Goal: Task Accomplishment & Management: Manage account settings

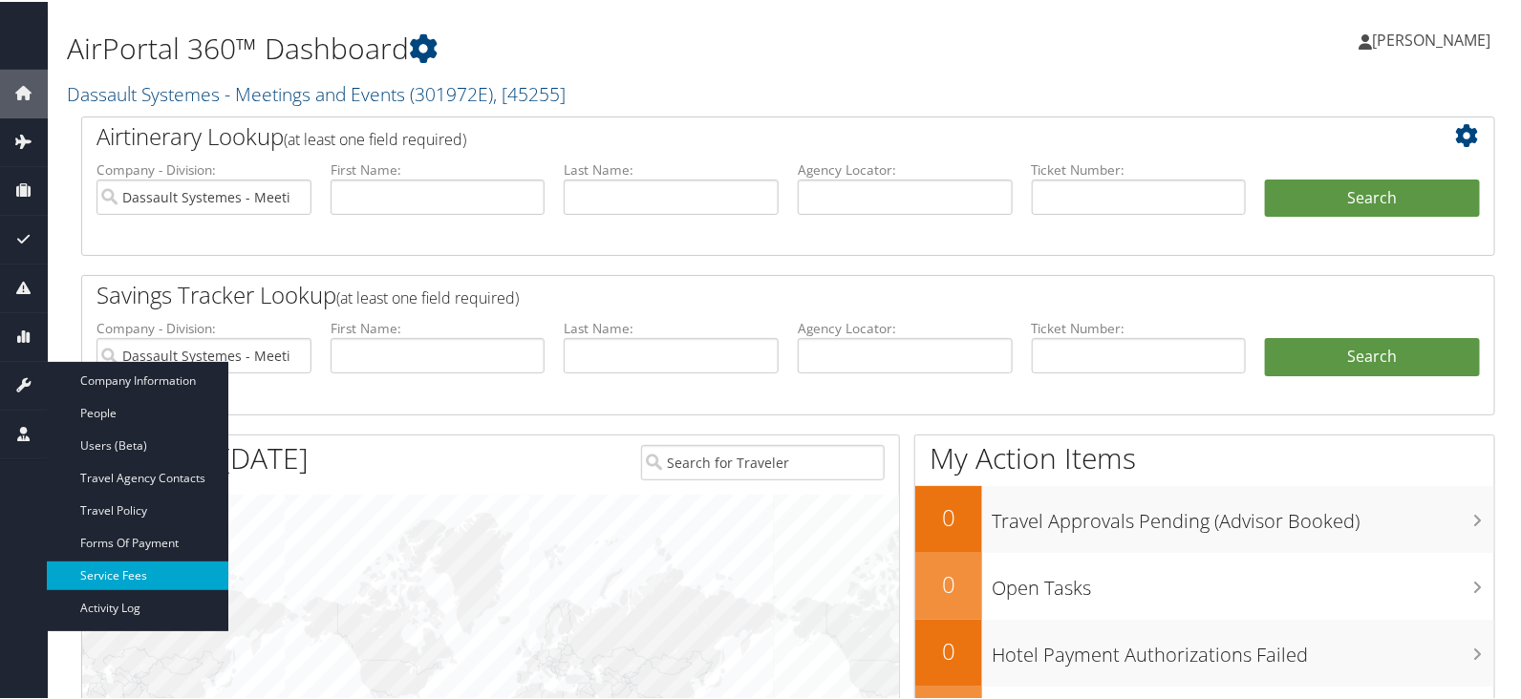
click at [110, 577] on link "Service Fees" at bounding box center [137, 574] width 181 height 29
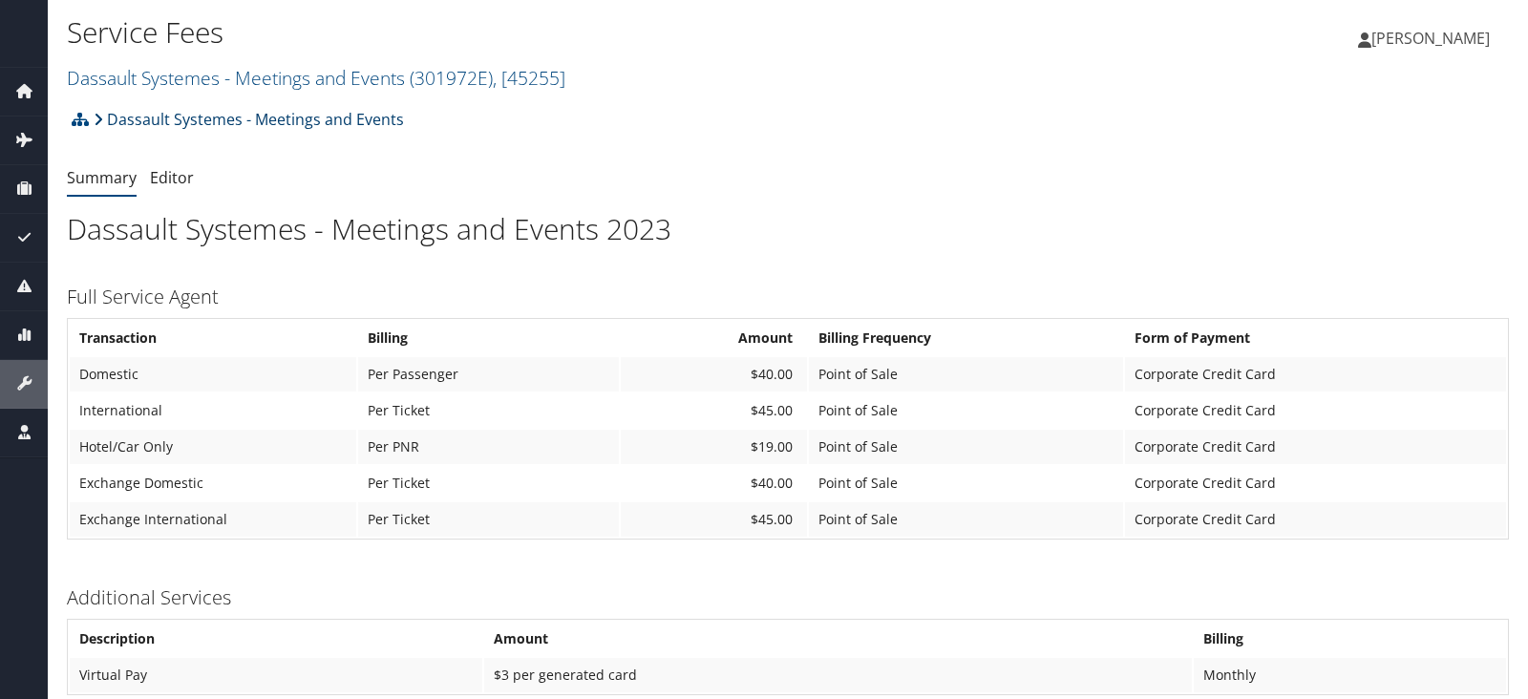
click at [160, 121] on link "Dassault Systemes - Meetings and Events" at bounding box center [249, 119] width 310 height 38
click at [272, 74] on link "Dassault Systemes - Meetings and Events ( 301972E ) , [ 45255 ]" at bounding box center [316, 78] width 499 height 26
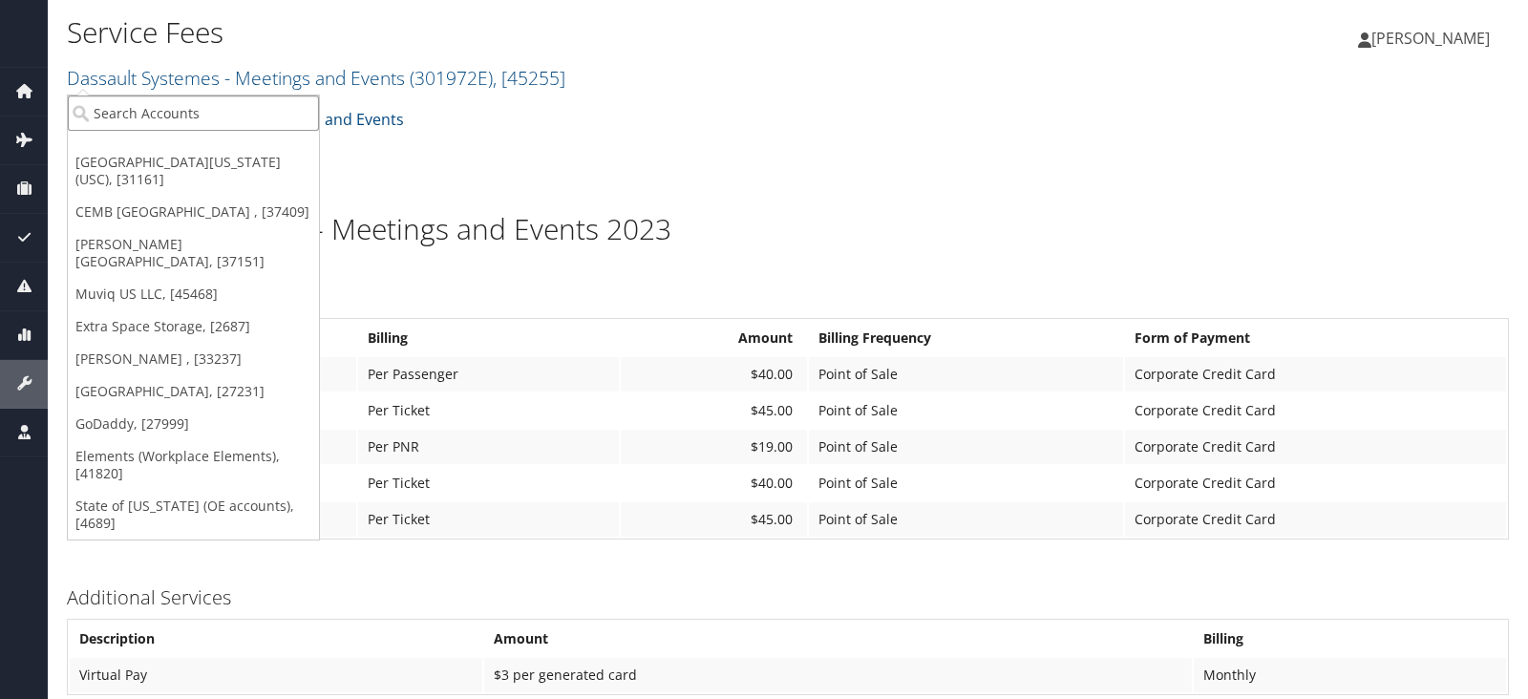
click at [271, 111] on input "search" at bounding box center [193, 113] width 251 height 35
type input "Fred hutchinson"
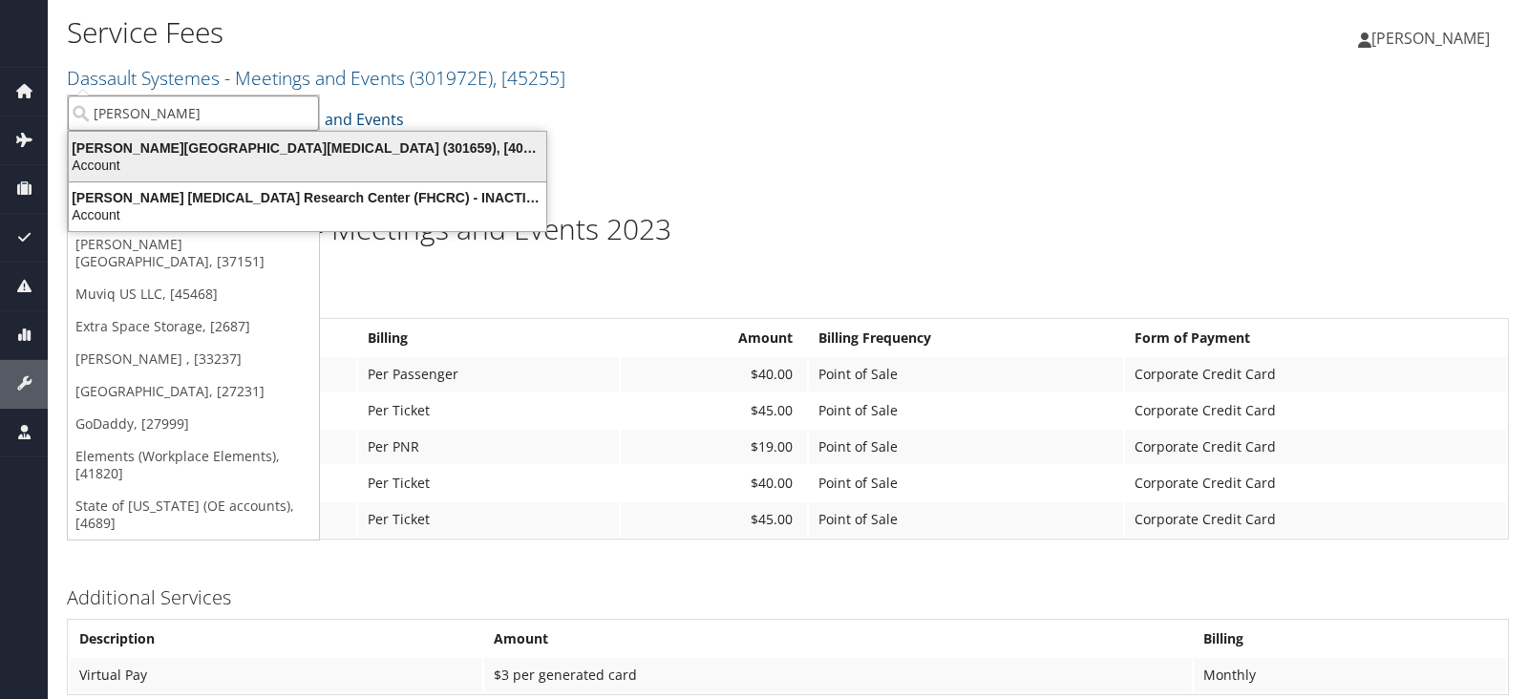
click at [259, 155] on div "Fred Hutchinson Cancer Center (301659), [40671]" at bounding box center [307, 147] width 500 height 17
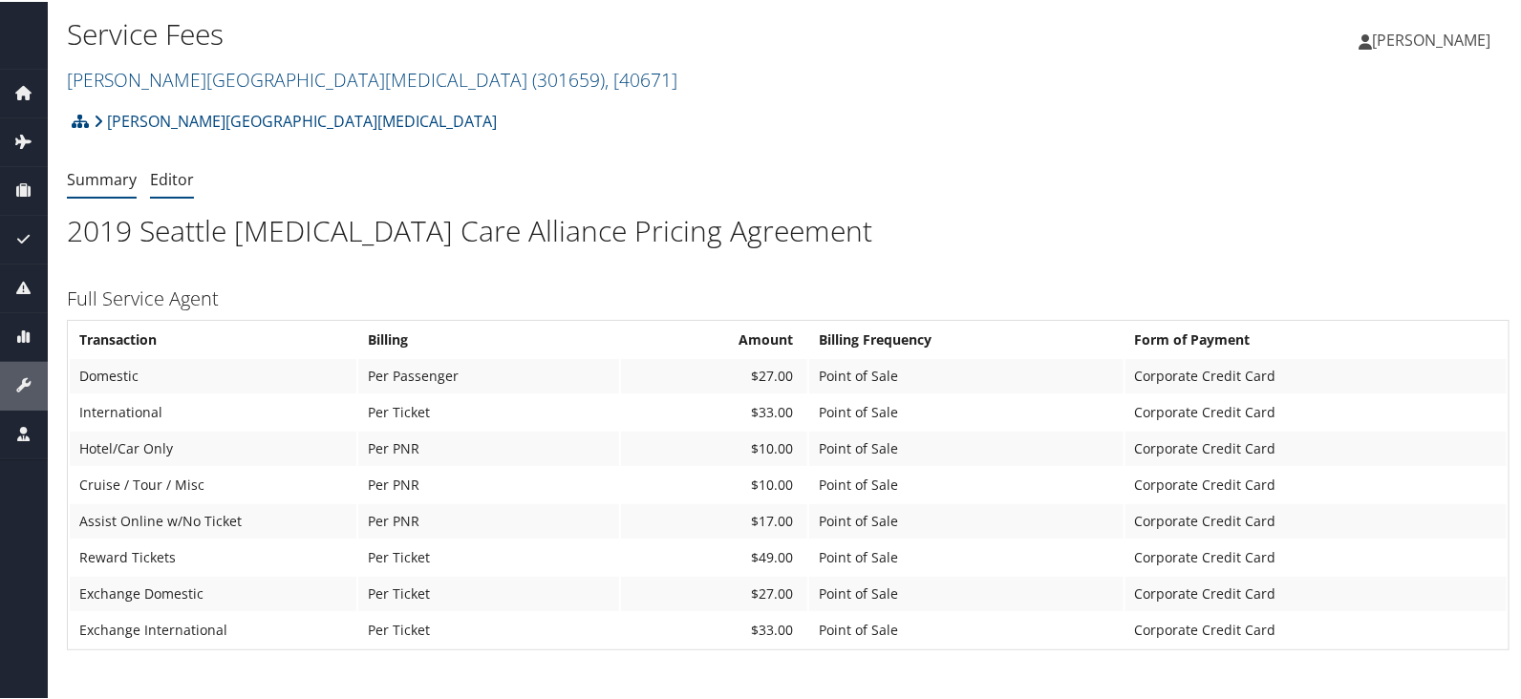
click at [171, 173] on link "Editor" at bounding box center [172, 177] width 44 height 21
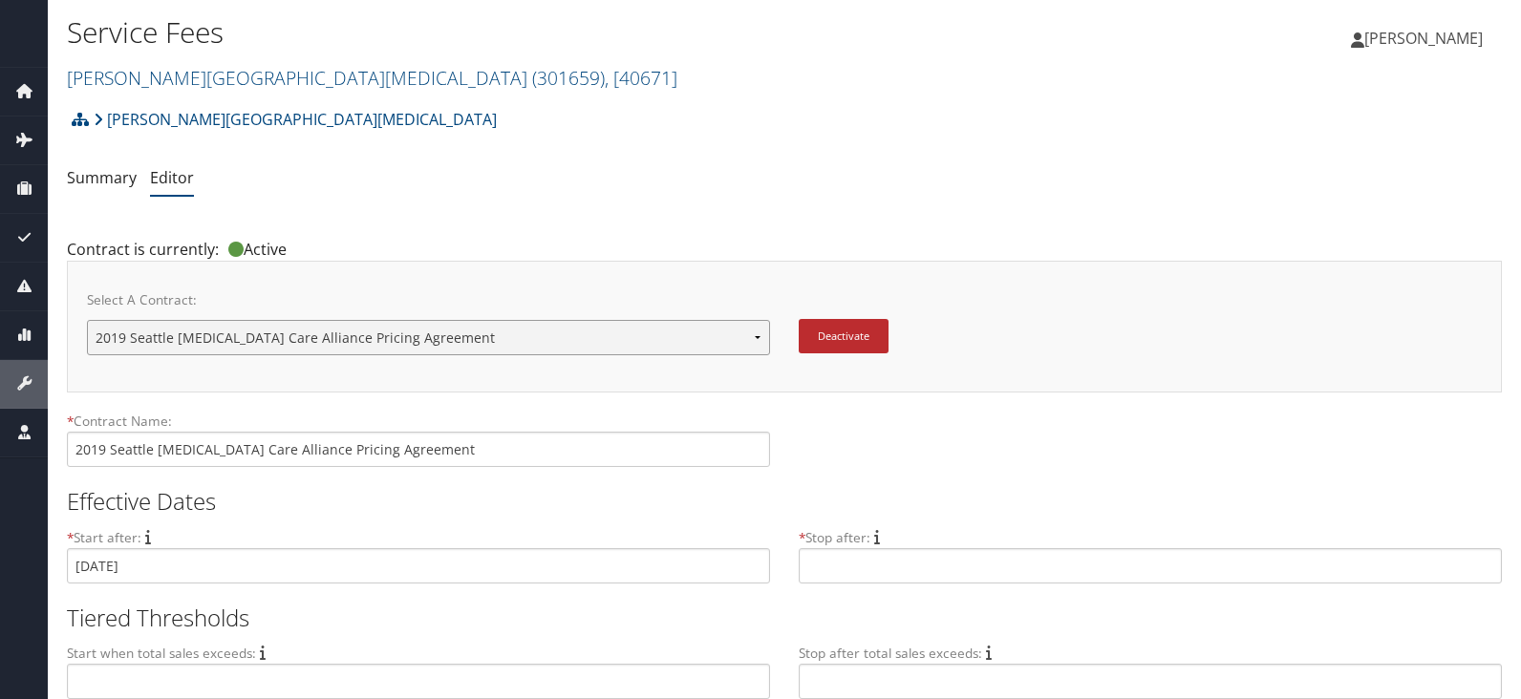
drag, startPoint x: 0, startPoint y: 0, endPoint x: 418, endPoint y: 331, distance: 533.7
click at [418, 331] on select "2019 Seattle [MEDICAL_DATA] Care Alliance Pricing Agreement [PERSON_NAME] Effec…" at bounding box center [428, 337] width 683 height 35
select select "23147"
click at [87, 320] on select "2019 Seattle [MEDICAL_DATA] Care Alliance Pricing Agreement [PERSON_NAME] Effec…" at bounding box center [430, 337] width 687 height 35
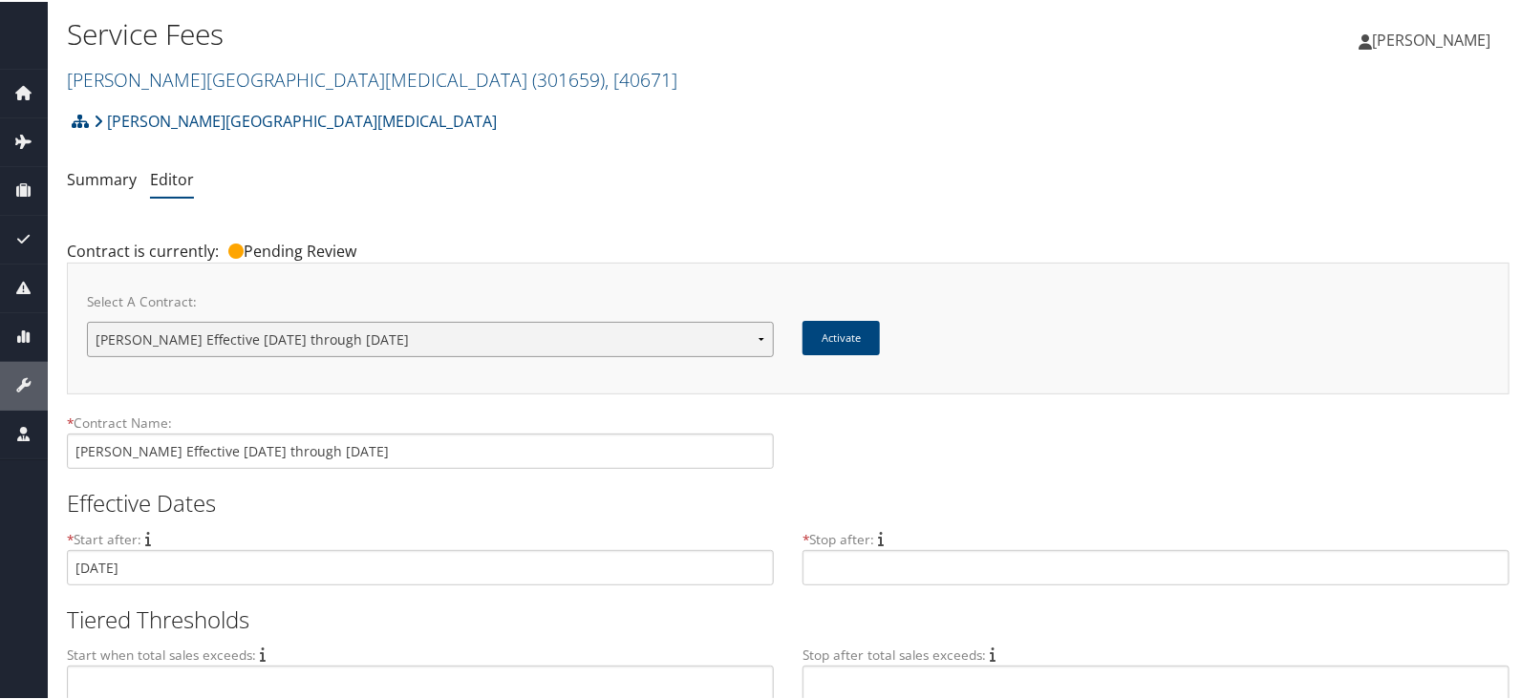
click at [471, 341] on select "2019 Seattle Cancer Care Alliance Pricing Agreement Fred Hutchinson Effective 0…" at bounding box center [430, 337] width 687 height 35
select select "21894"
click at [87, 320] on select "2019 Seattle Cancer Care Alliance Pricing Agreement Fred Hutchinson Effective 0…" at bounding box center [430, 337] width 687 height 35
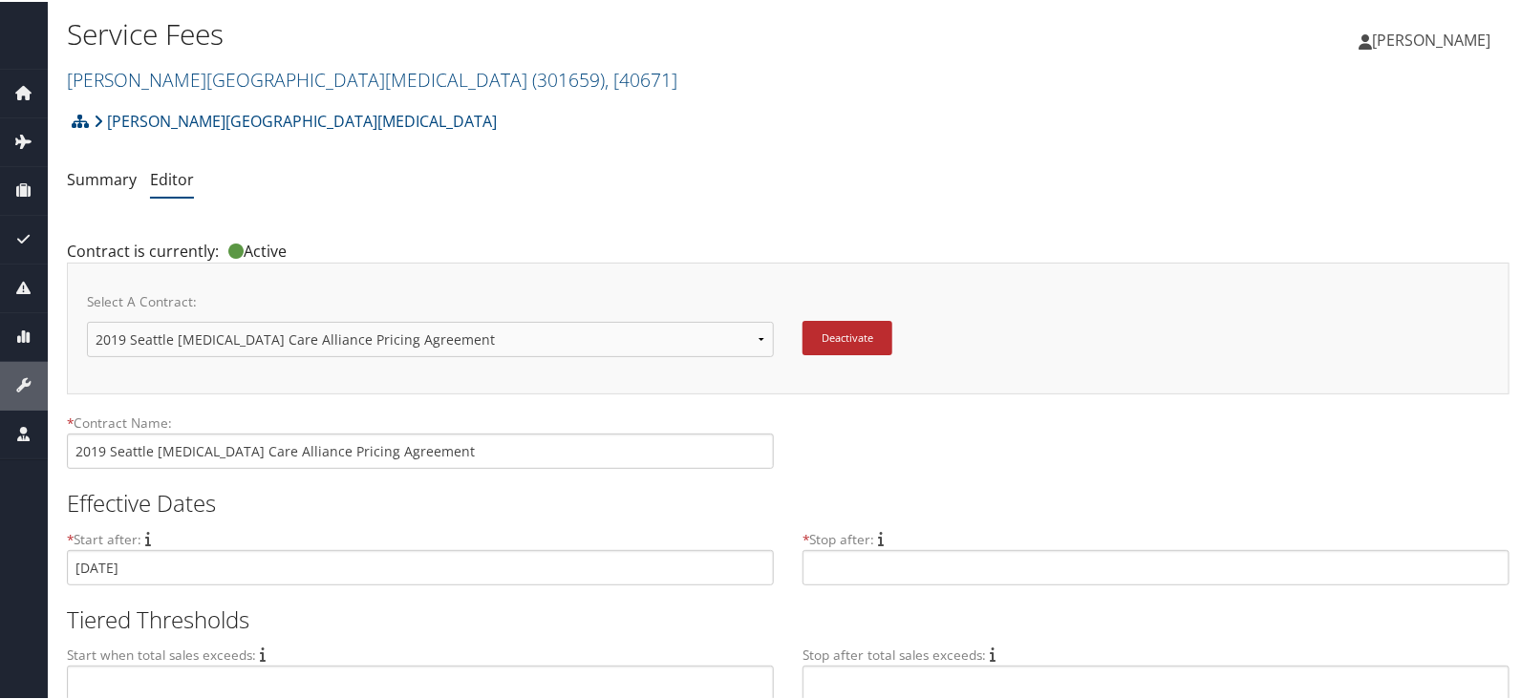
click at [1047, 299] on div "Select A Contract: 2019 Seattle Cancer Care Alliance Pricing Agreement Fred Hut…" at bounding box center [788, 327] width 1402 height 92
click at [845, 333] on button "Deactivate" at bounding box center [847, 336] width 90 height 34
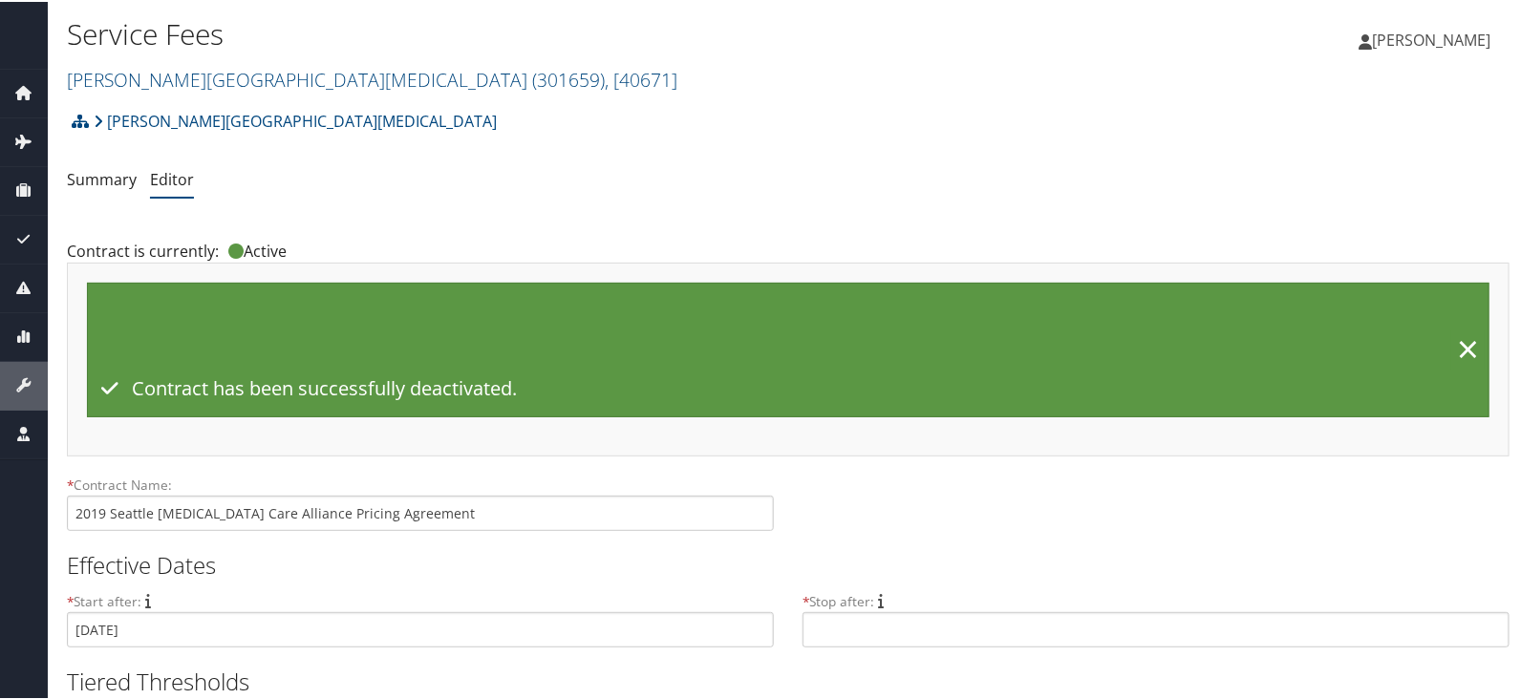
drag, startPoint x: 676, startPoint y: 96, endPoint x: 495, endPoint y: 164, distance: 194.1
click at [495, 164] on ul "Summary Editor" at bounding box center [788, 178] width 1442 height 34
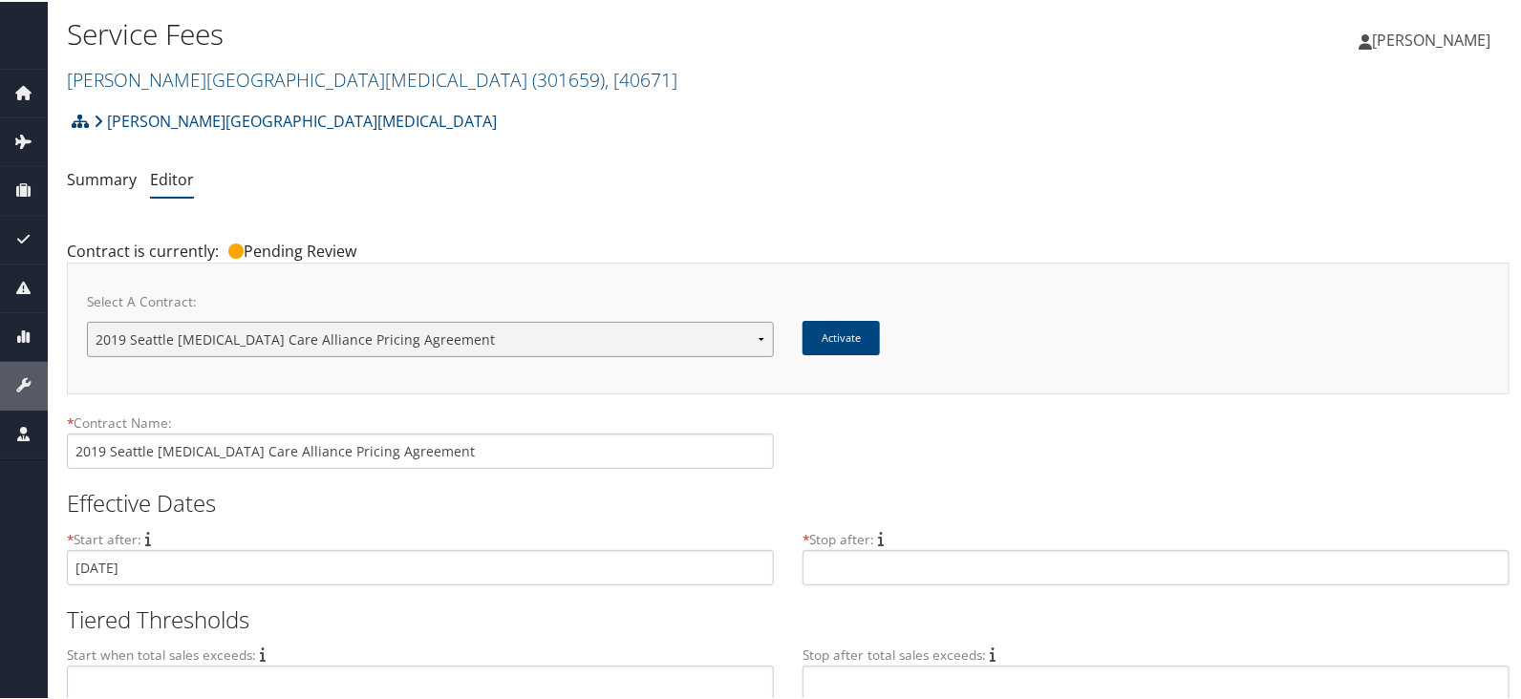
click at [558, 331] on select "2019 Seattle [MEDICAL_DATA] Care Alliance Pricing Agreement [PERSON_NAME] Effec…" at bounding box center [430, 337] width 687 height 35
select select "23147"
click at [87, 320] on select "2019 Seattle Cancer Care Alliance Pricing Agreement Fred Hutchinson Effective 0…" at bounding box center [430, 337] width 687 height 35
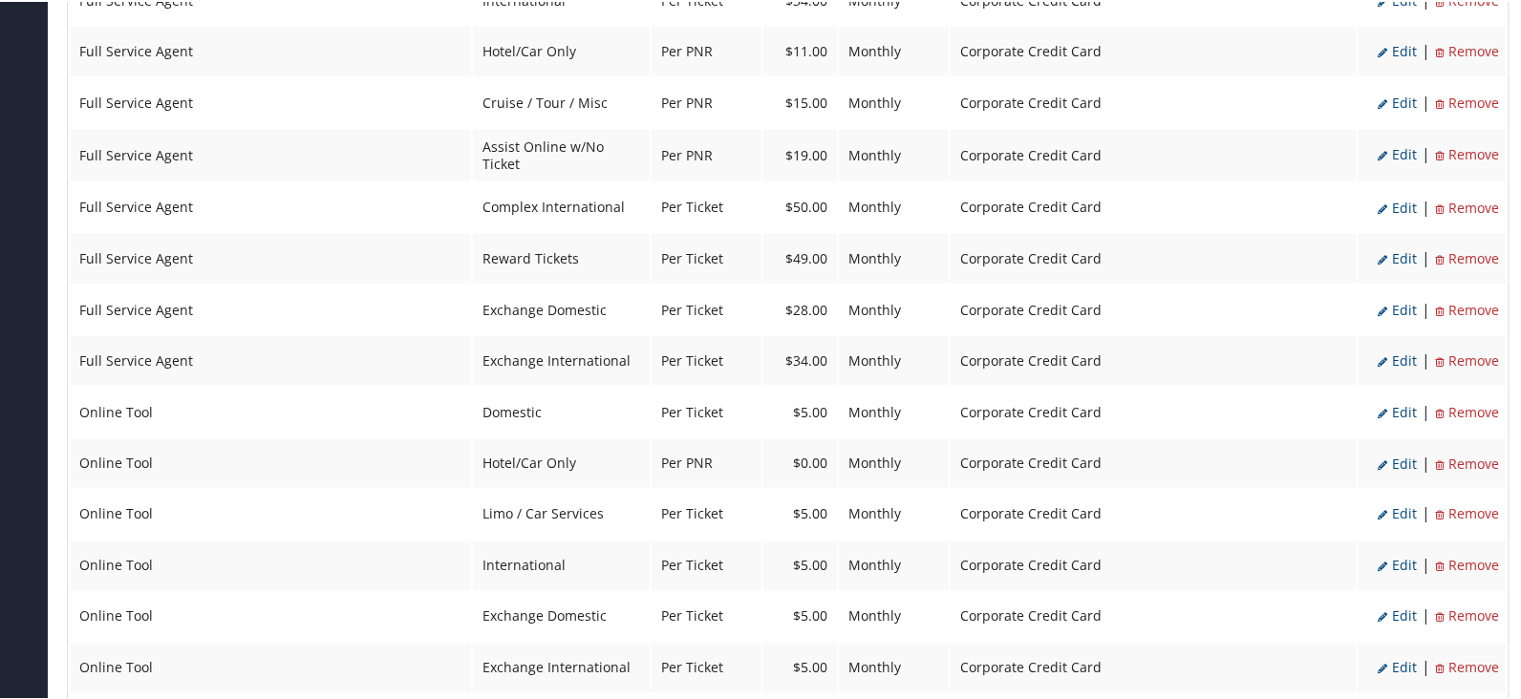
scroll to position [1074, 0]
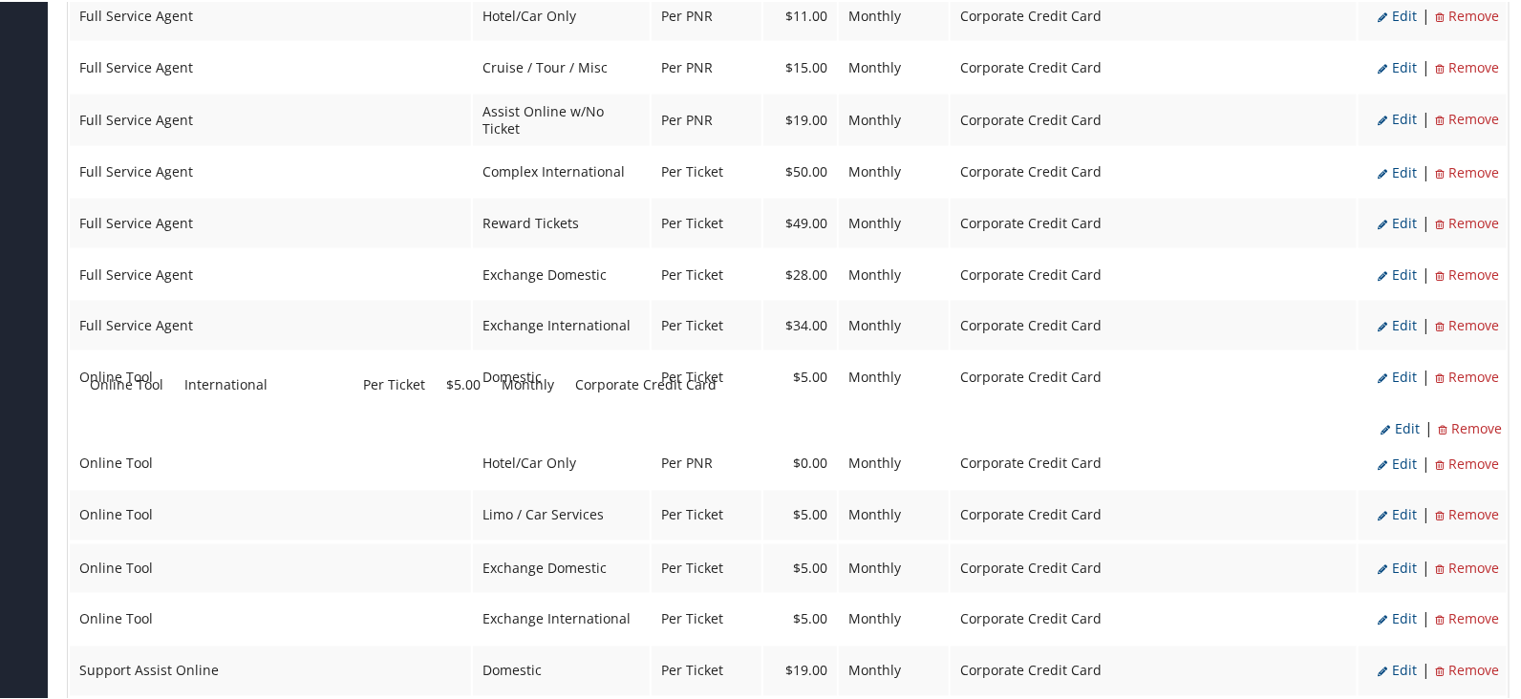
drag, startPoint x: 525, startPoint y: 512, endPoint x: 530, endPoint y: 388, distance: 124.3
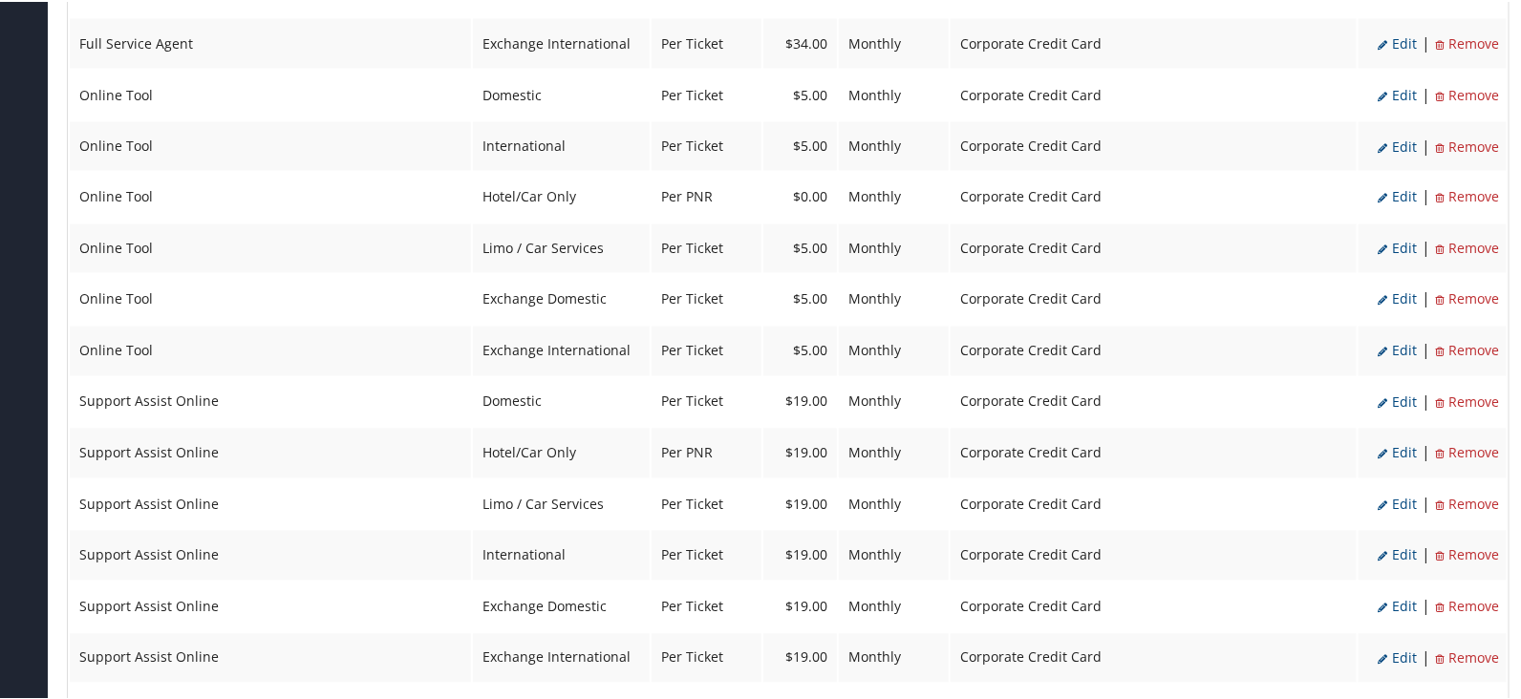
scroll to position [1551, 0]
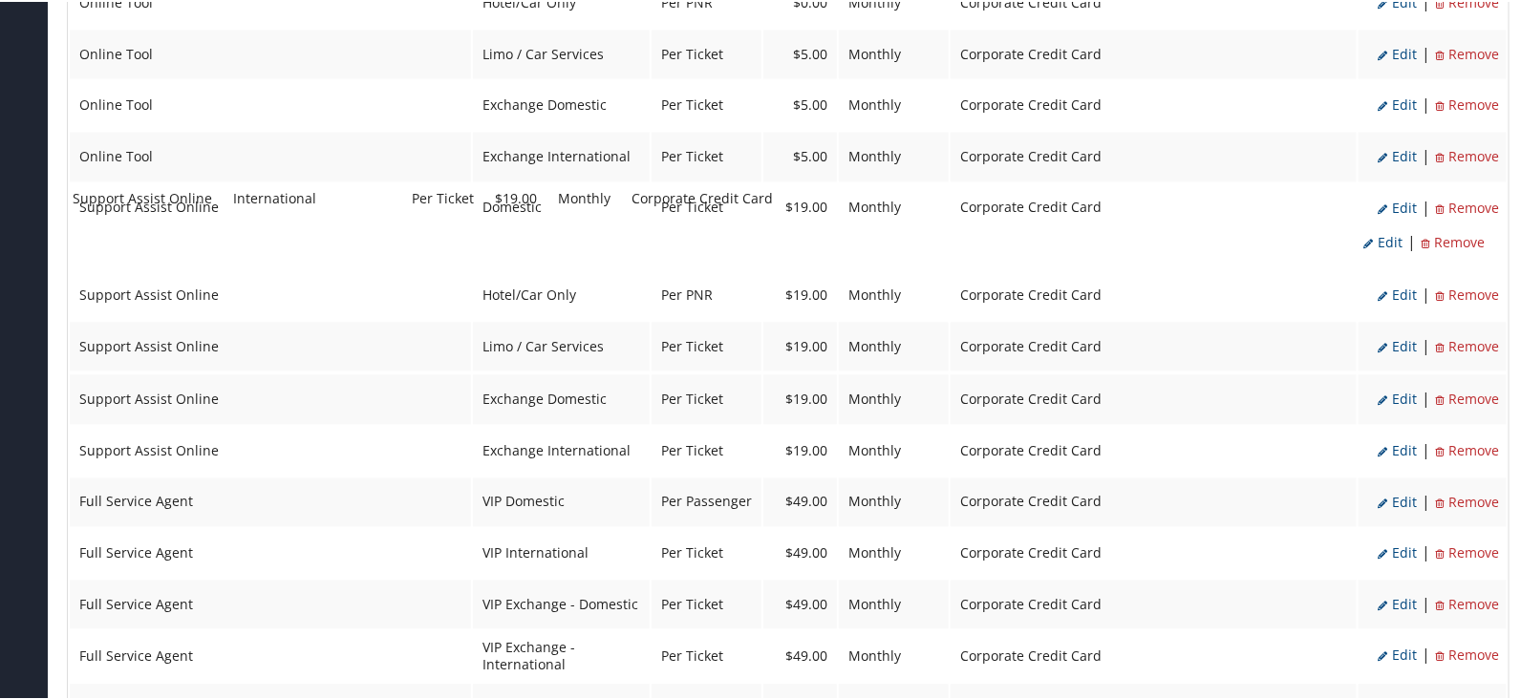
drag, startPoint x: 526, startPoint y: 327, endPoint x: 519, endPoint y: 202, distance: 125.4
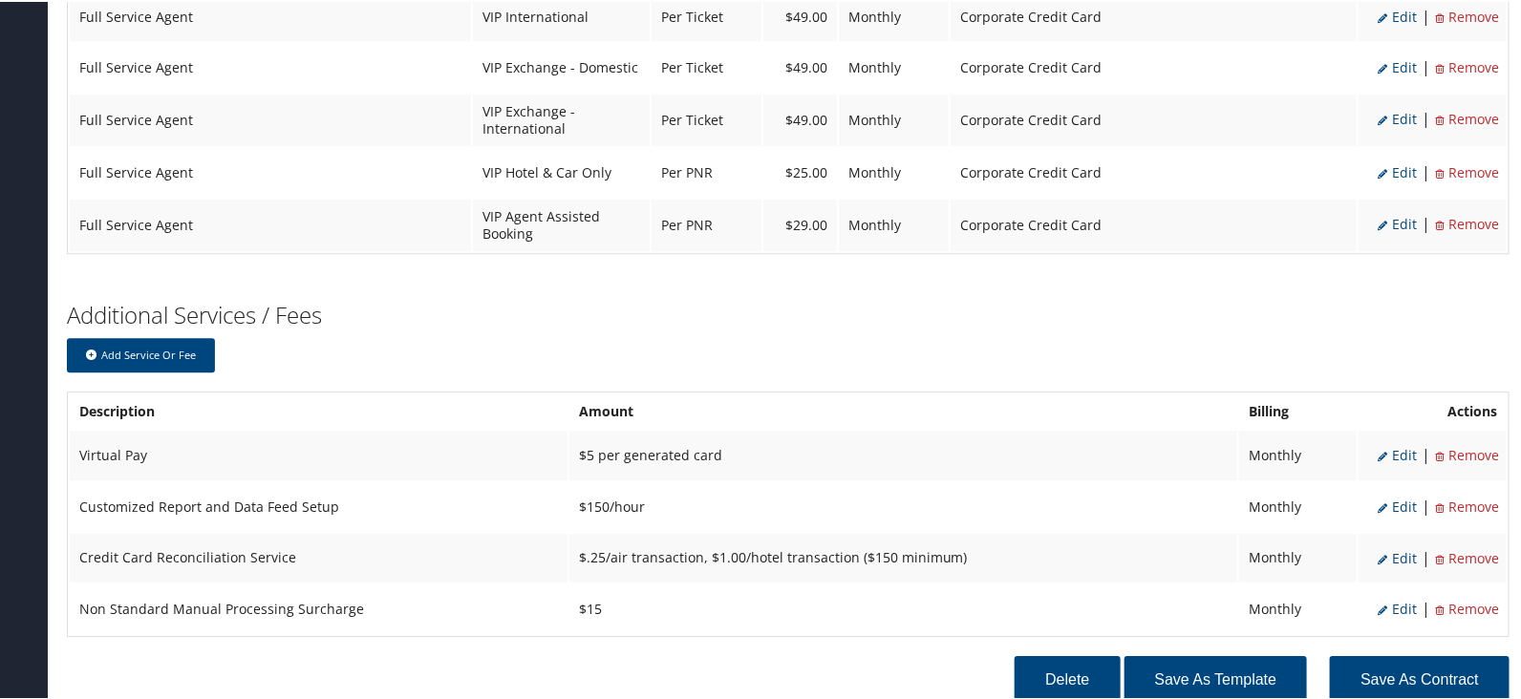
scroll to position [2129, 0]
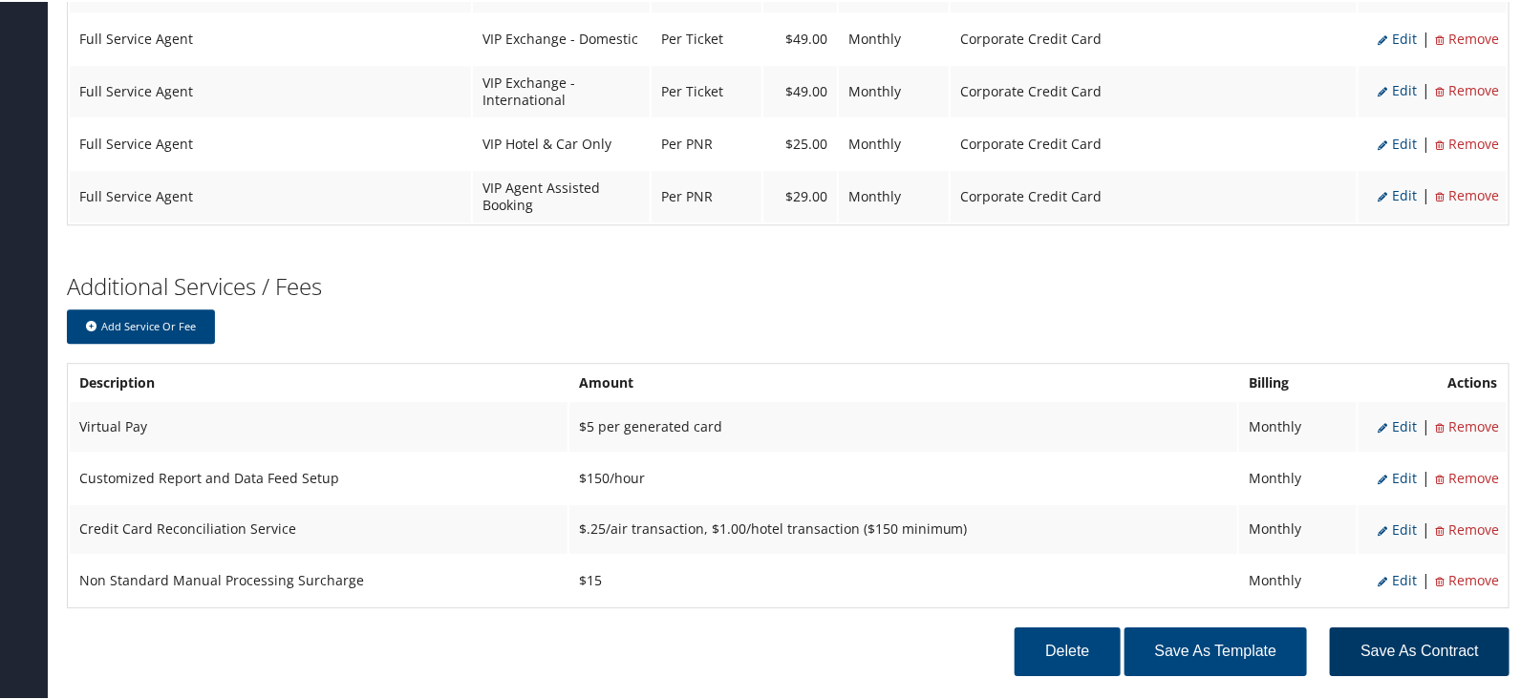
click at [1386, 626] on button "Save as Contract" at bounding box center [1420, 650] width 180 height 49
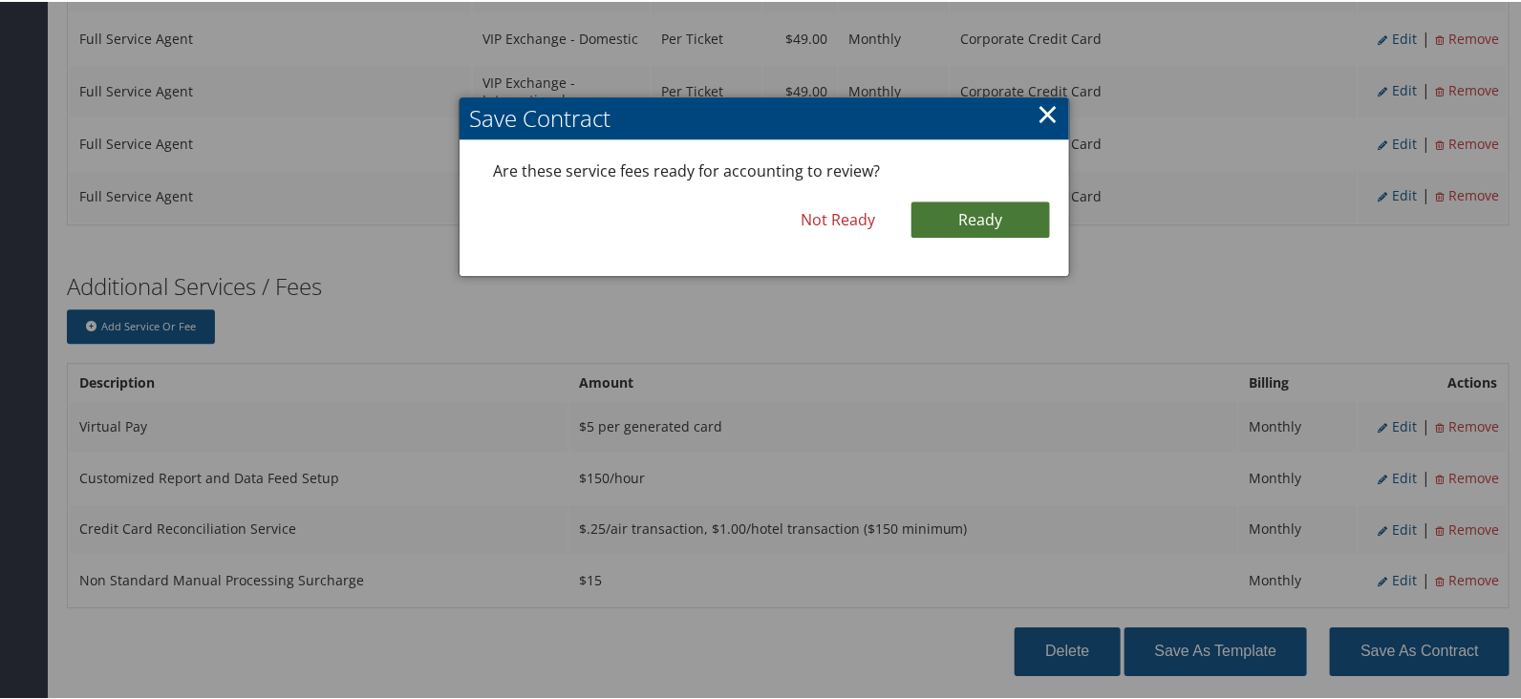
click at [984, 222] on link "Ready" at bounding box center [980, 218] width 138 height 36
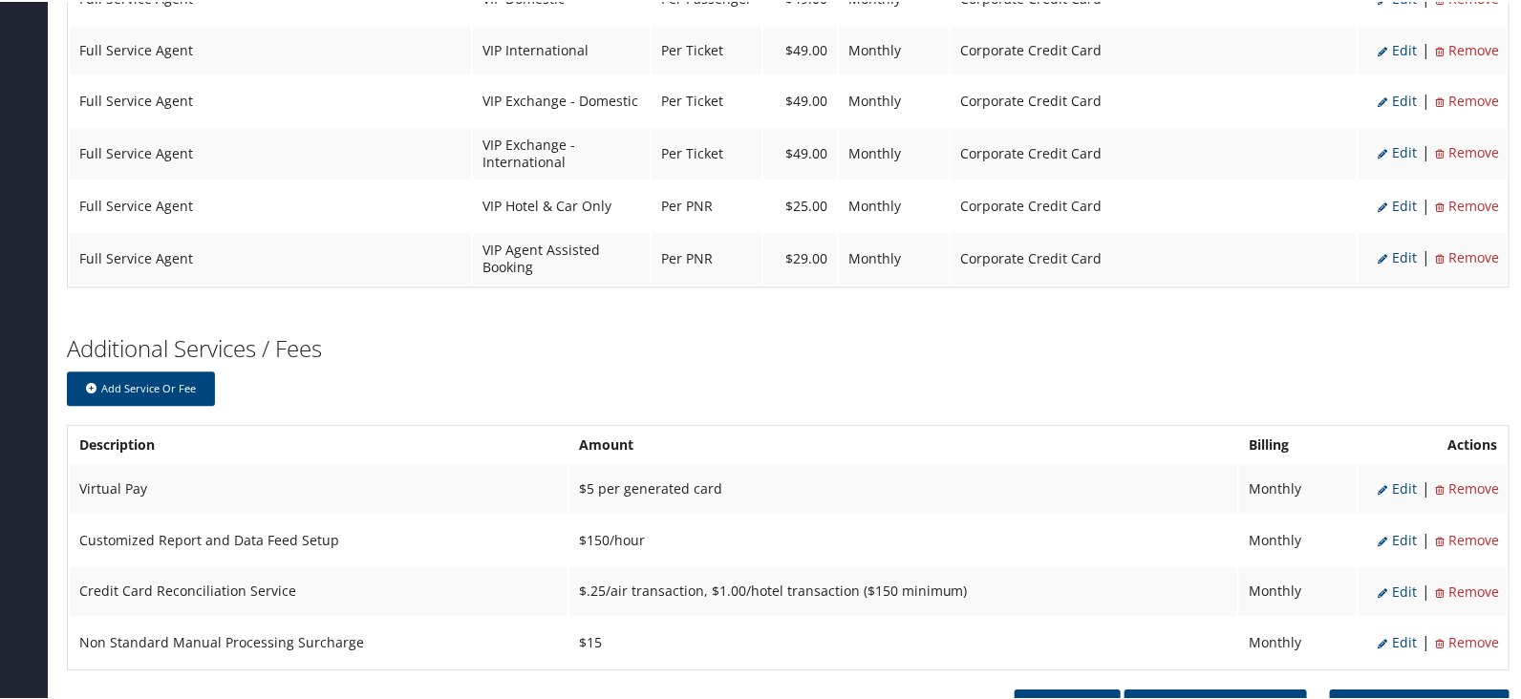
scroll to position [2191, 0]
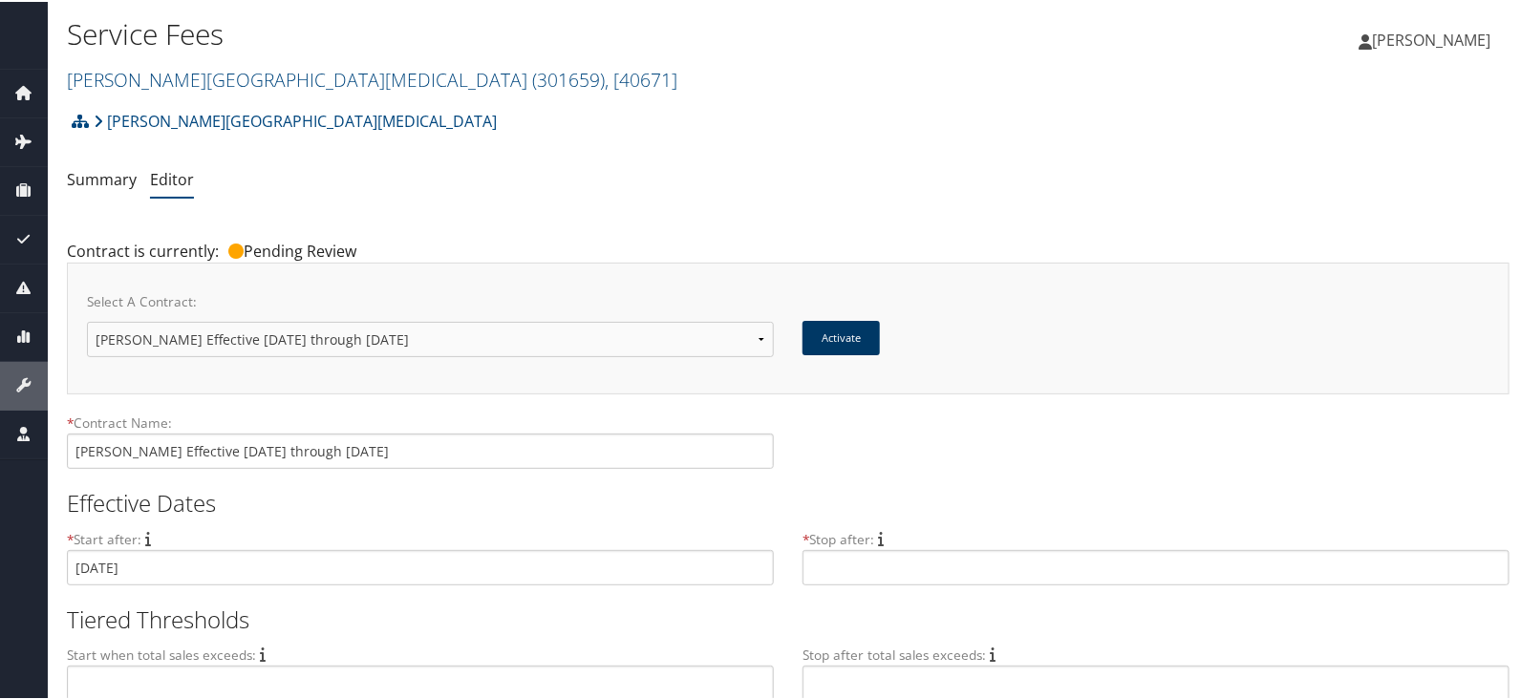
click at [852, 334] on button "Activate" at bounding box center [840, 336] width 77 height 34
click at [853, 342] on button "Activate" at bounding box center [840, 336] width 77 height 34
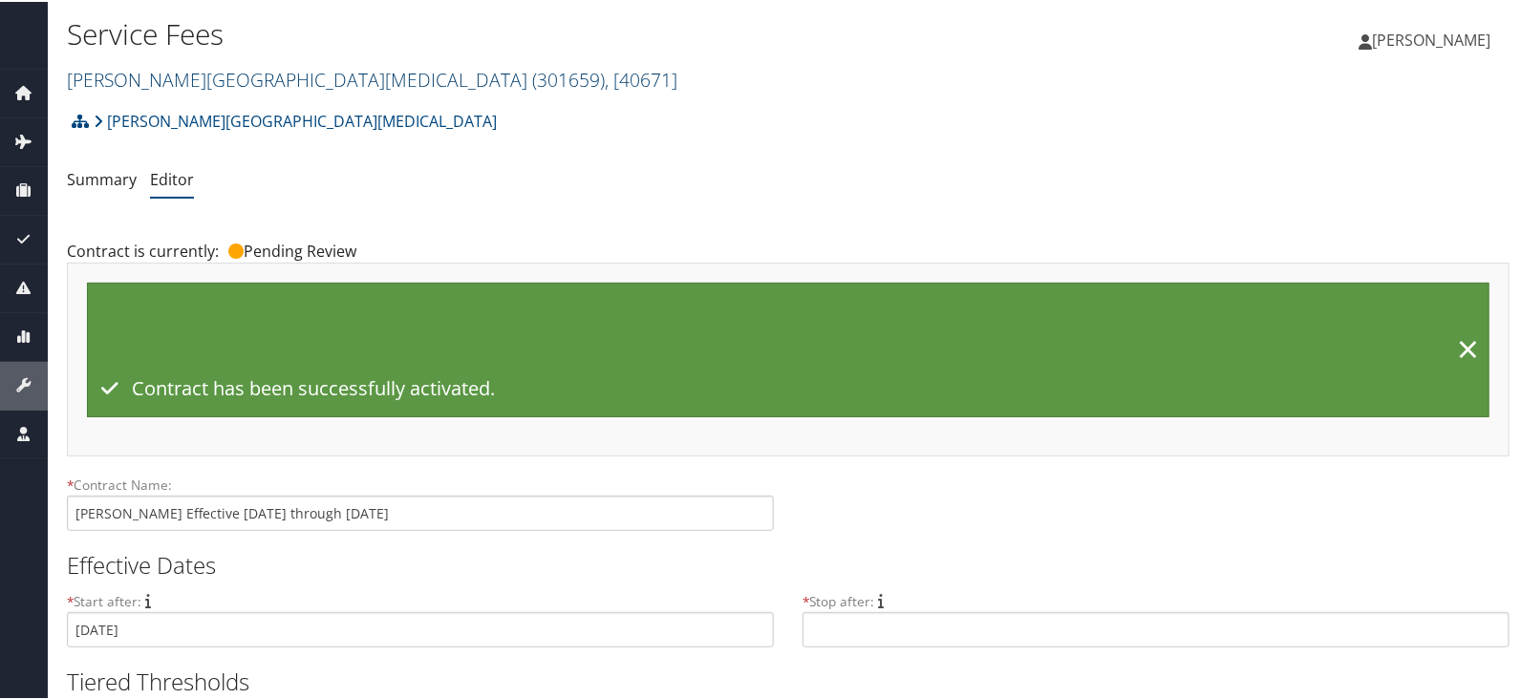
click at [267, 74] on link "Fred Hutchinson Cancer Center ( 301659 ) , [ 40671 ]" at bounding box center [372, 78] width 610 height 26
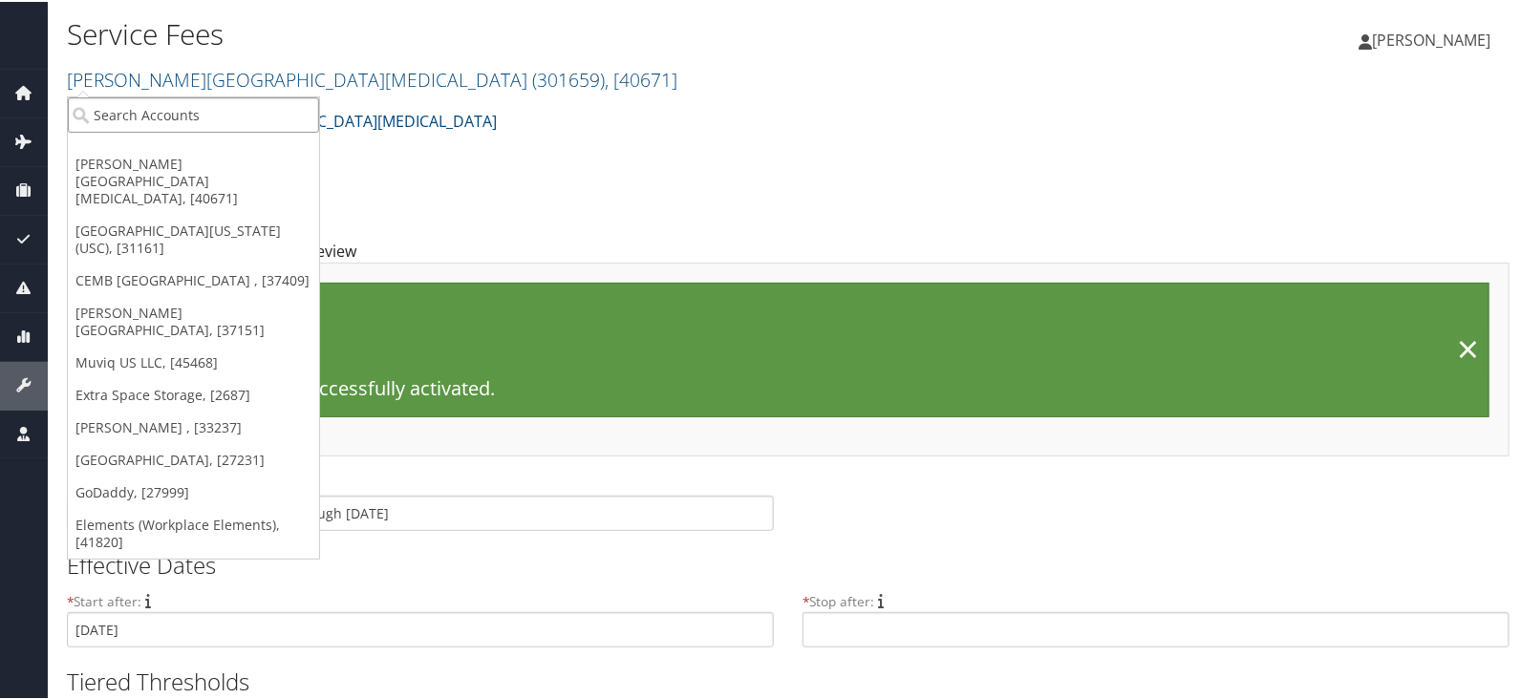
click at [167, 97] on input "search" at bounding box center [193, 113] width 251 height 35
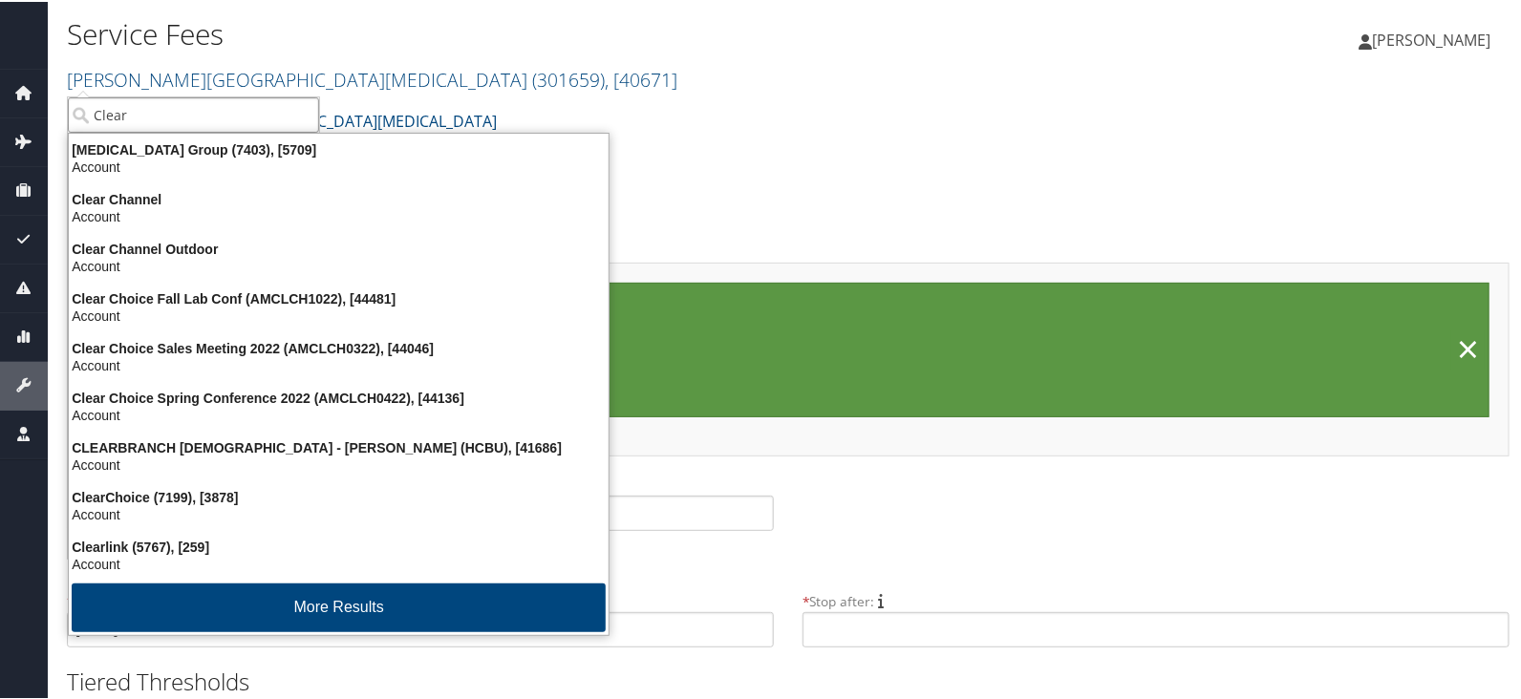
type input "Clears"
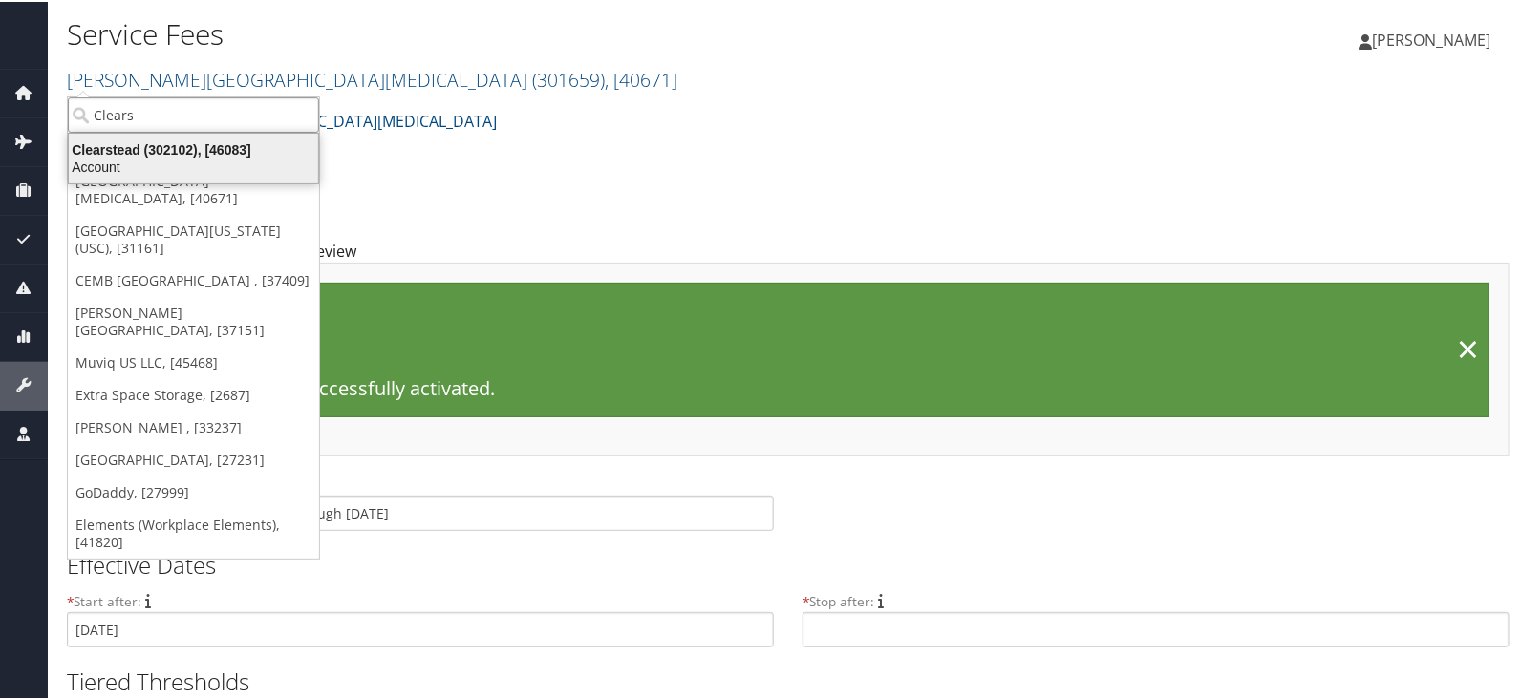
click at [177, 157] on div "Account" at bounding box center [193, 165] width 272 height 17
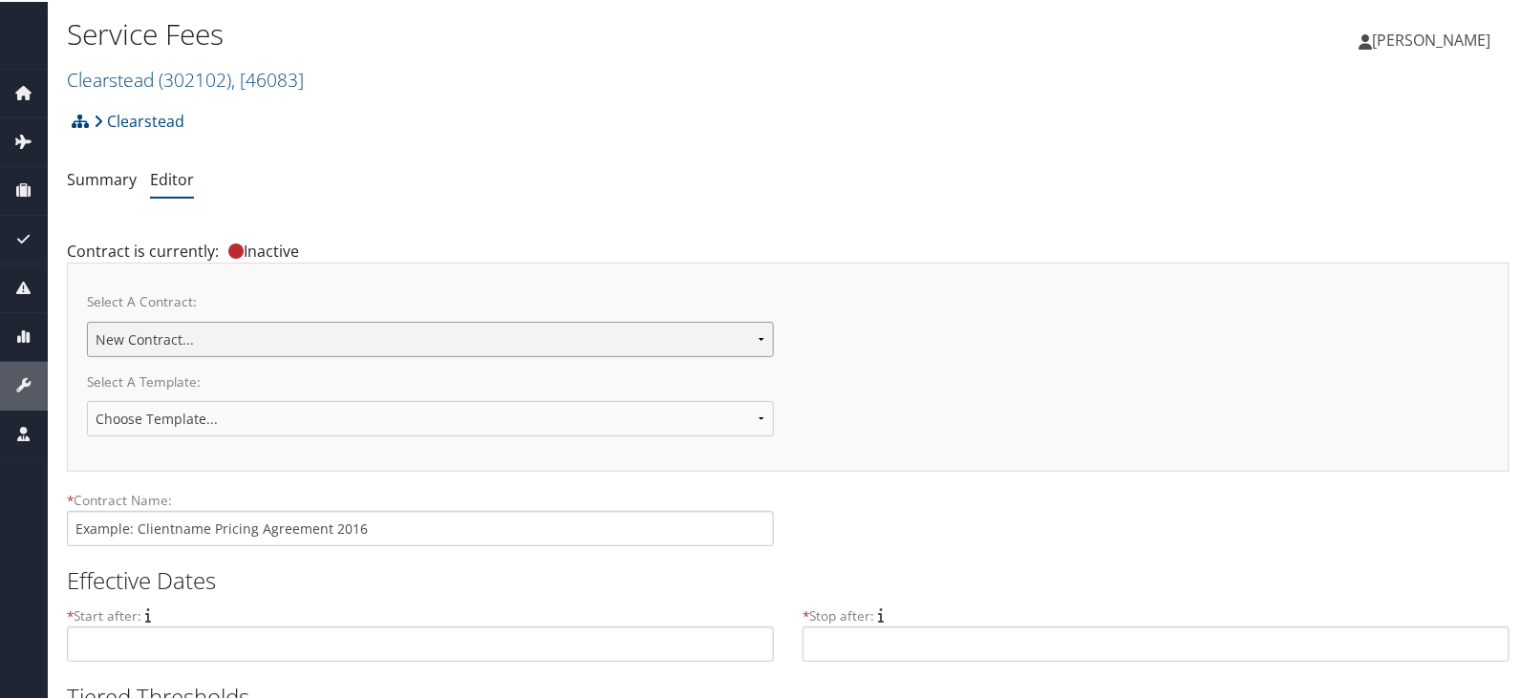
click at [553, 337] on select "Clearstead New Contract..." at bounding box center [430, 337] width 687 height 35
select select "23148"
click at [87, 320] on select "Clearstead New Contract..." at bounding box center [430, 337] width 687 height 35
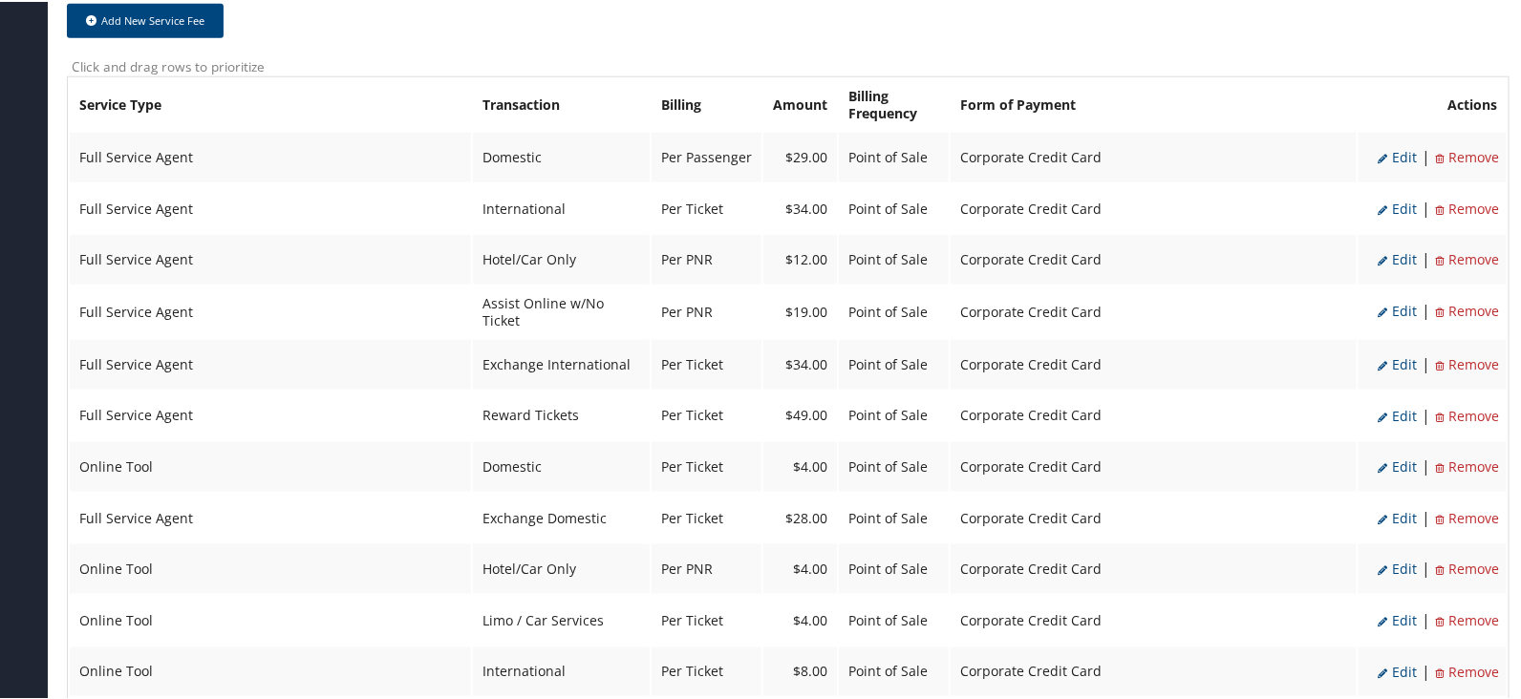
scroll to position [835, 0]
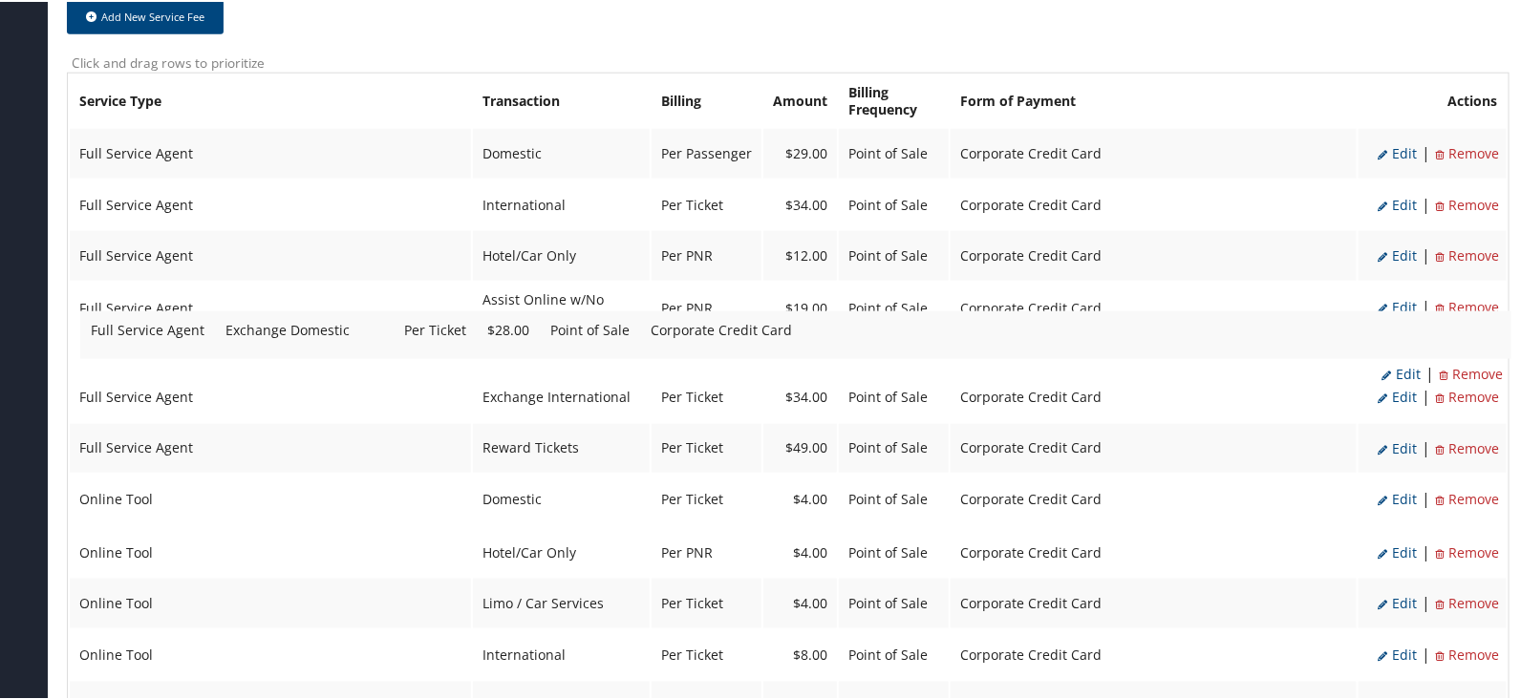
drag, startPoint x: 585, startPoint y: 500, endPoint x: 595, endPoint y: 332, distance: 167.4
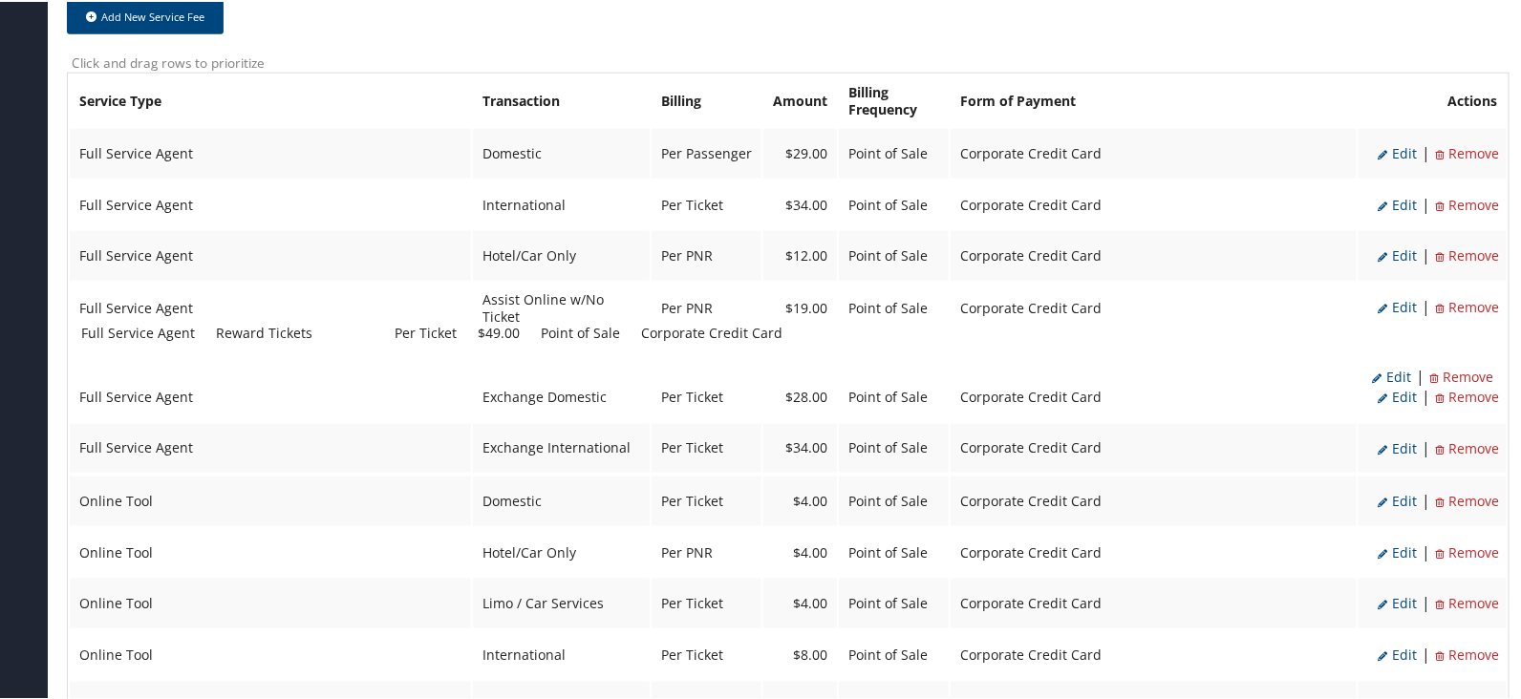
drag, startPoint x: 565, startPoint y: 446, endPoint x: 566, endPoint y: 334, distance: 111.8
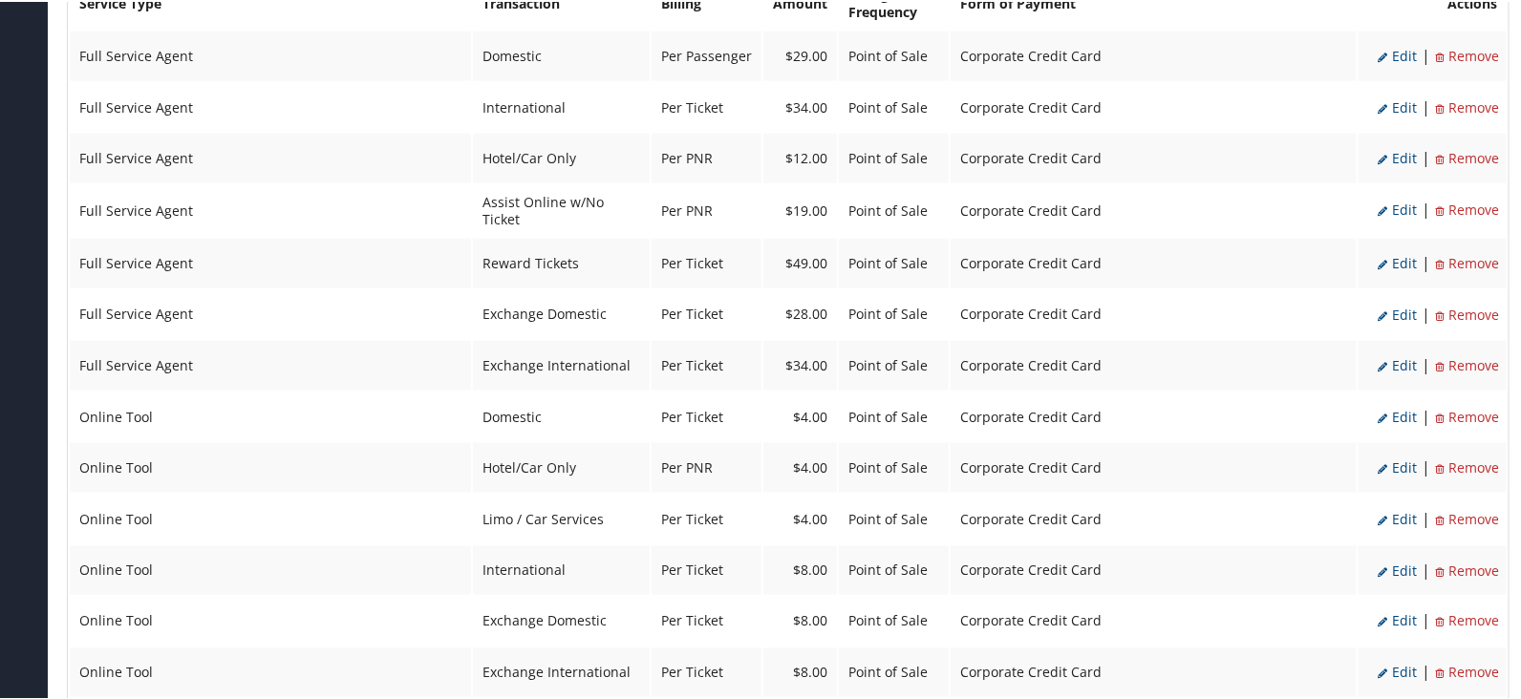
scroll to position [954, 0]
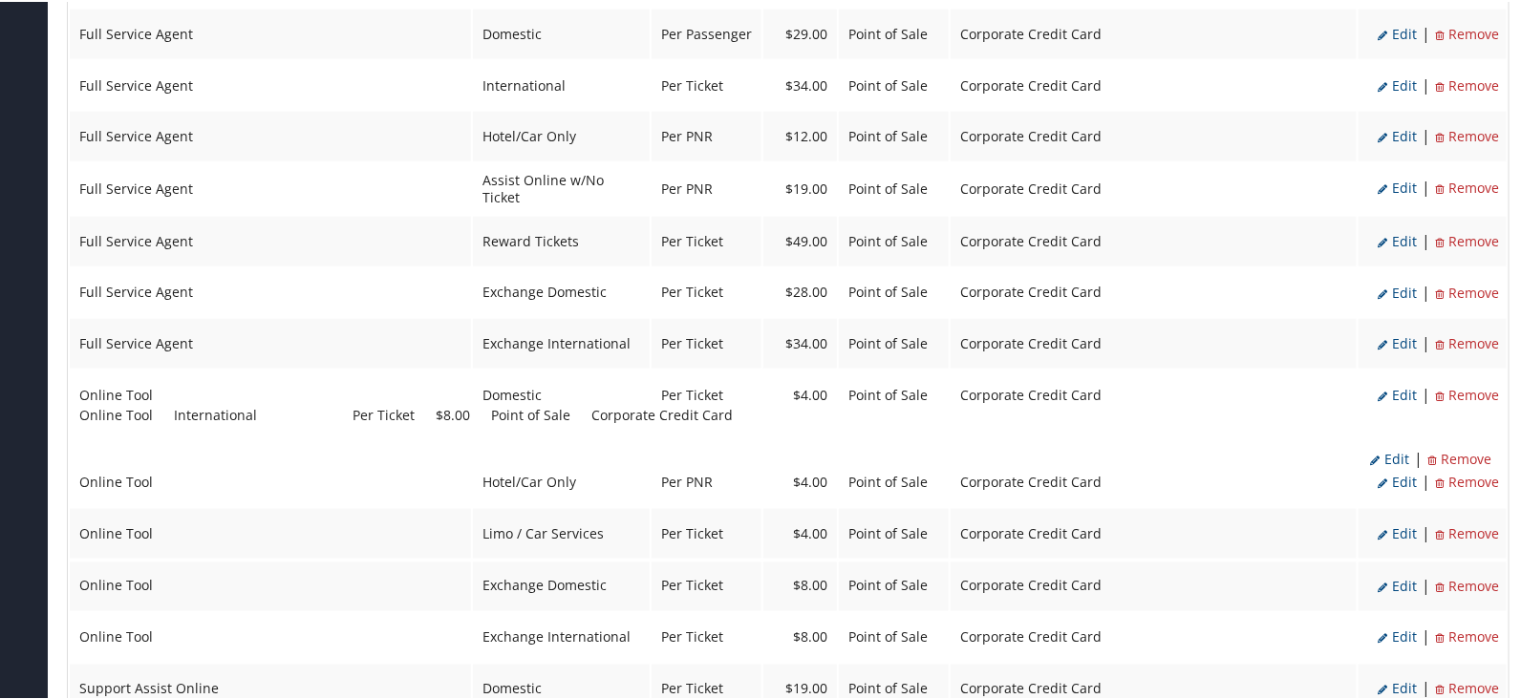
drag, startPoint x: 542, startPoint y: 526, endPoint x: 542, endPoint y: 417, distance: 108.9
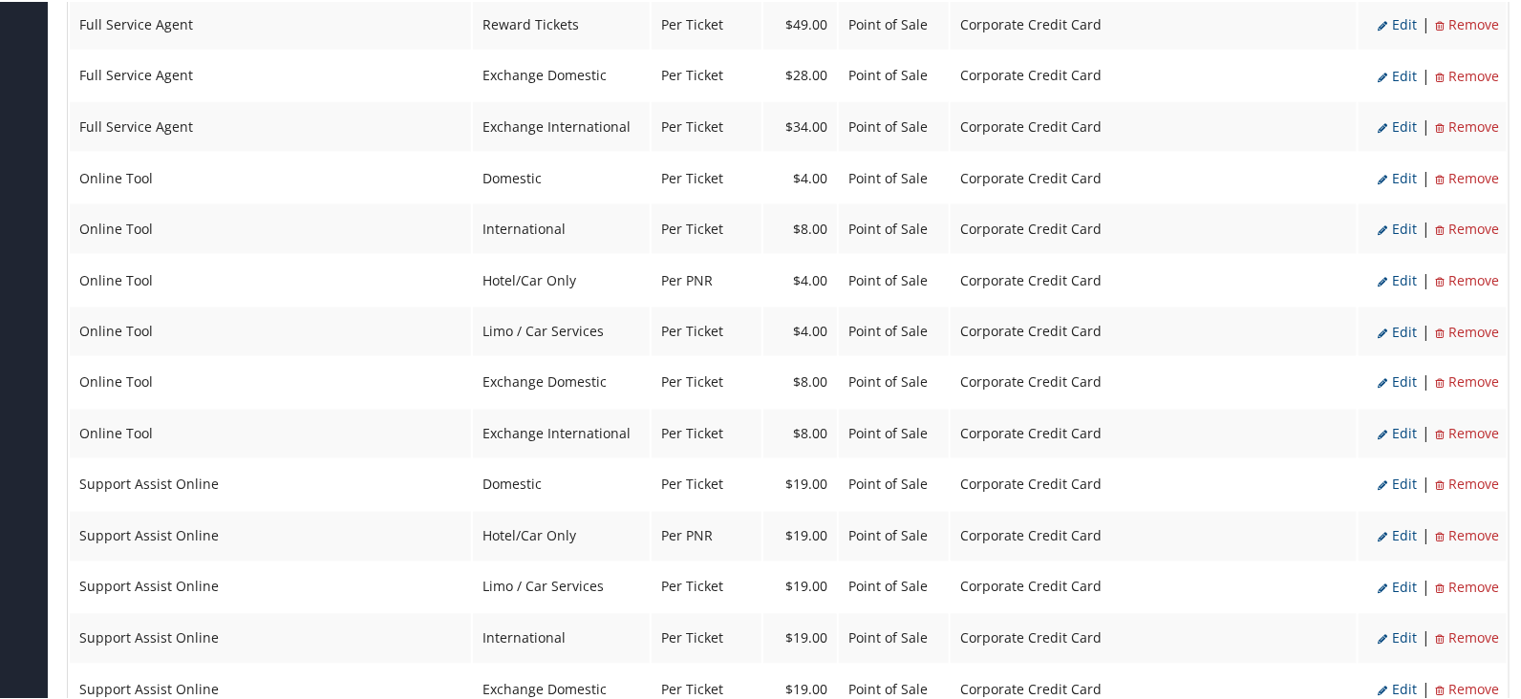
scroll to position [1194, 0]
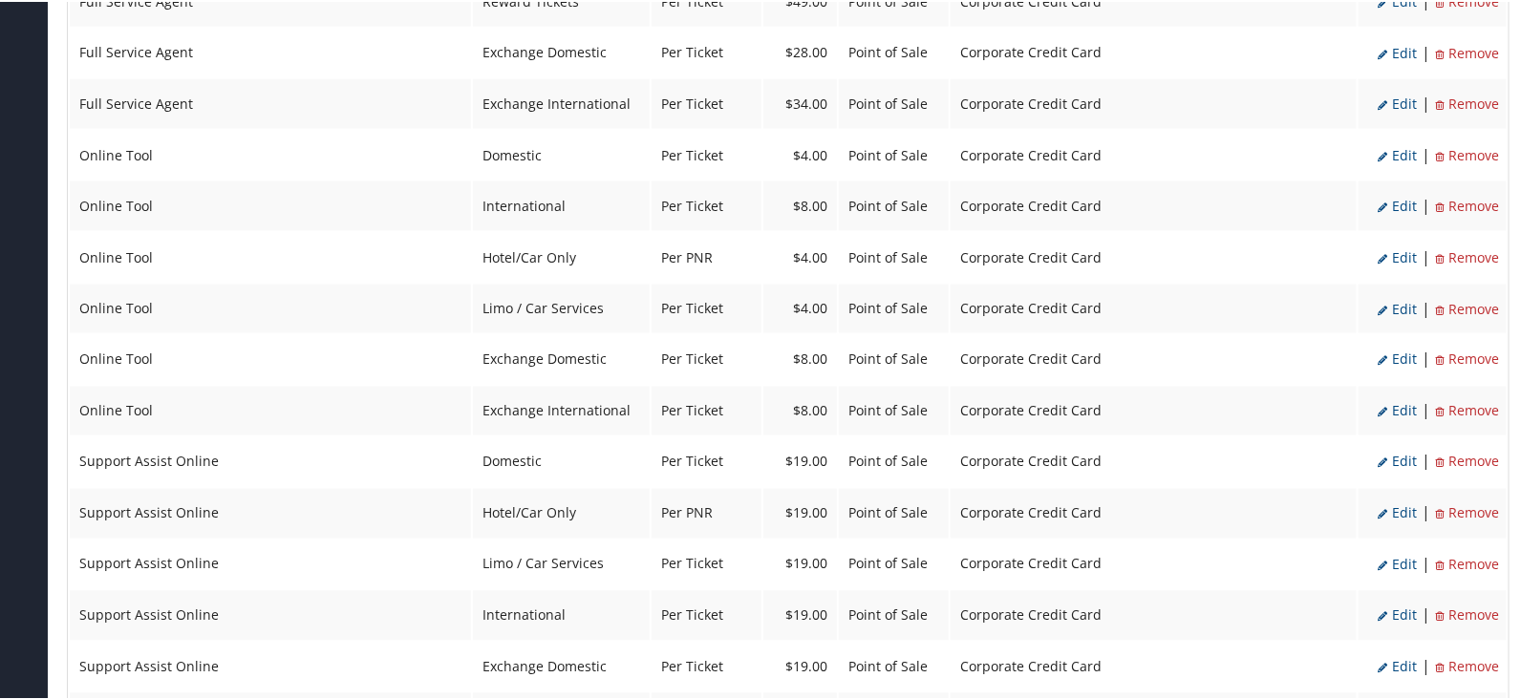
click at [1394, 246] on span "Edit" at bounding box center [1396, 255] width 39 height 18
select select "6"
type input "4.0"
select select "2"
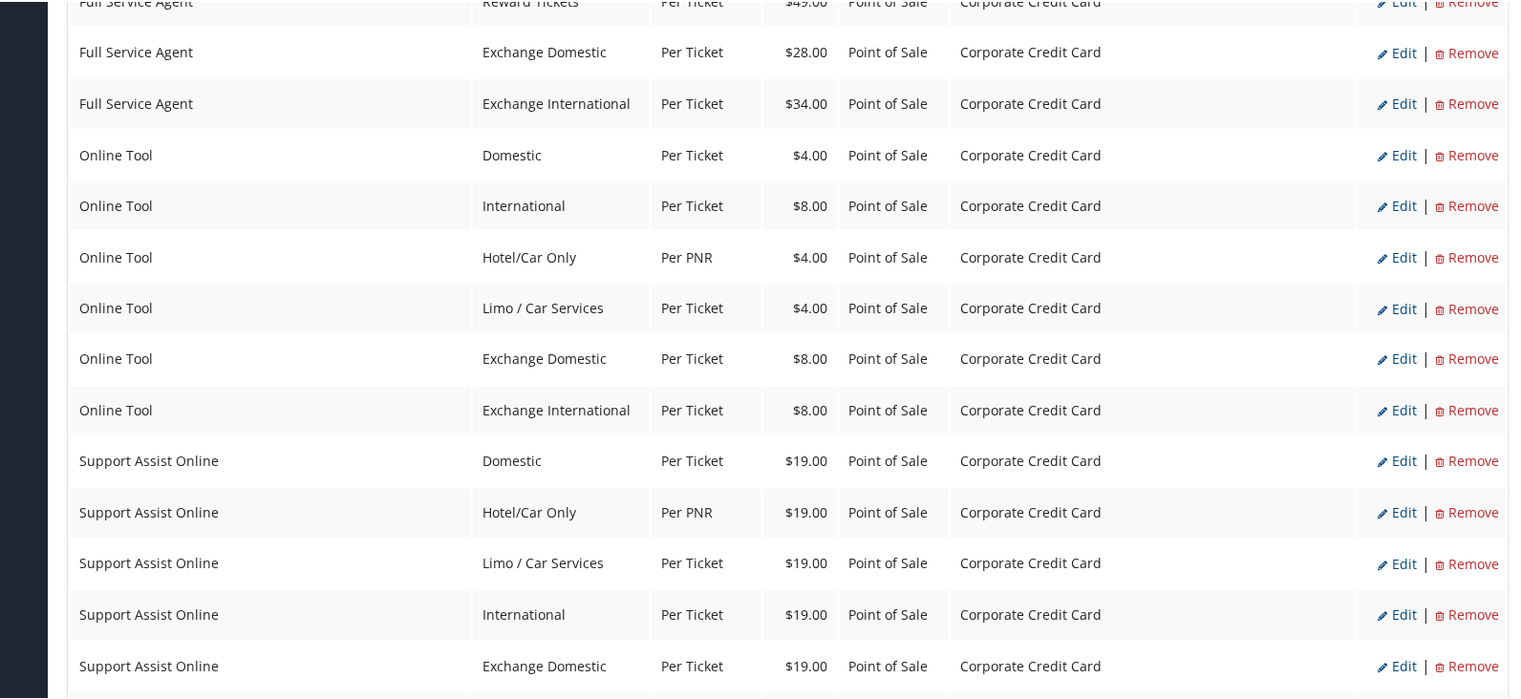
select select "2"
select select "6"
select select "2"
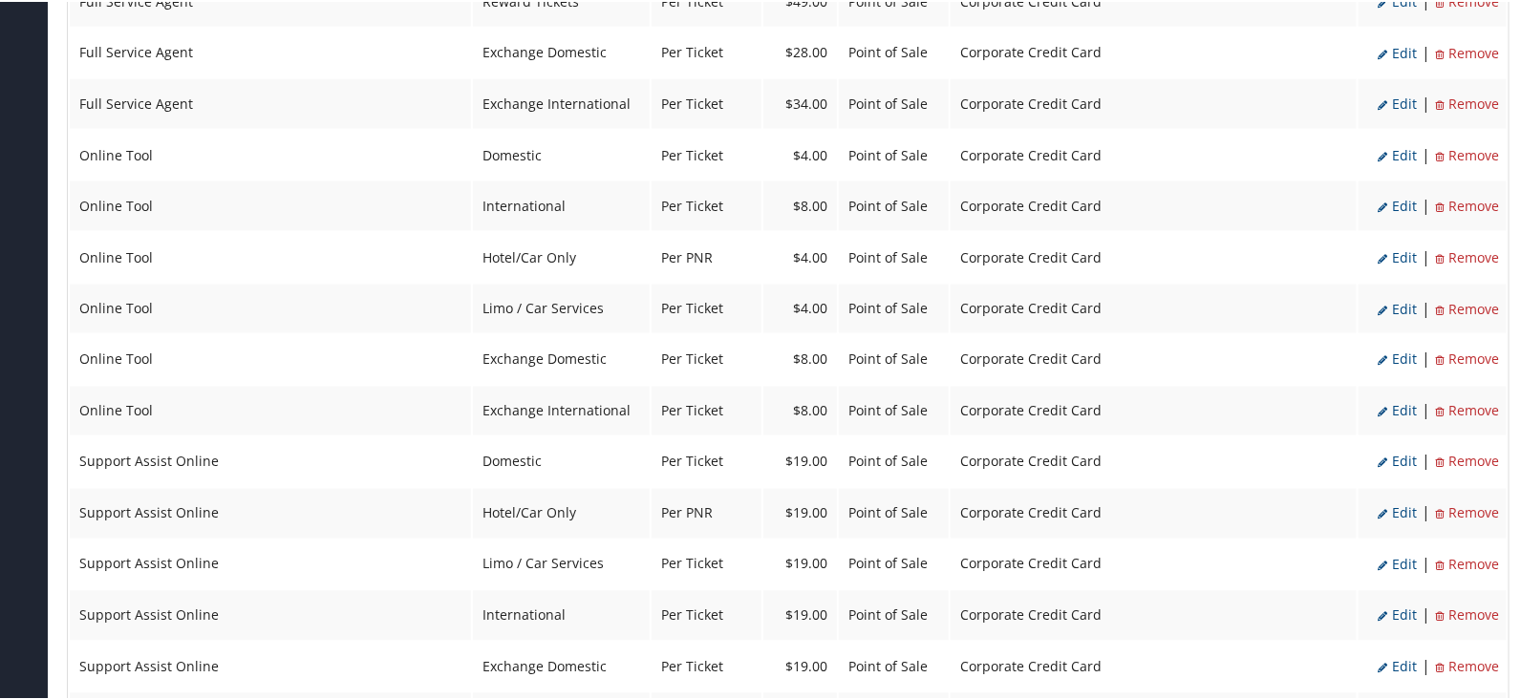
select select "2"
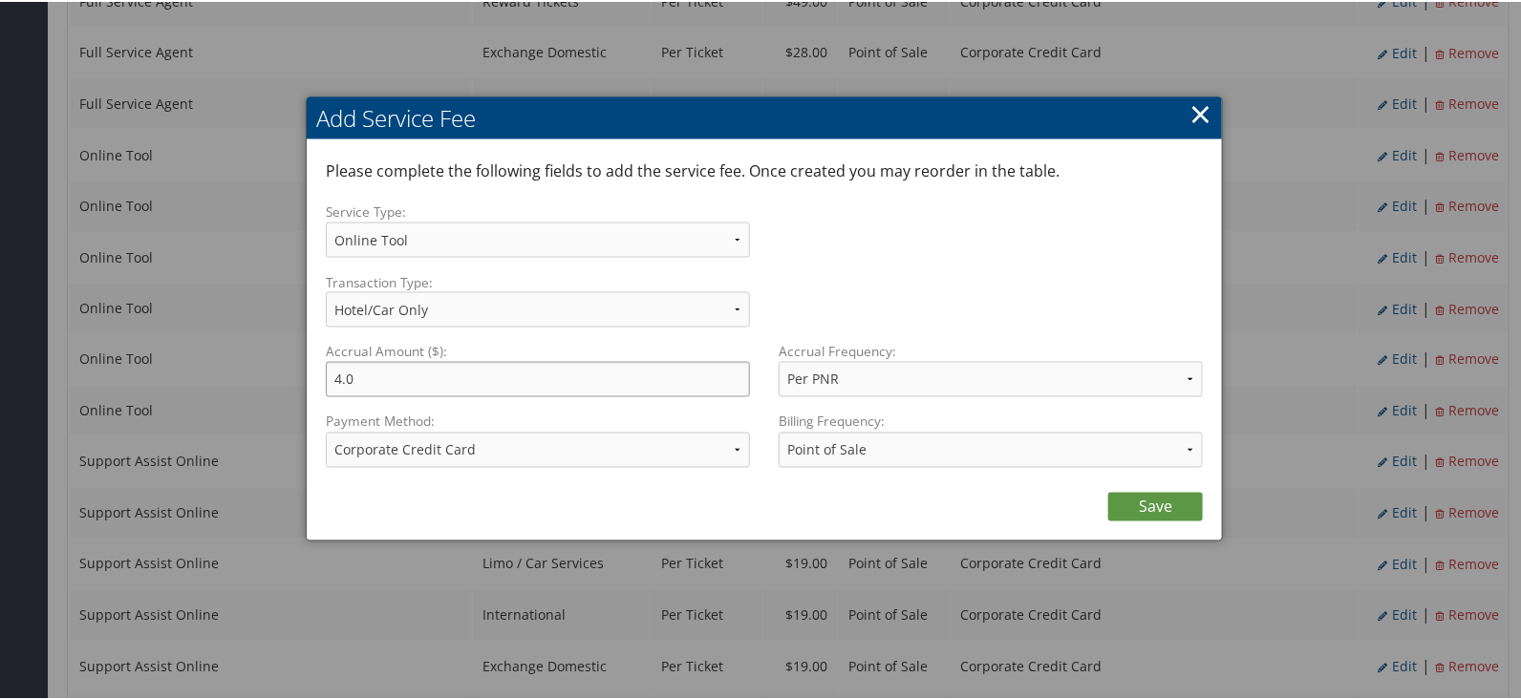
drag, startPoint x: 256, startPoint y: 384, endPoint x: 83, endPoint y: 359, distance: 174.6
type input "8.00"
click at [1154, 494] on link "Save" at bounding box center [1155, 505] width 95 height 29
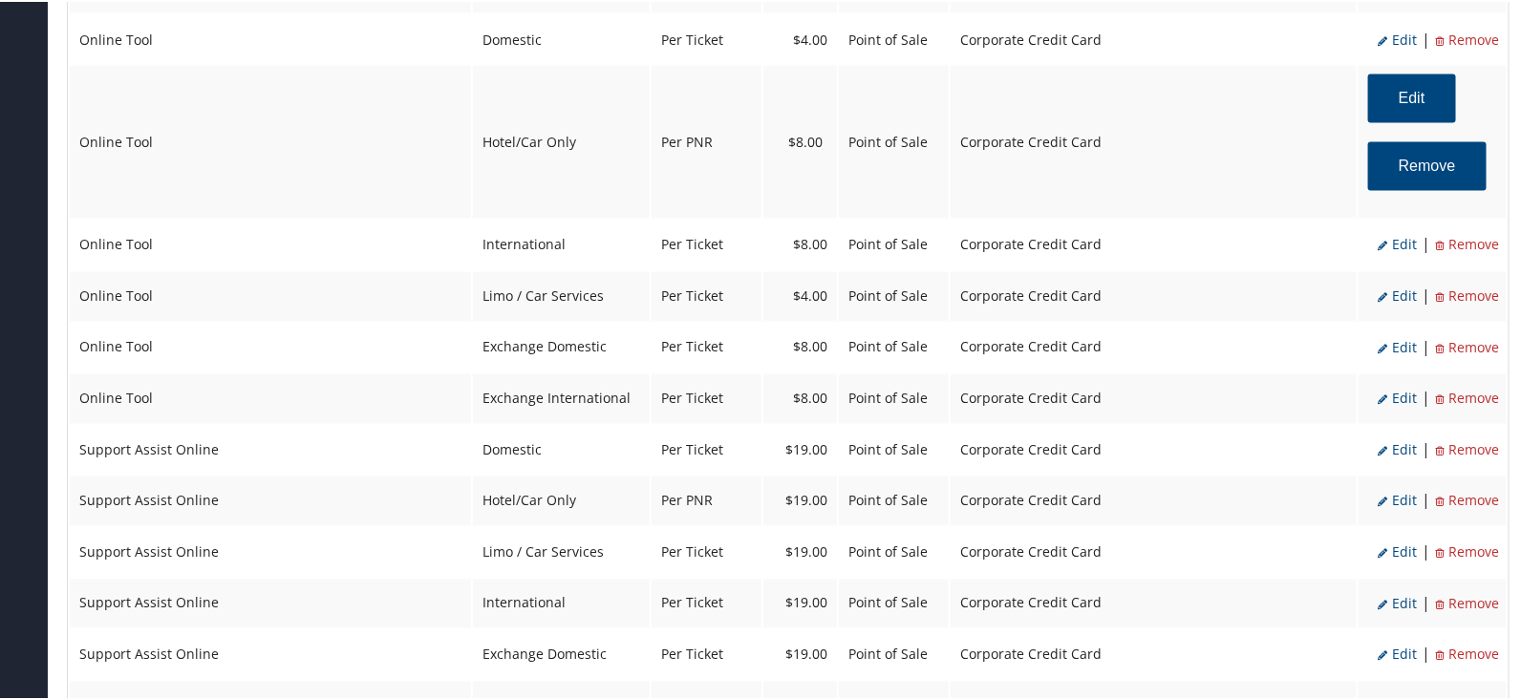
scroll to position [1313, 0]
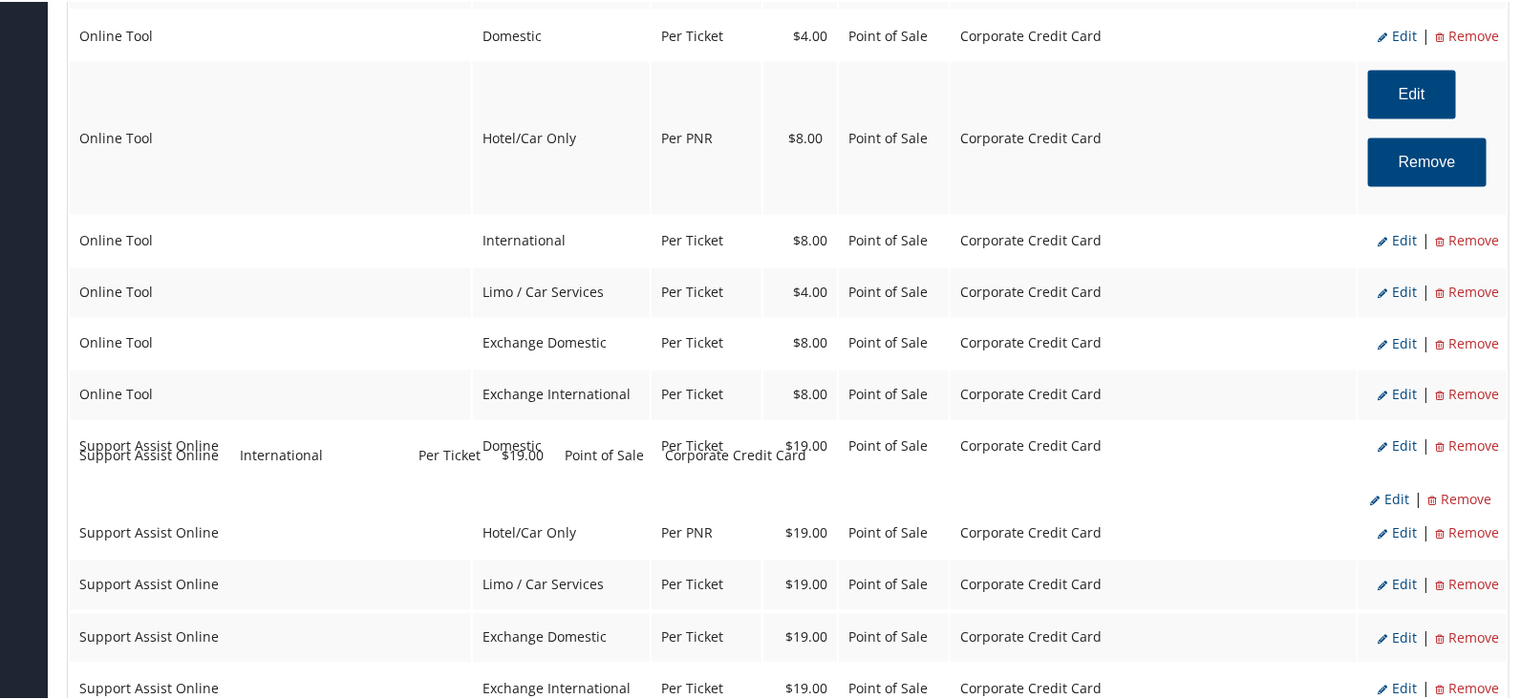
drag, startPoint x: 559, startPoint y: 573, endPoint x: 552, endPoint y: 451, distance: 122.4
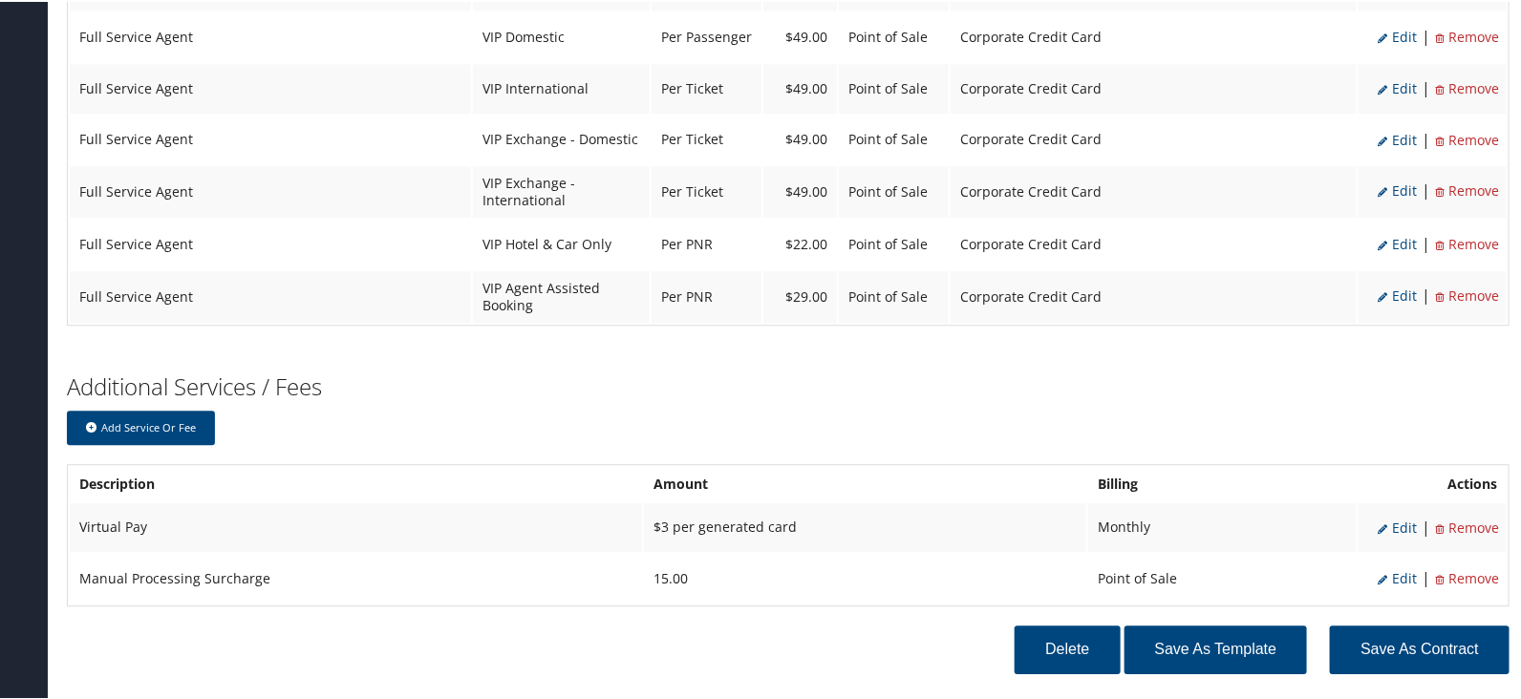
scroll to position [2035, 0]
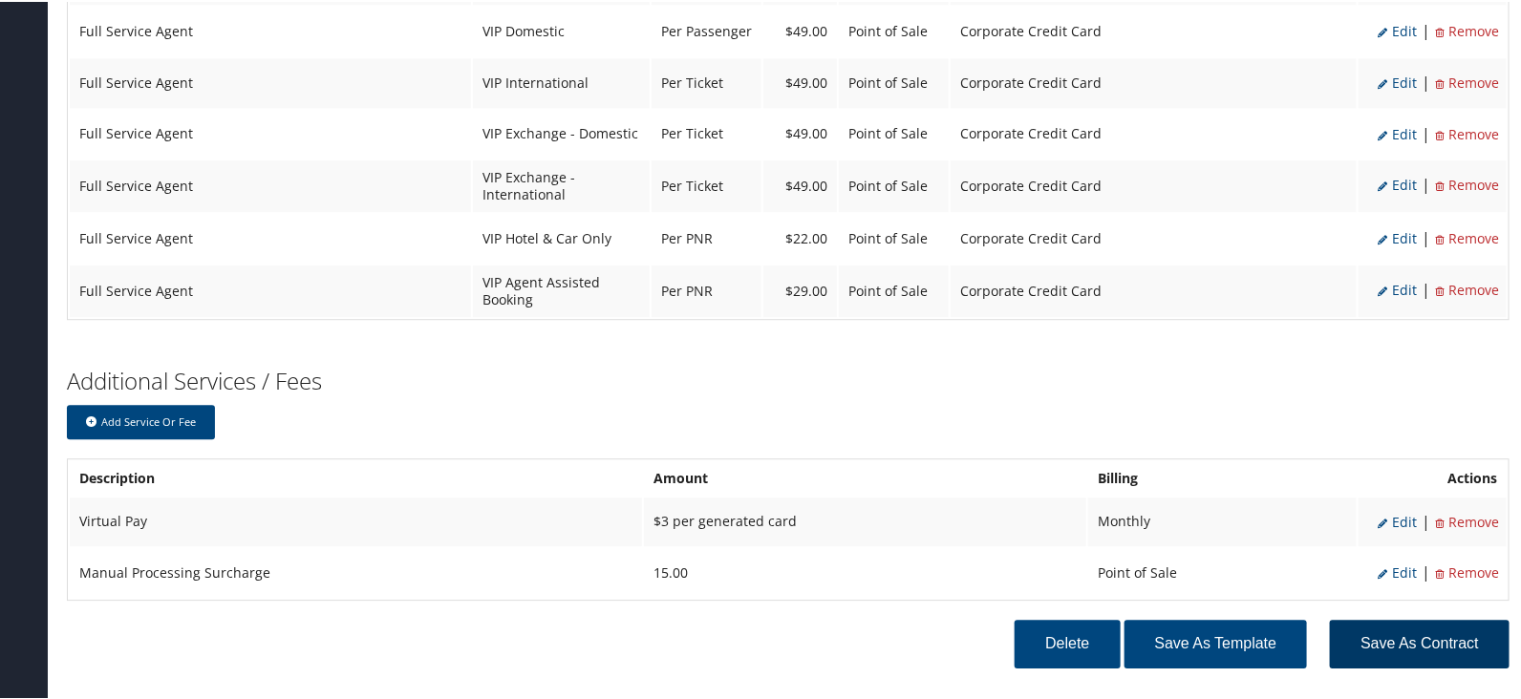
click at [1423, 618] on button "Save as Contract" at bounding box center [1420, 642] width 180 height 49
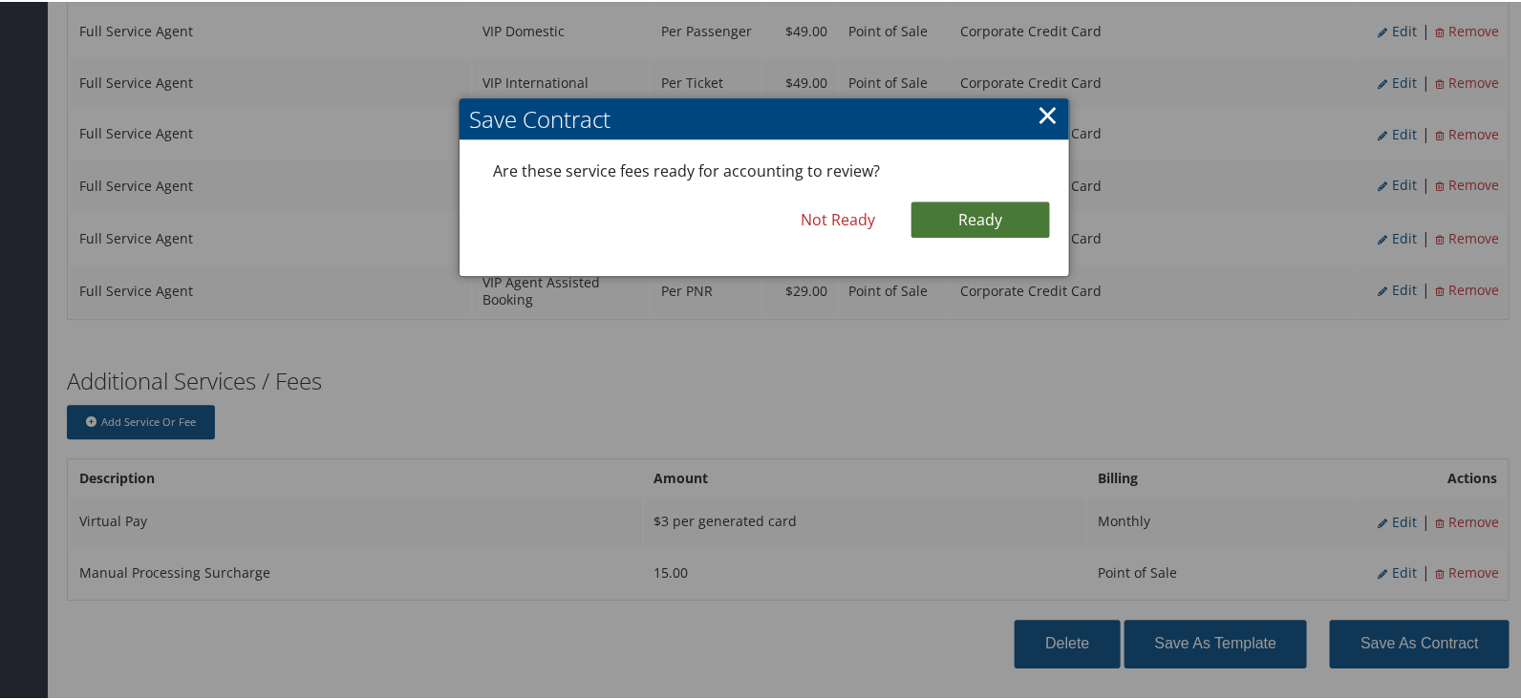
click at [949, 202] on link "Ready" at bounding box center [980, 218] width 138 height 36
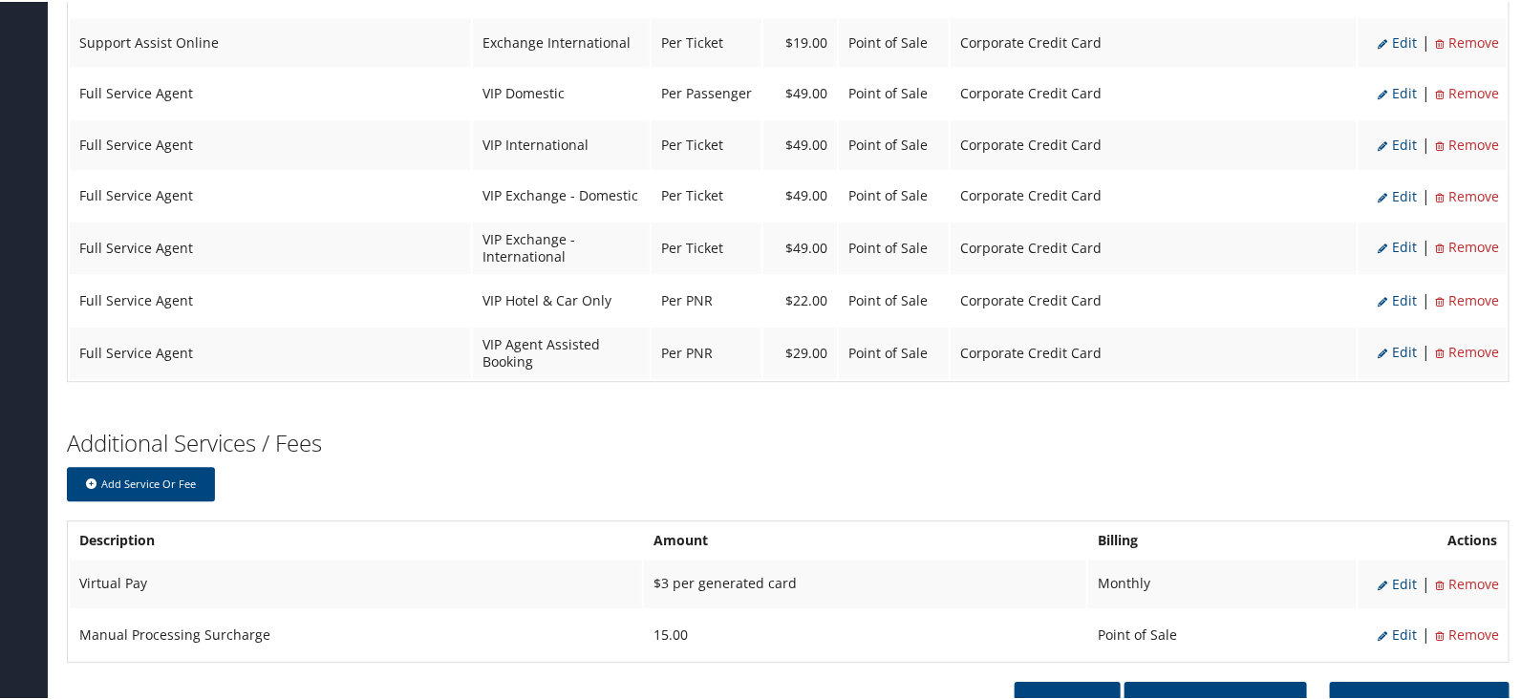
scroll to position [2096, 0]
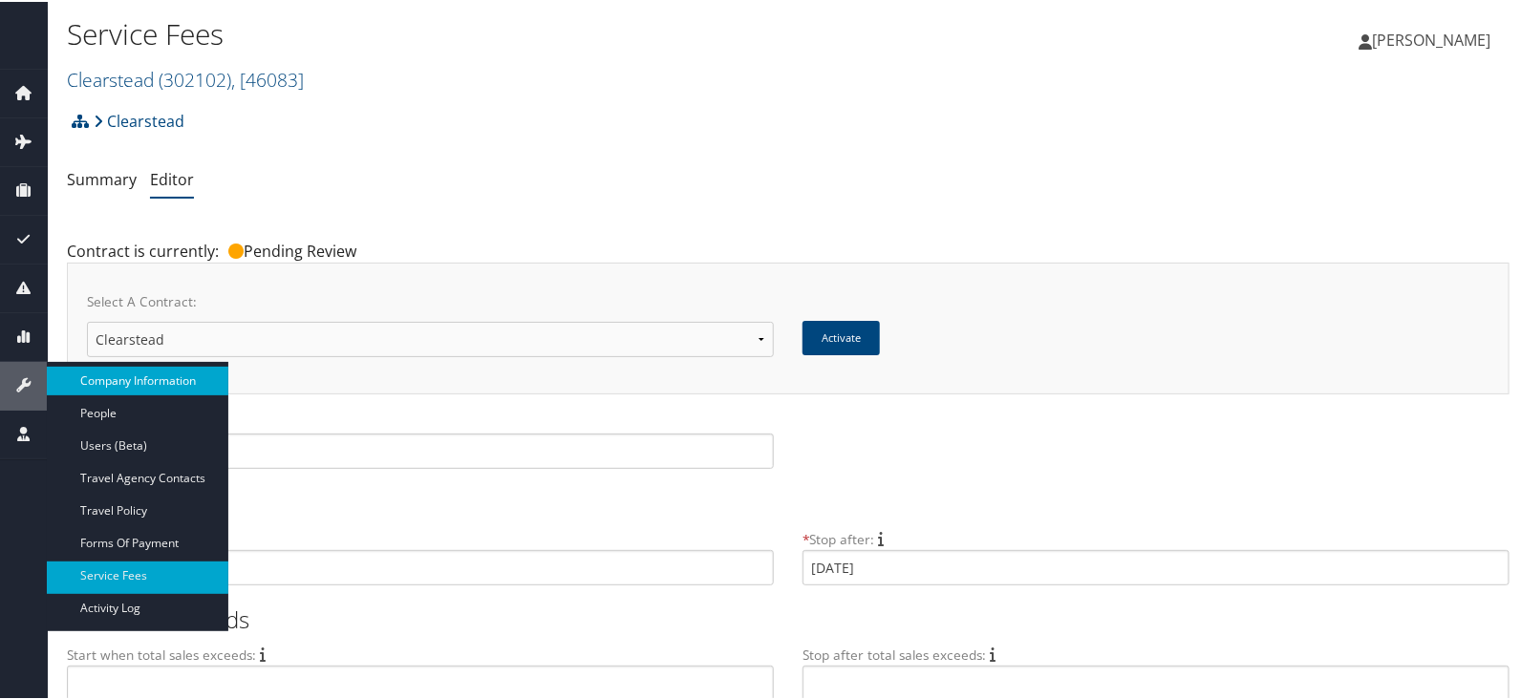
click at [139, 366] on link "Company Information" at bounding box center [137, 379] width 181 height 29
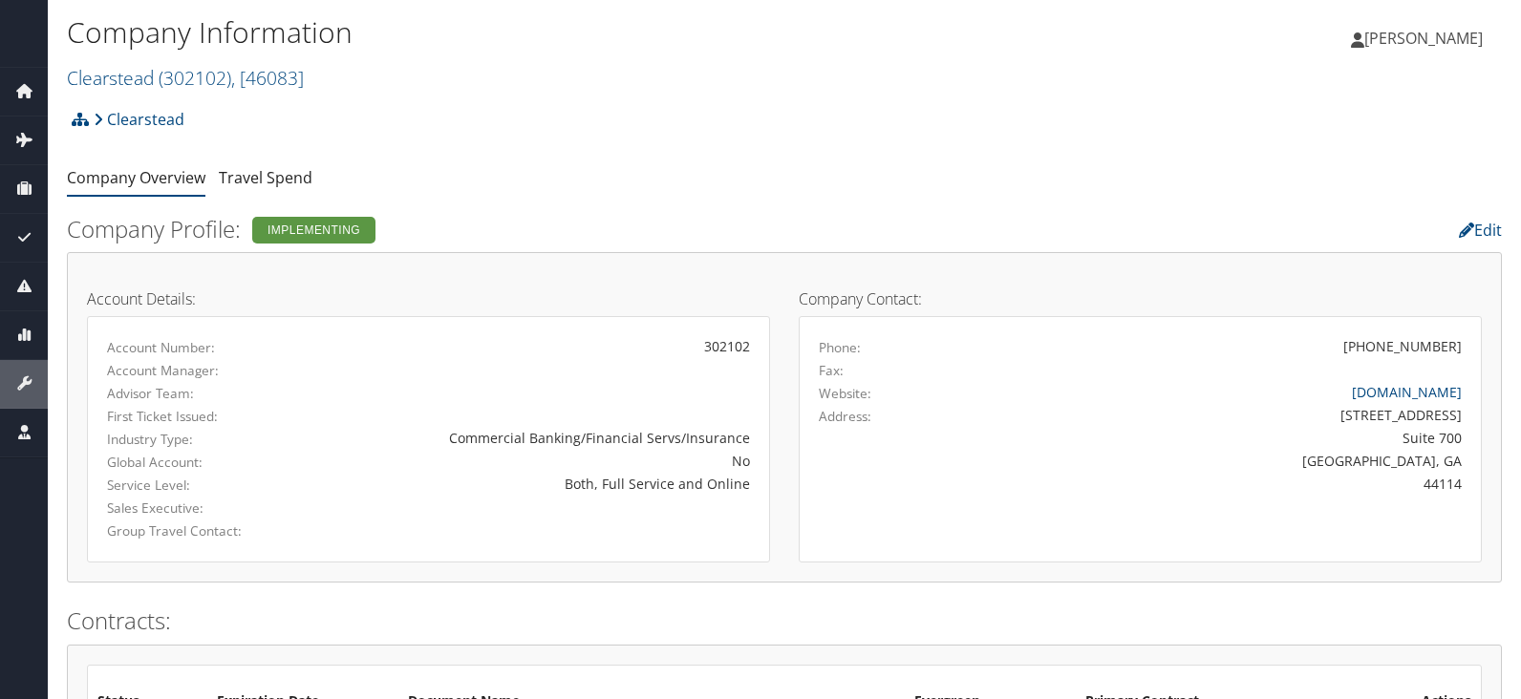
scroll to position [238, 0]
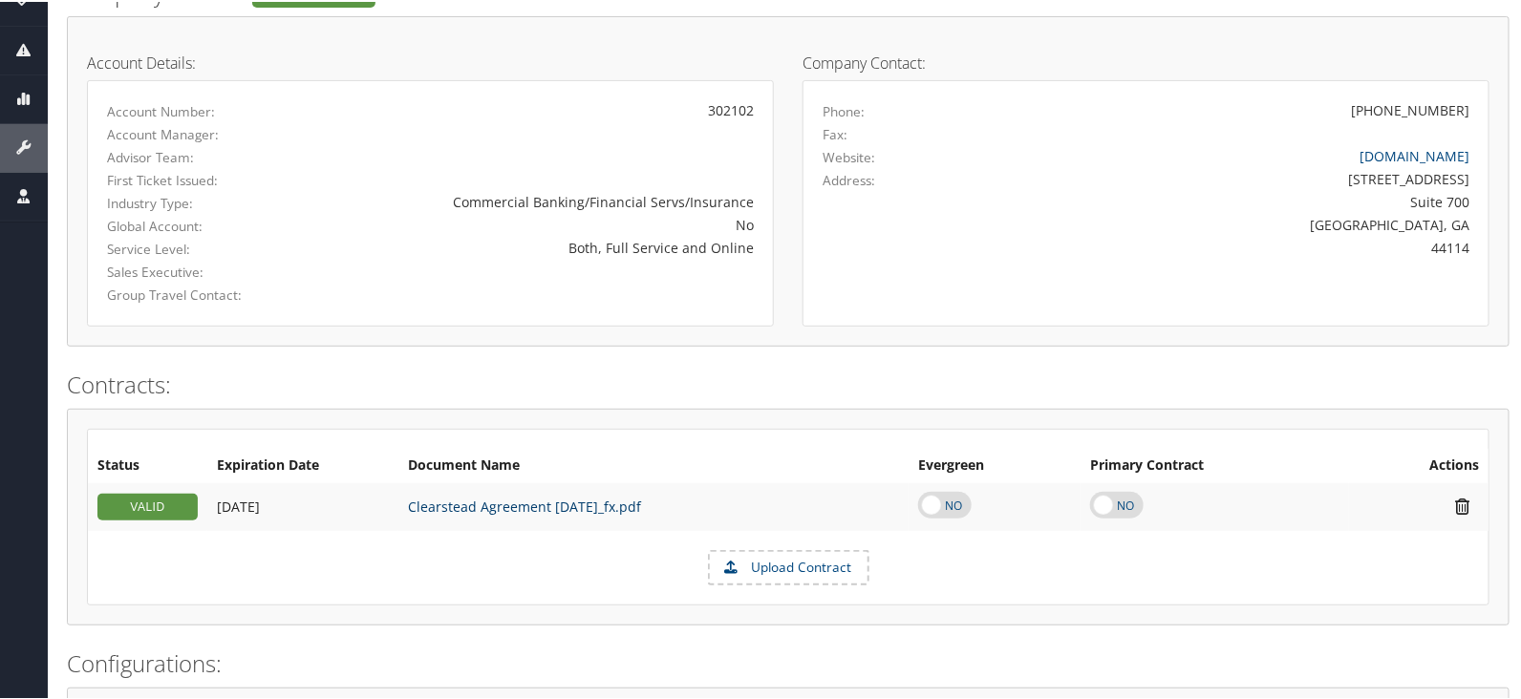
click at [475, 496] on link "Clearstead Agreement [DATE]_fx.pdf" at bounding box center [524, 505] width 233 height 18
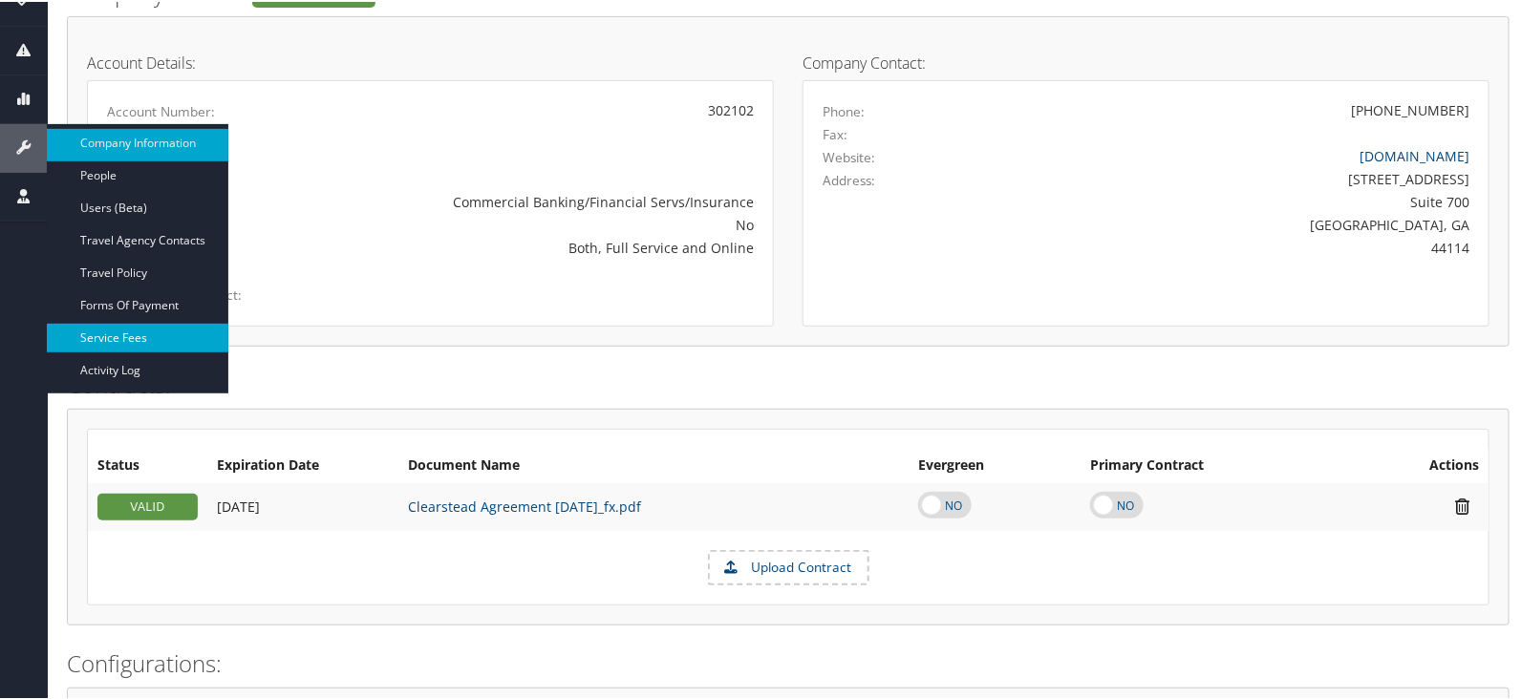
click at [129, 340] on link "Service Fees" at bounding box center [137, 336] width 181 height 29
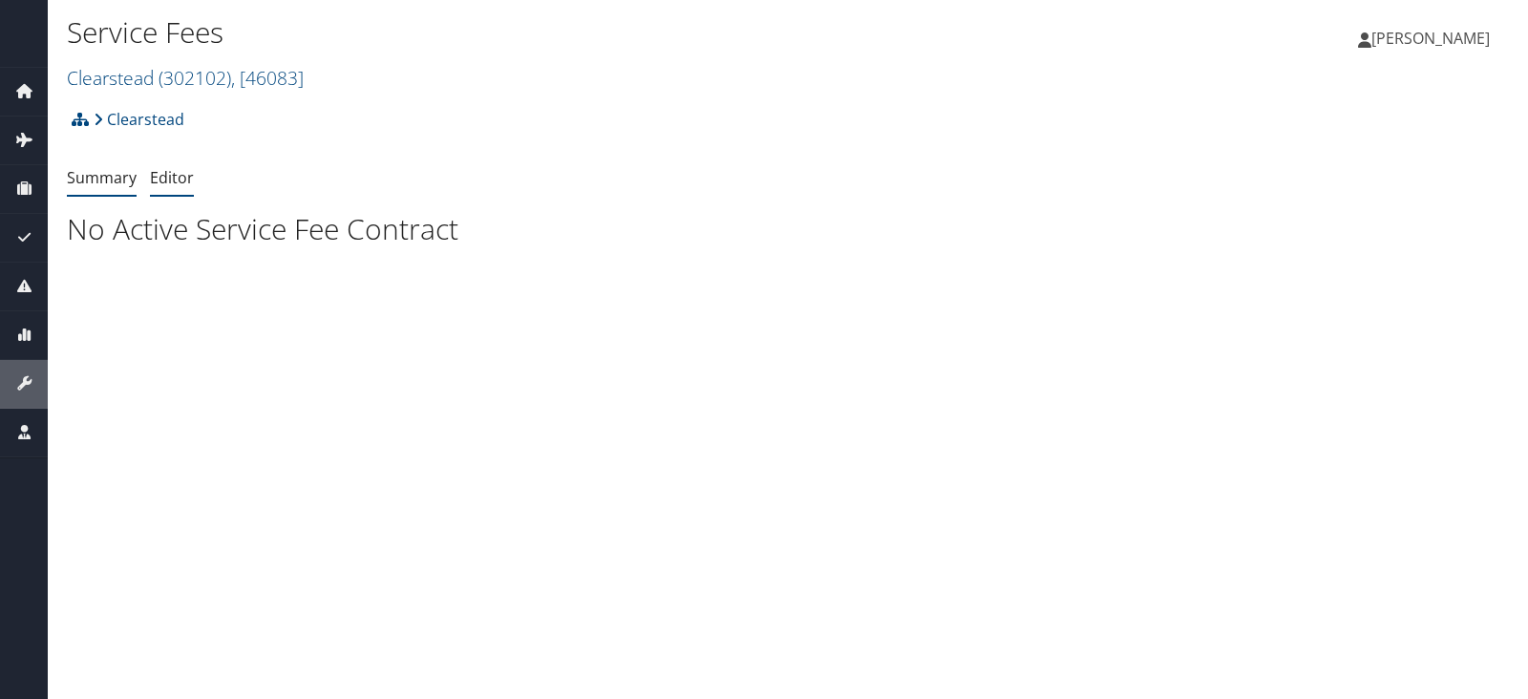
click at [180, 174] on link "Editor" at bounding box center [172, 177] width 44 height 21
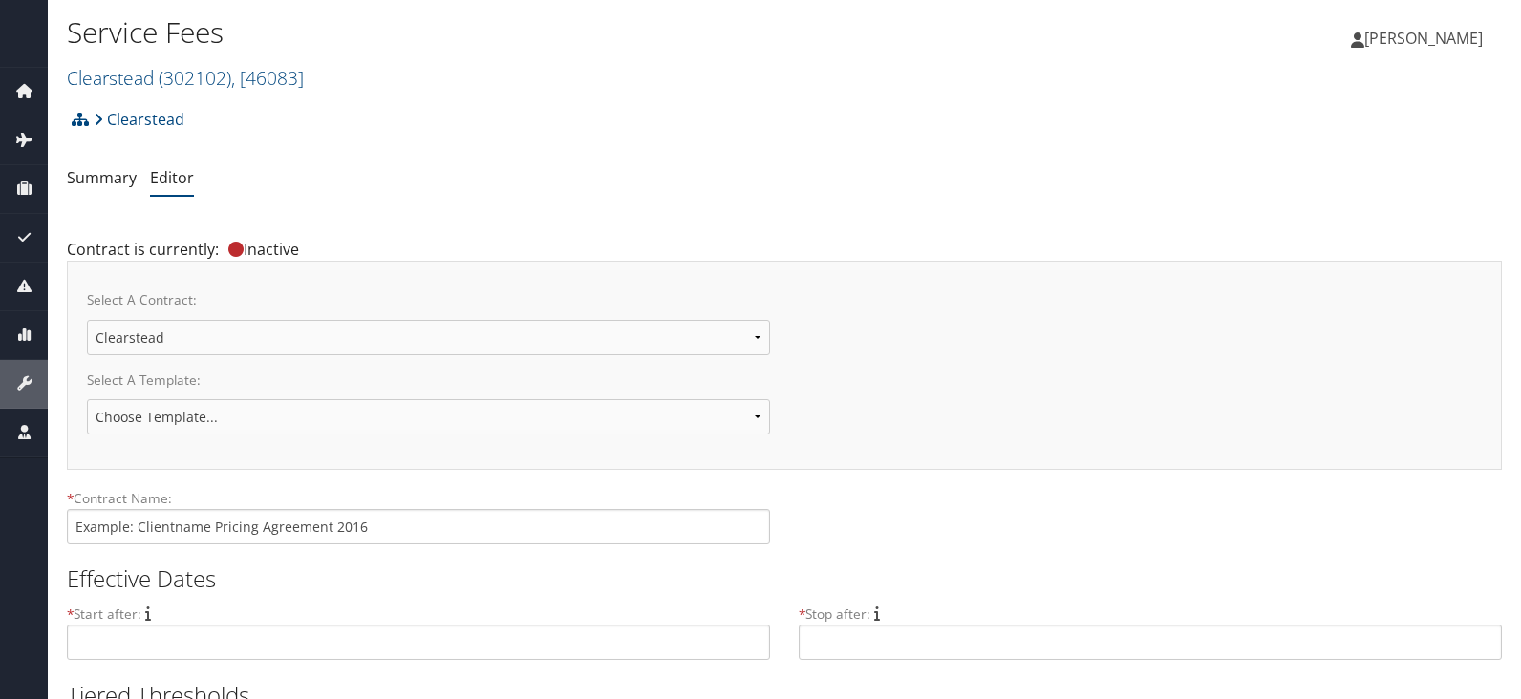
select select "23148"
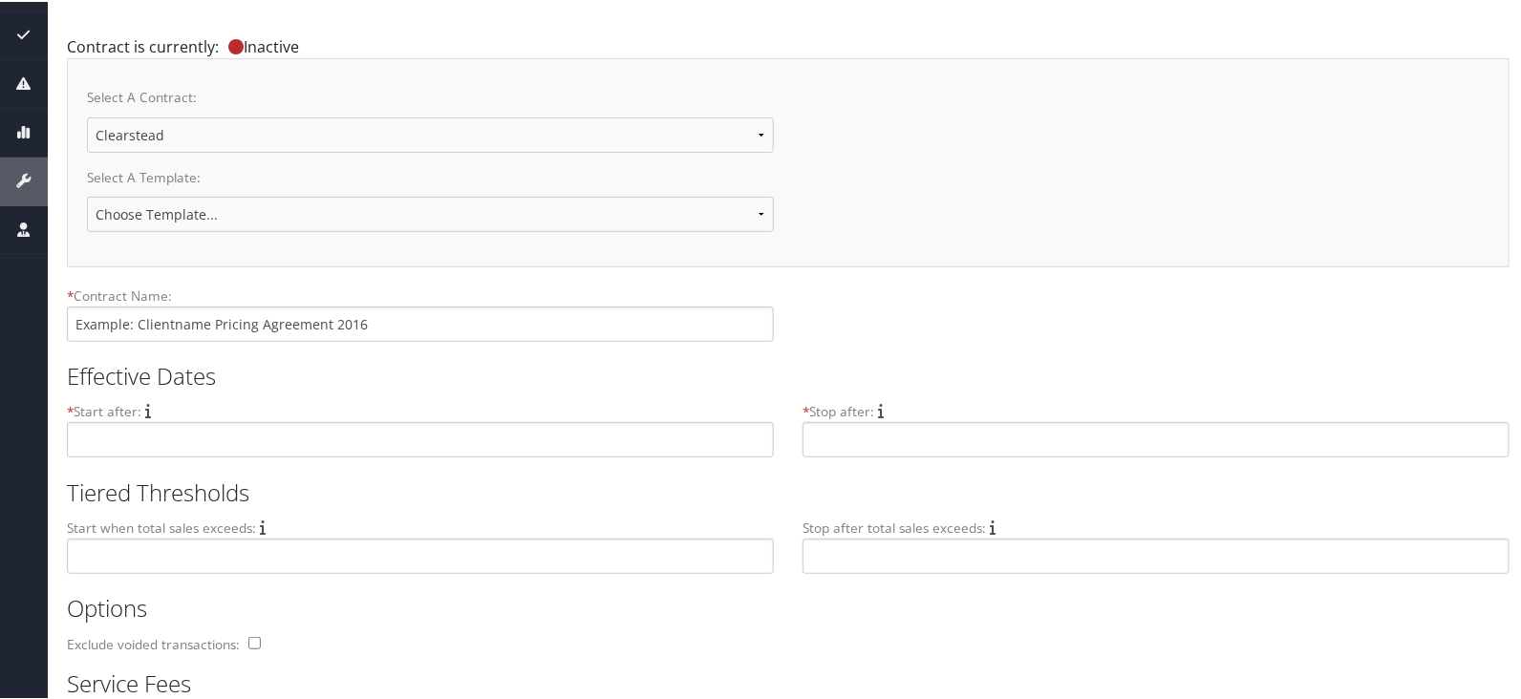
scroll to position [183, 0]
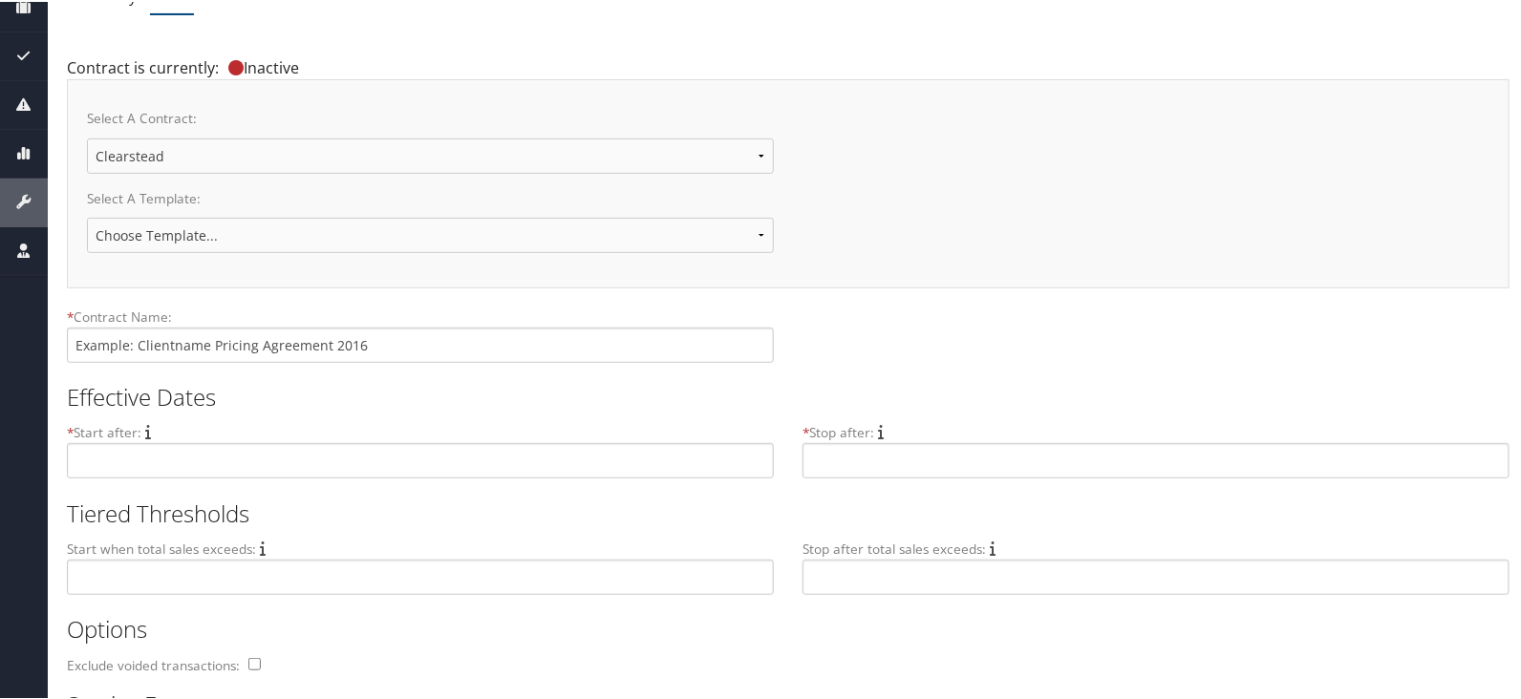
click at [363, 150] on select "Clearstead New Contract..." at bounding box center [430, 154] width 687 height 35
click at [87, 137] on select "Clearstead New Contract..." at bounding box center [430, 154] width 687 height 35
click at [1223, 188] on div "Select A Template: Choose Template... 2018 IUC-PG Pricing Agreement Sales Prici…" at bounding box center [788, 226] width 1402 height 79
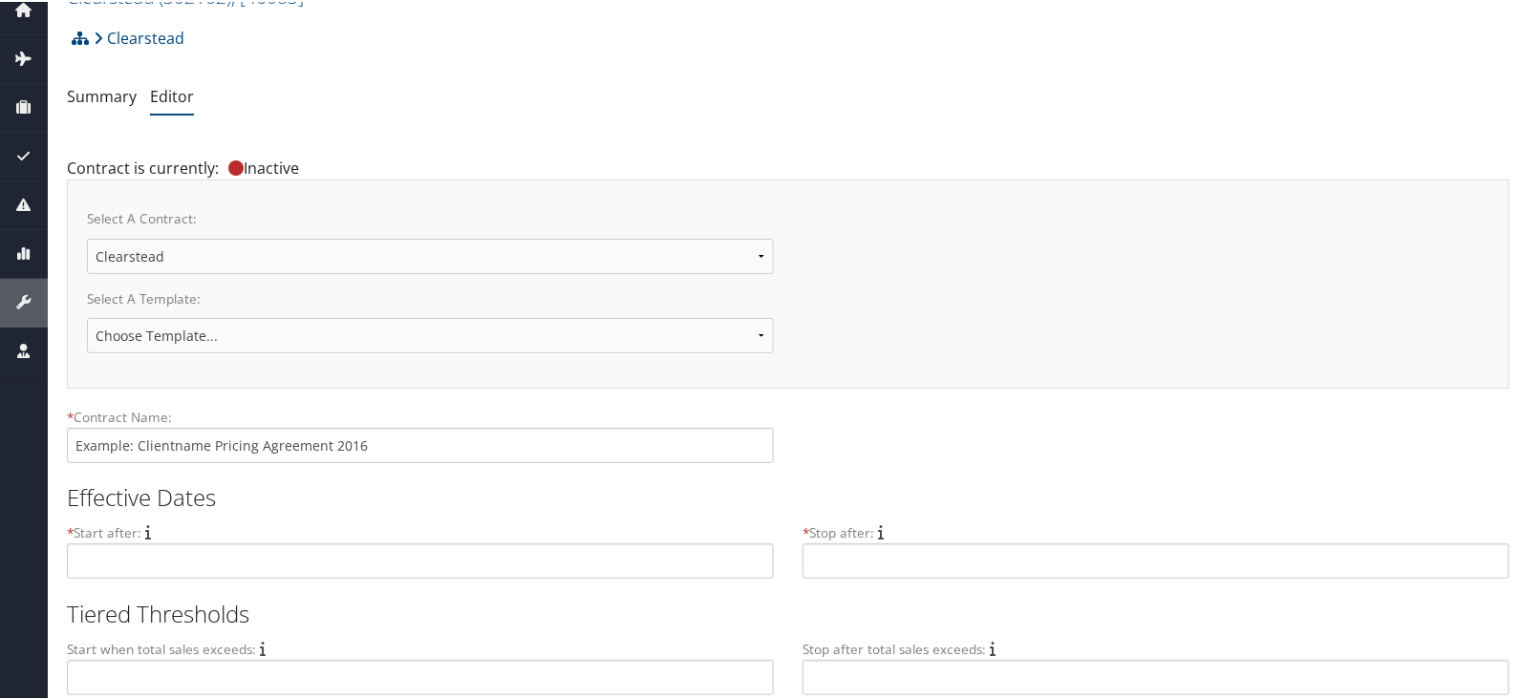
scroll to position [0, 0]
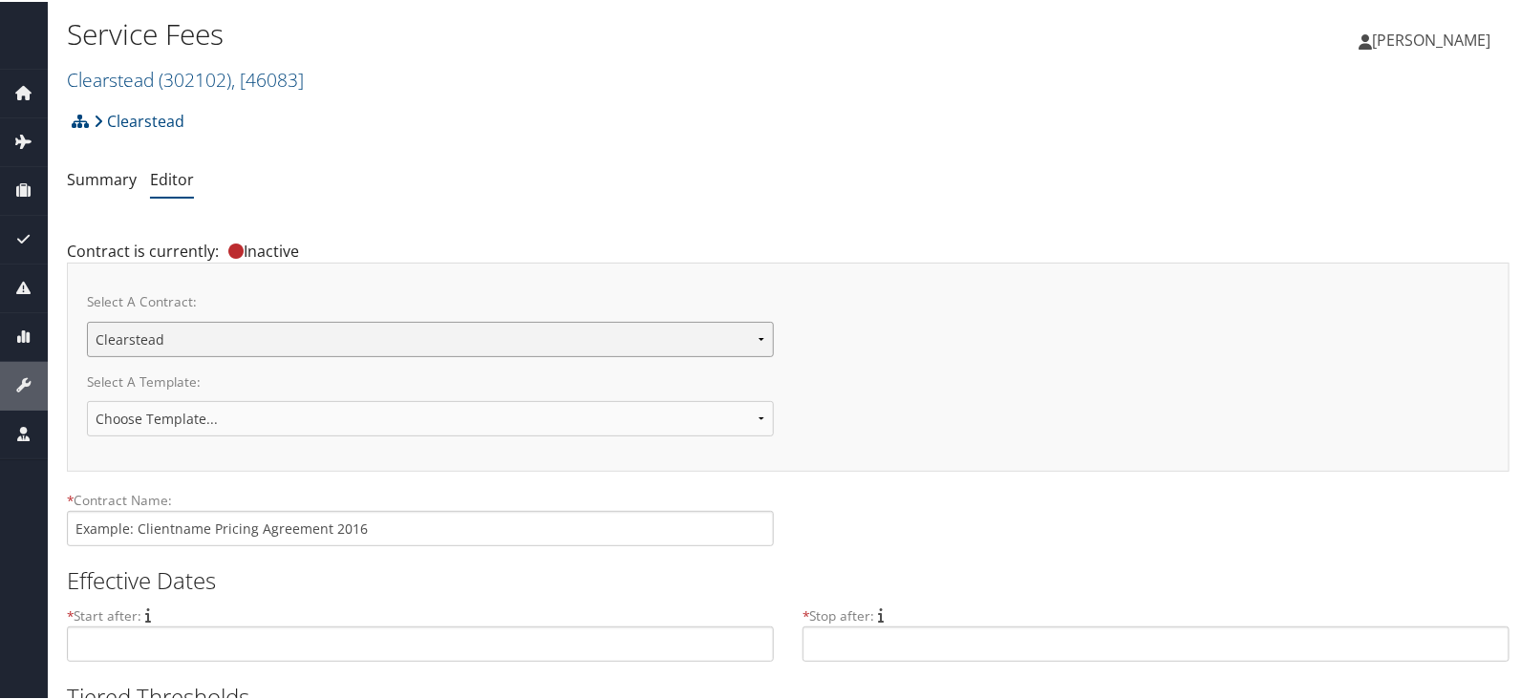
click at [199, 321] on select "Clearstead New Contract..." at bounding box center [430, 337] width 687 height 35
click at [1026, 174] on ul "Summary Editor" at bounding box center [788, 178] width 1442 height 34
click at [420, 316] on label "Select A Contract:" at bounding box center [430, 304] width 687 height 29
click at [406, 336] on select "Clearstead New Contract..." at bounding box center [430, 337] width 687 height 35
select select "23148"
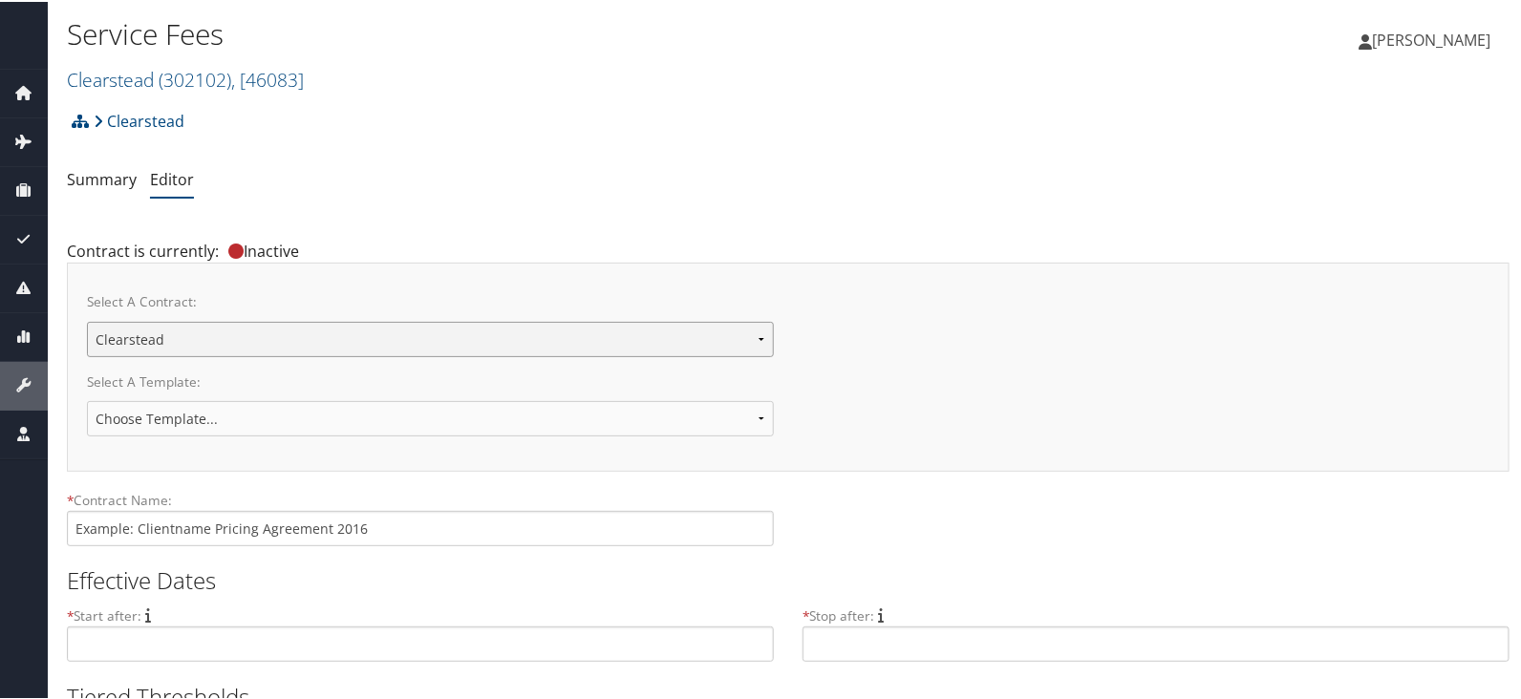
click at [87, 320] on select "Clearstead New Contract..." at bounding box center [430, 337] width 687 height 35
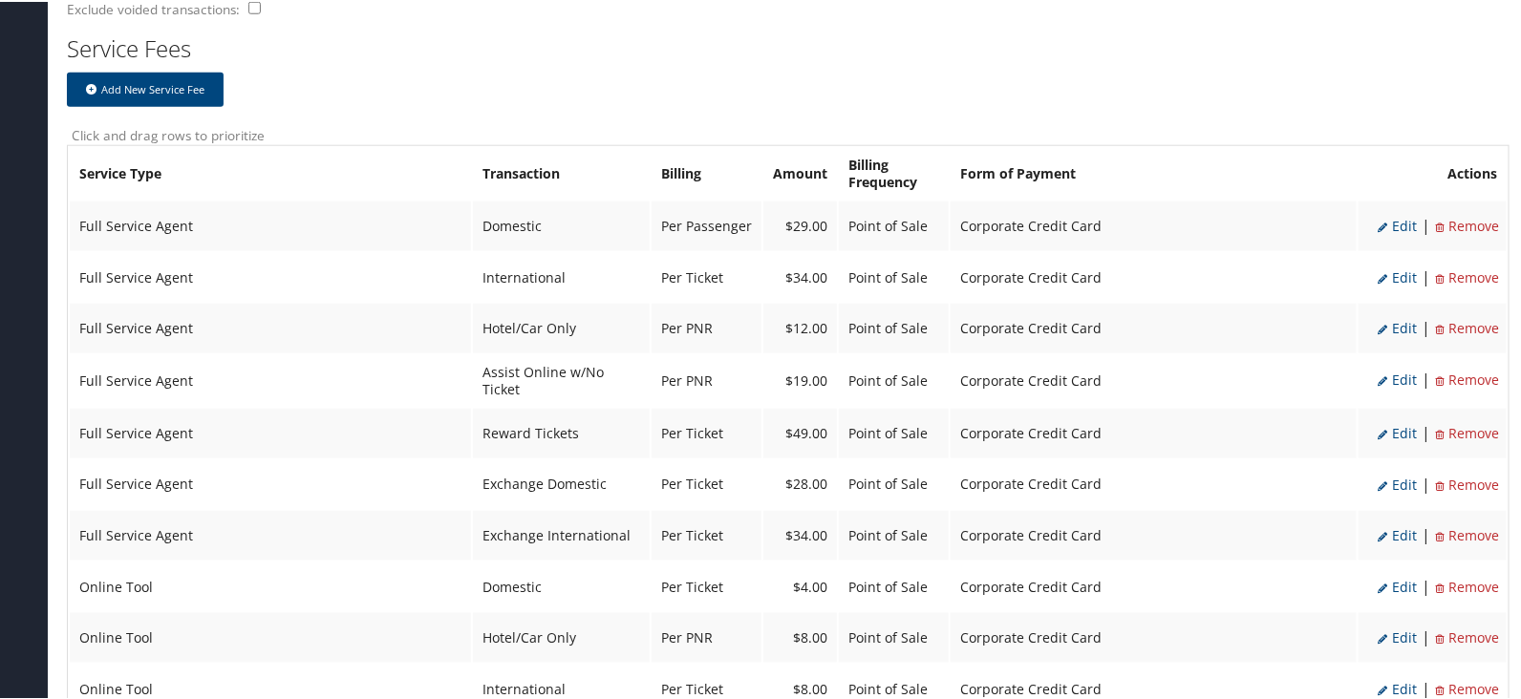
scroll to position [766, 0]
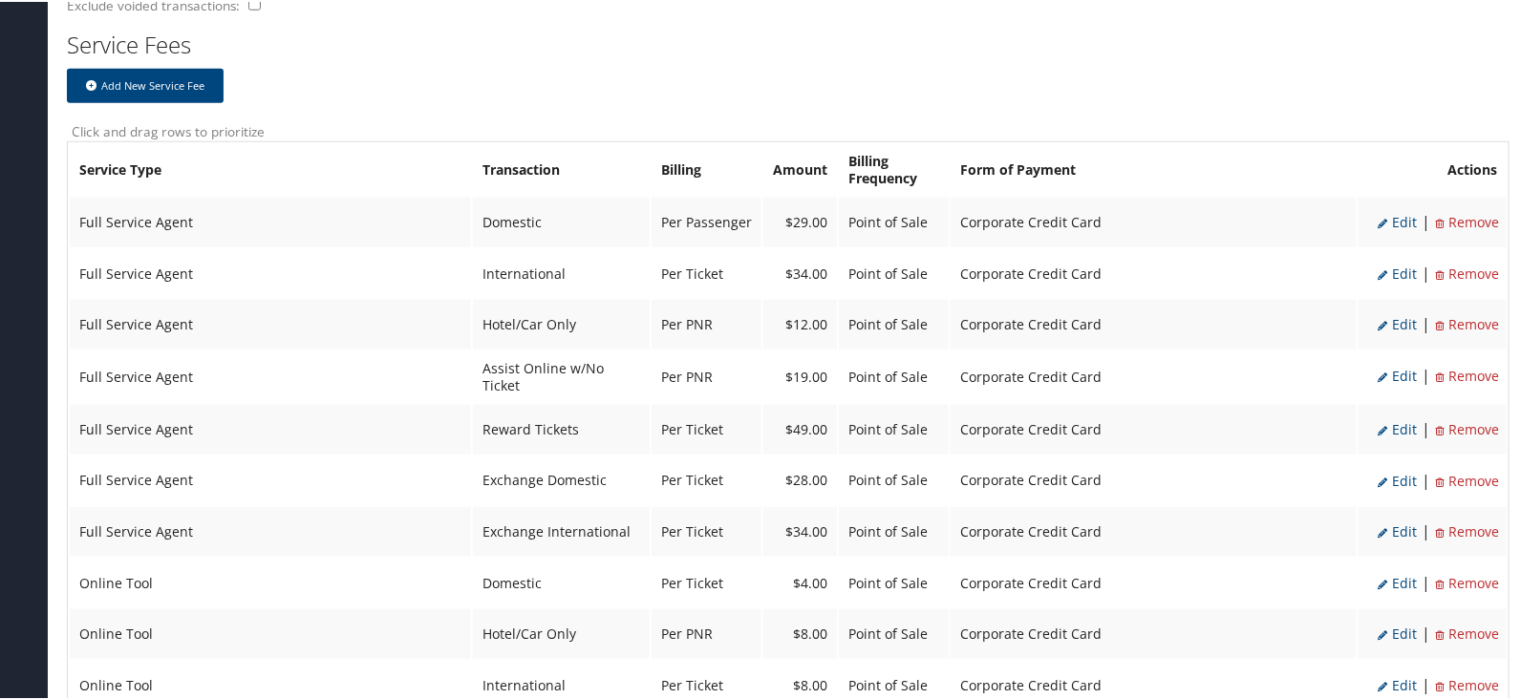
click at [1390, 470] on span "Edit" at bounding box center [1396, 479] width 39 height 18
select select "2"
select select "24"
type input "28.0"
select select "4"
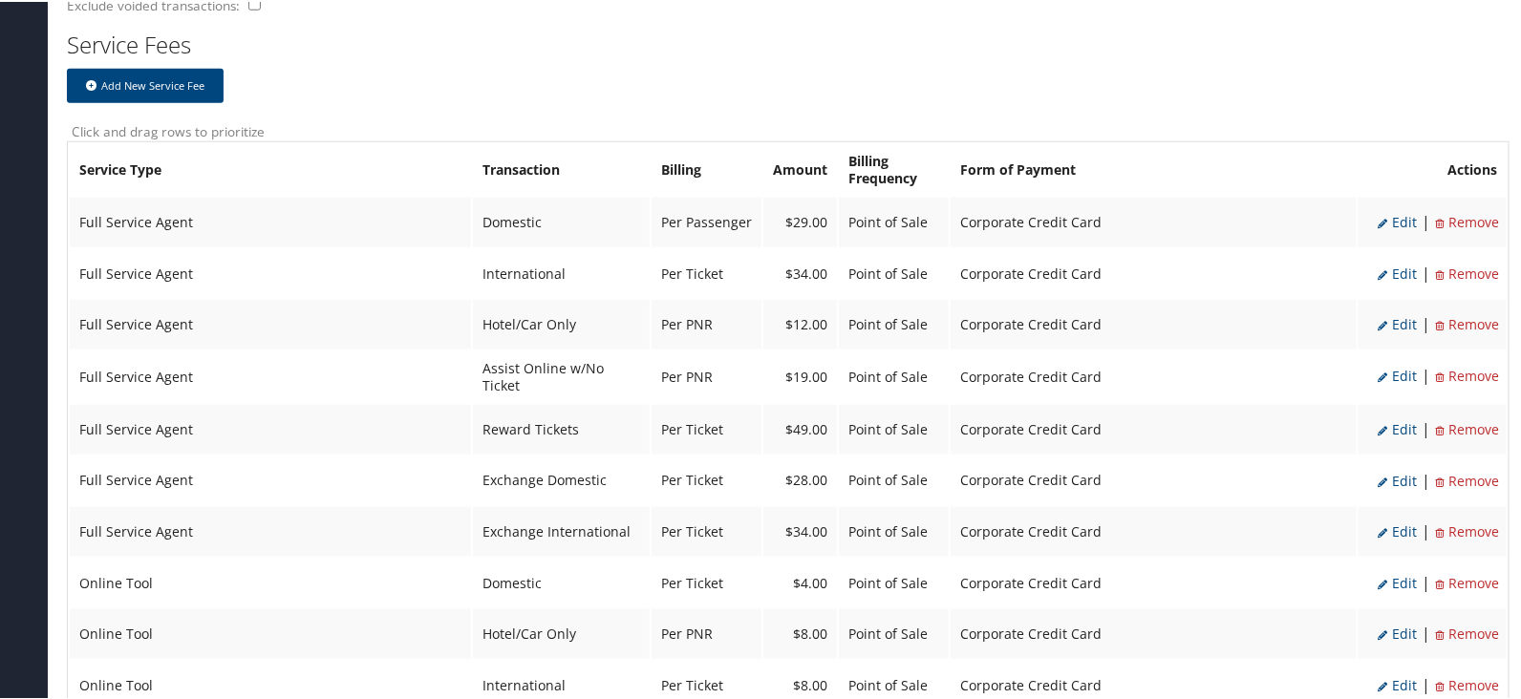
select select "2"
select select "24"
select select "4"
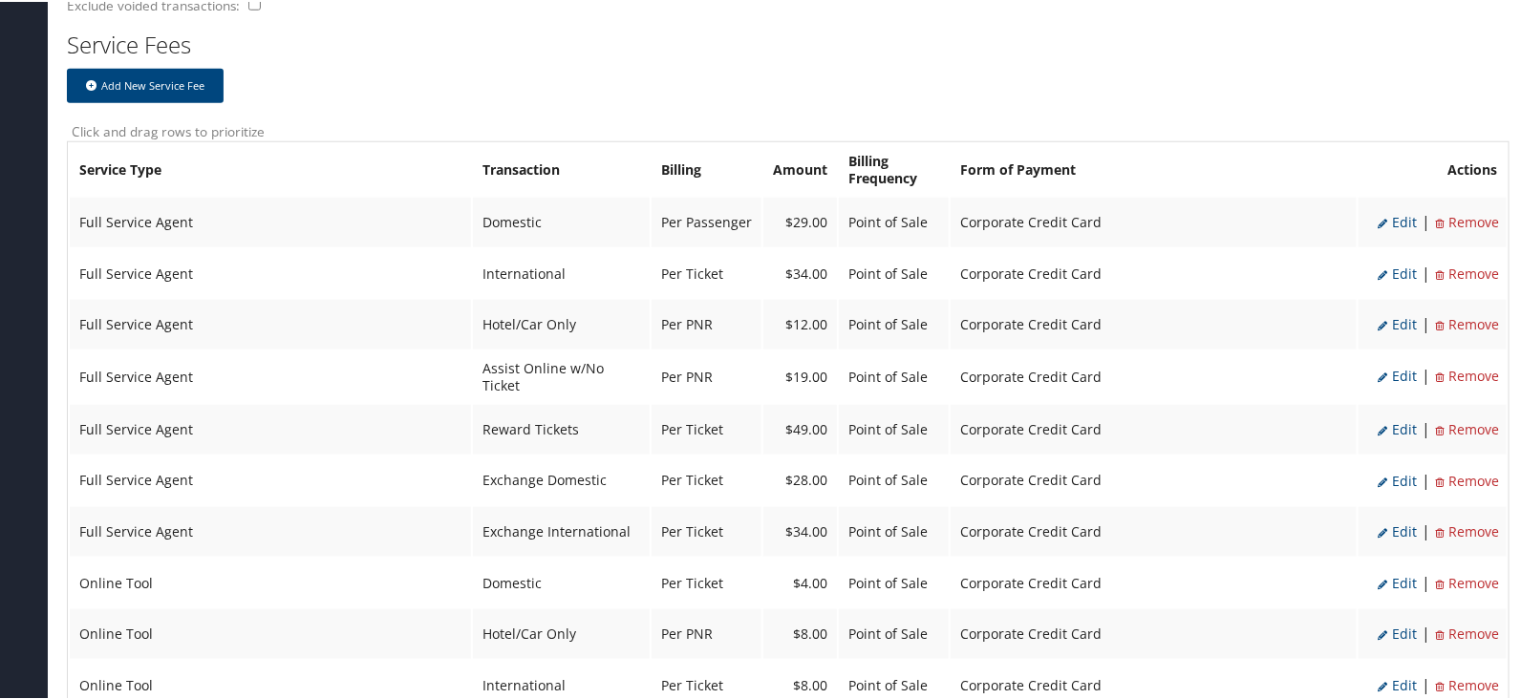
select select "2"
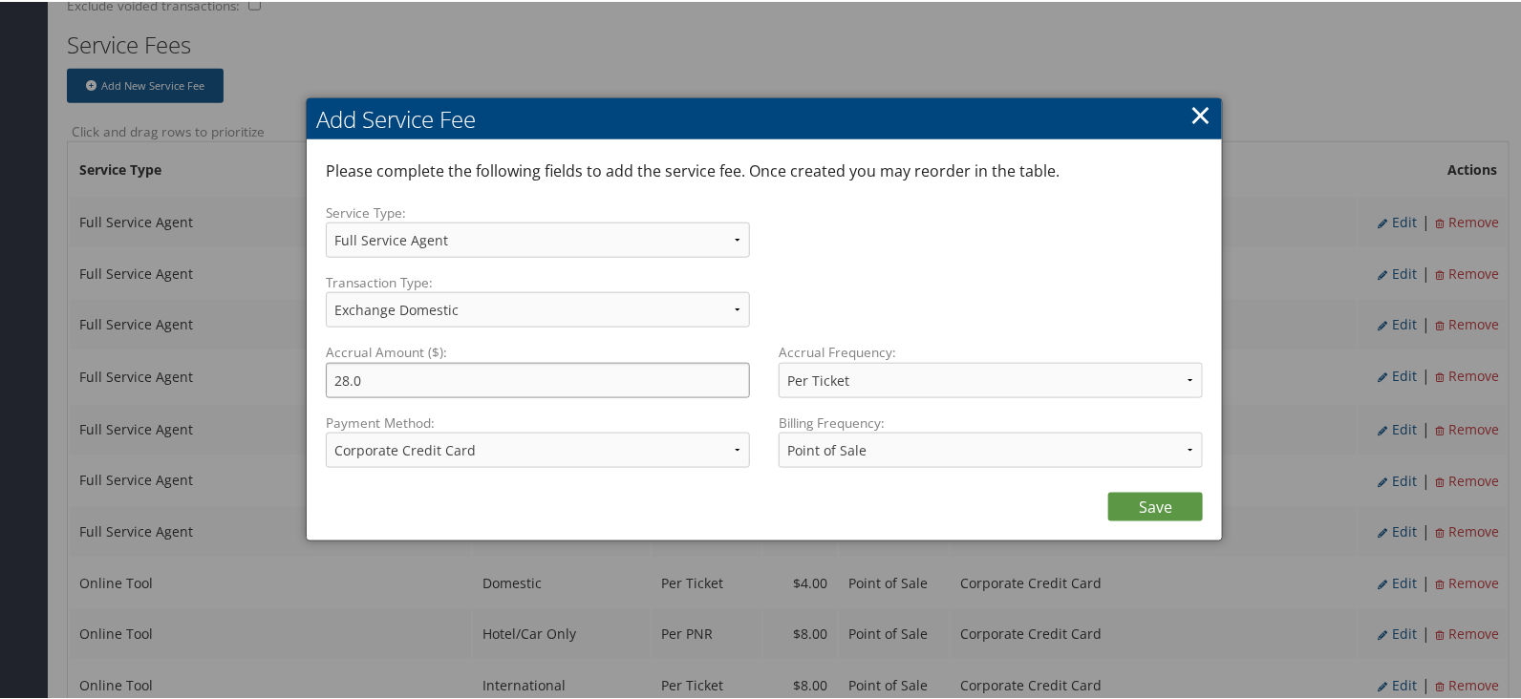
drag, startPoint x: 367, startPoint y: 367, endPoint x: 234, endPoint y: 355, distance: 133.3
type input "29.00"
click at [1146, 500] on link "Save" at bounding box center [1155, 505] width 95 height 29
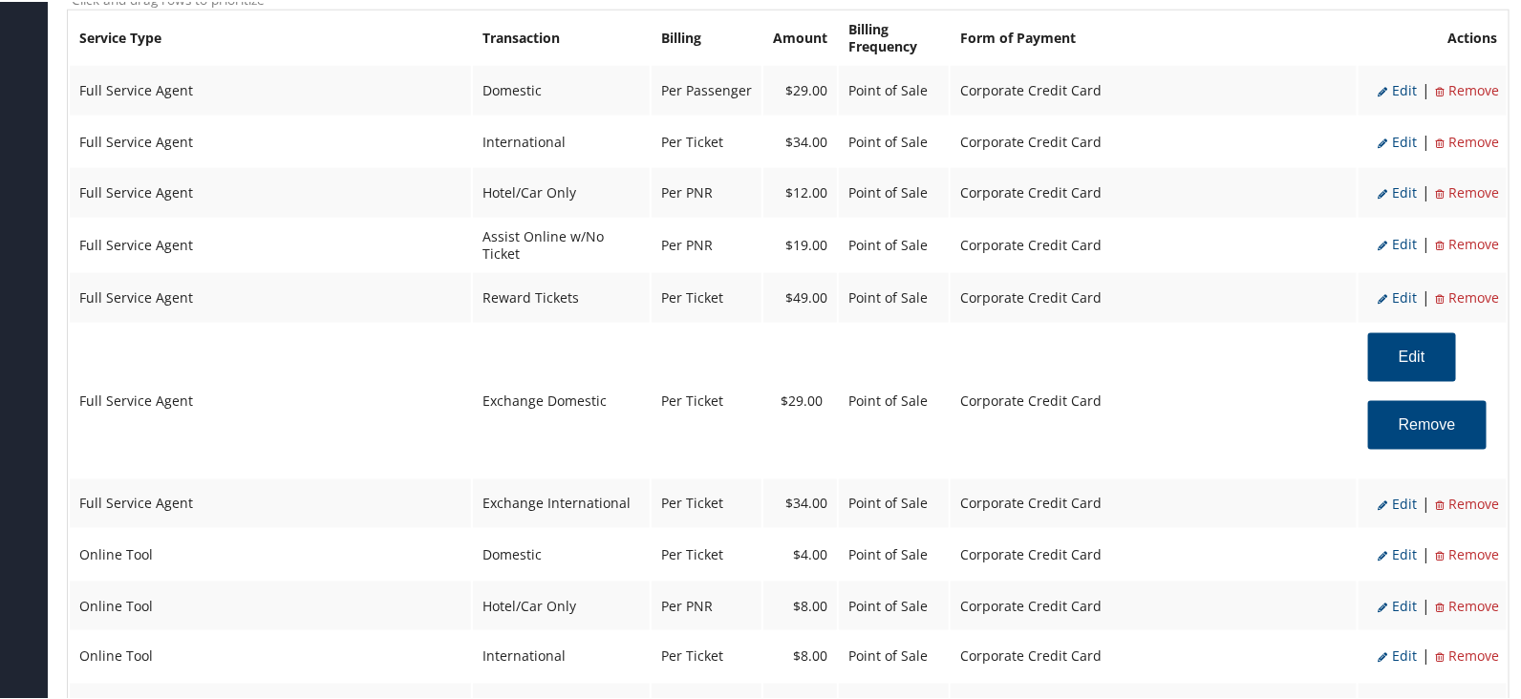
scroll to position [1005, 0]
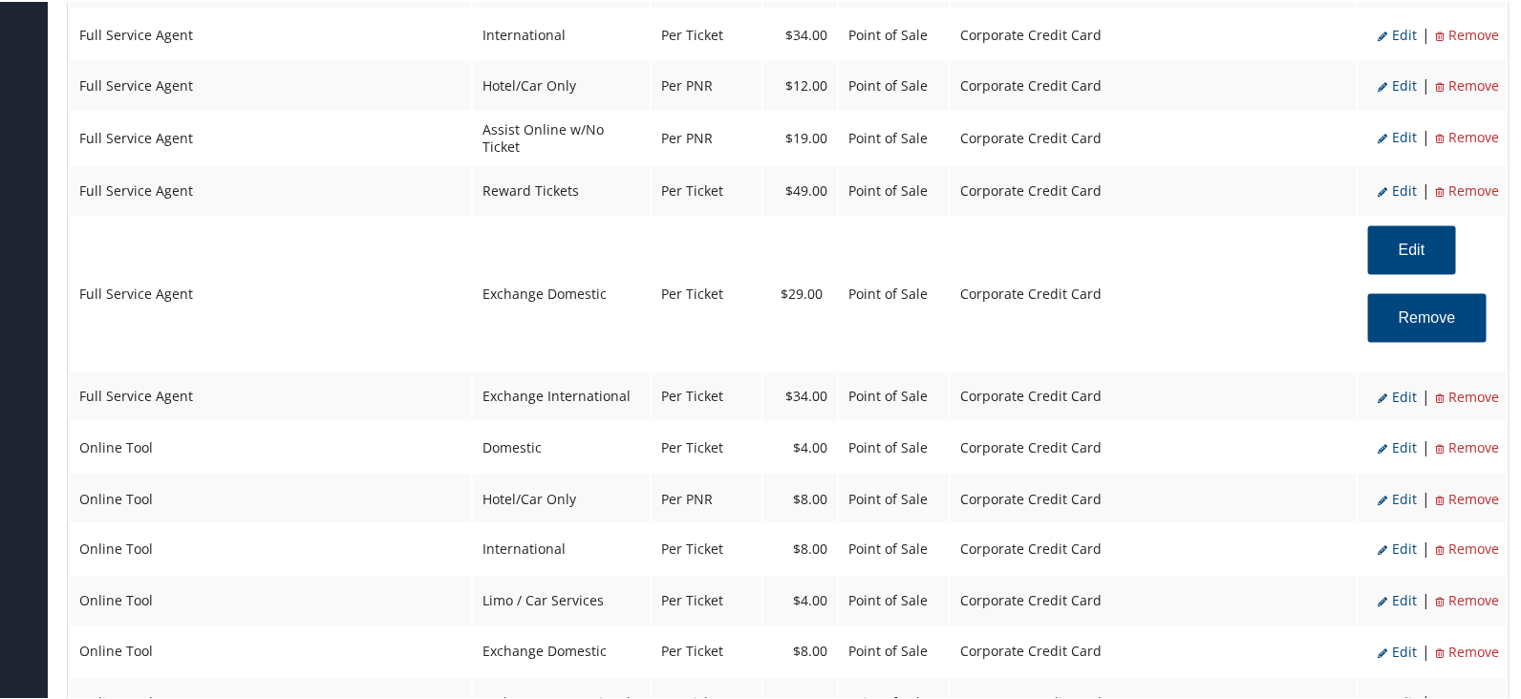
click at [1397, 488] on span "Edit" at bounding box center [1396, 497] width 39 height 18
select select "6"
type input "8.0"
select select "2"
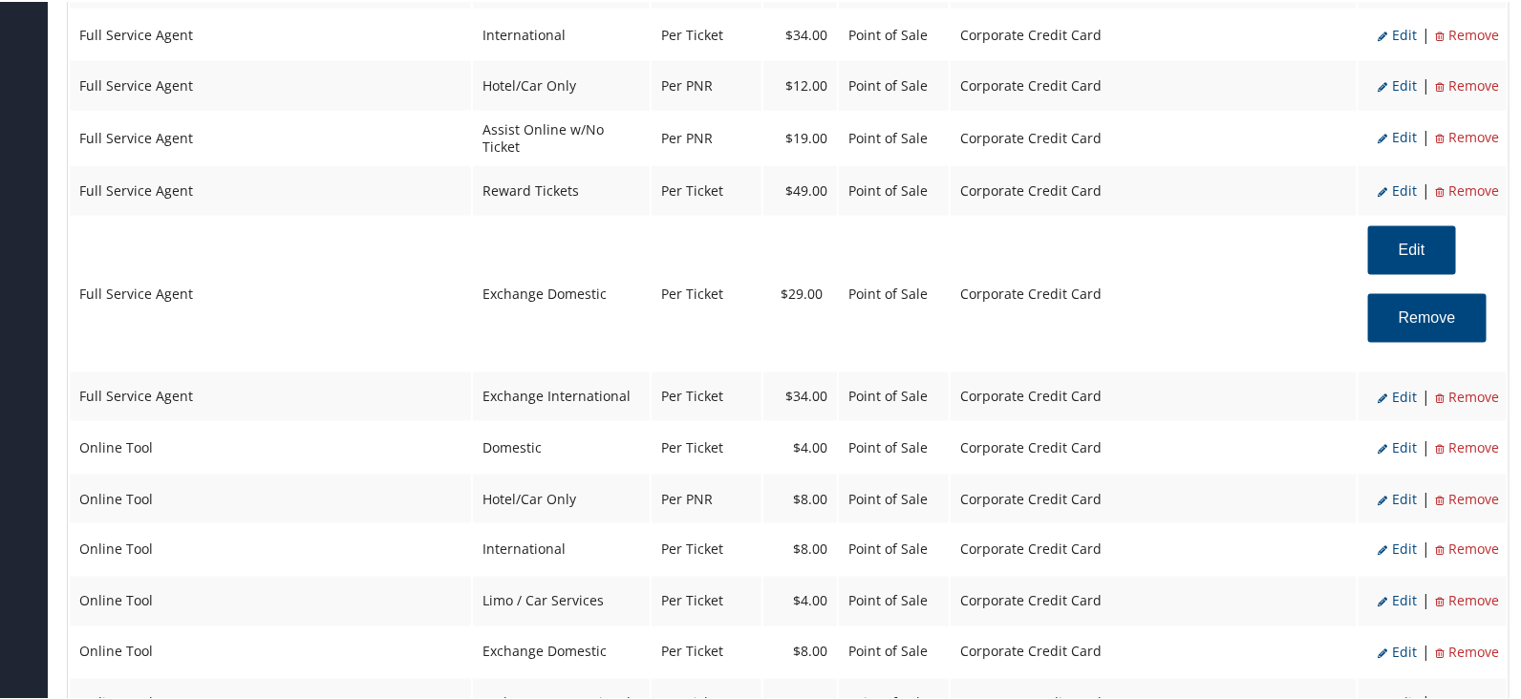
select select "6"
select select "2"
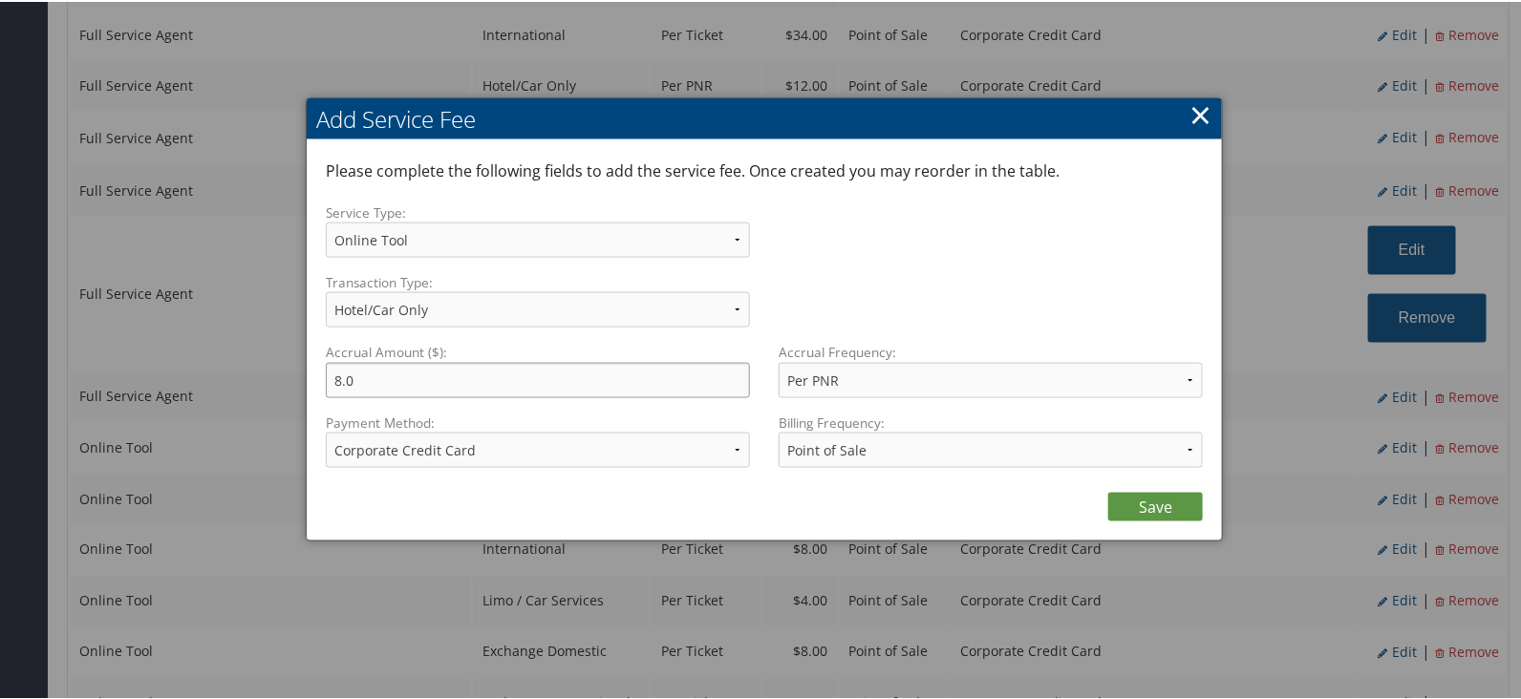
drag, startPoint x: 351, startPoint y: 376, endPoint x: 0, endPoint y: 279, distance: 364.7
type input "4.0"
click at [1131, 508] on link "Save" at bounding box center [1155, 505] width 95 height 29
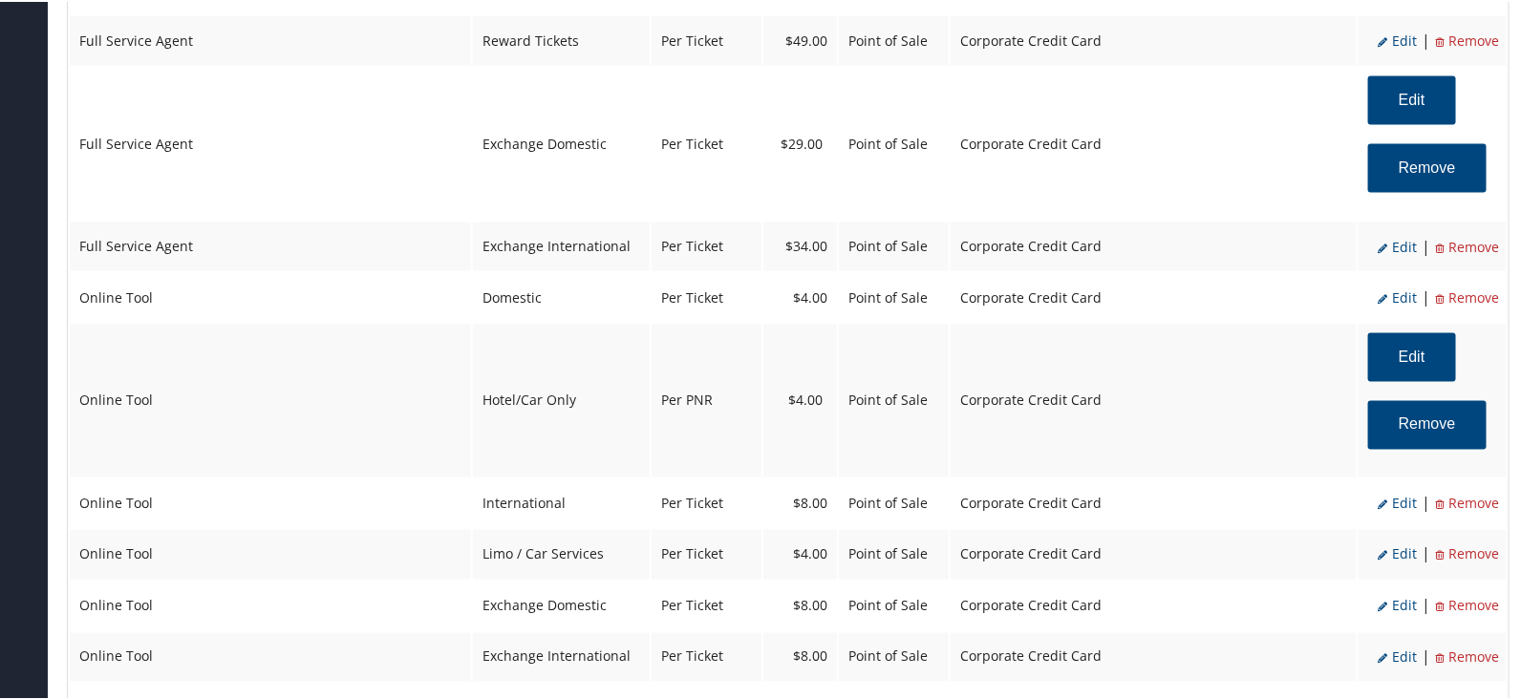
scroll to position [1244, 0]
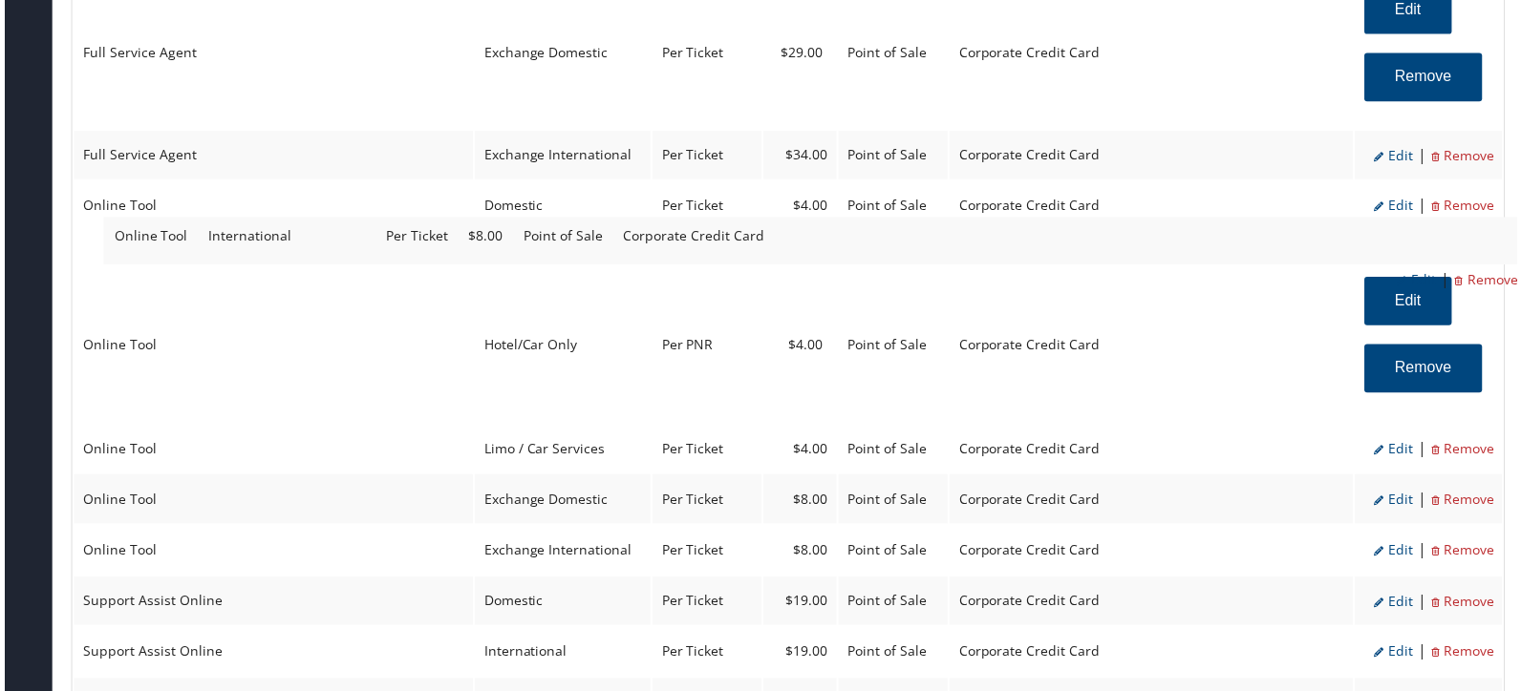
drag, startPoint x: 506, startPoint y: 402, endPoint x: 516, endPoint y: 245, distance: 156.9
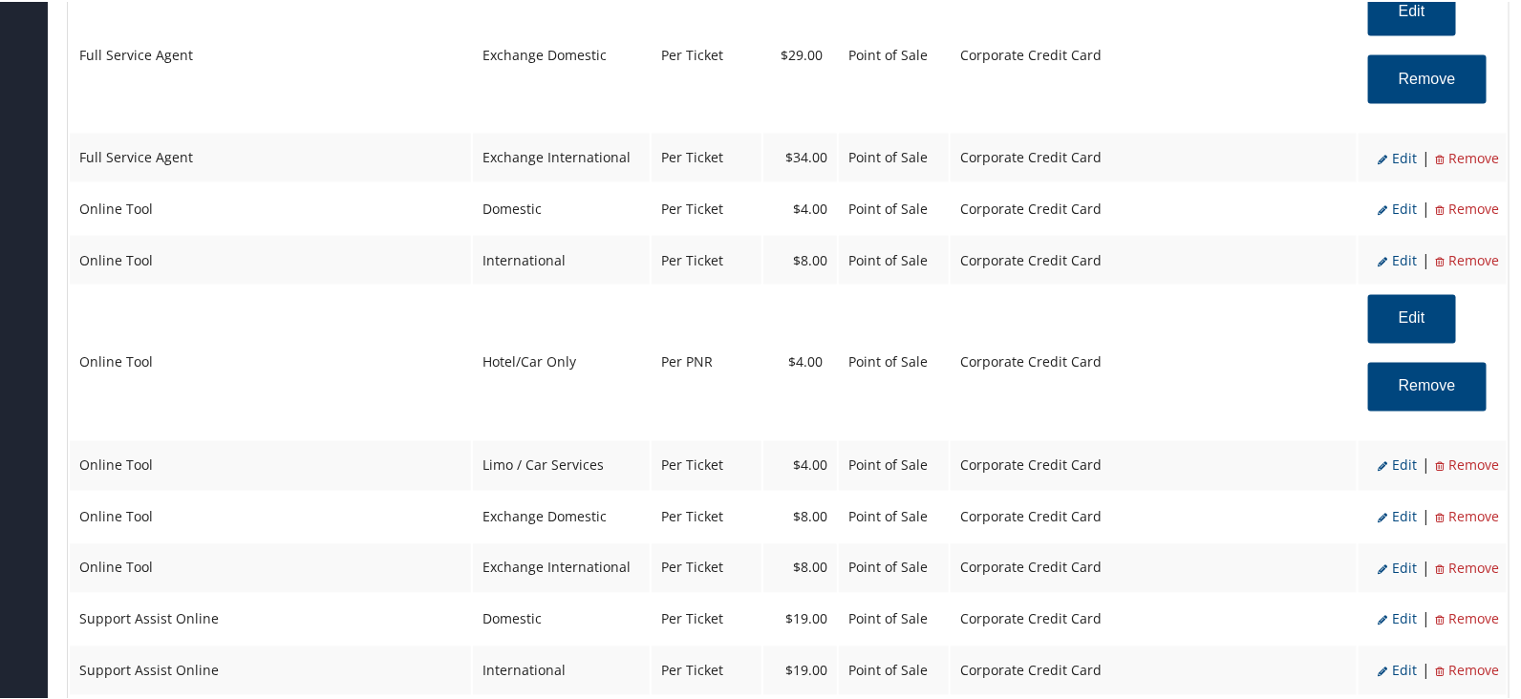
click at [1397, 249] on span "Edit" at bounding box center [1396, 258] width 39 height 18
select select "14"
type input "8.0"
select select "4"
select select "6"
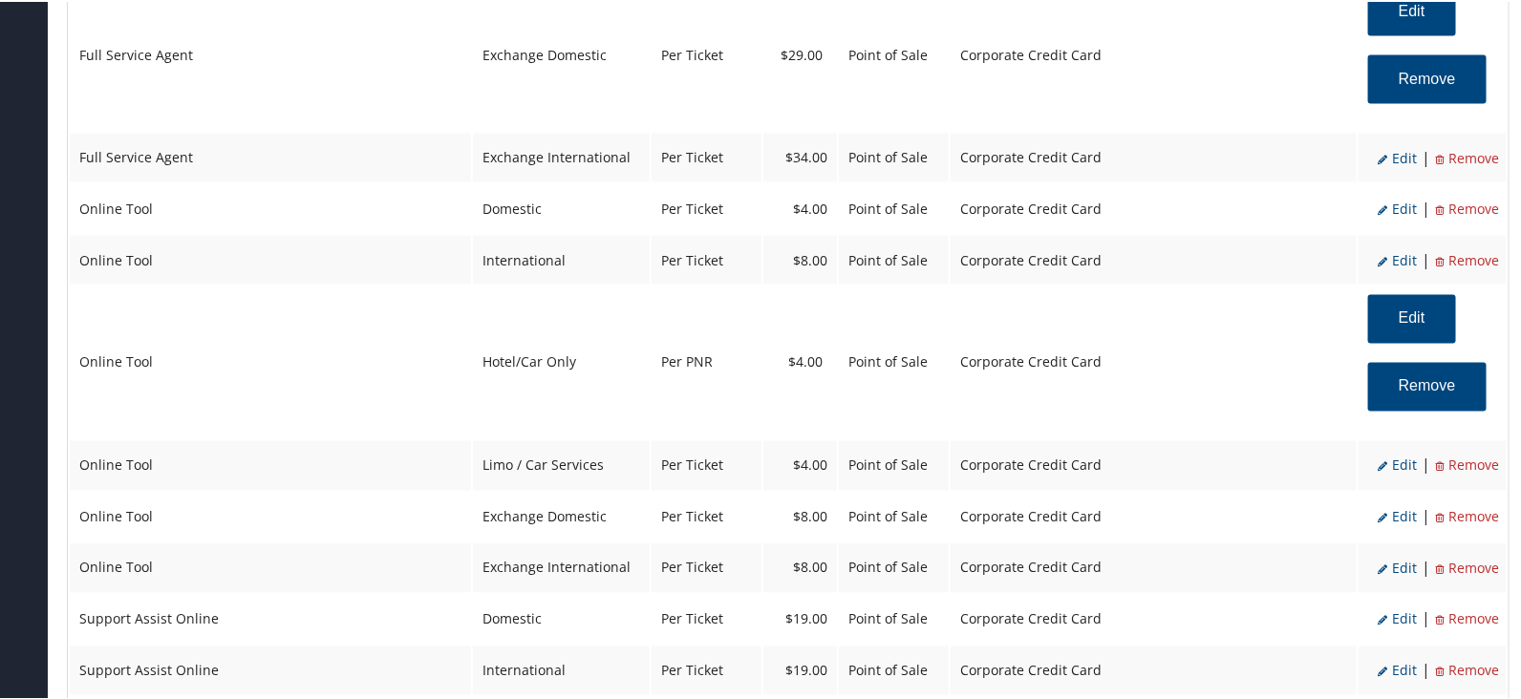
select select "14"
select select "4"
select select "2"
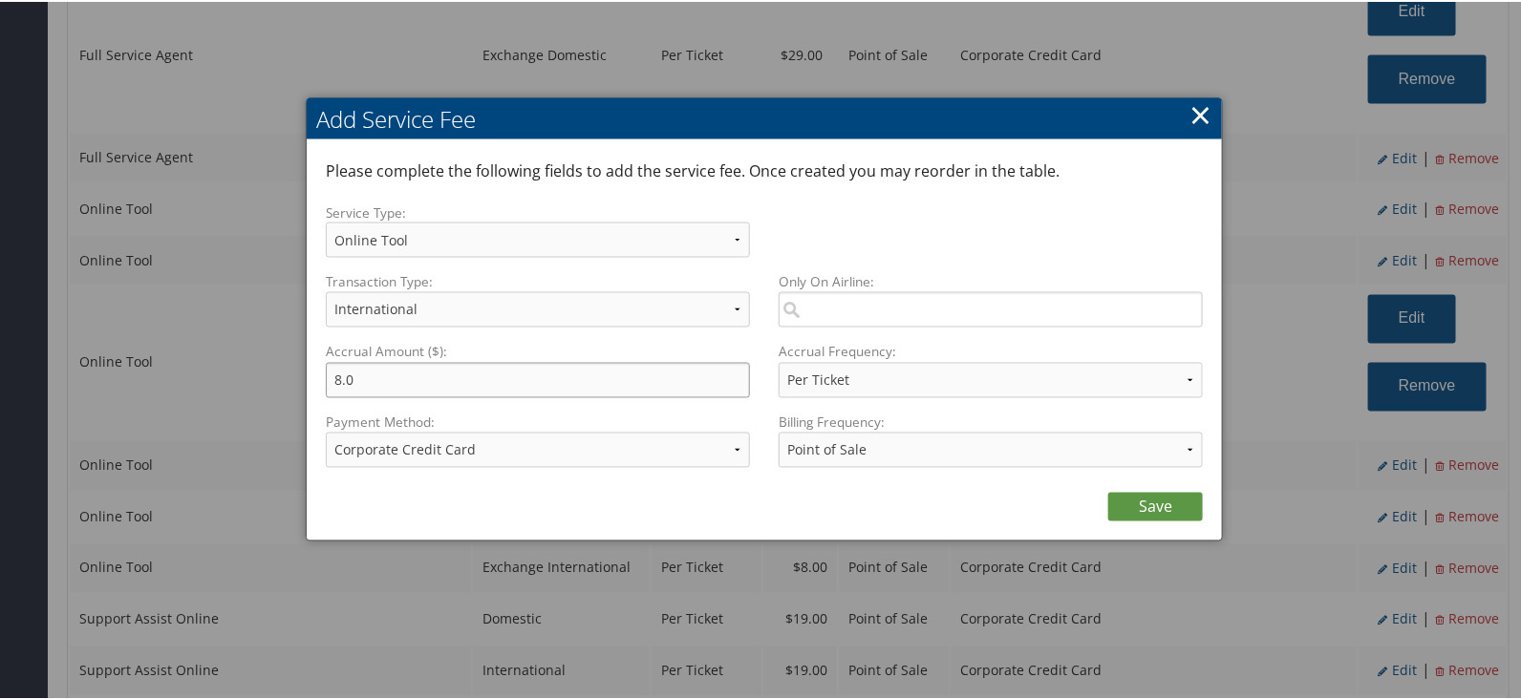
drag, startPoint x: 206, startPoint y: 369, endPoint x: 109, endPoint y: 359, distance: 97.9
type input "4.0"
click at [1153, 500] on link "Save" at bounding box center [1155, 505] width 95 height 29
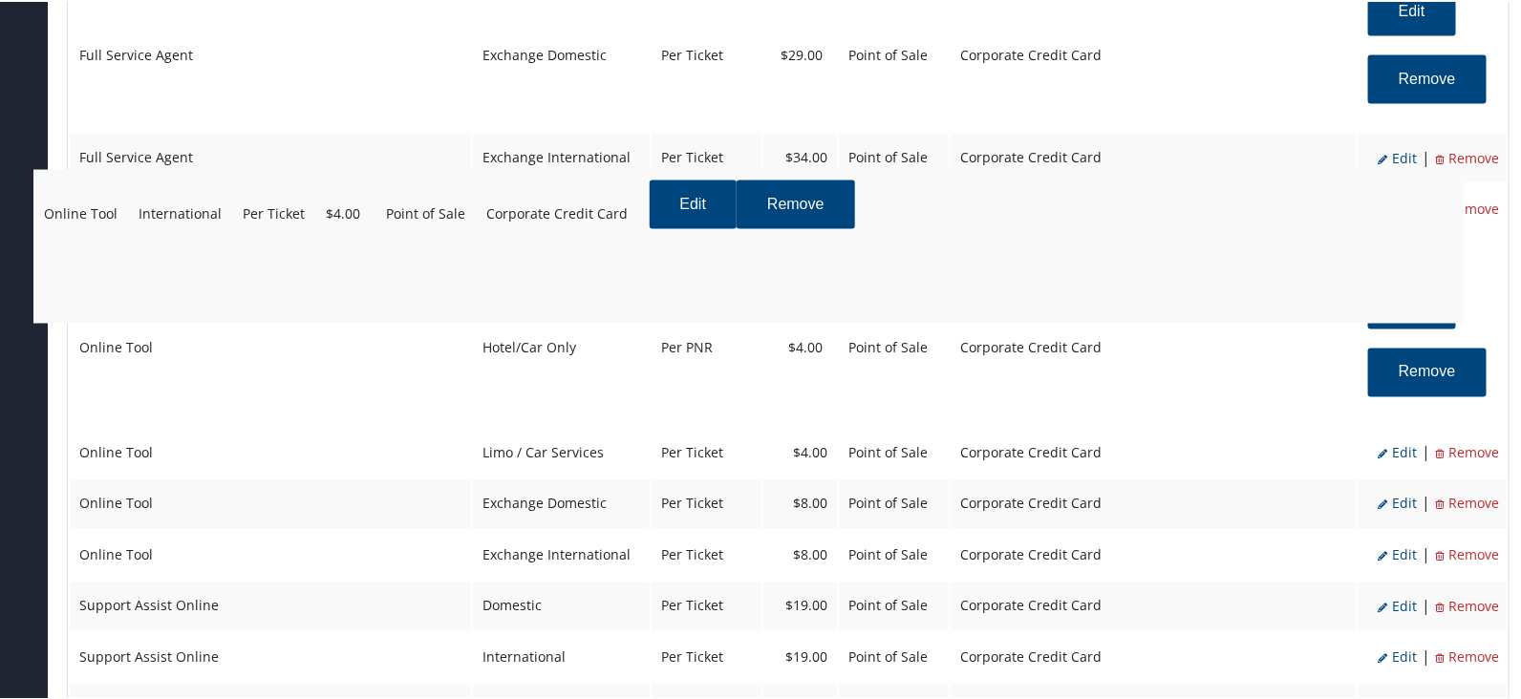
drag, startPoint x: 568, startPoint y: 457, endPoint x: 534, endPoint y: 255, distance: 204.4
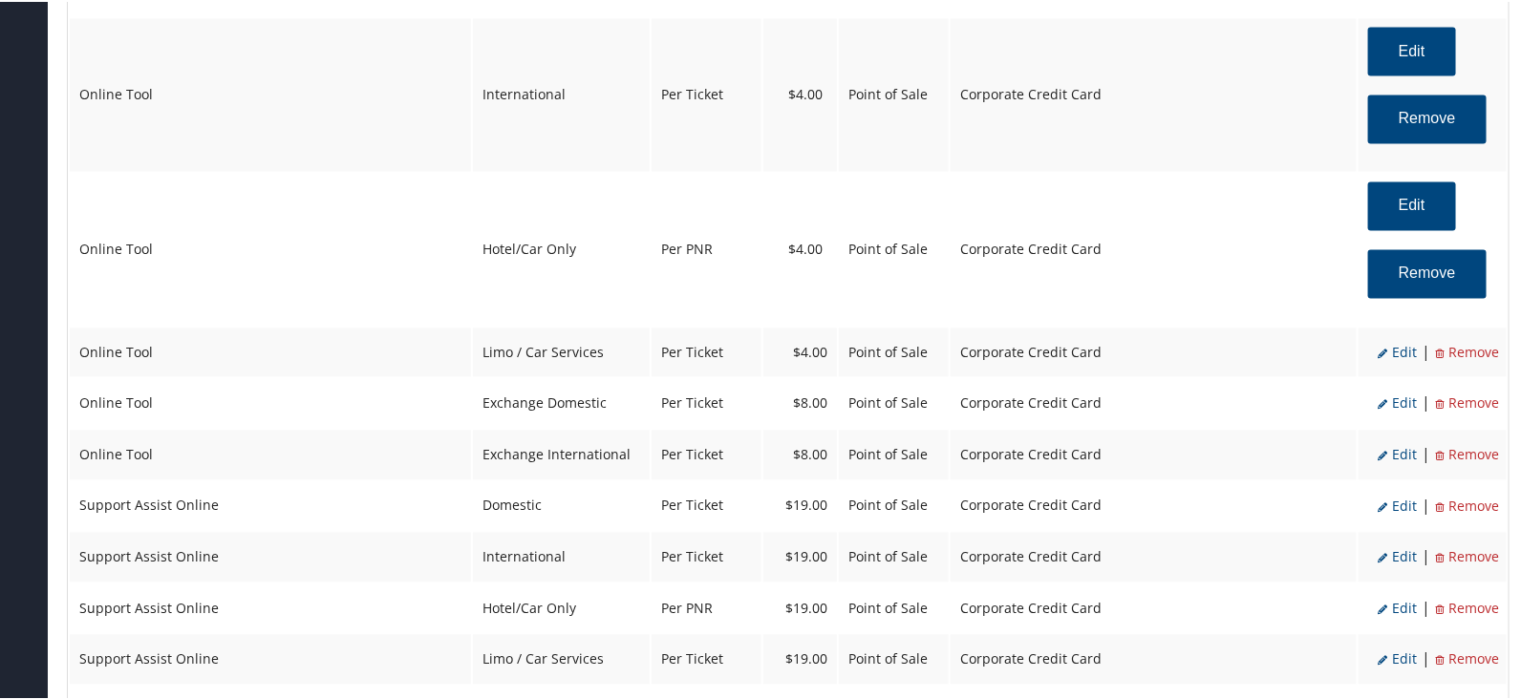
scroll to position [1482, 0]
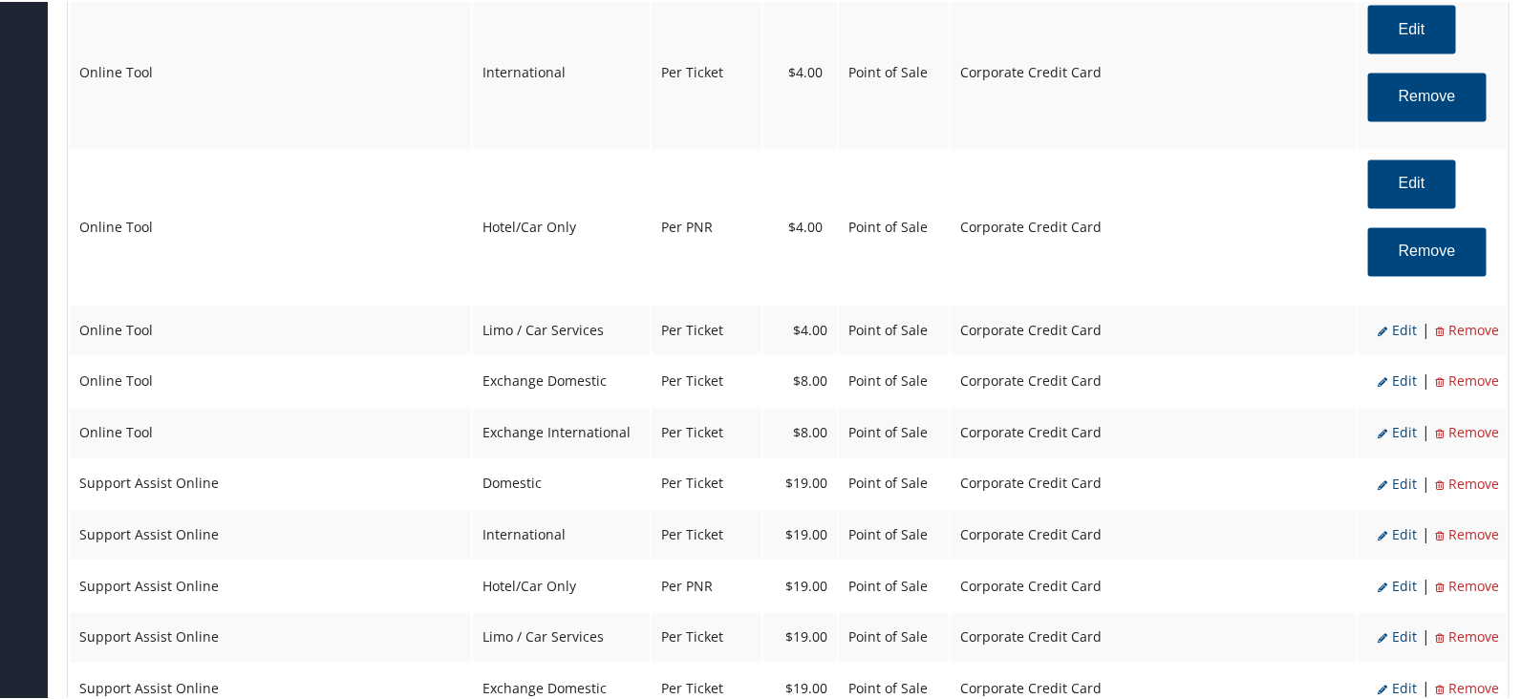
click at [1397, 371] on span "Edit" at bounding box center [1396, 380] width 39 height 18
select select "24"
type input "8.0"
select select "6"
select select "24"
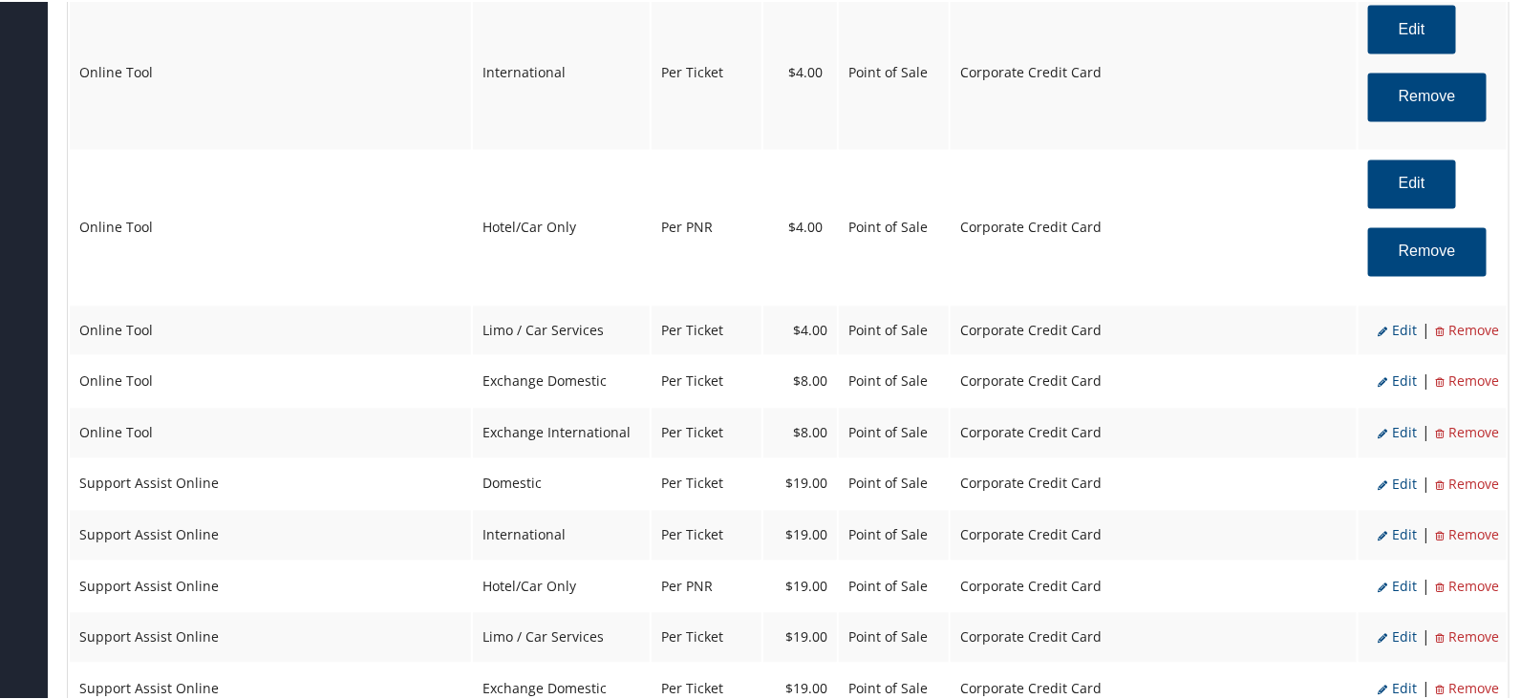
select select "4"
select select "2"
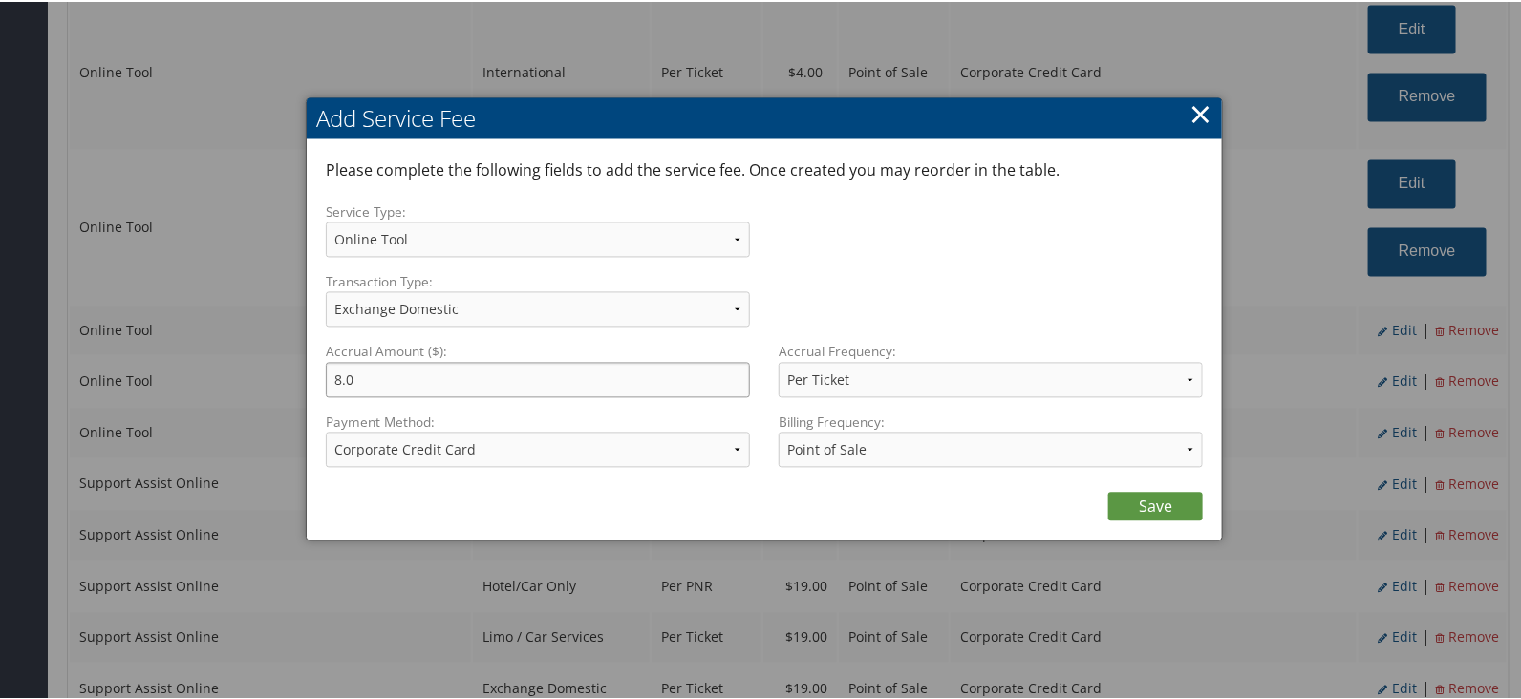
drag, startPoint x: 362, startPoint y: 383, endPoint x: 228, endPoint y: 381, distance: 133.7
type input "4.0"
click at [1139, 498] on link "Save" at bounding box center [1155, 505] width 95 height 29
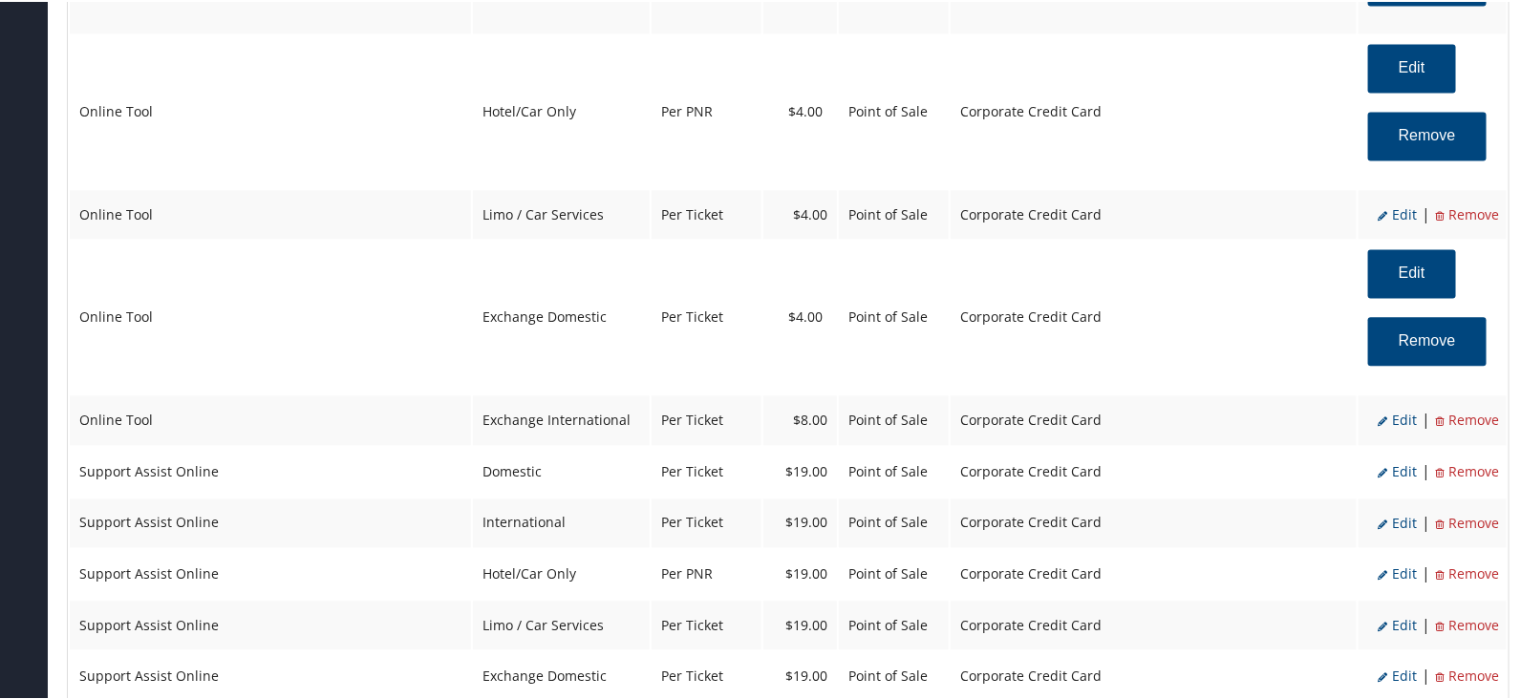
scroll to position [1602, 0]
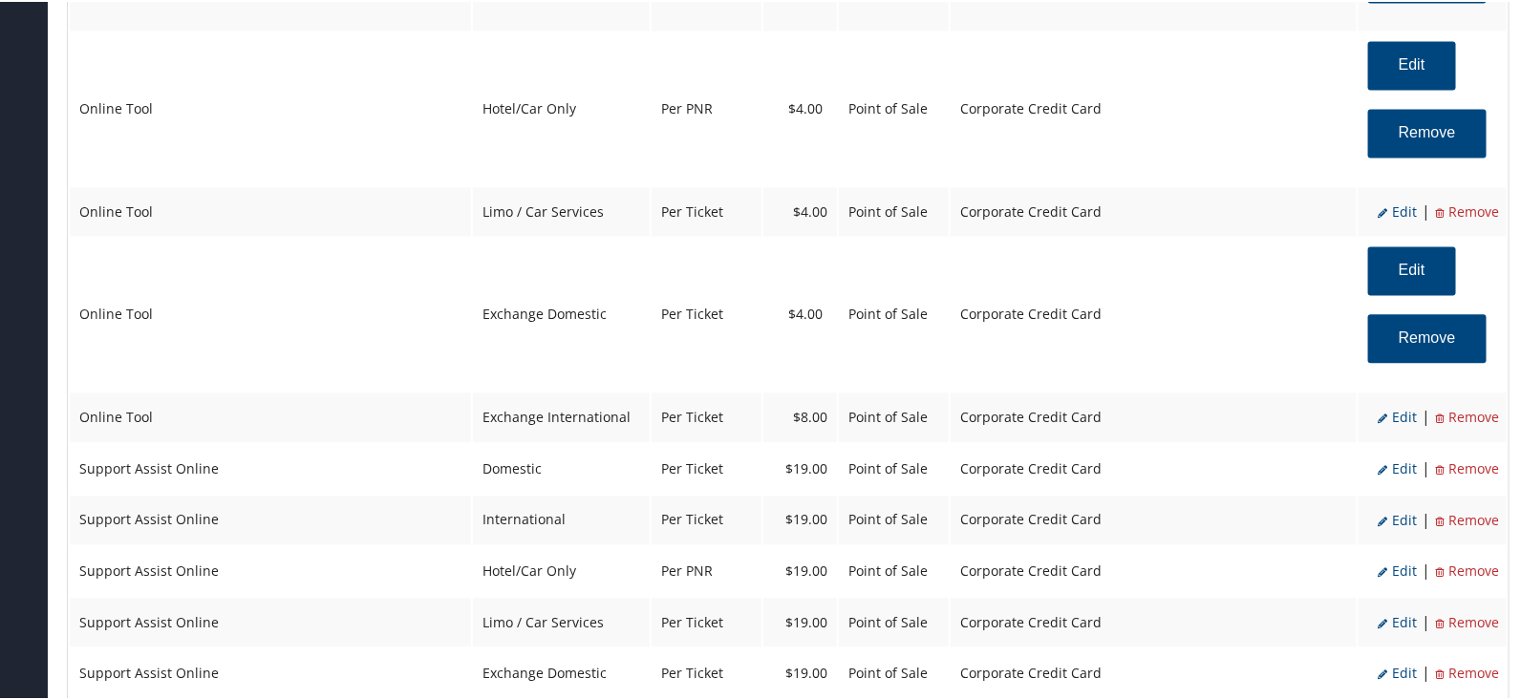
click at [1401, 406] on span "Edit" at bounding box center [1396, 415] width 39 height 18
select select "25"
type input "8.0"
select select "6"
select select "25"
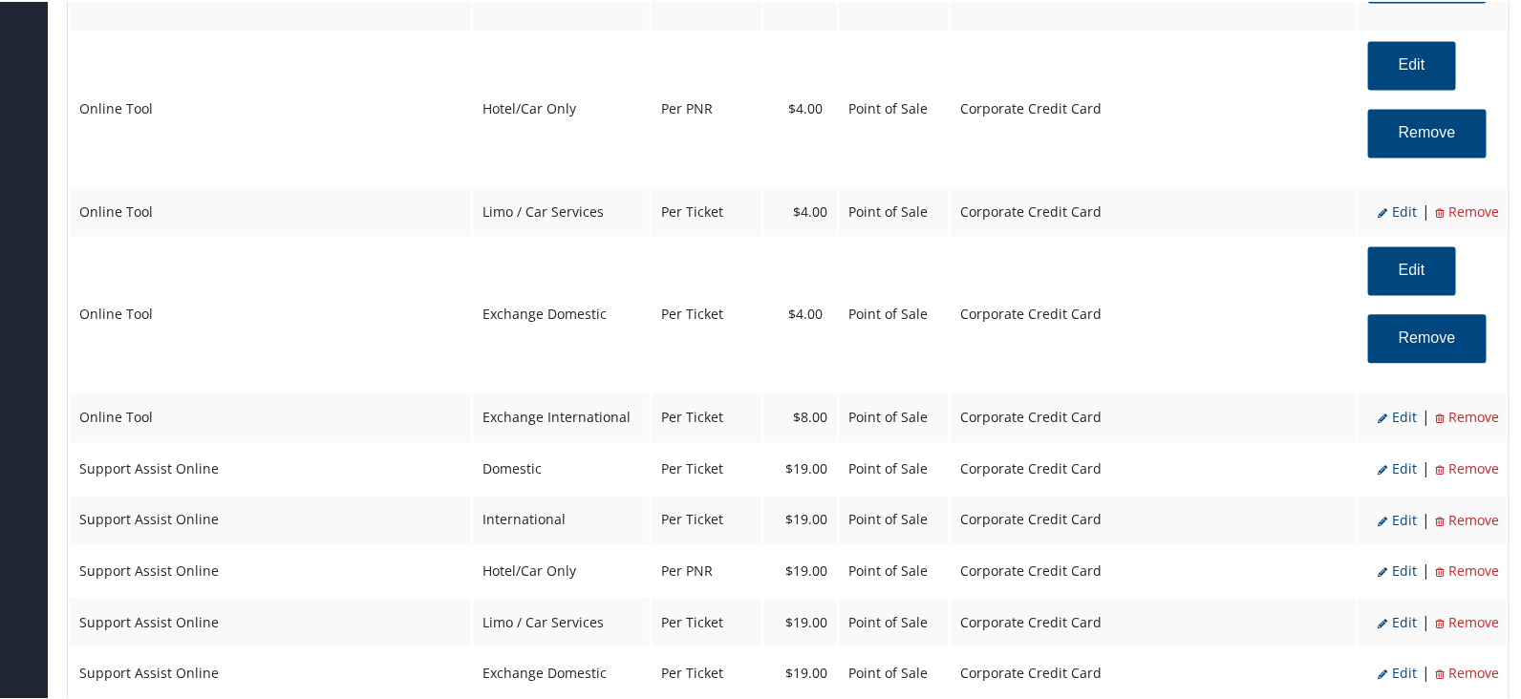
select select "4"
select select "2"
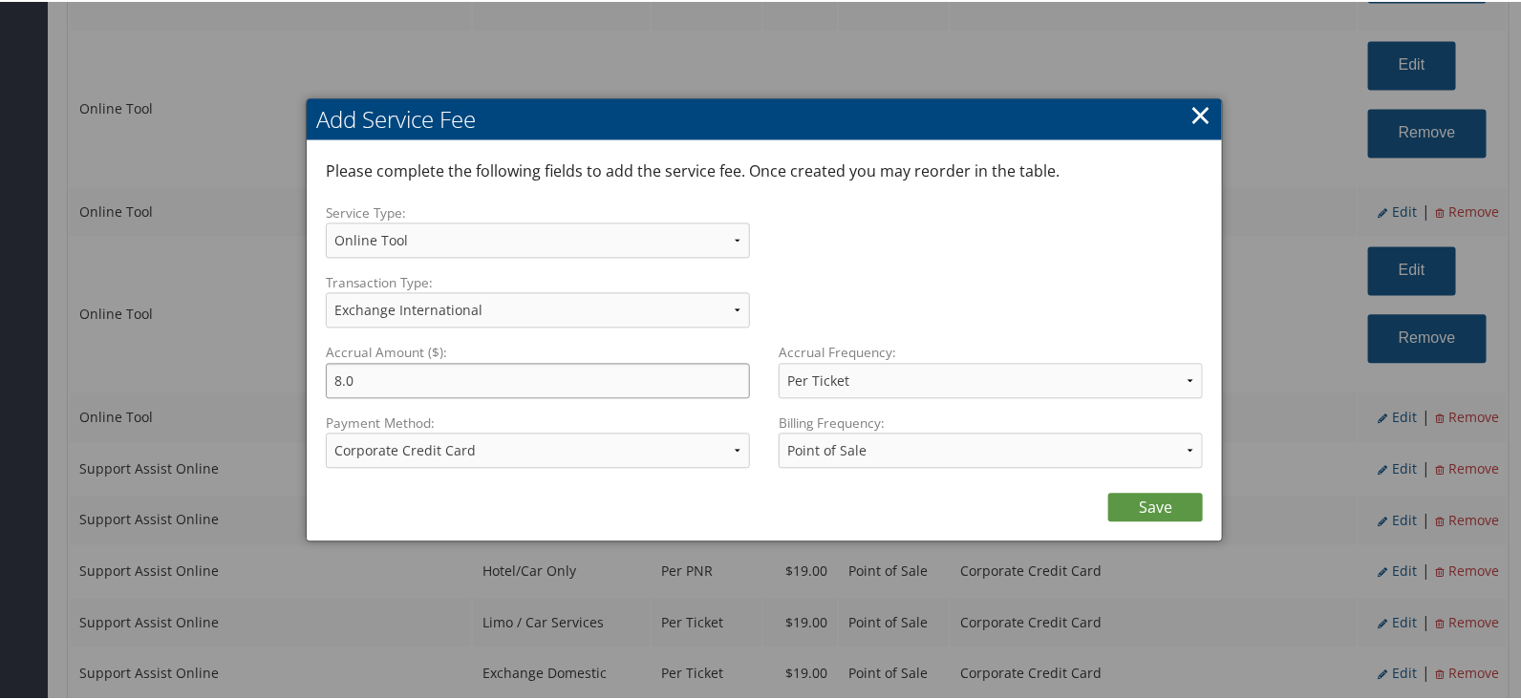
drag, startPoint x: 408, startPoint y: 366, endPoint x: 190, endPoint y: 353, distance: 218.1
type input "4.0"
click at [1149, 496] on link "Save" at bounding box center [1155, 505] width 95 height 29
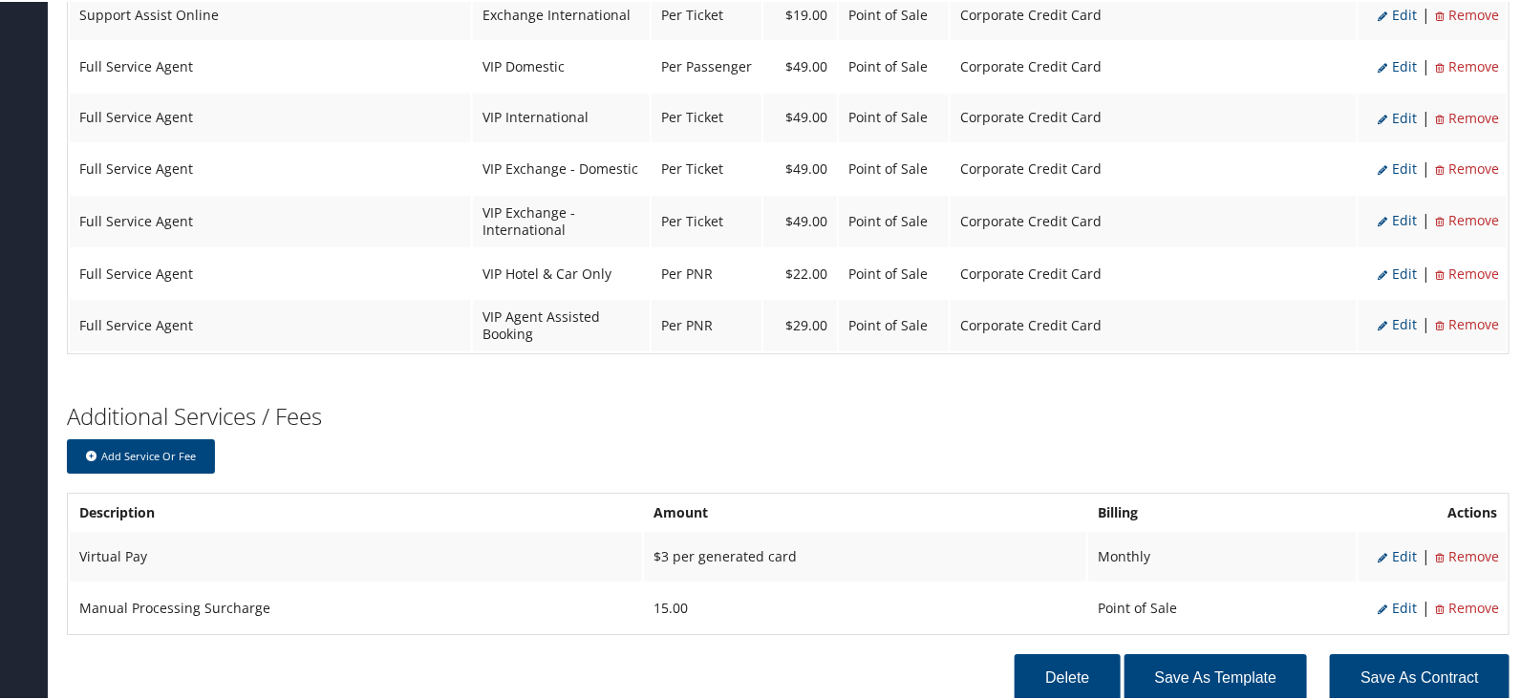
scroll to position [2457, 0]
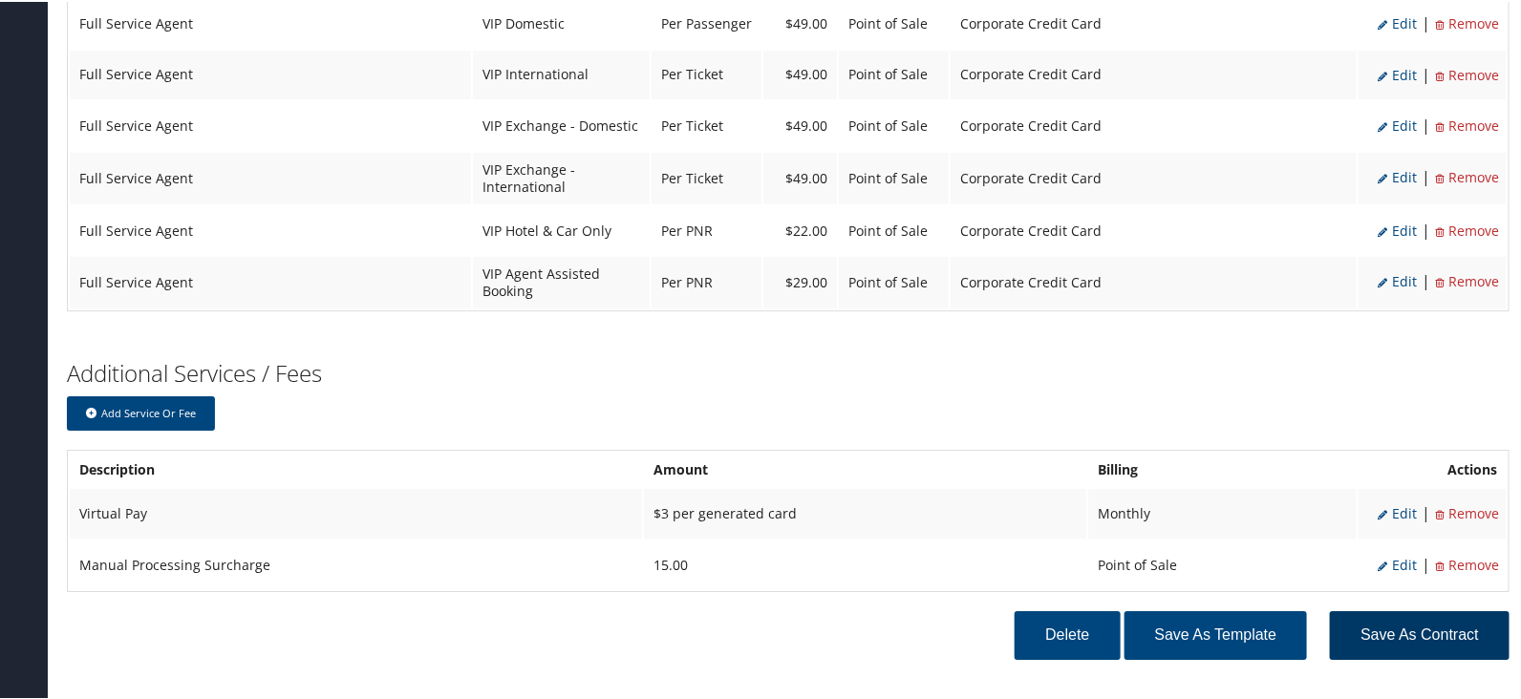
click at [1399, 609] on button "Save as Contract" at bounding box center [1420, 633] width 180 height 49
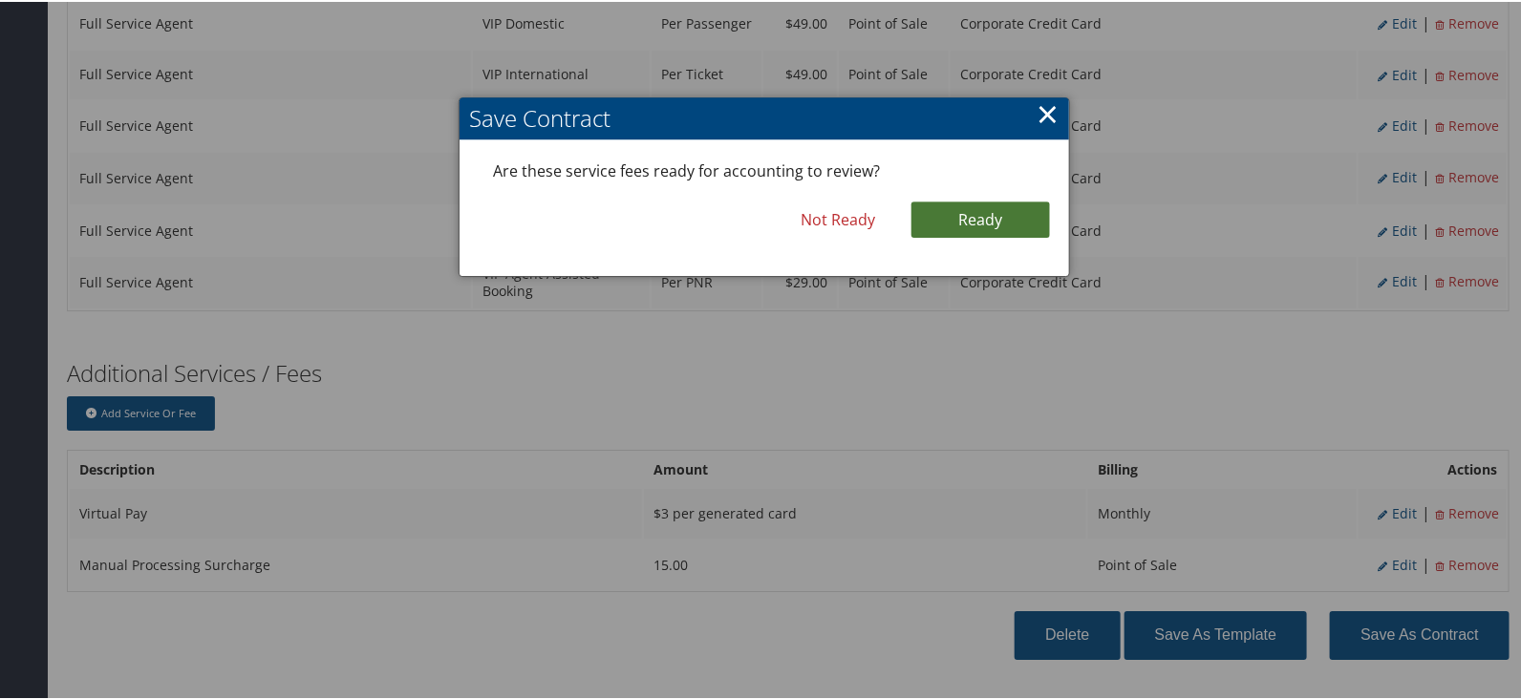
click at [989, 214] on link "Ready" at bounding box center [980, 218] width 138 height 36
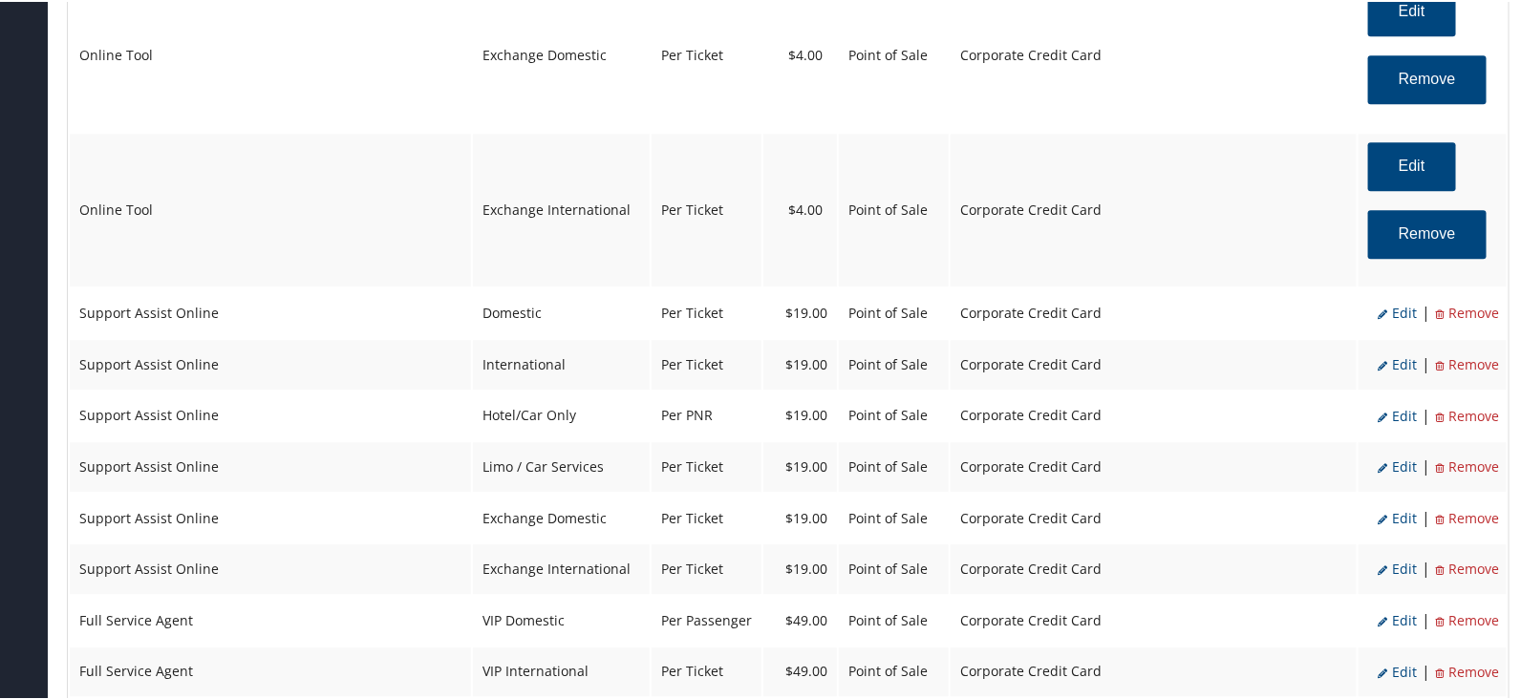
scroll to position [1795, 0]
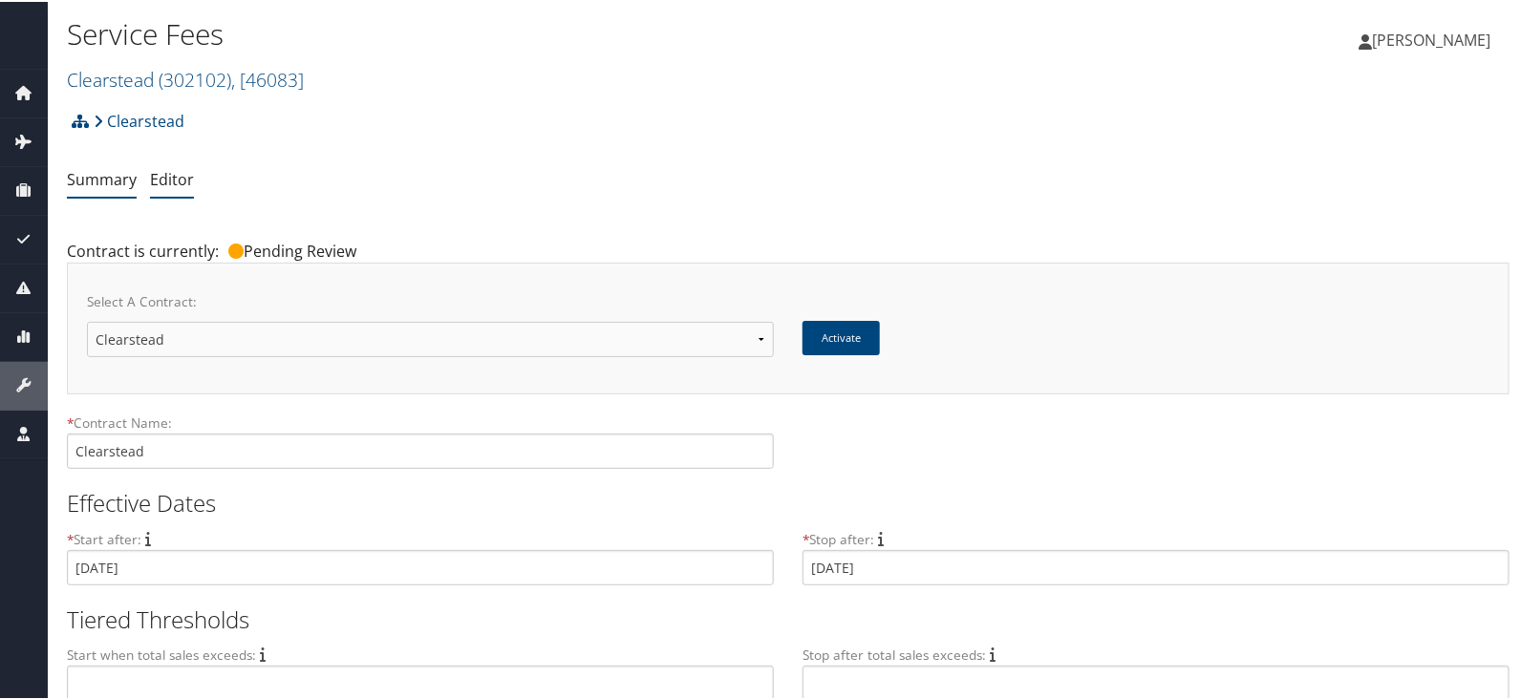
click at [99, 174] on link "Summary" at bounding box center [102, 177] width 70 height 21
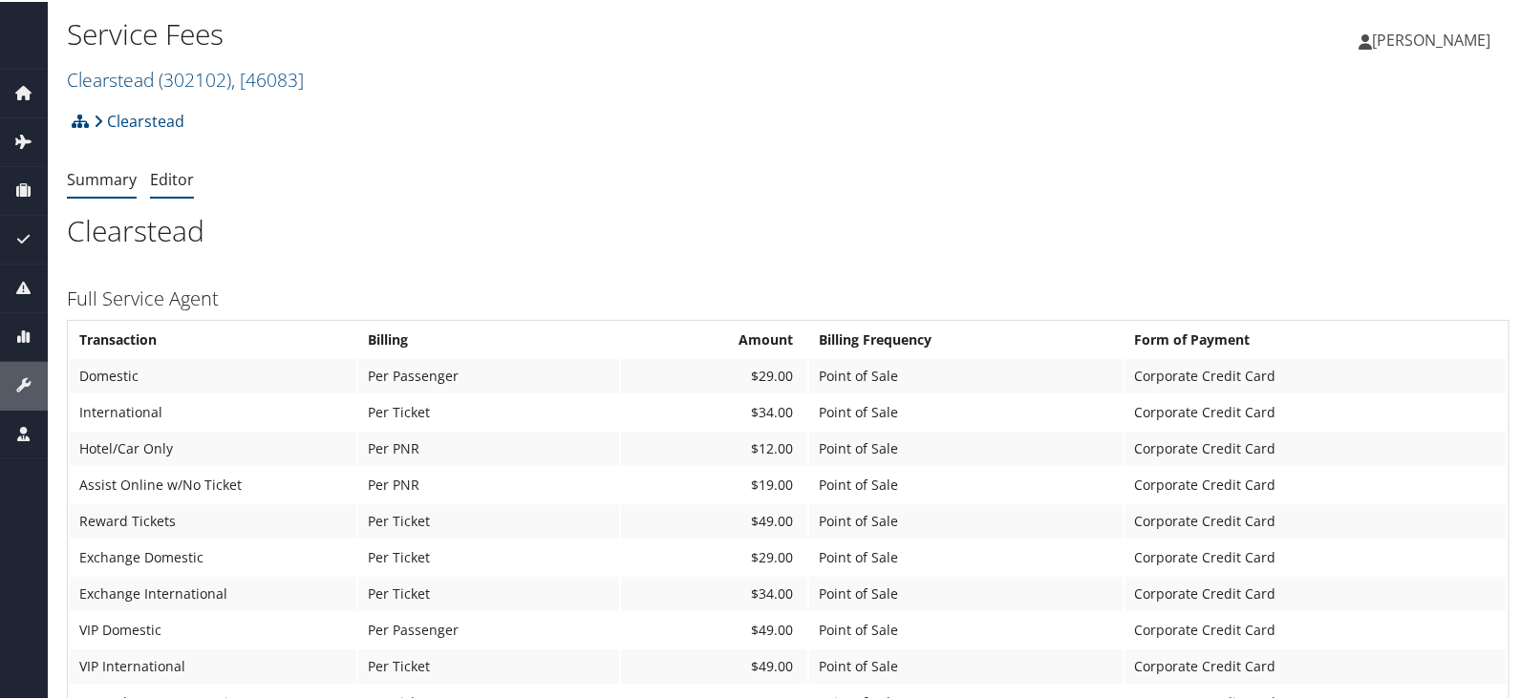
click at [176, 168] on link "Editor" at bounding box center [172, 177] width 44 height 21
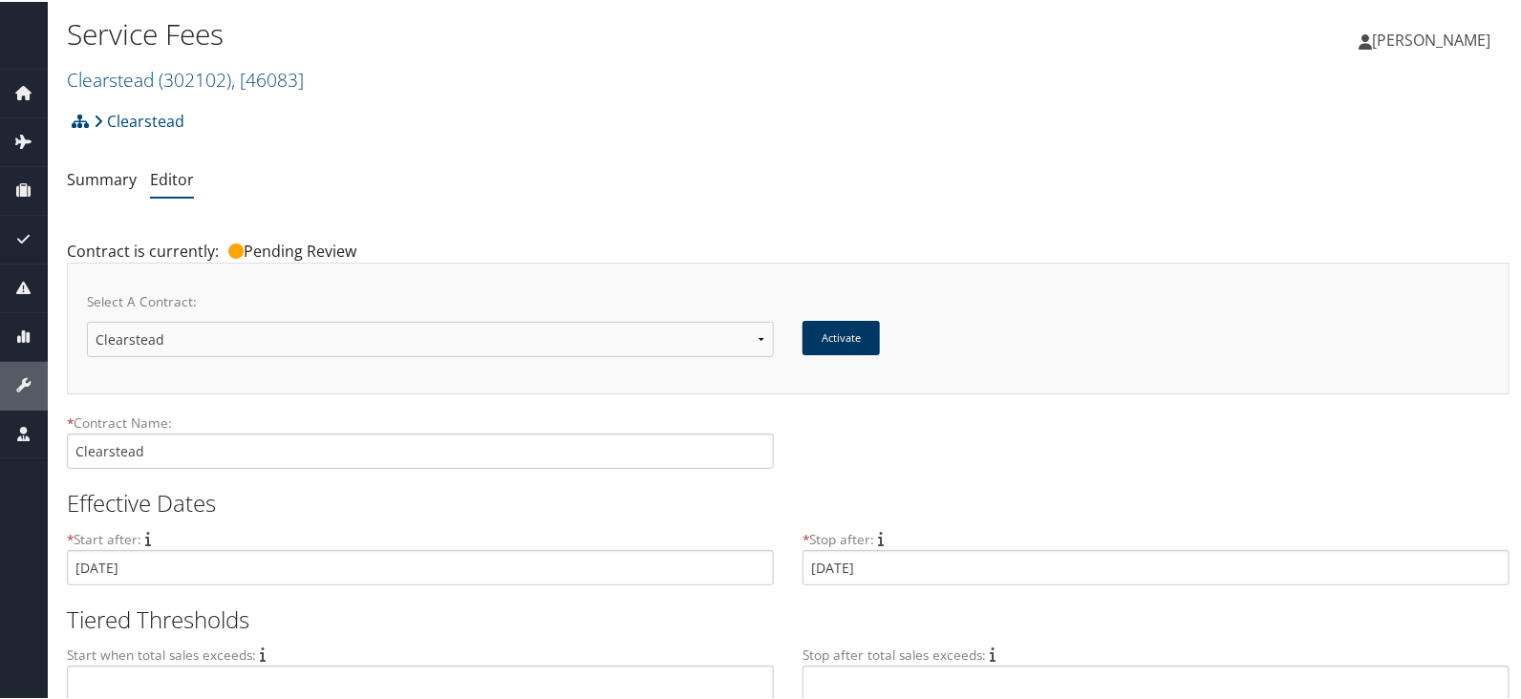
click at [827, 330] on button "Activate" at bounding box center [840, 336] width 77 height 34
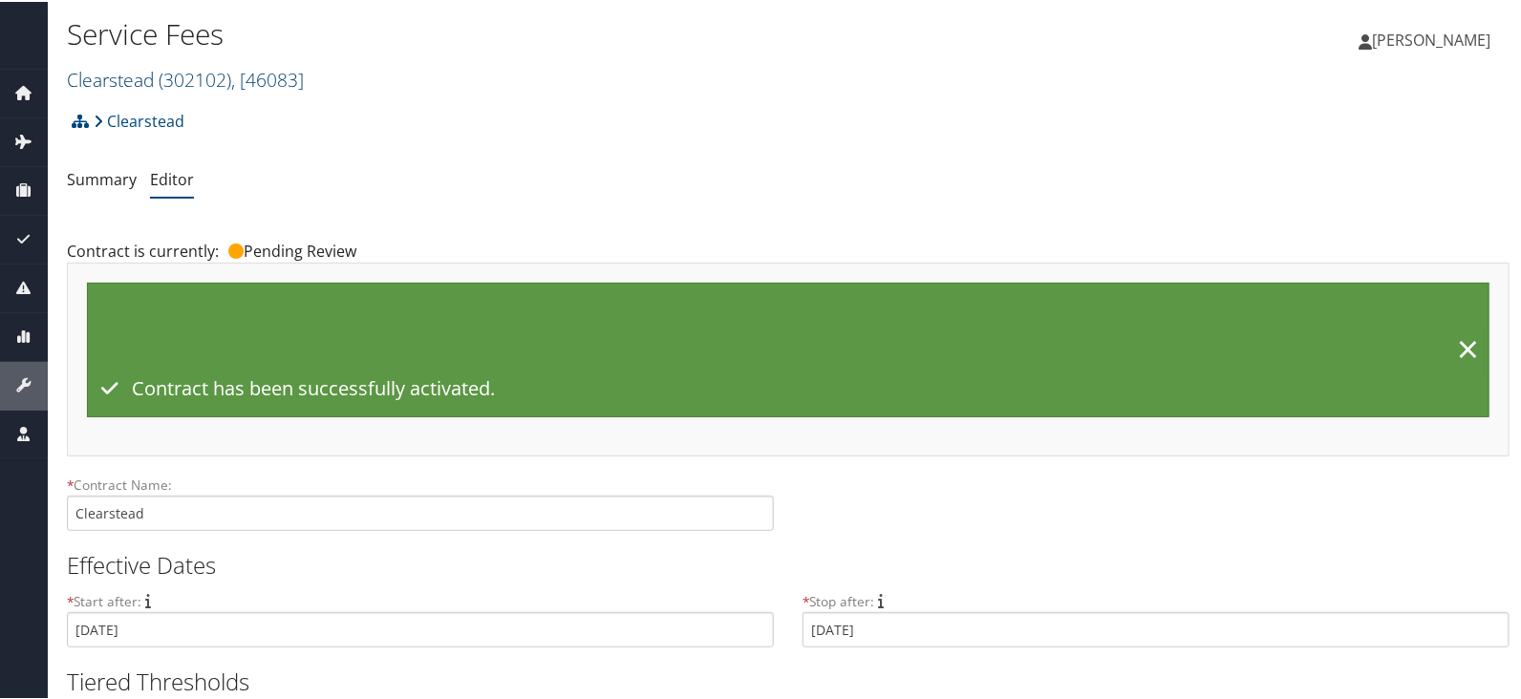
click at [174, 74] on span "( 302102 )" at bounding box center [195, 78] width 73 height 26
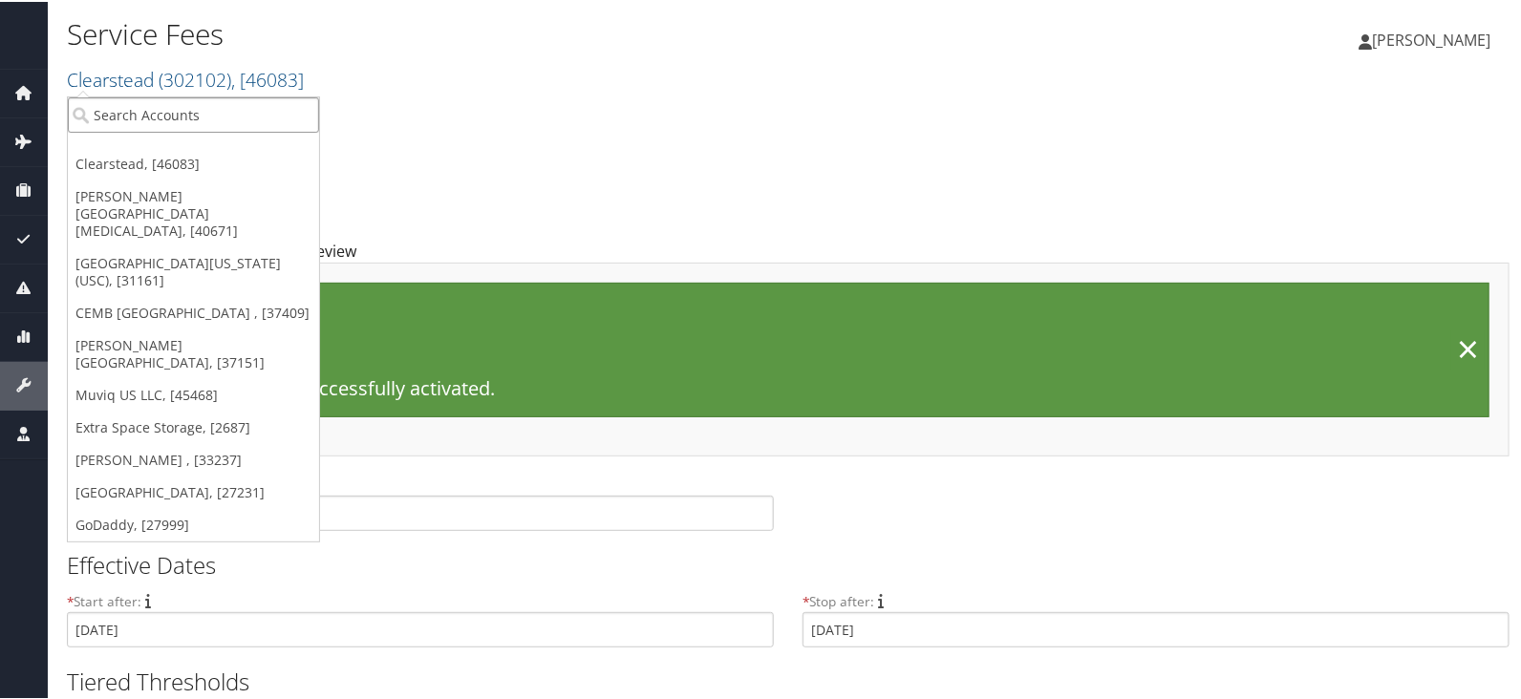
click at [207, 115] on input "search" at bounding box center [193, 113] width 251 height 35
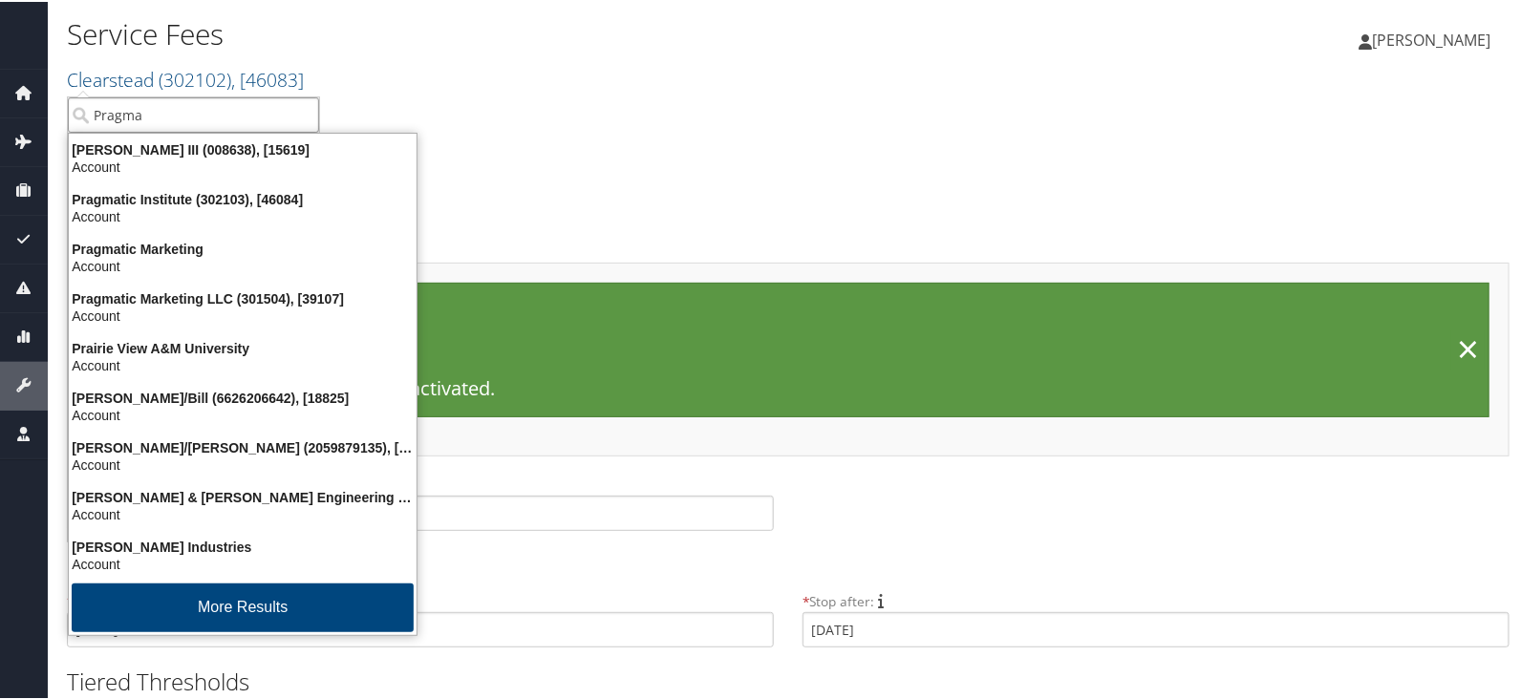
type input "Pragmat"
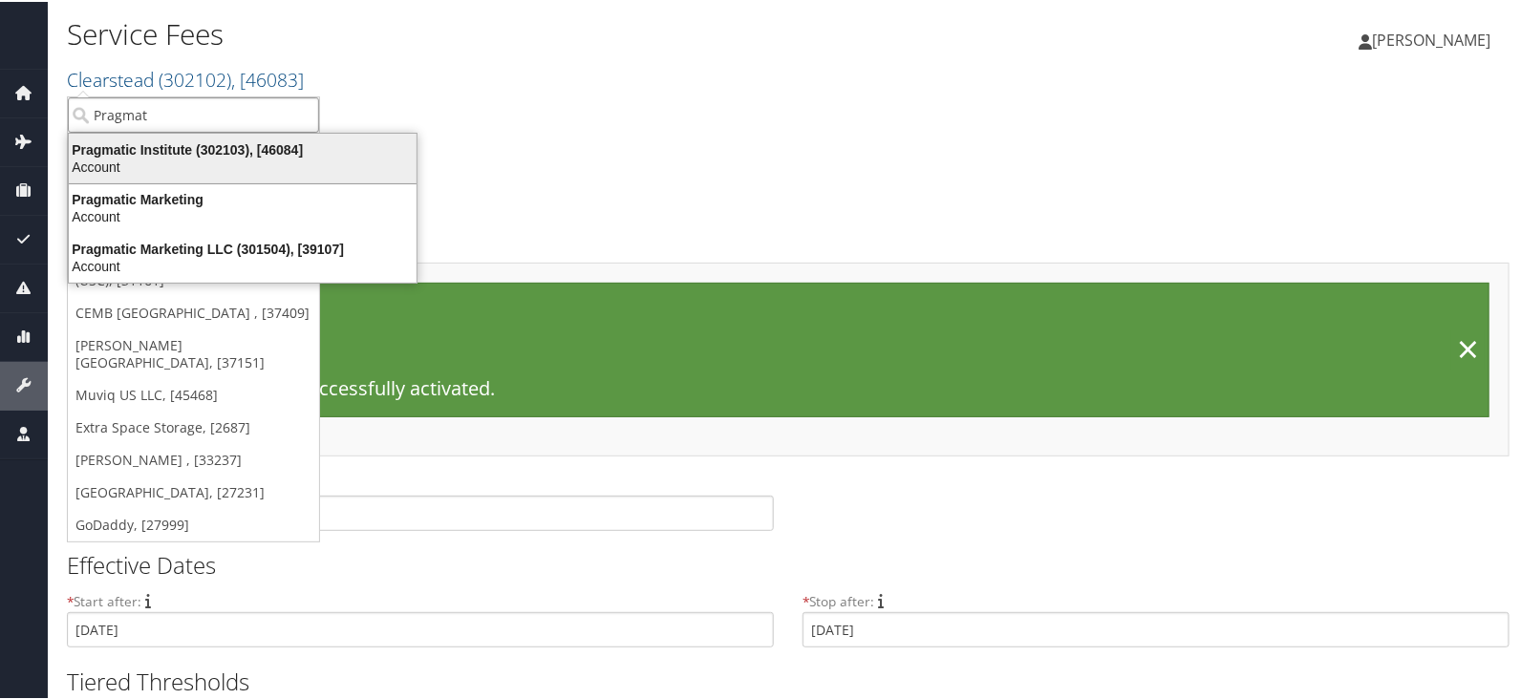
click at [225, 139] on div "Pragmatic Institute (302103), [46084]" at bounding box center [242, 147] width 371 height 17
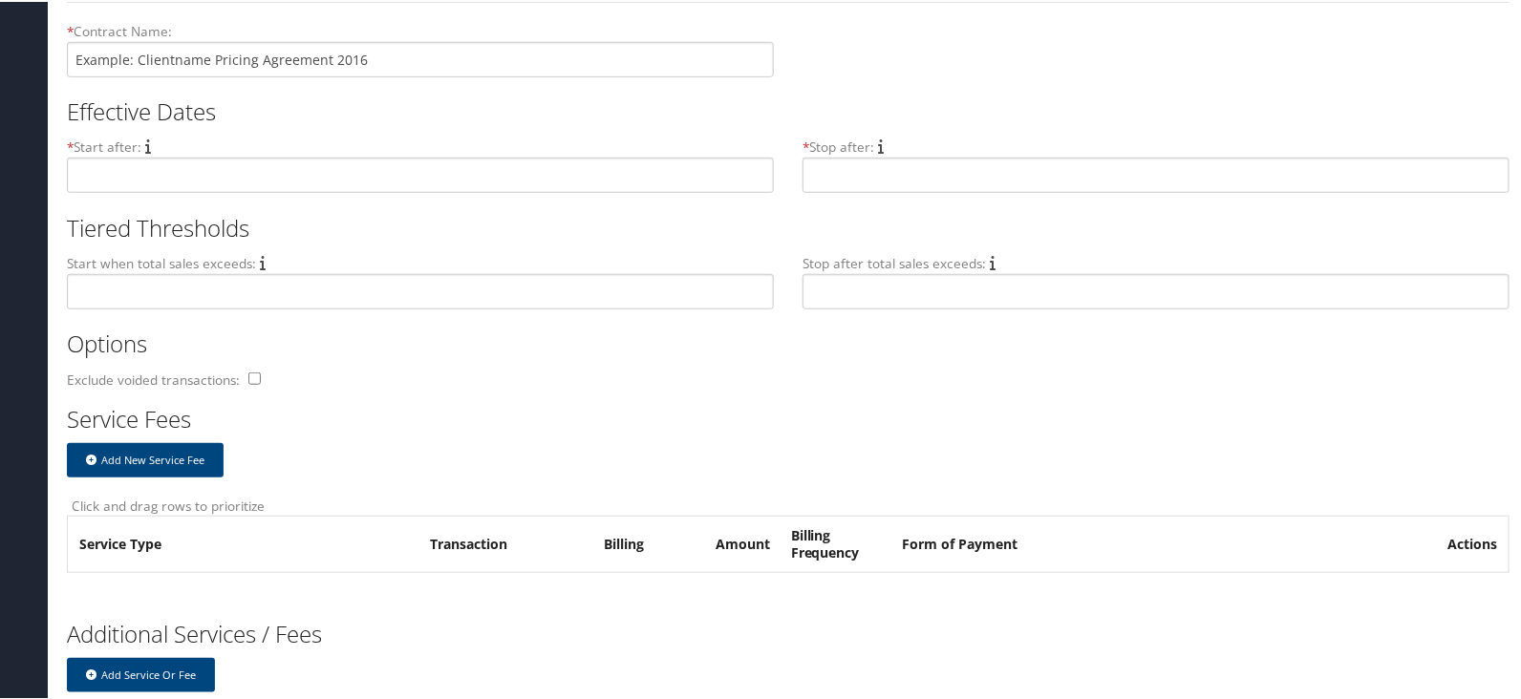
scroll to position [64, 0]
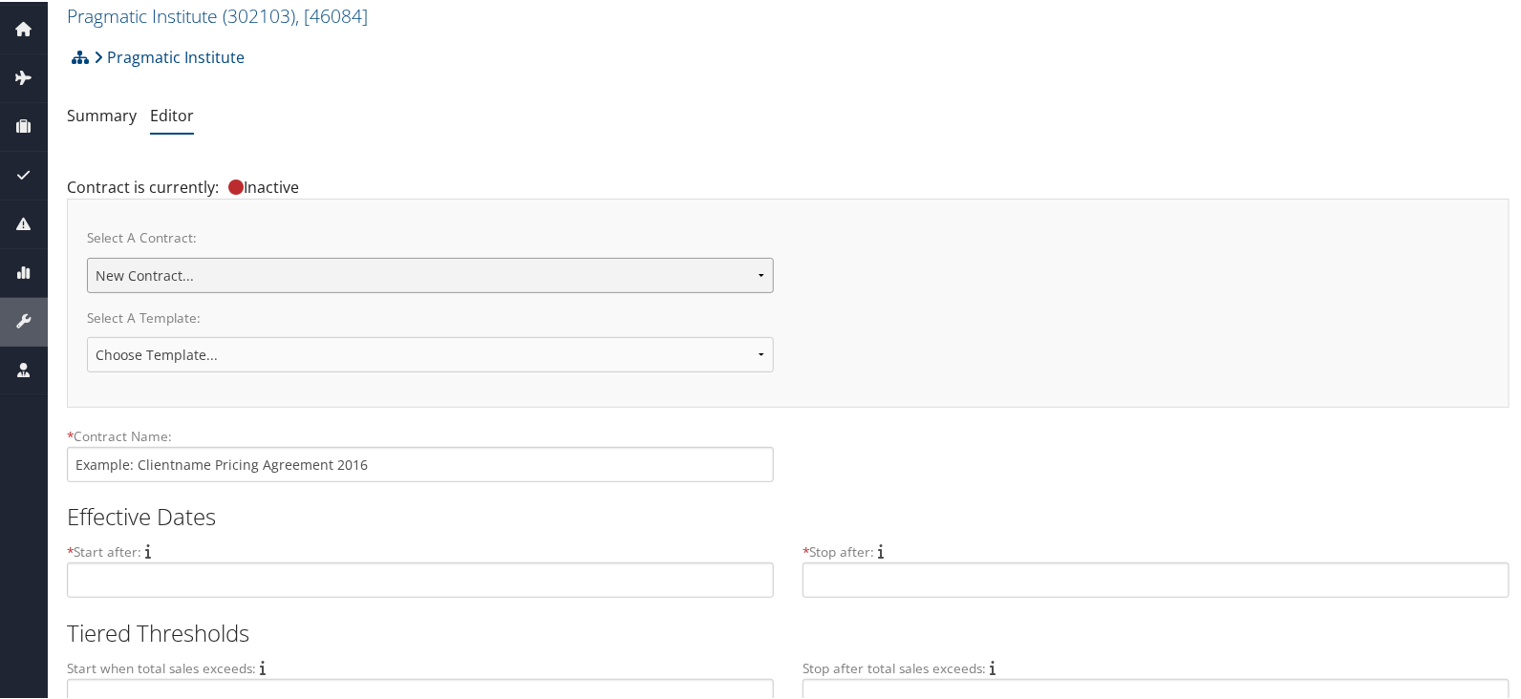
click at [290, 274] on select "Pragmatic Institute New Contract..." at bounding box center [430, 273] width 687 height 35
select select "23149"
click at [87, 256] on select "Pragmatic Institute New Contract..." at bounding box center [430, 273] width 687 height 35
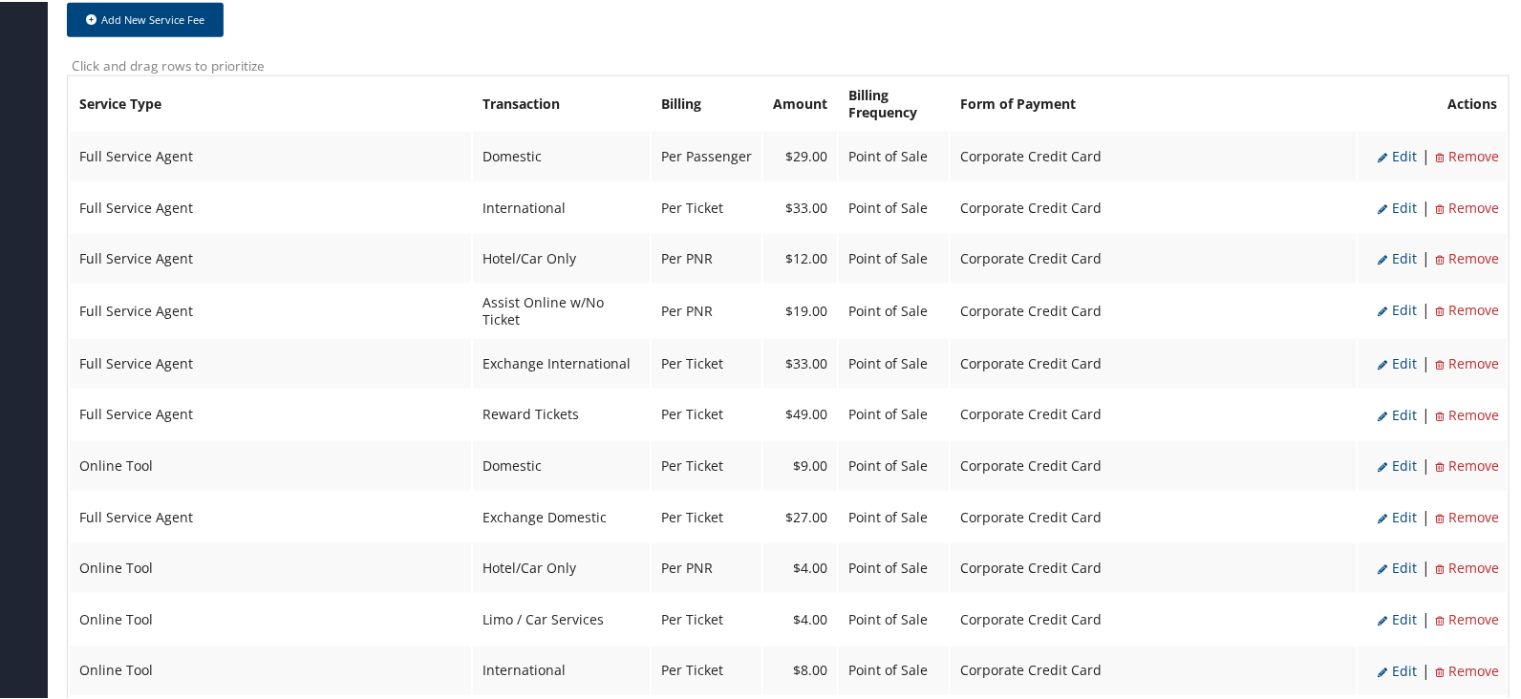
scroll to position [835, 0]
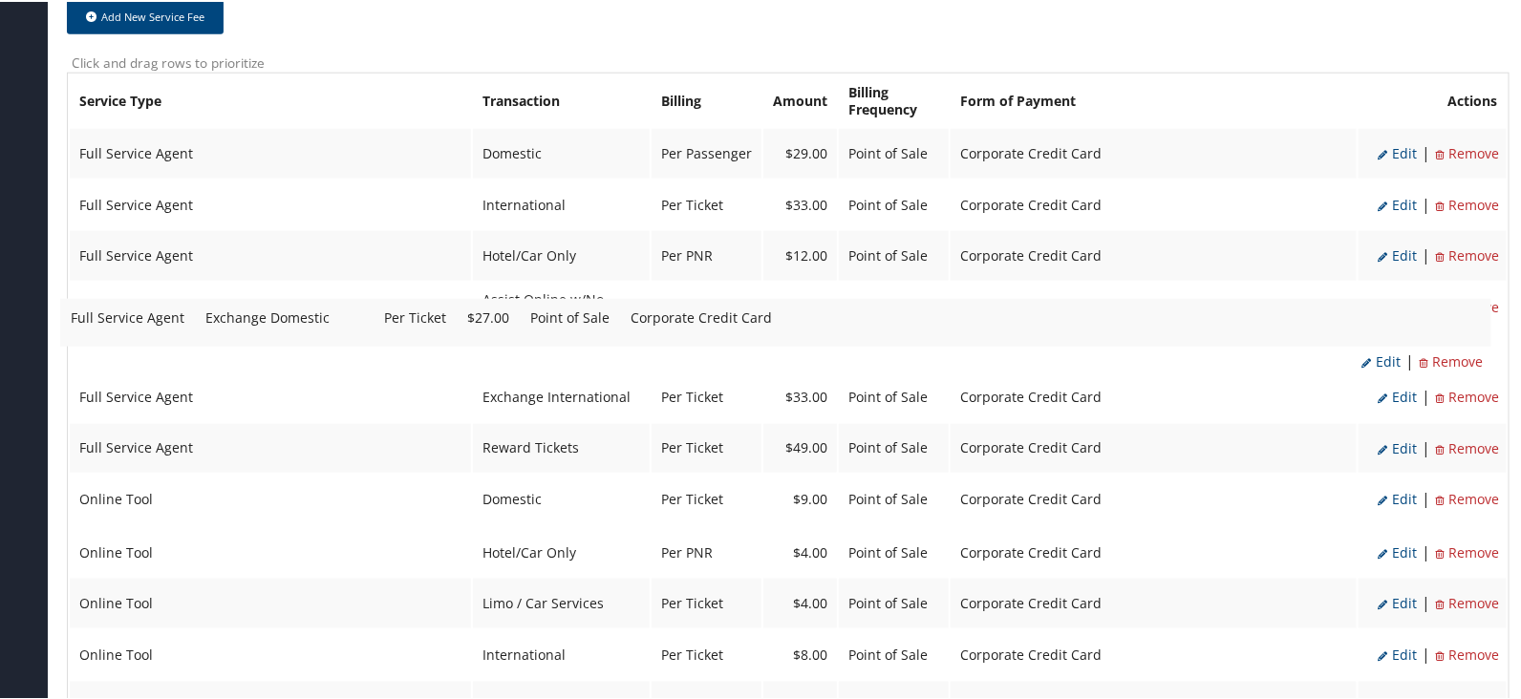
drag, startPoint x: 595, startPoint y: 504, endPoint x: 582, endPoint y: 337, distance: 167.7
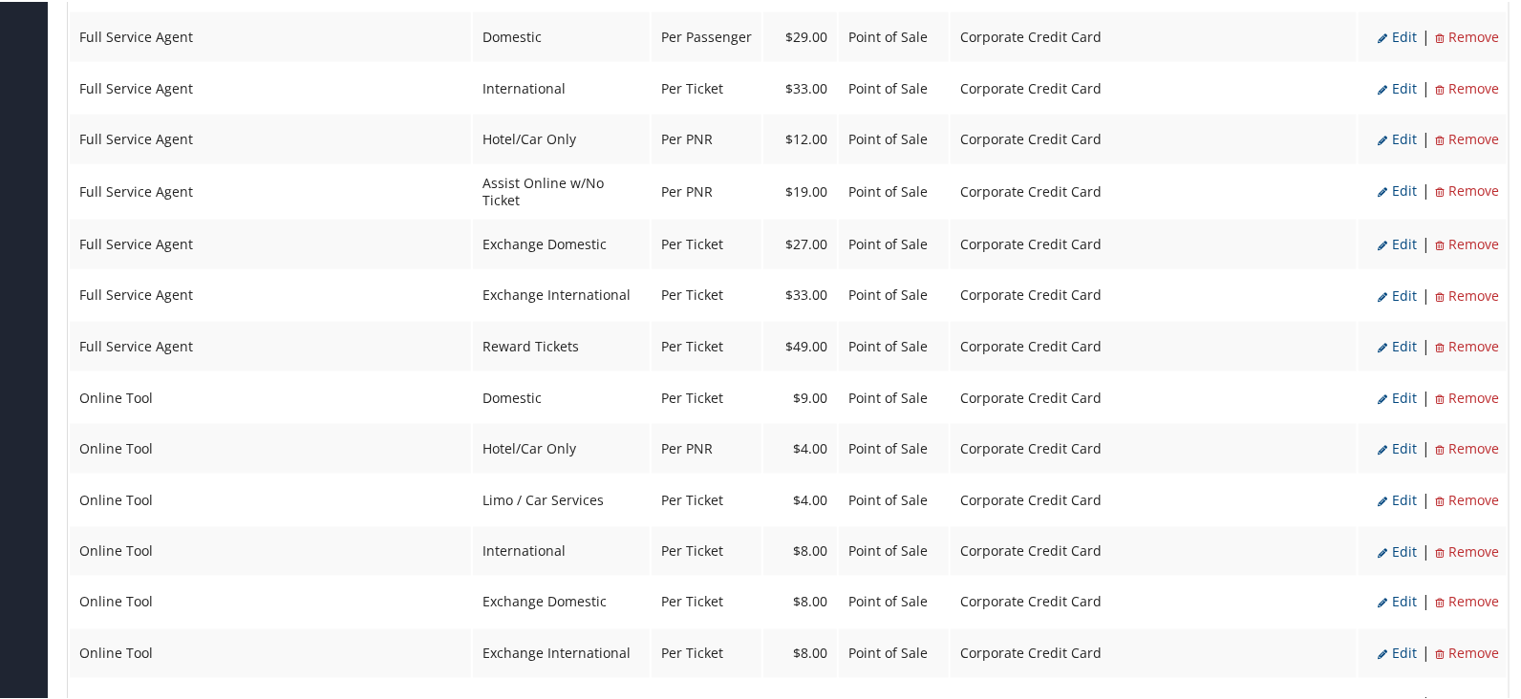
scroll to position [954, 0]
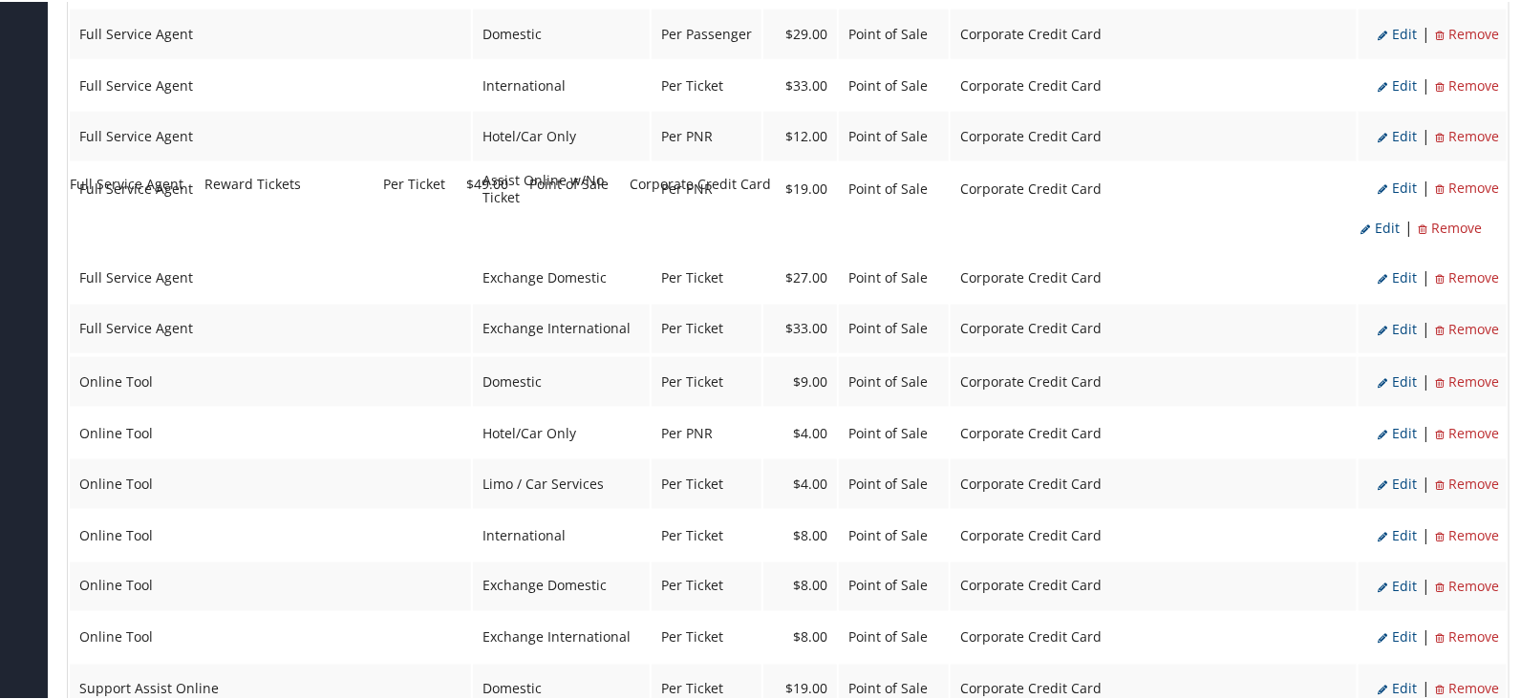
drag, startPoint x: 556, startPoint y: 327, endPoint x: 545, endPoint y: 185, distance: 141.7
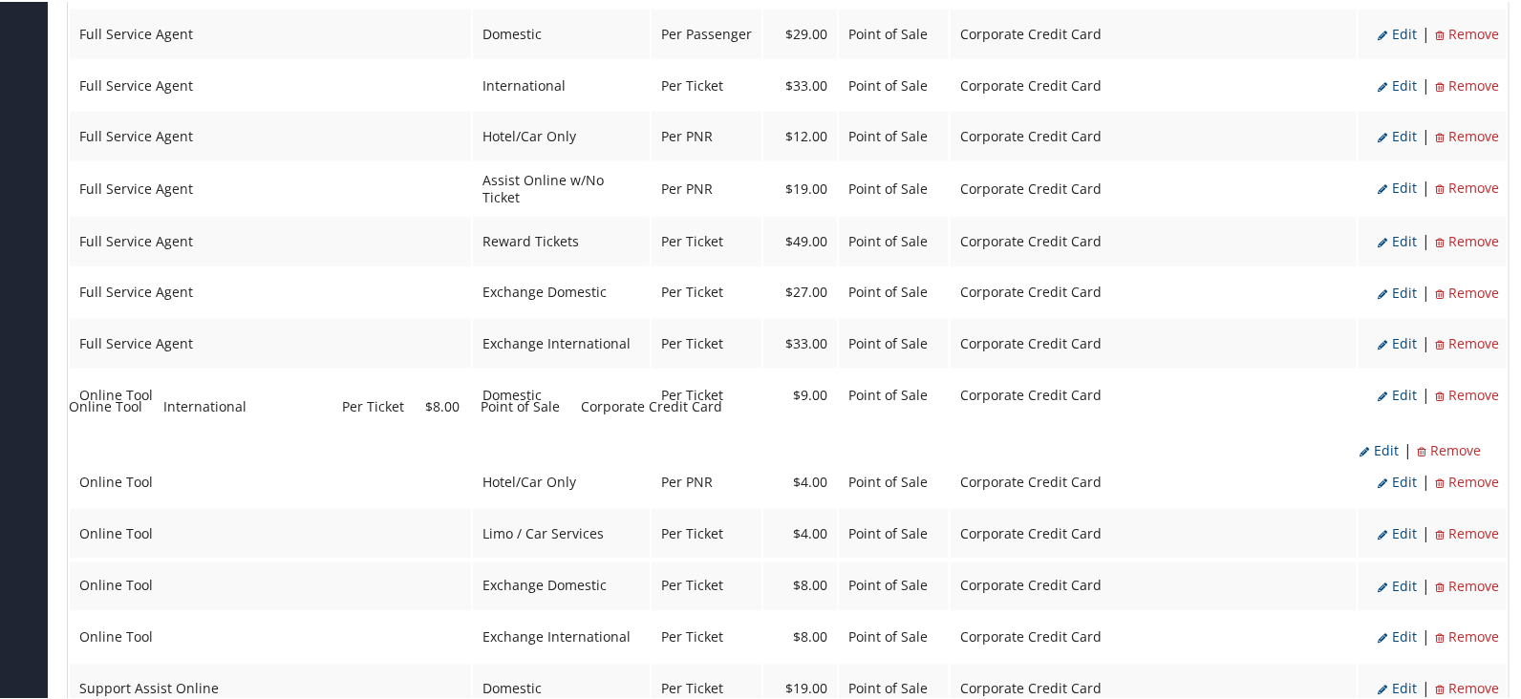
drag, startPoint x: 554, startPoint y: 476, endPoint x: 526, endPoint y: 406, distance: 75.0
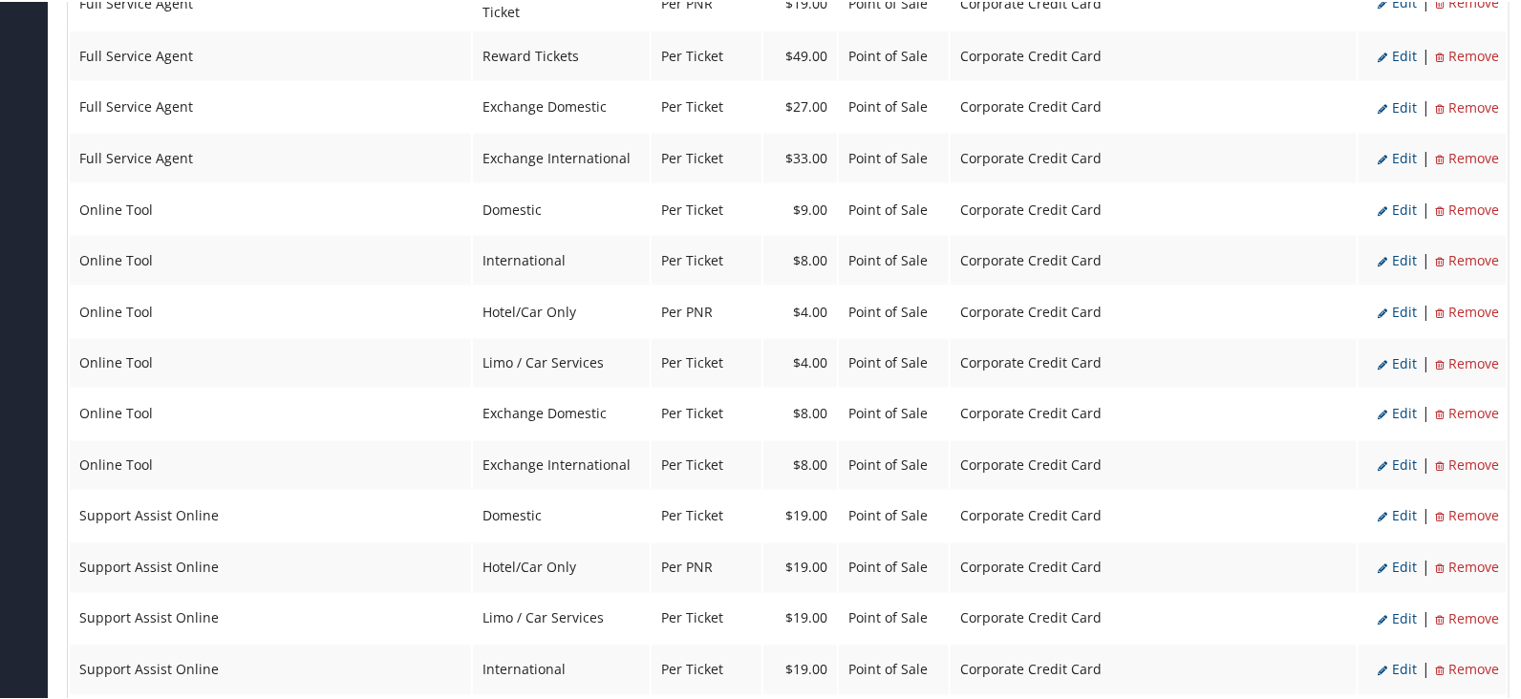
scroll to position [1194, 0]
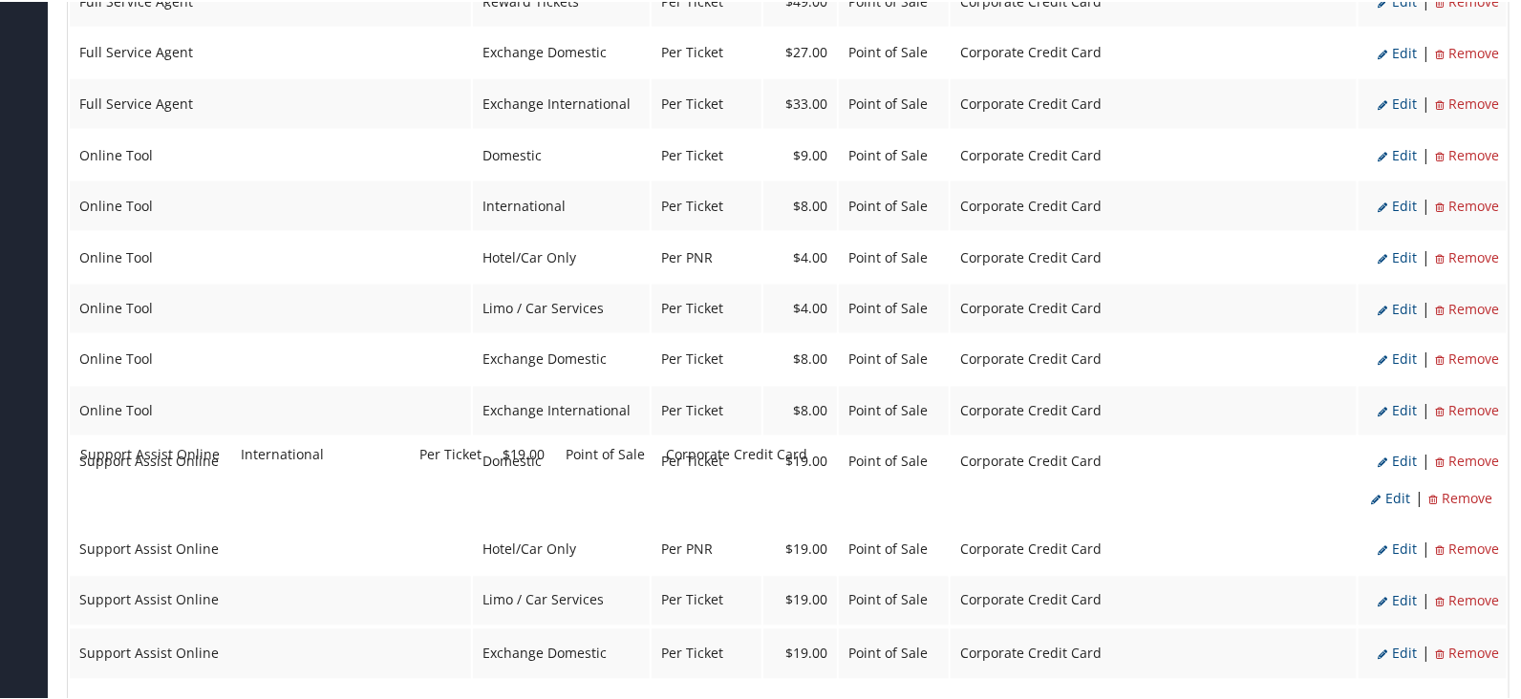
drag, startPoint x: 549, startPoint y: 587, endPoint x: 549, endPoint y: 454, distance: 133.7
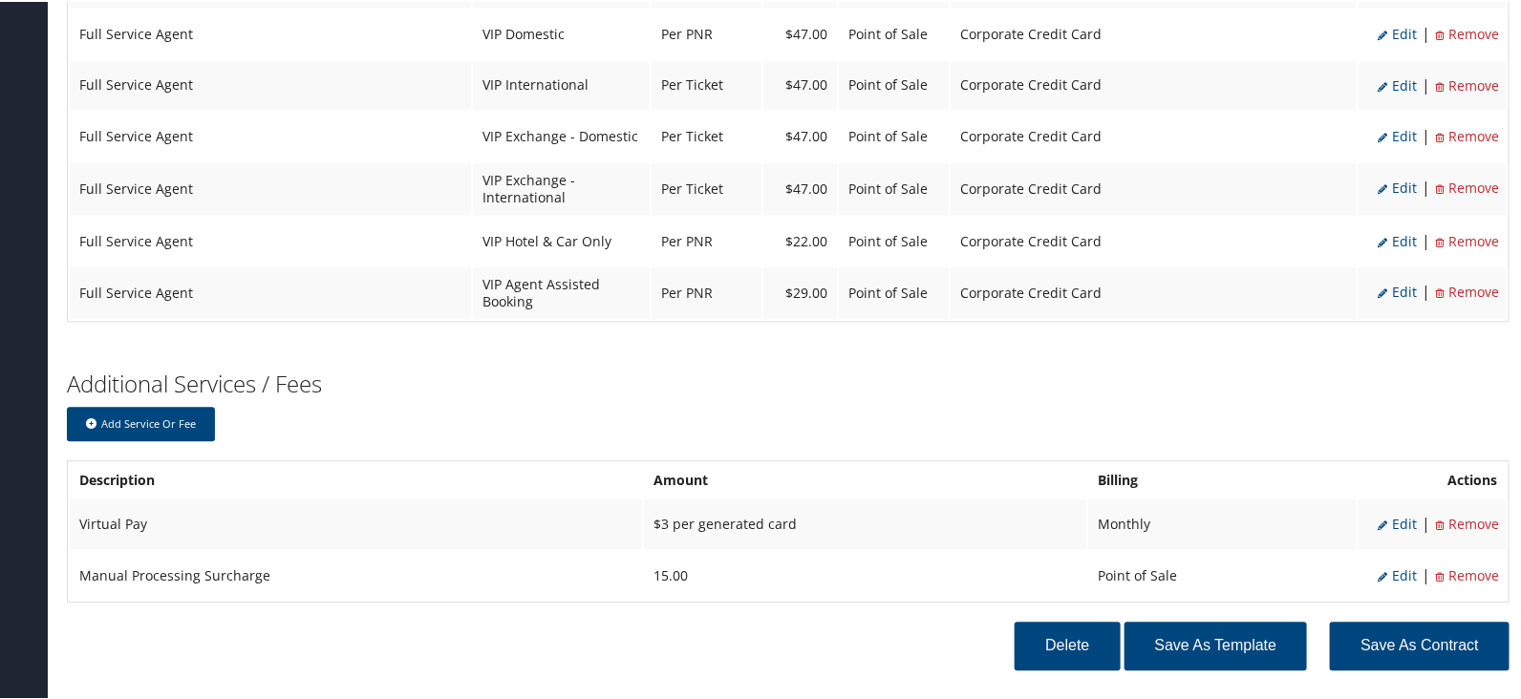
scroll to position [1930, 0]
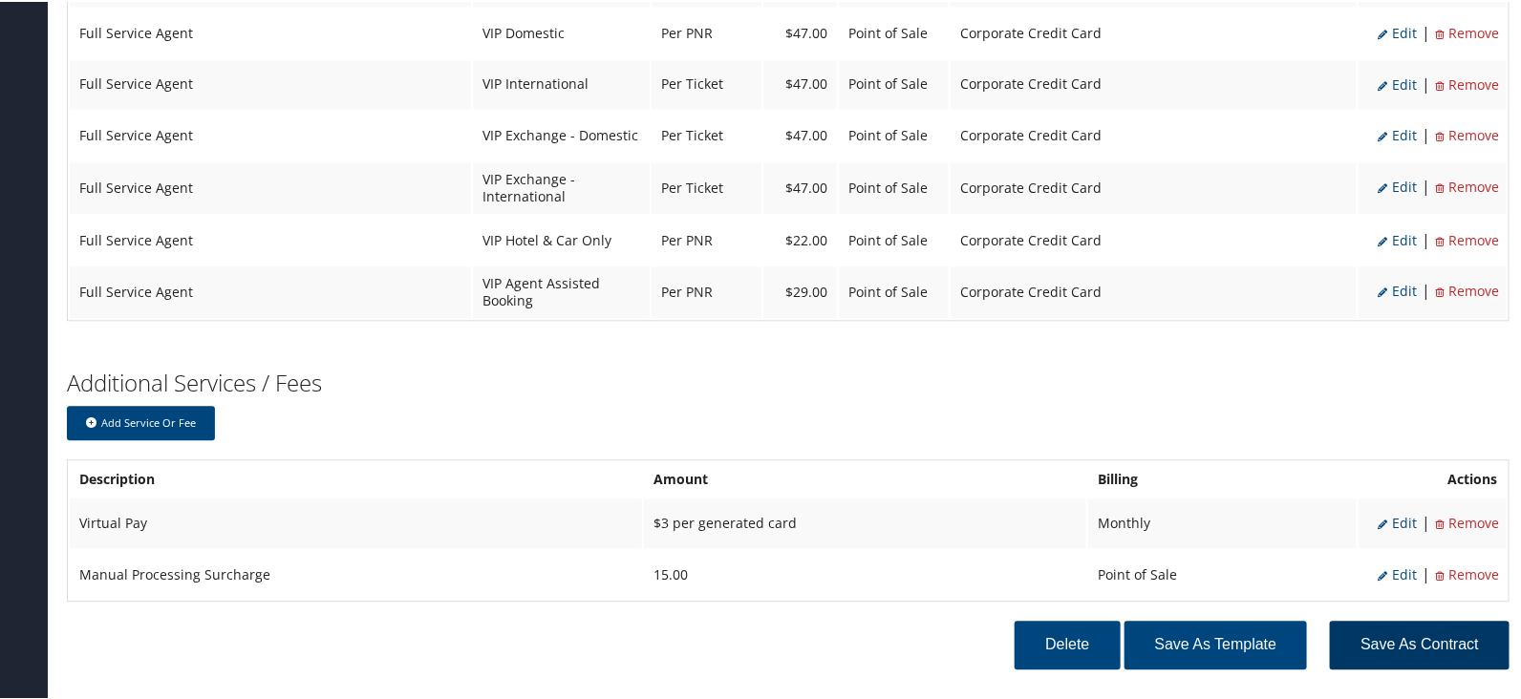
click at [1398, 619] on button "Save as Contract" at bounding box center [1420, 643] width 180 height 49
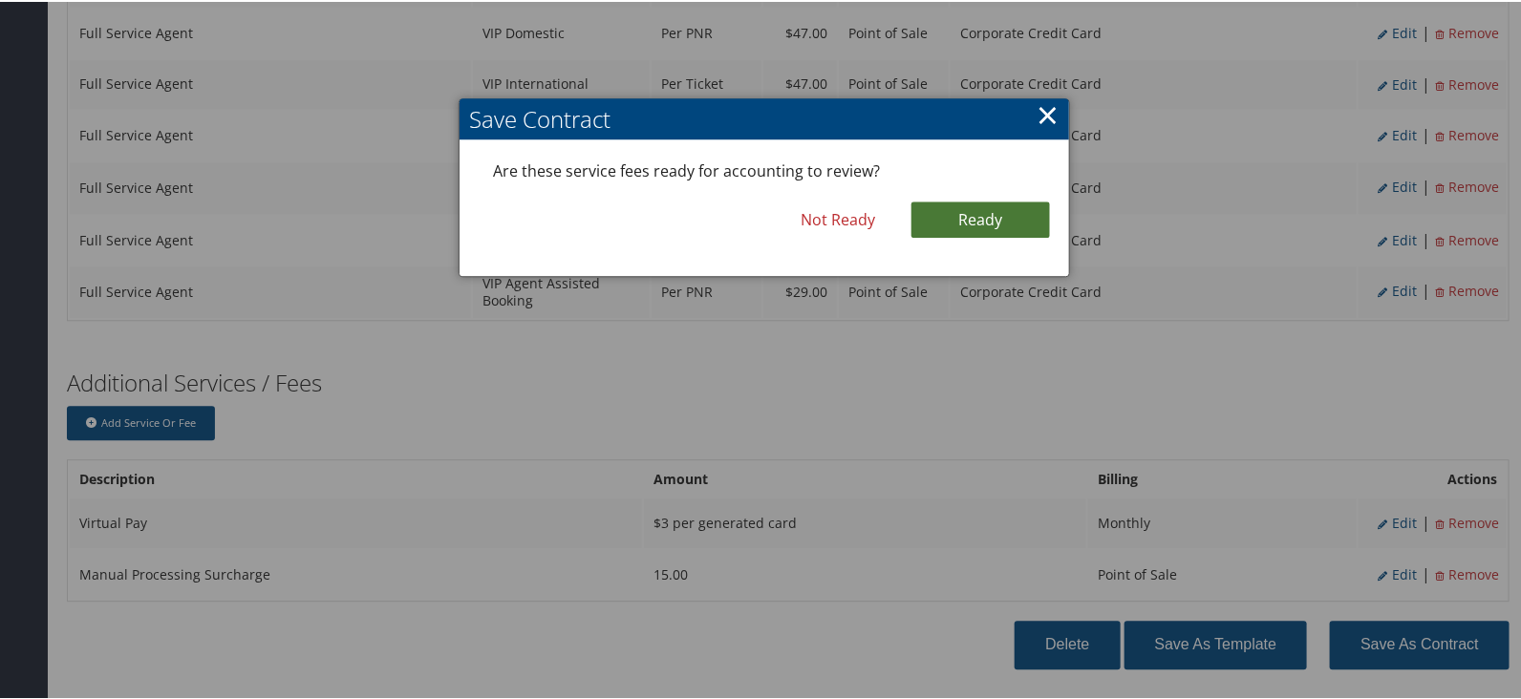
click at [979, 214] on link "Ready" at bounding box center [980, 218] width 138 height 36
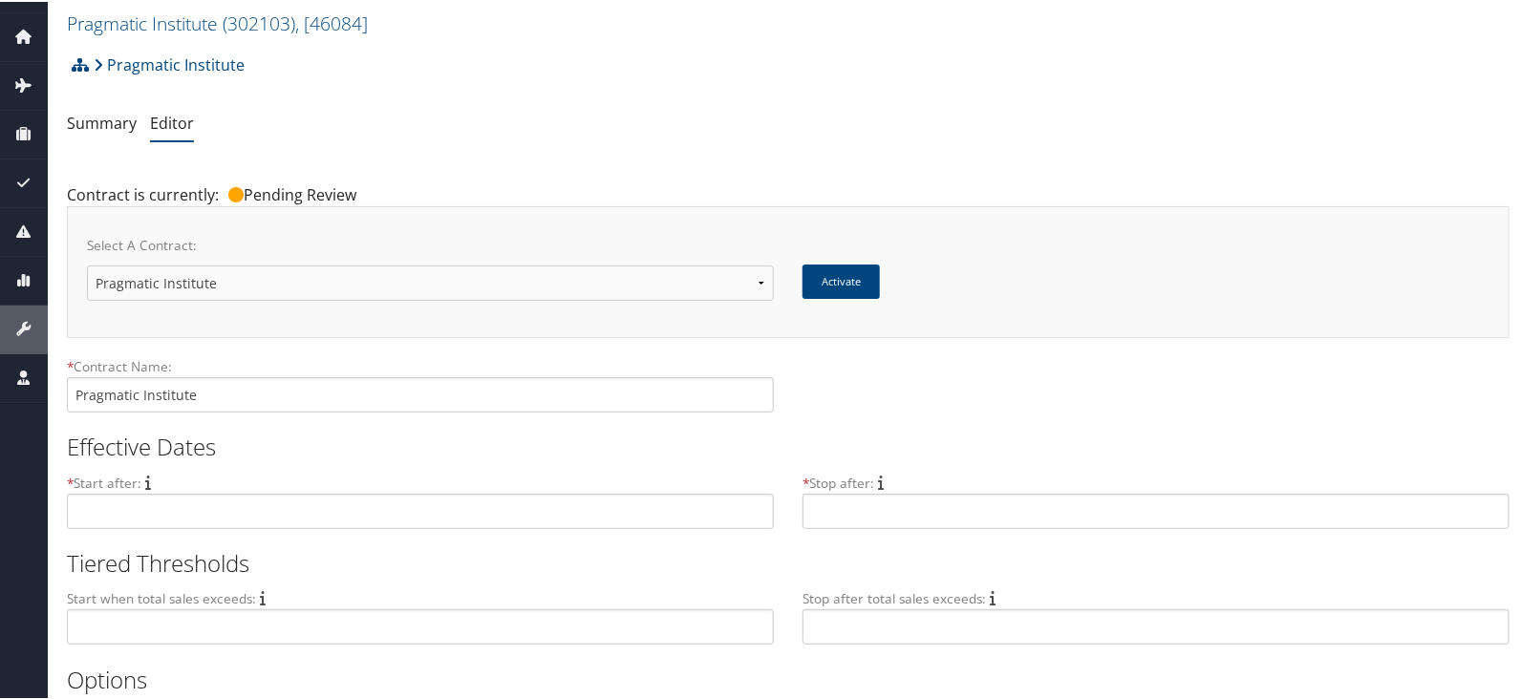
scroll to position [0, 0]
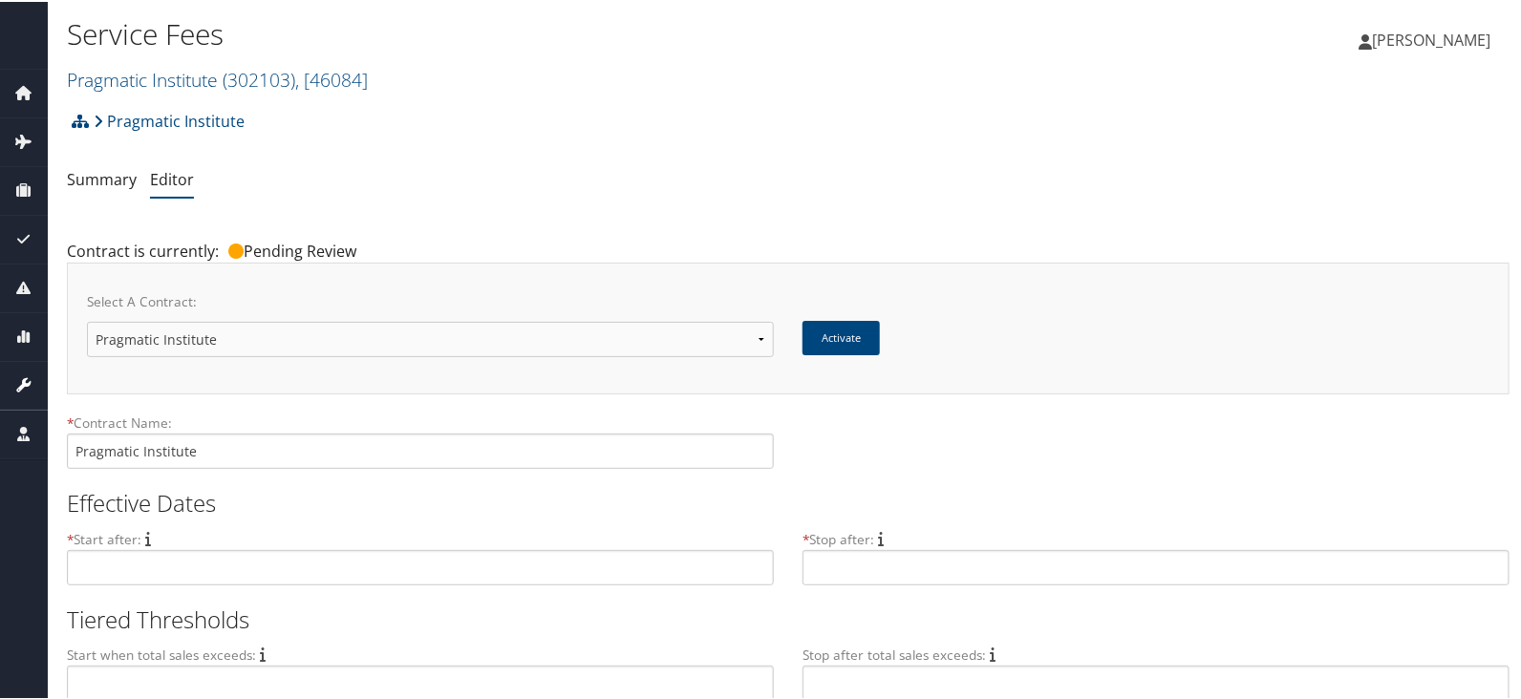
click at [32, 386] on icon at bounding box center [24, 383] width 29 height 29
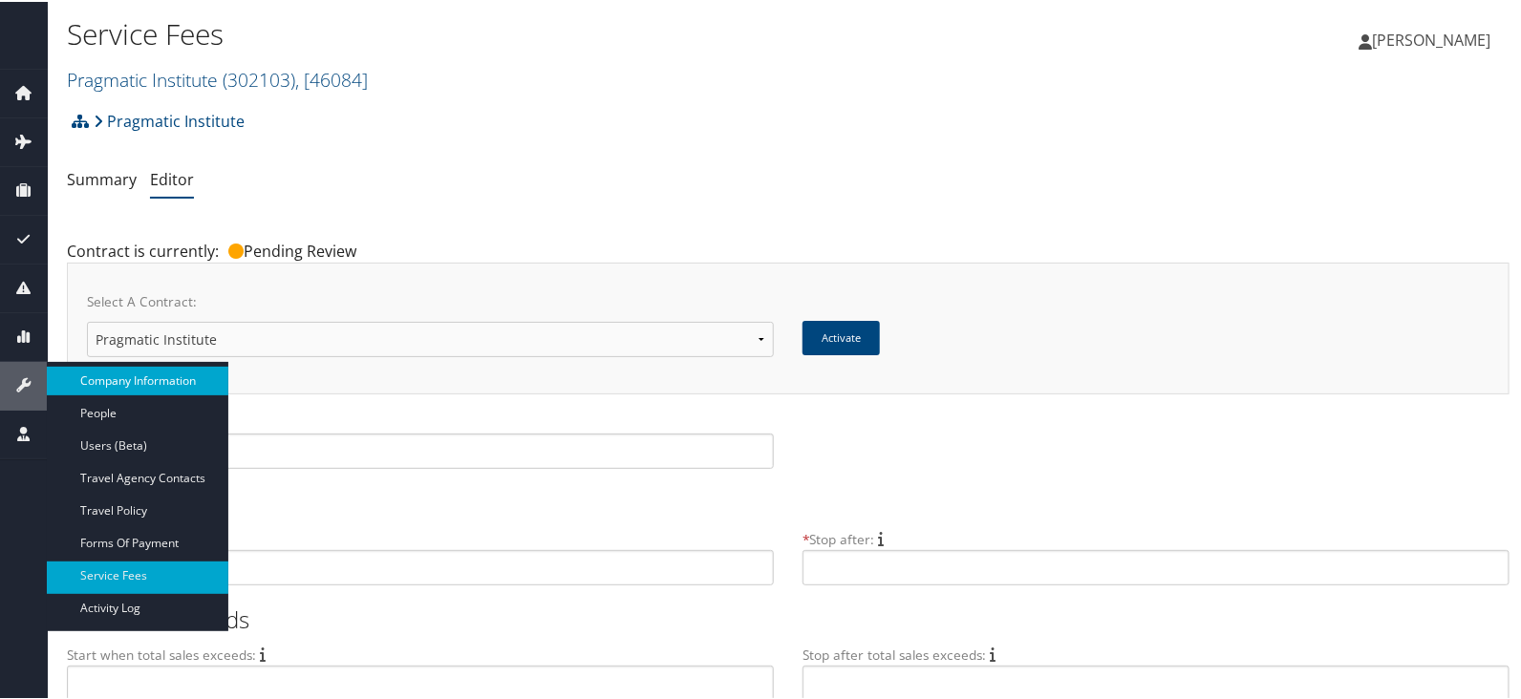
click at [133, 376] on link "Company Information" at bounding box center [137, 379] width 181 height 29
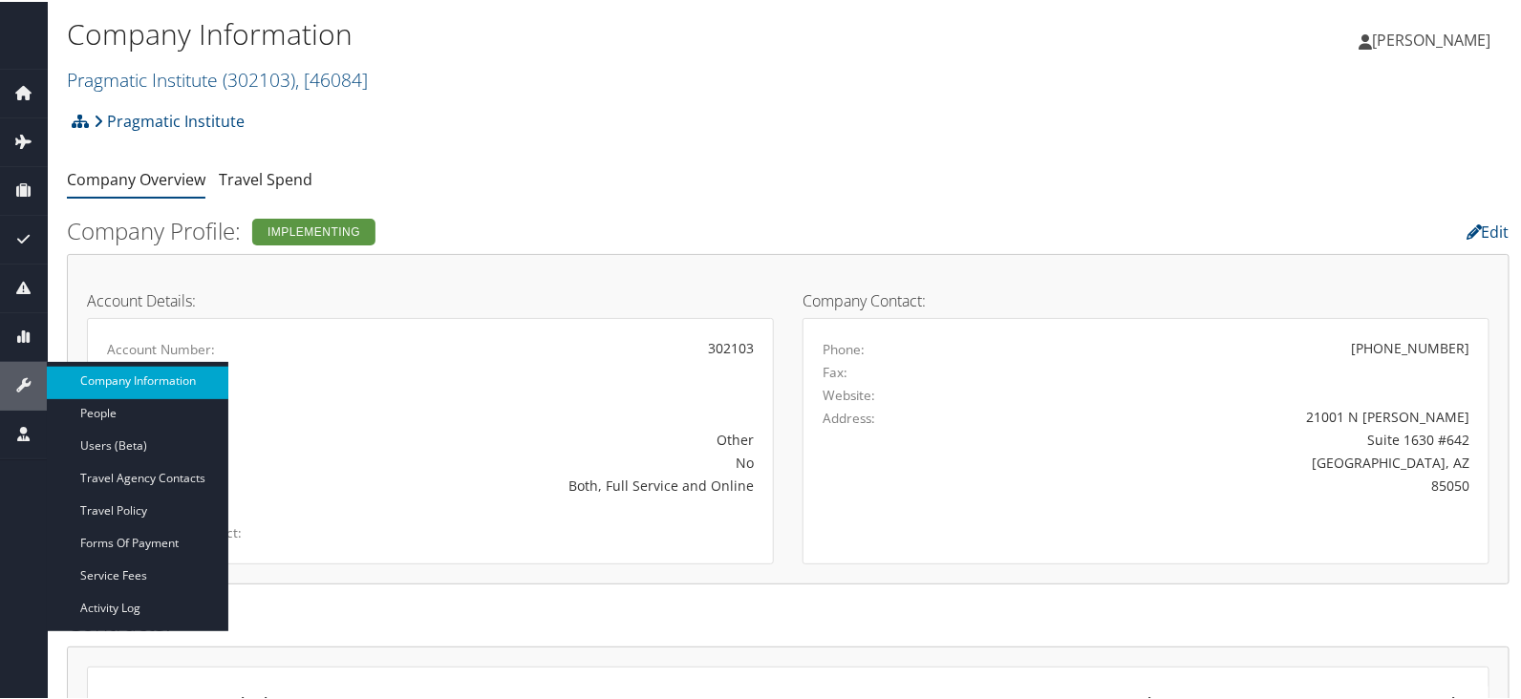
click at [153, 376] on link "Company Information" at bounding box center [137, 379] width 181 height 29
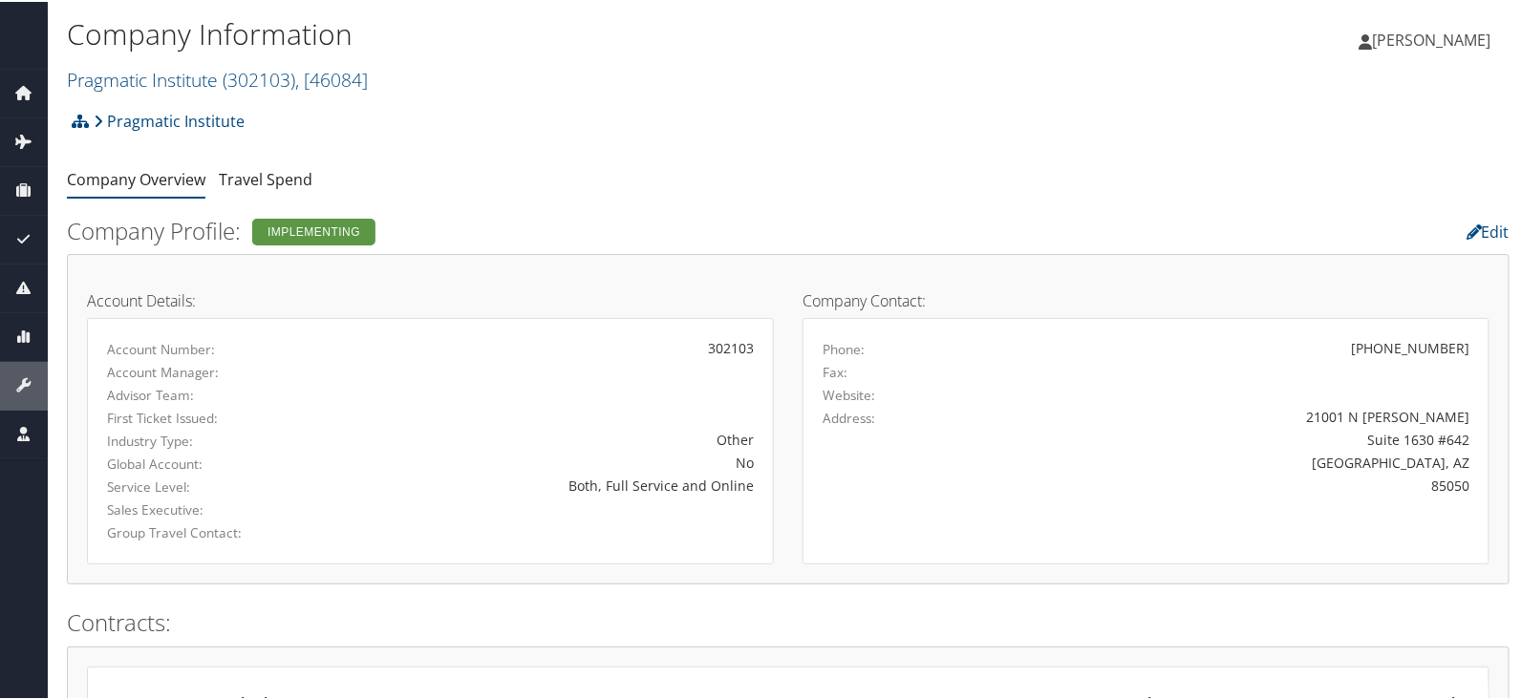
scroll to position [358, 0]
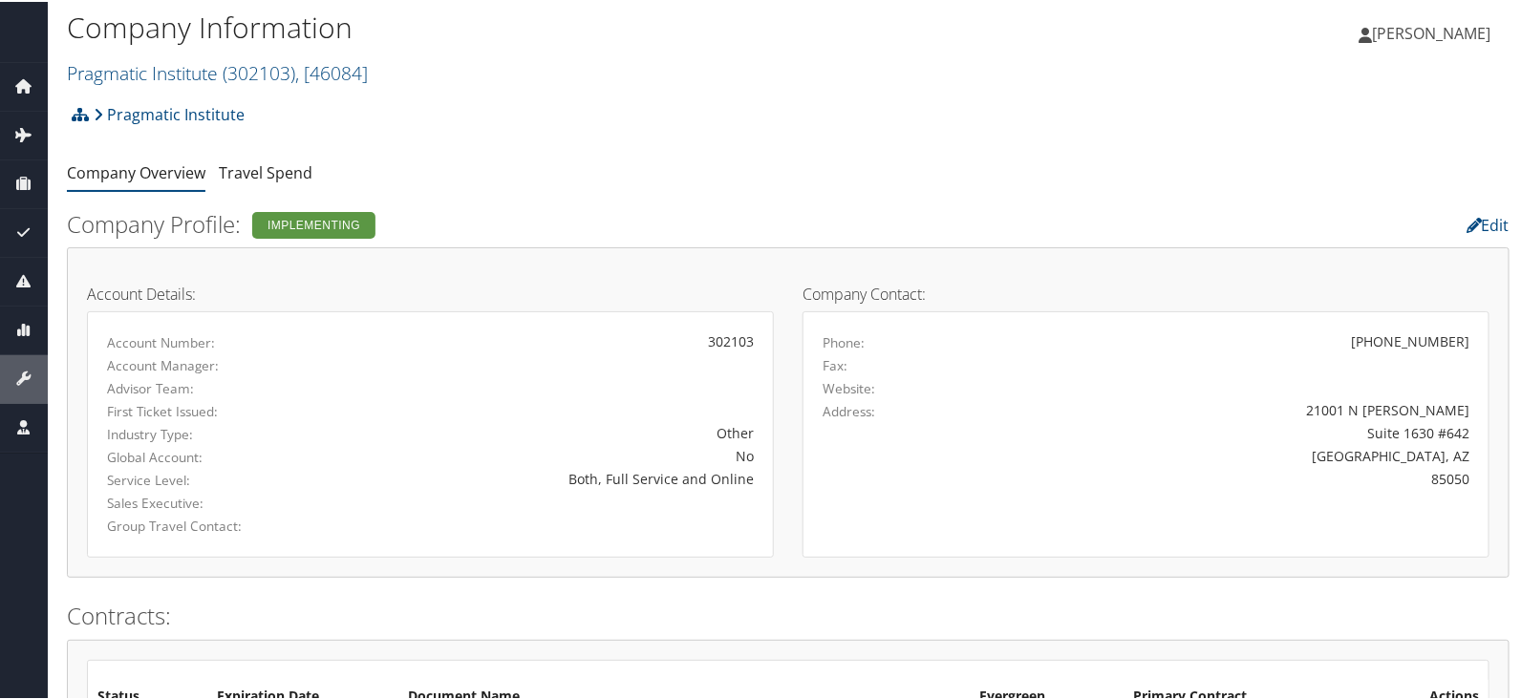
scroll to position [358, 0]
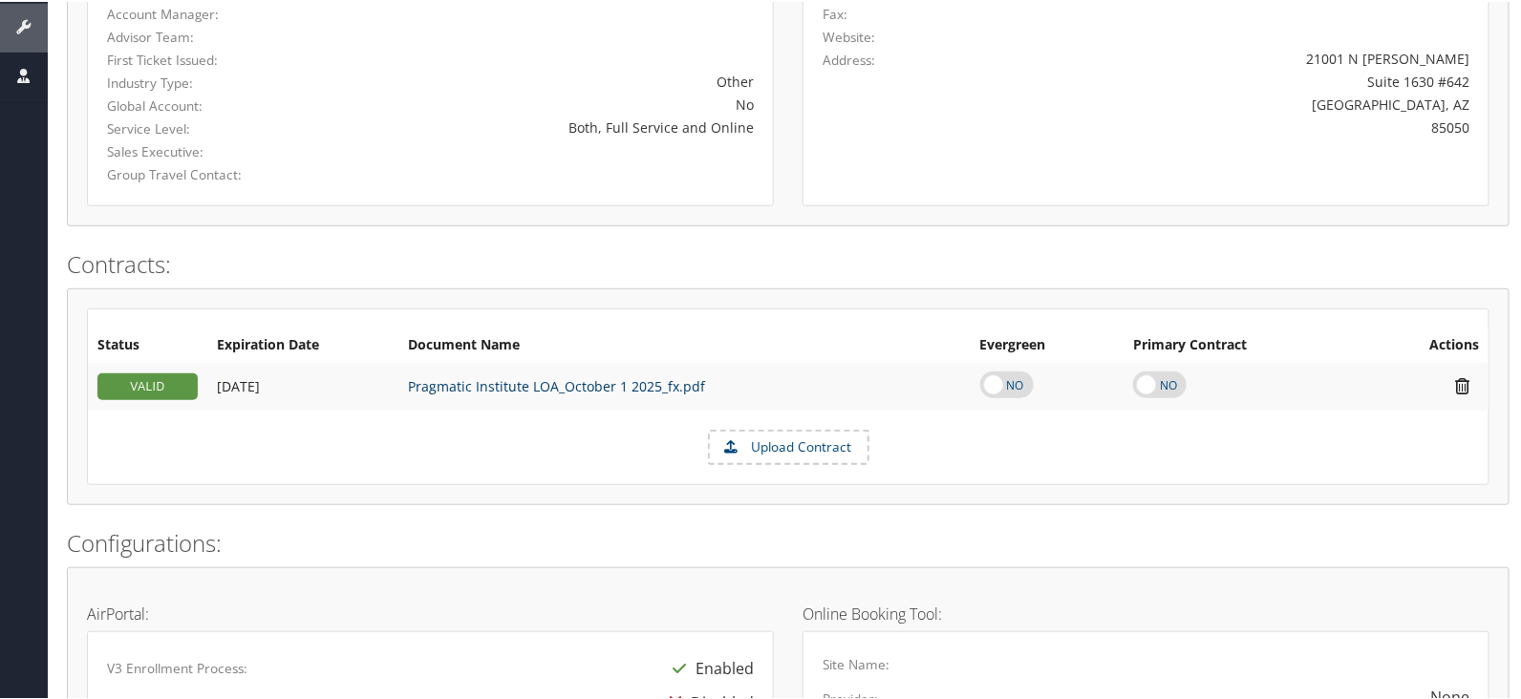
click at [546, 385] on link "Pragmatic Institute LOA_October 1 2025_fx.pdf" at bounding box center [556, 384] width 297 height 18
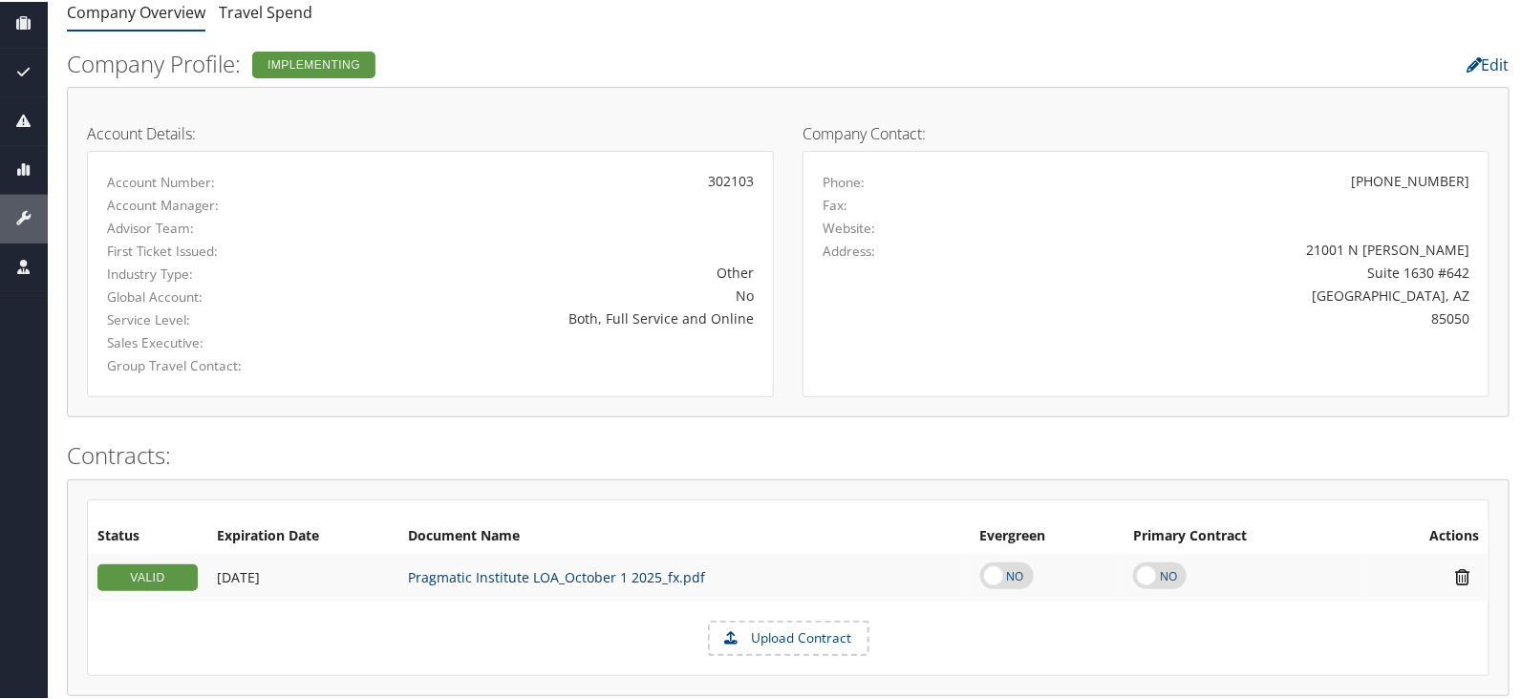
scroll to position [0, 0]
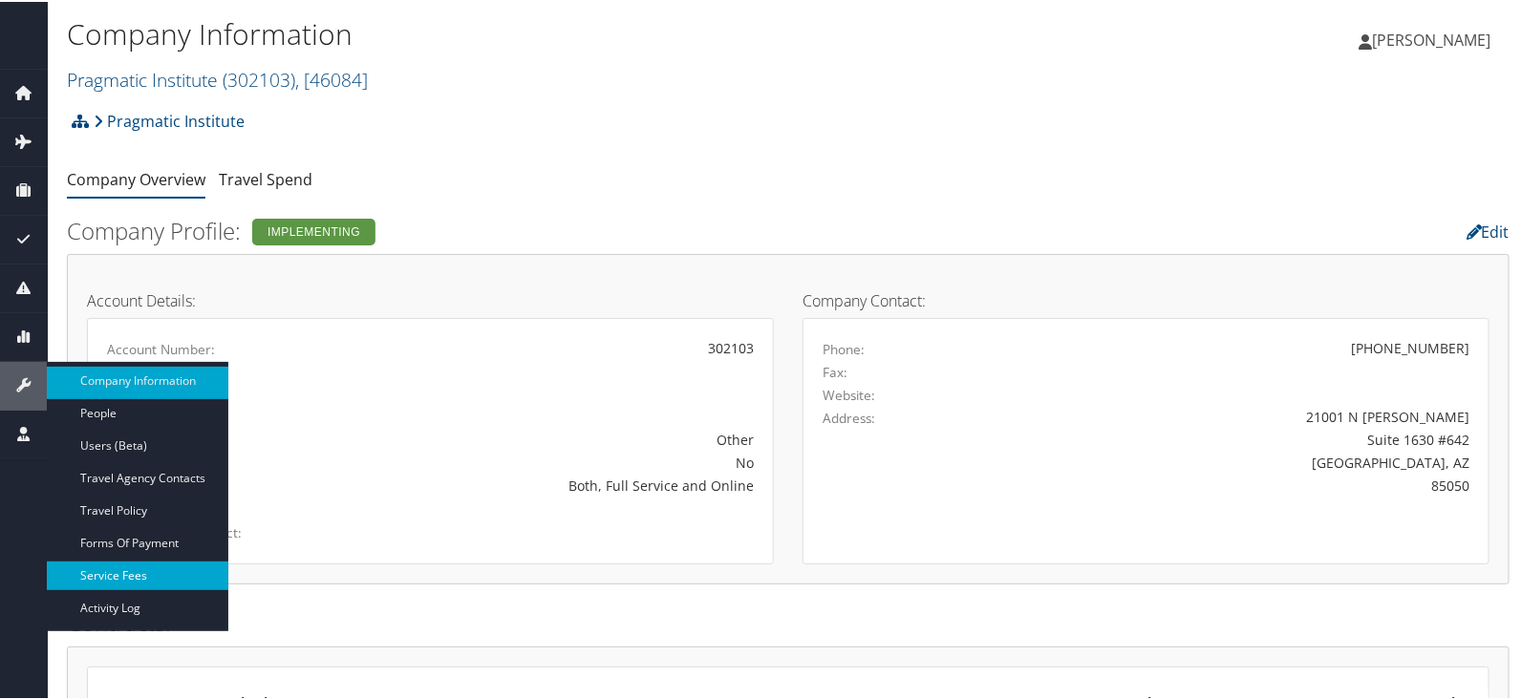
click at [149, 582] on link "Service Fees" at bounding box center [137, 574] width 181 height 29
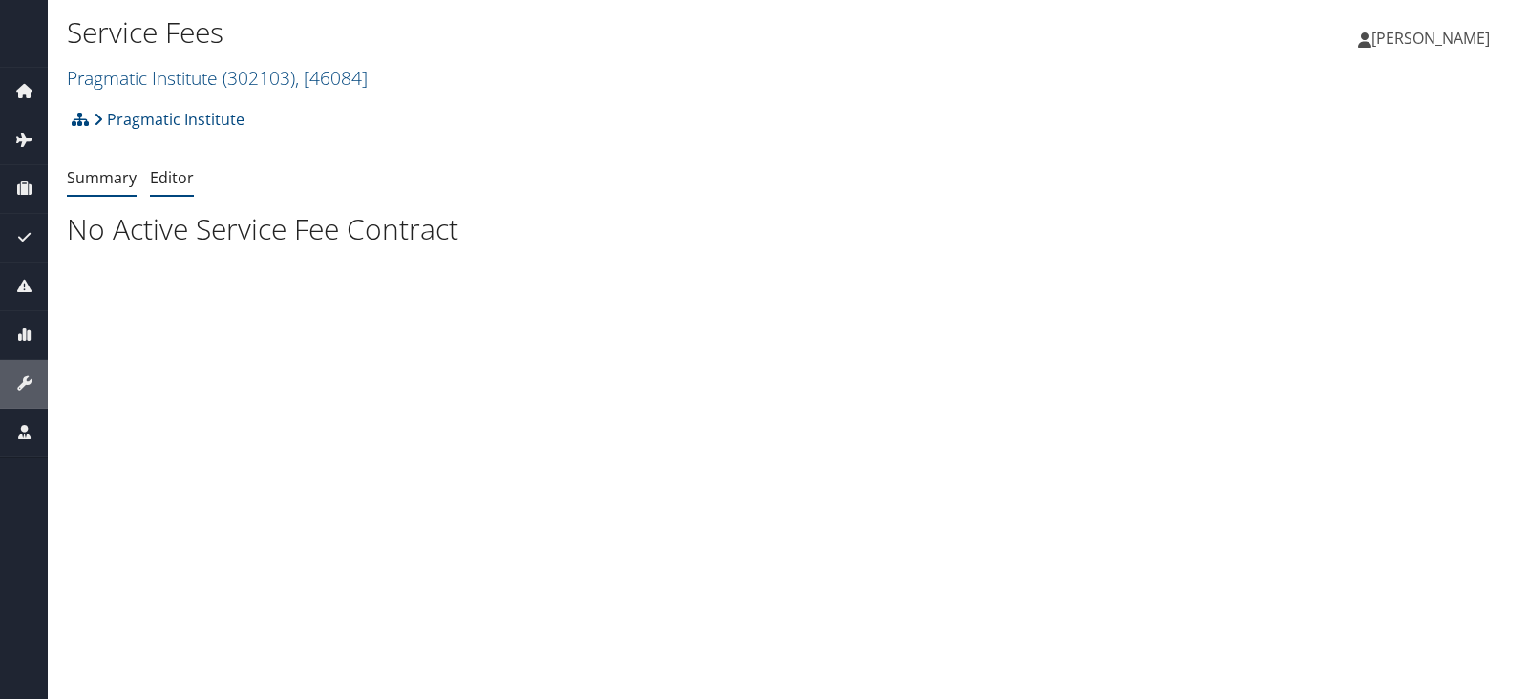
click at [168, 179] on link "Editor" at bounding box center [172, 177] width 44 height 21
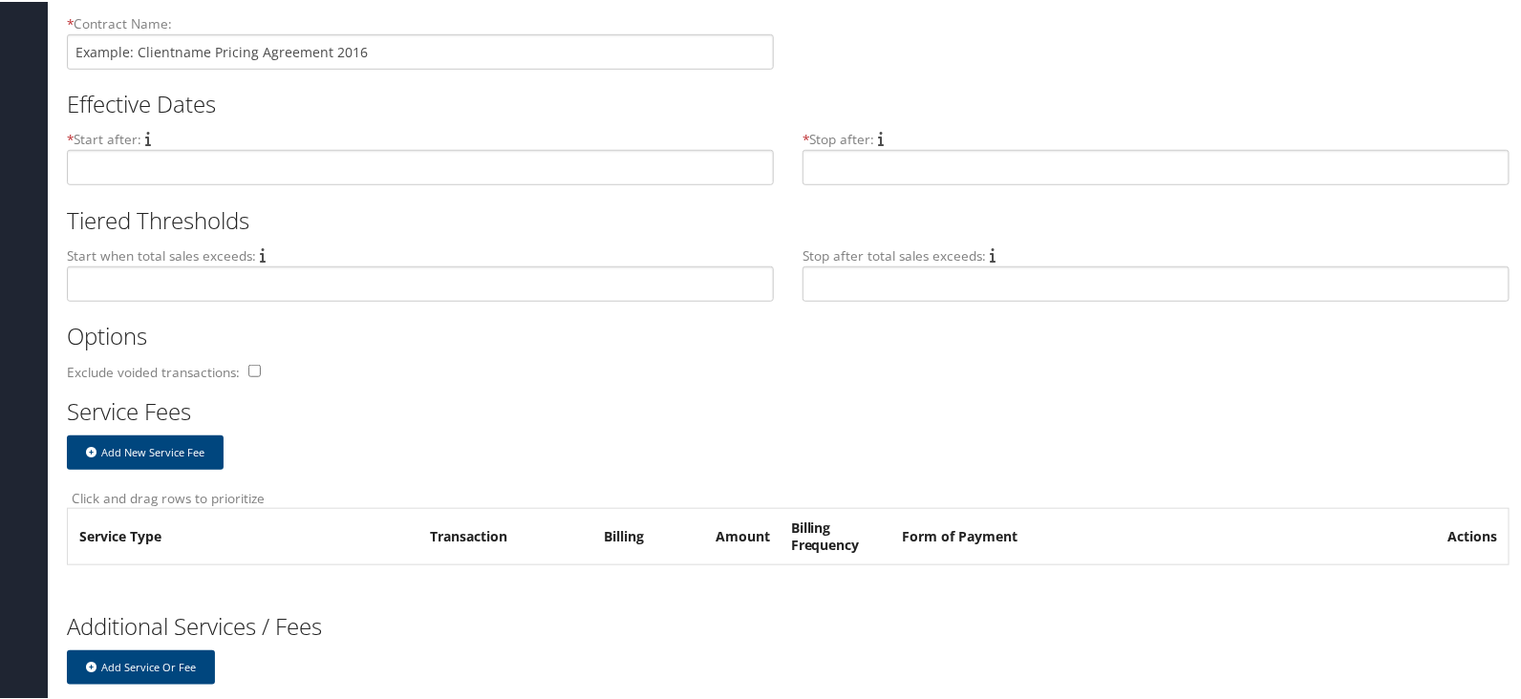
scroll to position [118, 0]
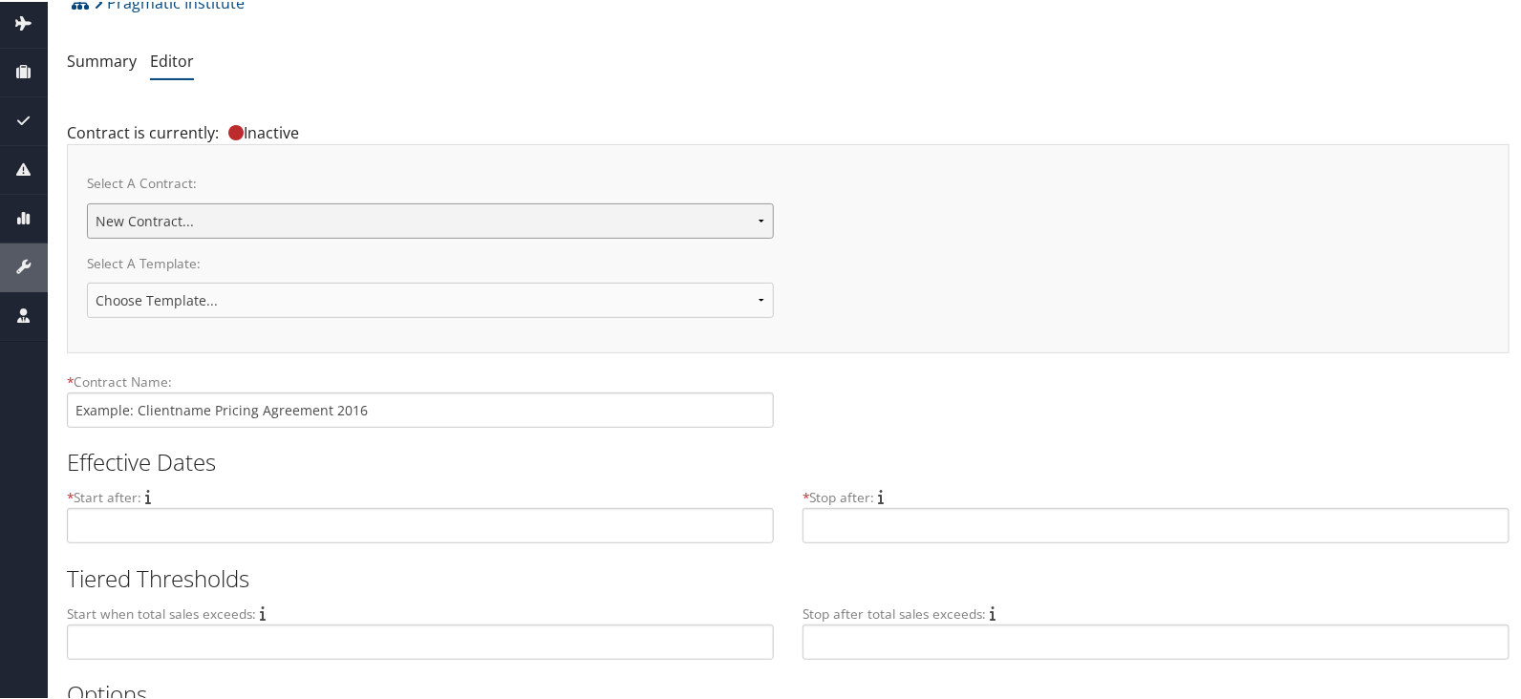
click at [392, 207] on select "Pragmatic Institute New Contract..." at bounding box center [430, 219] width 687 height 35
select select "23149"
click at [87, 202] on select "Pragmatic Institute New Contract..." at bounding box center [430, 219] width 687 height 35
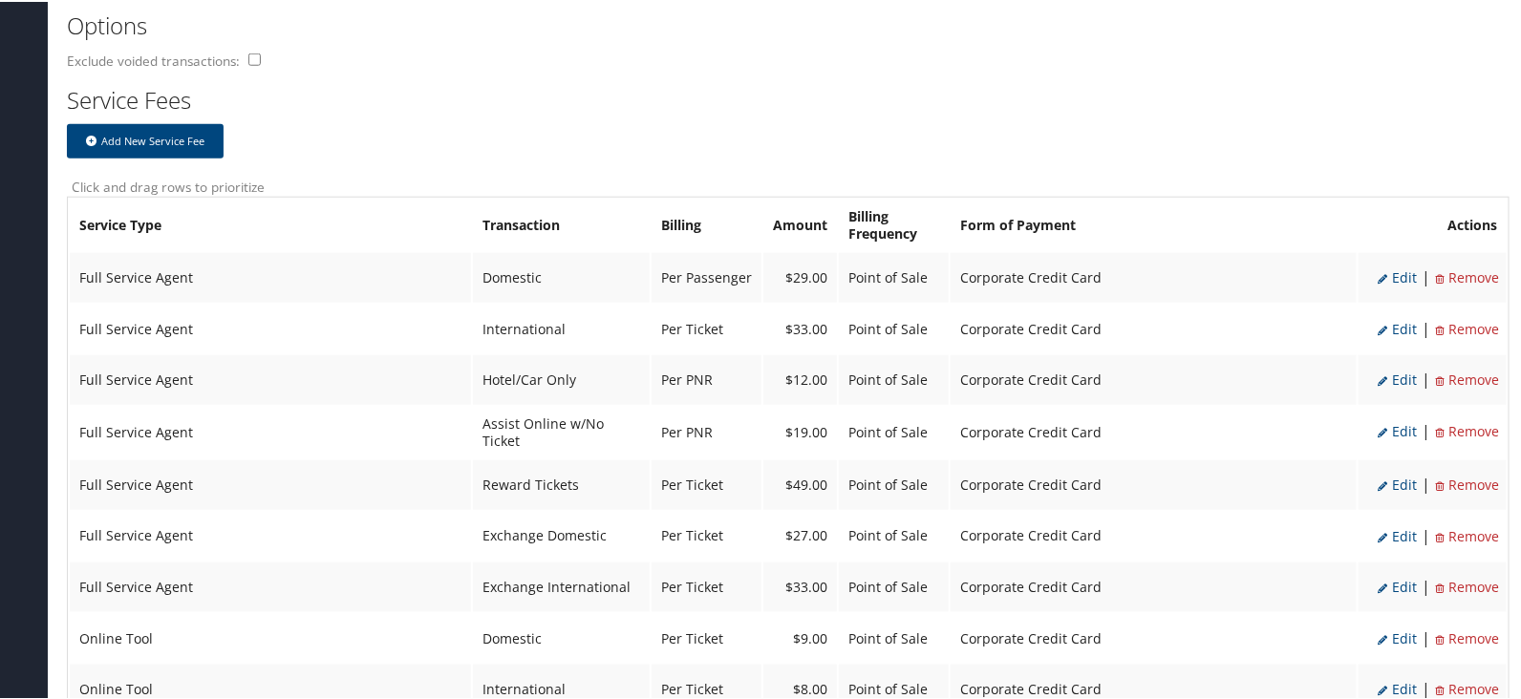
scroll to position [716, 0]
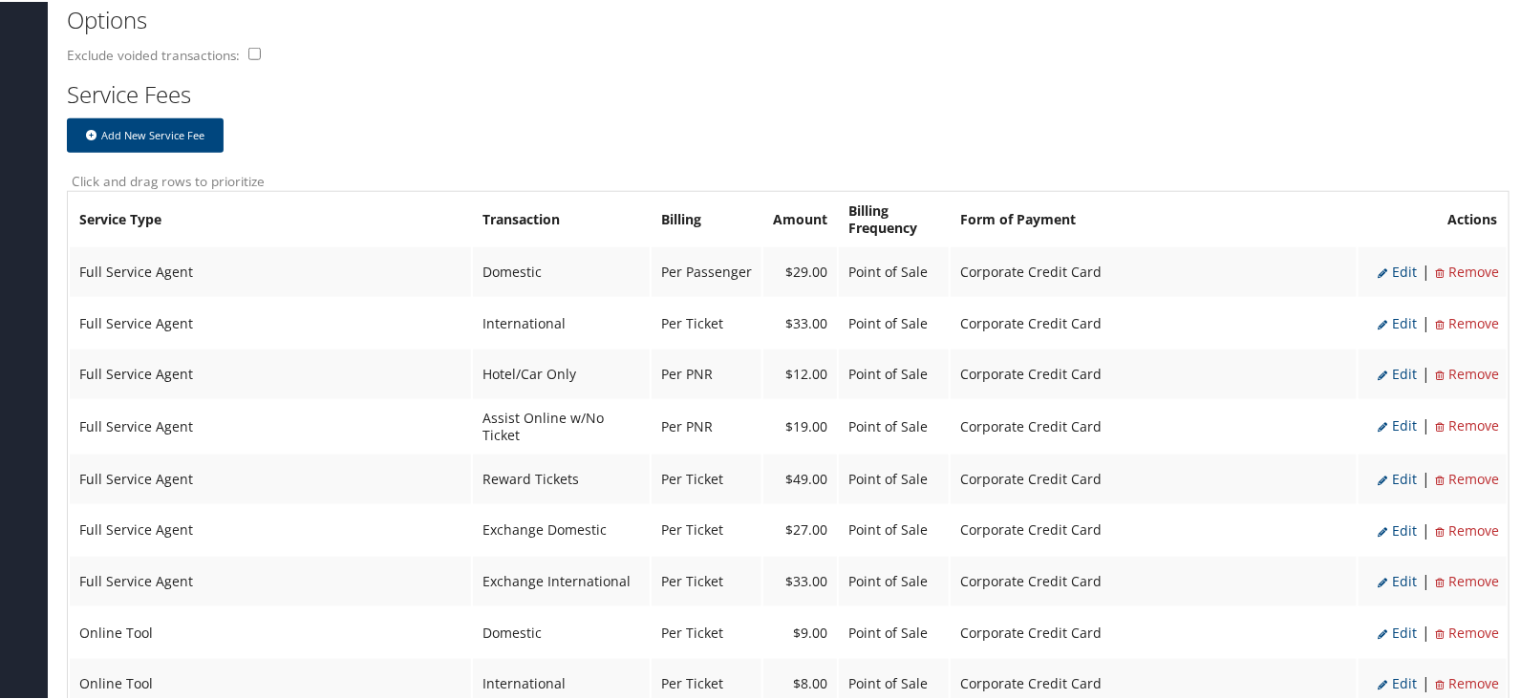
click at [1399, 313] on span "Edit" at bounding box center [1396, 321] width 39 height 18
select select "2"
select select "14"
type input "33.0"
select select "4"
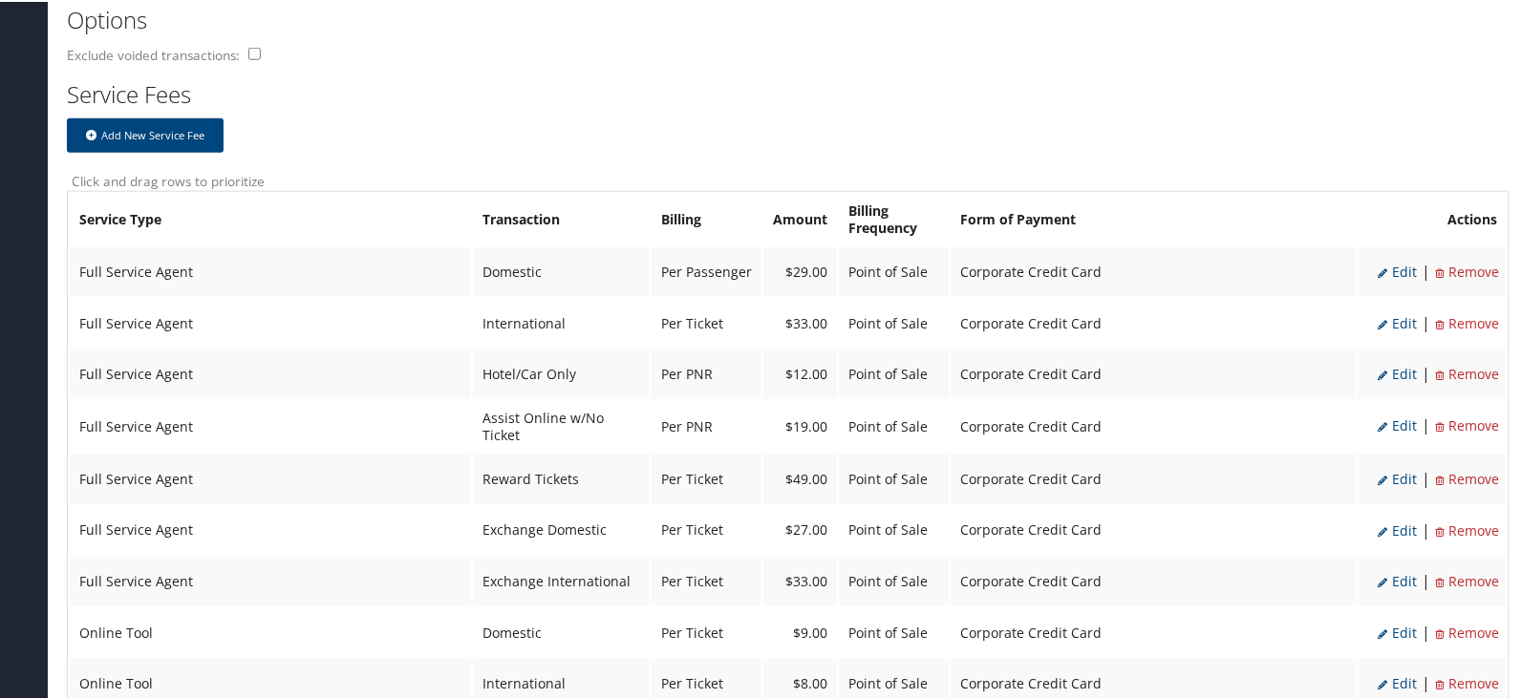
select select "2"
select select "14"
select select "4"
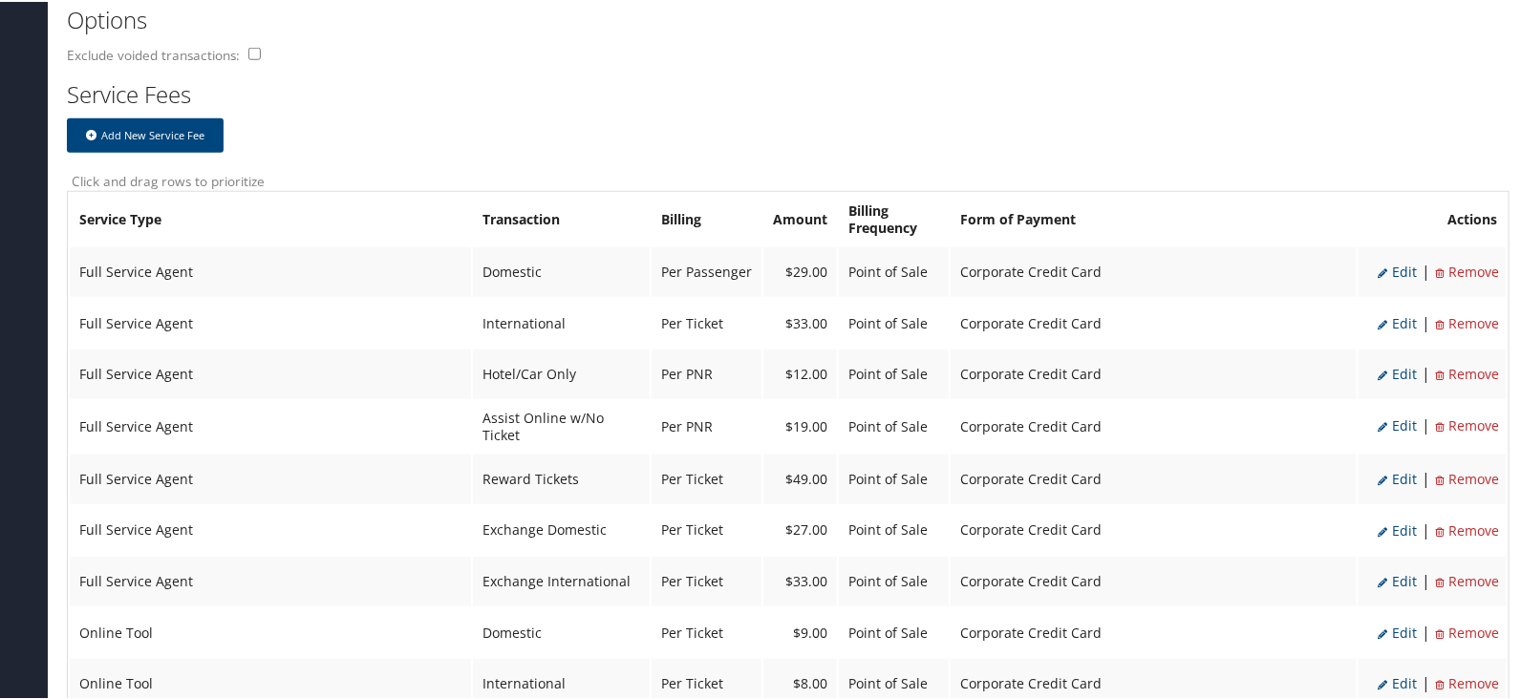
select select "2"
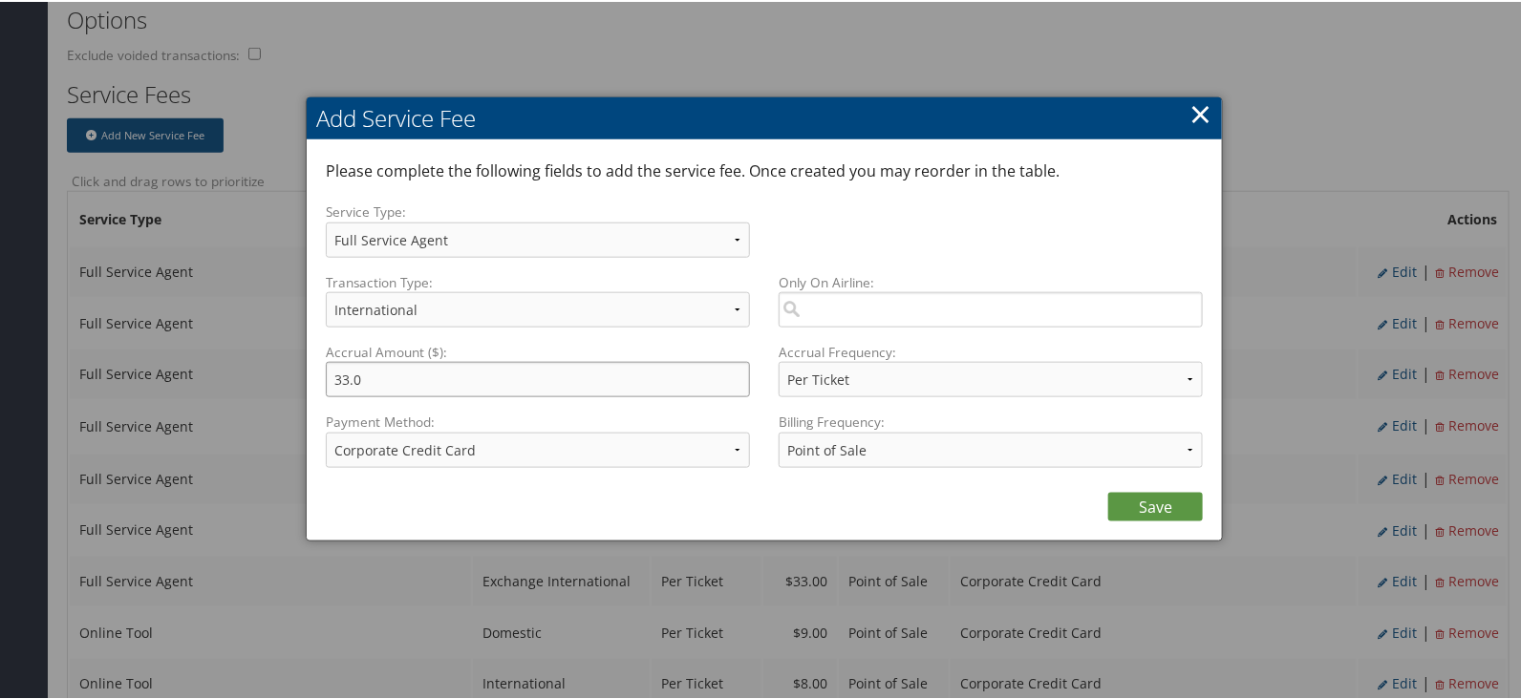
drag, startPoint x: 389, startPoint y: 379, endPoint x: 190, endPoint y: 332, distance: 204.1
type input "35.00"
click at [1140, 501] on link "Save" at bounding box center [1155, 505] width 95 height 29
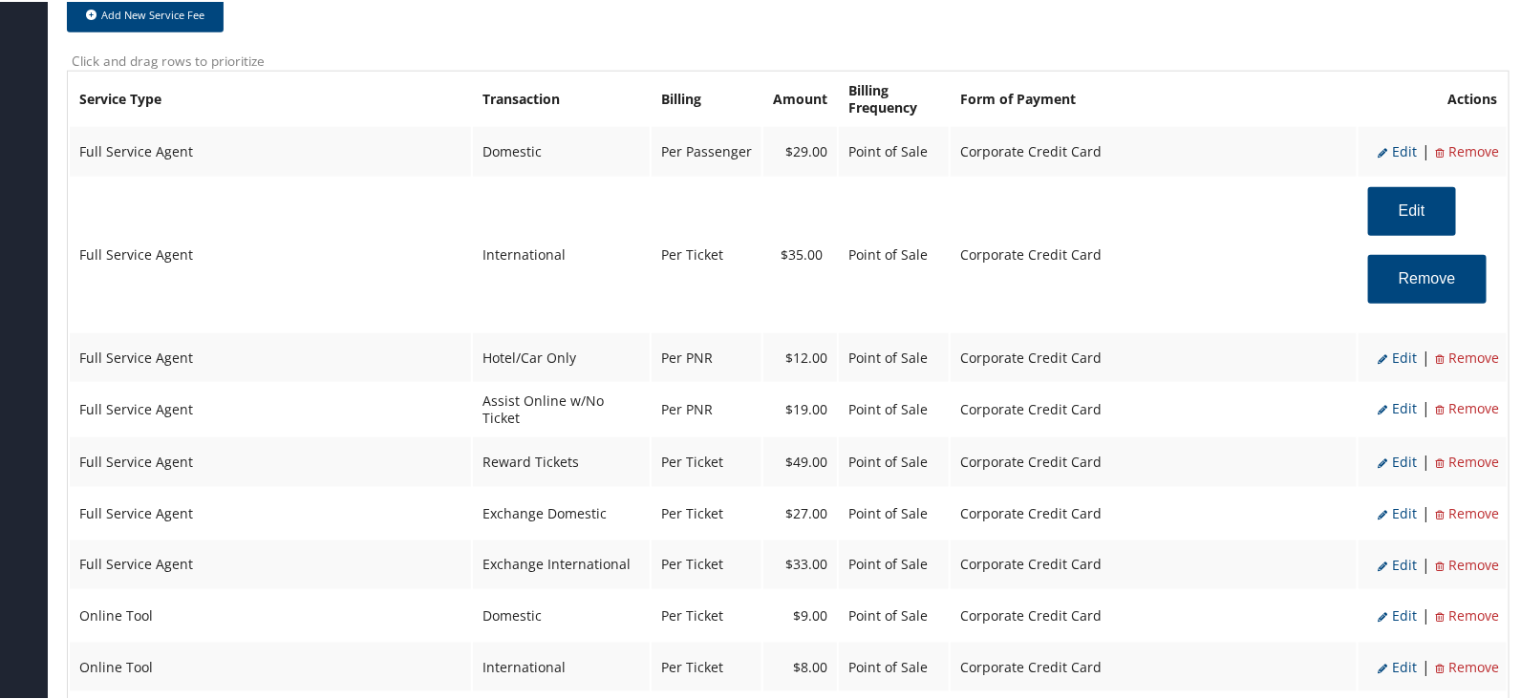
scroll to position [954, 0]
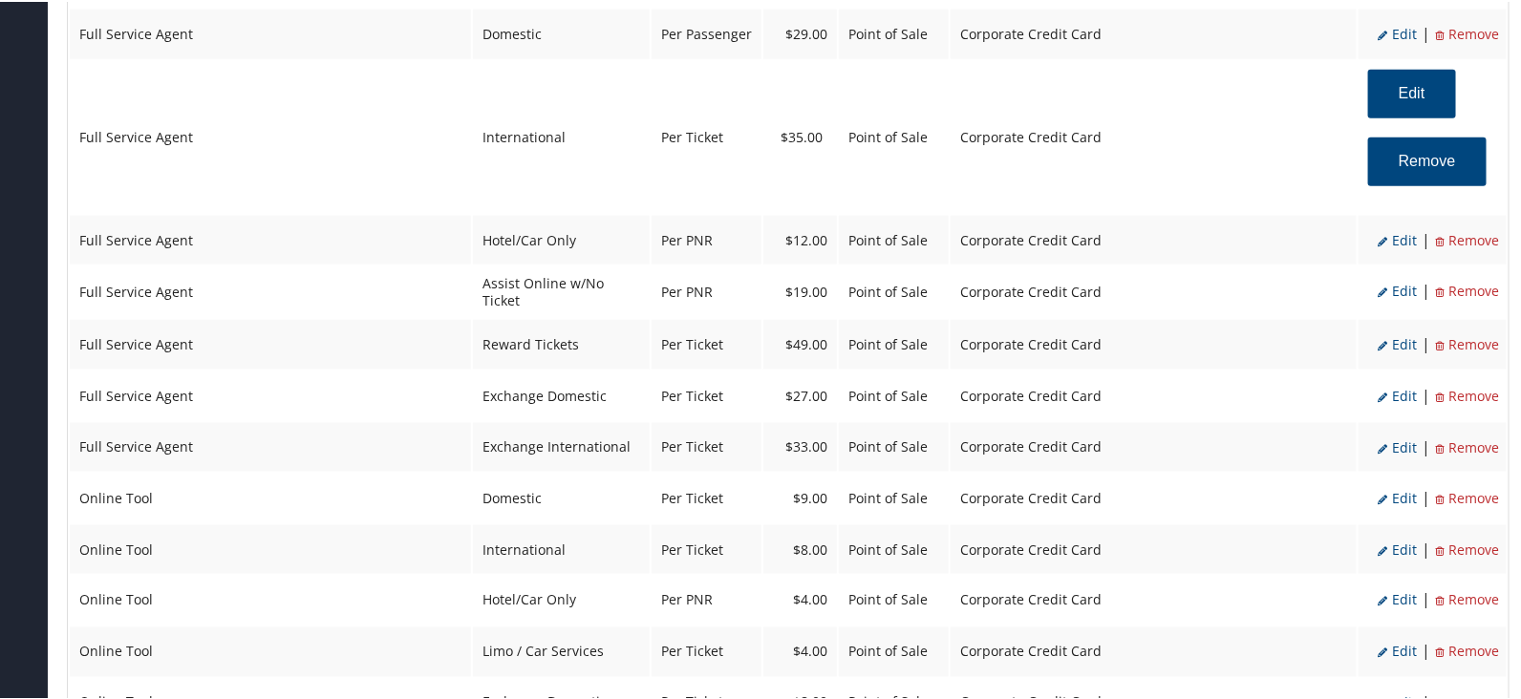
click at [1394, 385] on span "Edit" at bounding box center [1396, 394] width 39 height 18
select select "24"
type input "27.0"
select select "2"
select select "24"
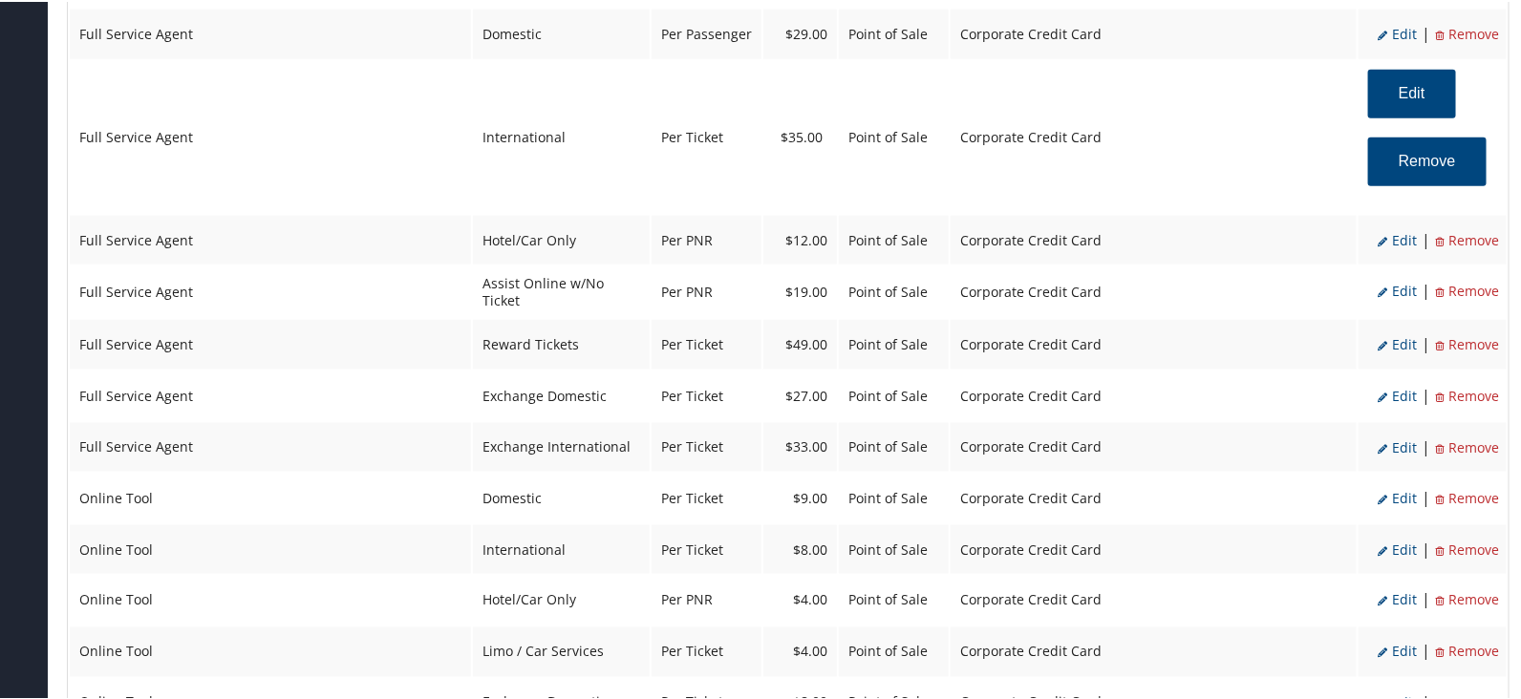
select select "4"
select select "2"
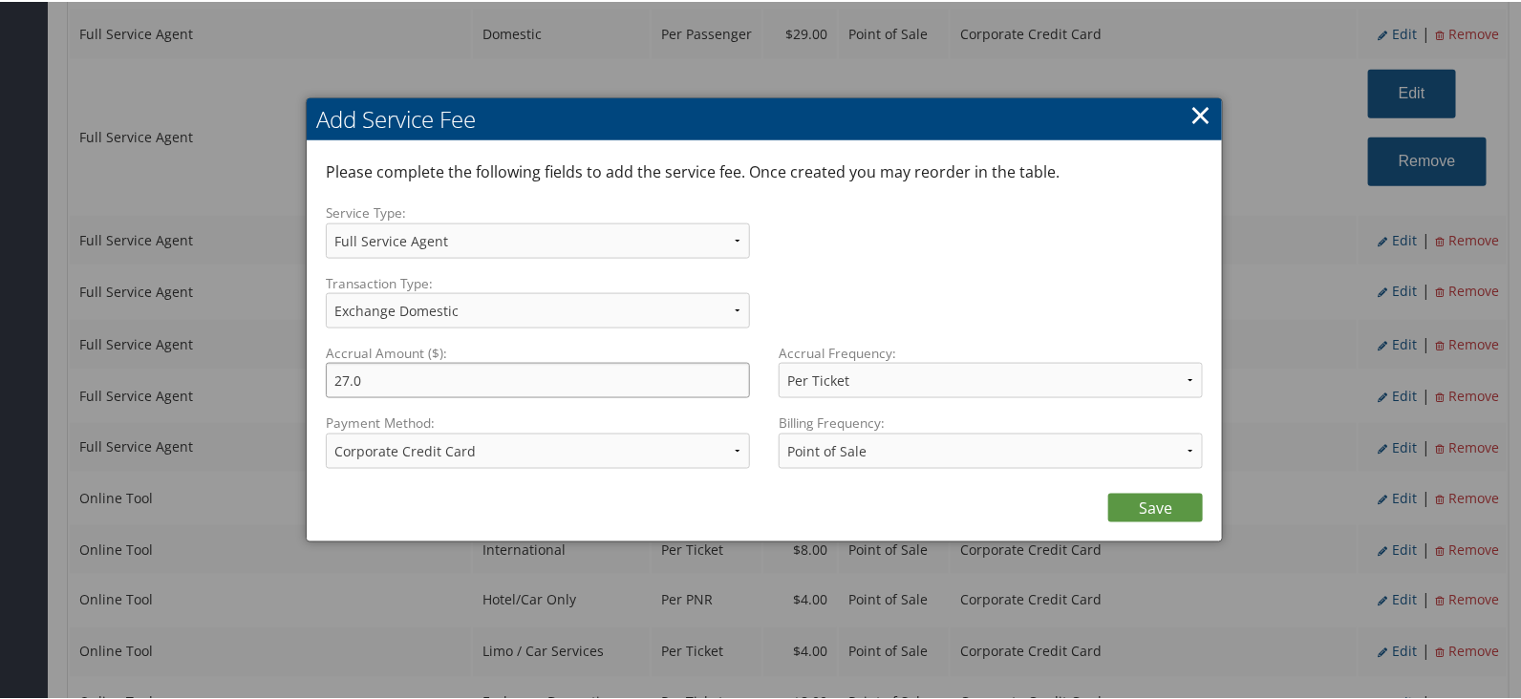
drag, startPoint x: 300, startPoint y: 379, endPoint x: 195, endPoint y: 355, distance: 107.7
type input "29.00"
click at [1165, 487] on div "Save" at bounding box center [764, 501] width 877 height 38
click at [1165, 500] on link "Save" at bounding box center [1155, 506] width 95 height 29
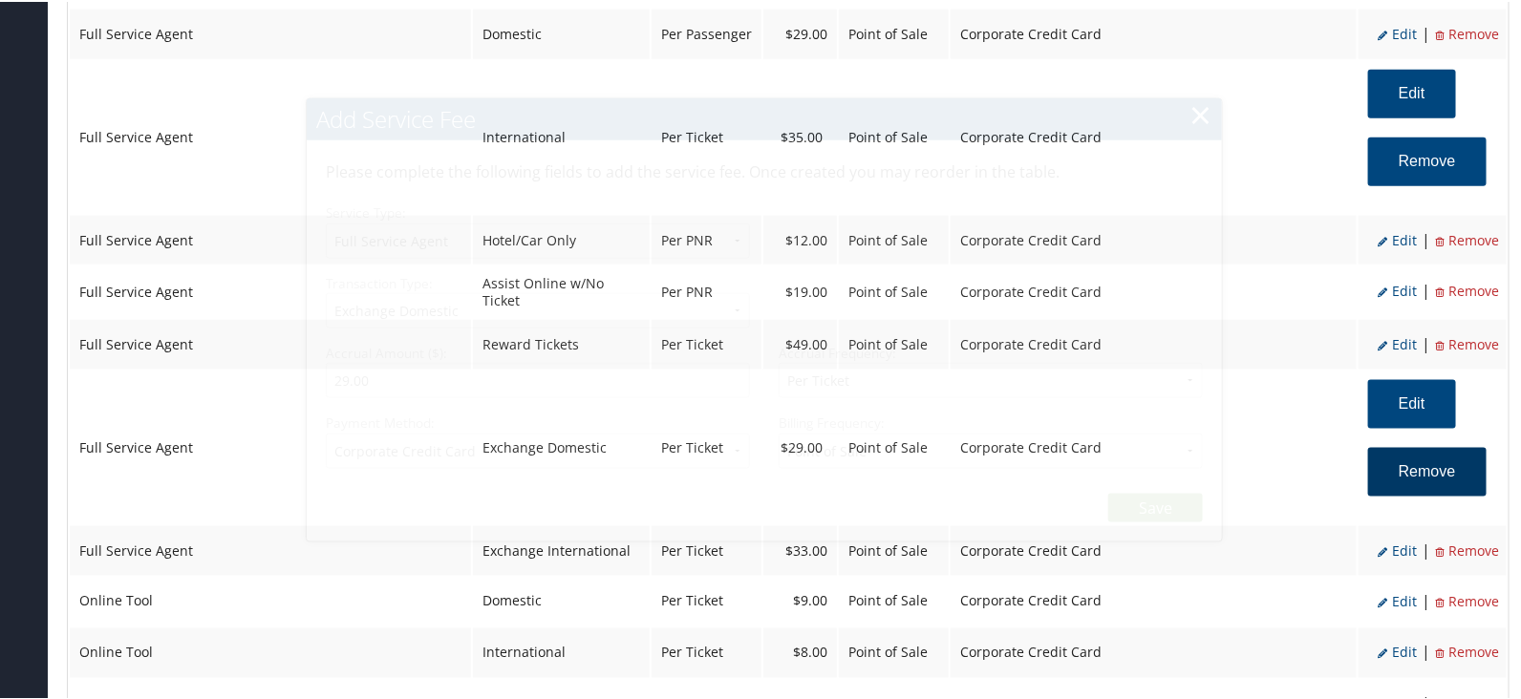
select select "2"
select select "24"
select select "4"
select select "2"
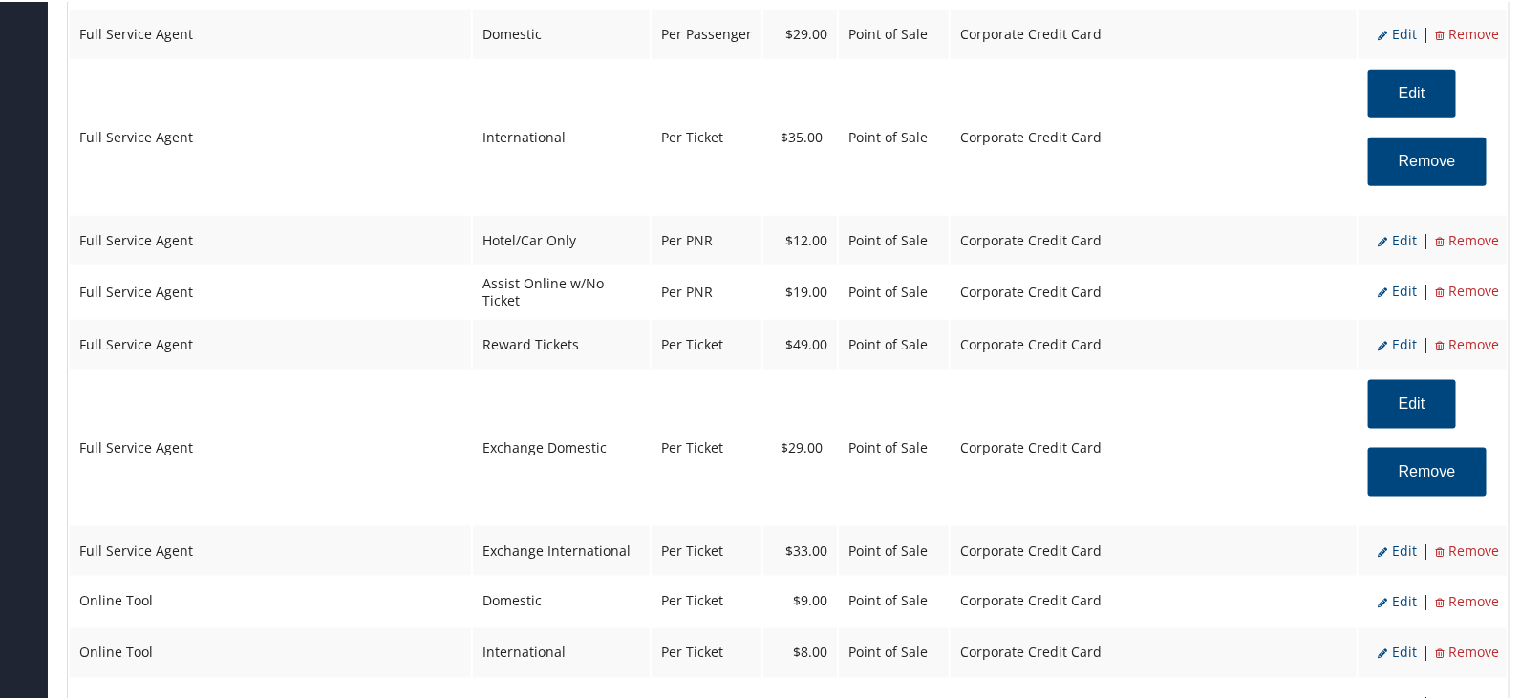
click at [1404, 543] on span "Edit" at bounding box center [1396, 549] width 39 height 18
select select "25"
type input "33.0"
select select "2"
select select "25"
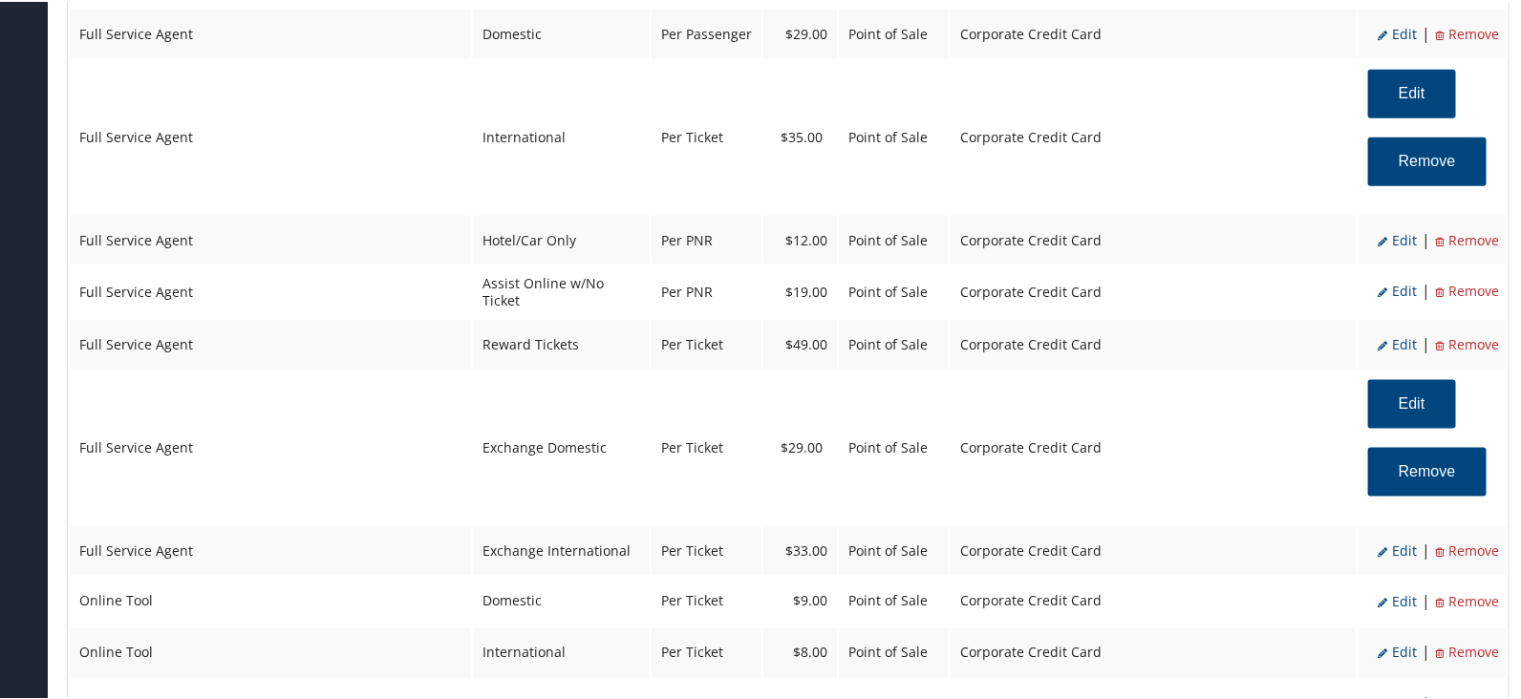
select select "4"
select select "2"
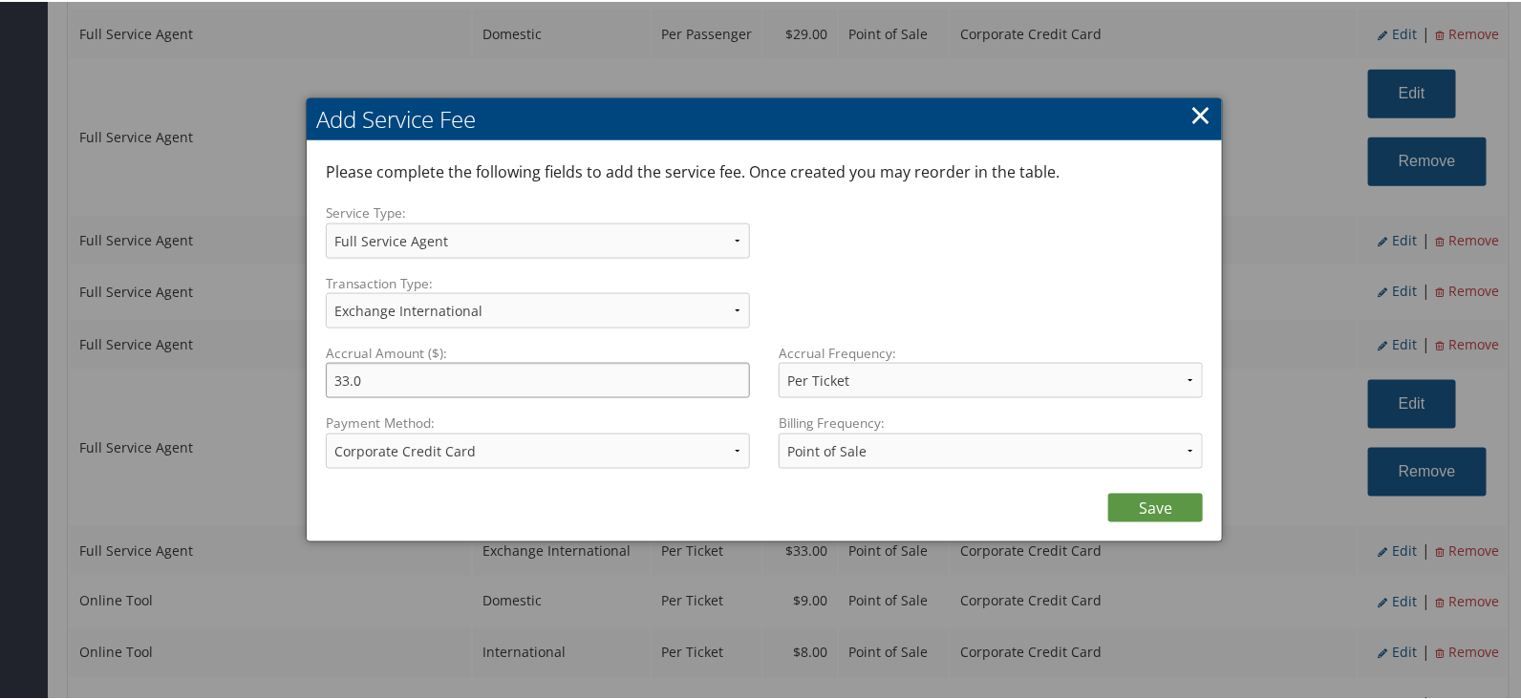
drag, startPoint x: 367, startPoint y: 371, endPoint x: 0, endPoint y: 269, distance: 380.5
type input "35.00"
click at [1159, 503] on link "Save" at bounding box center [1155, 506] width 95 height 29
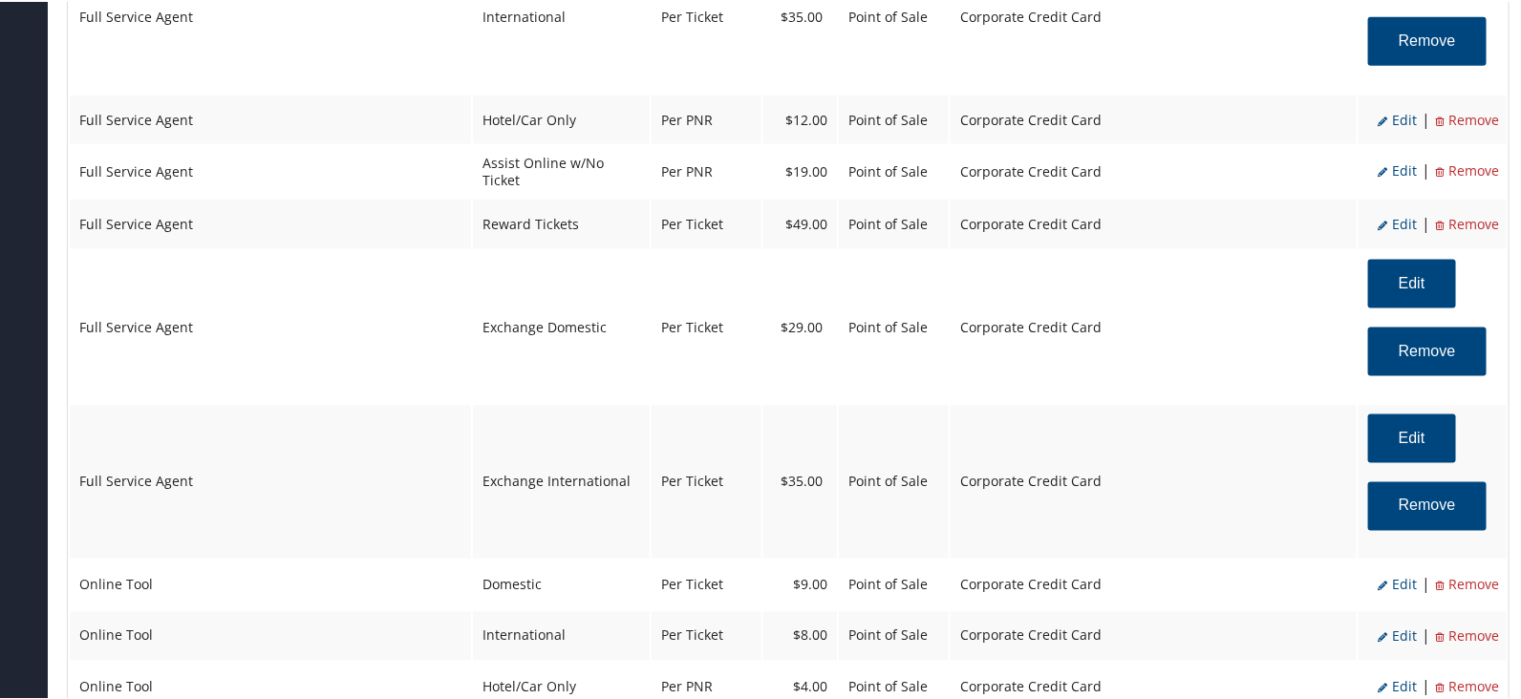
scroll to position [1313, 0]
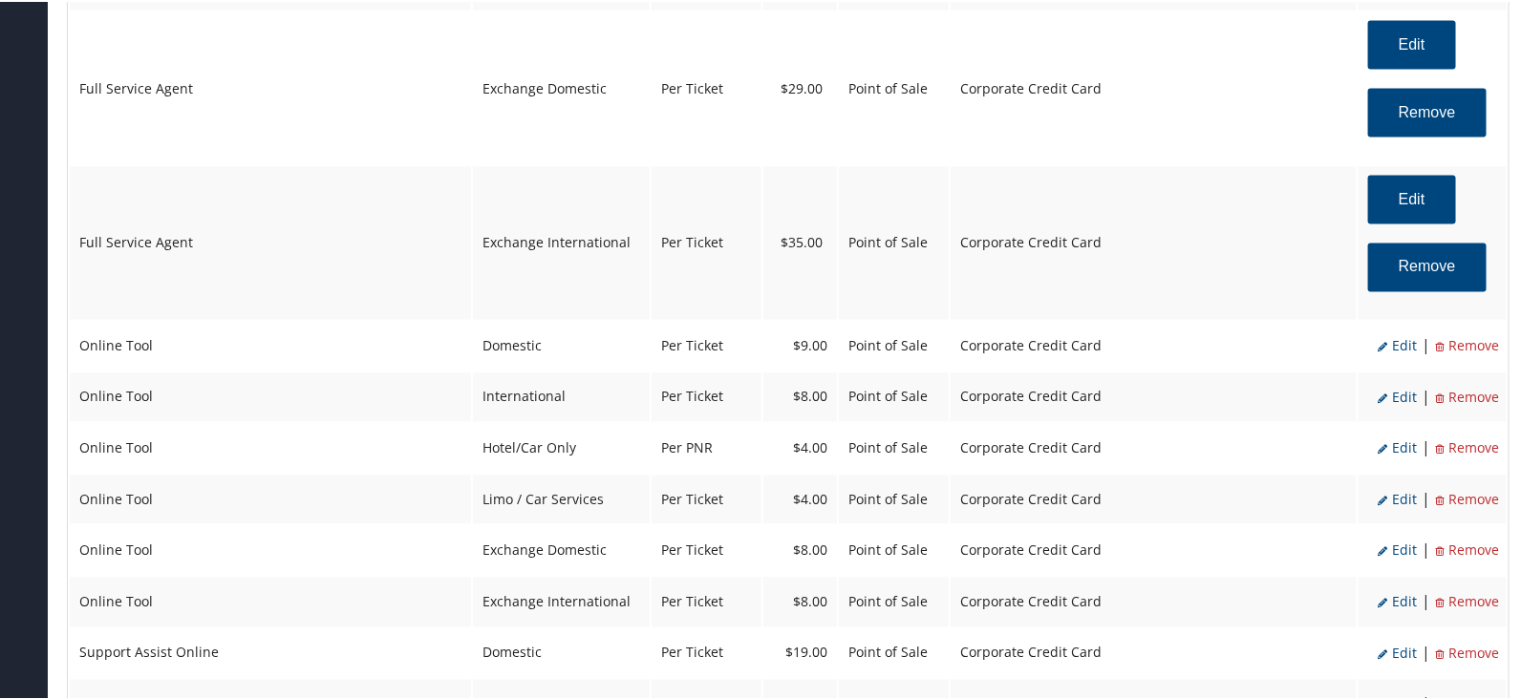
click at [1397, 387] on span "Edit" at bounding box center [1396, 396] width 39 height 18
select select "6"
select select "14"
type input "8.0"
select select "6"
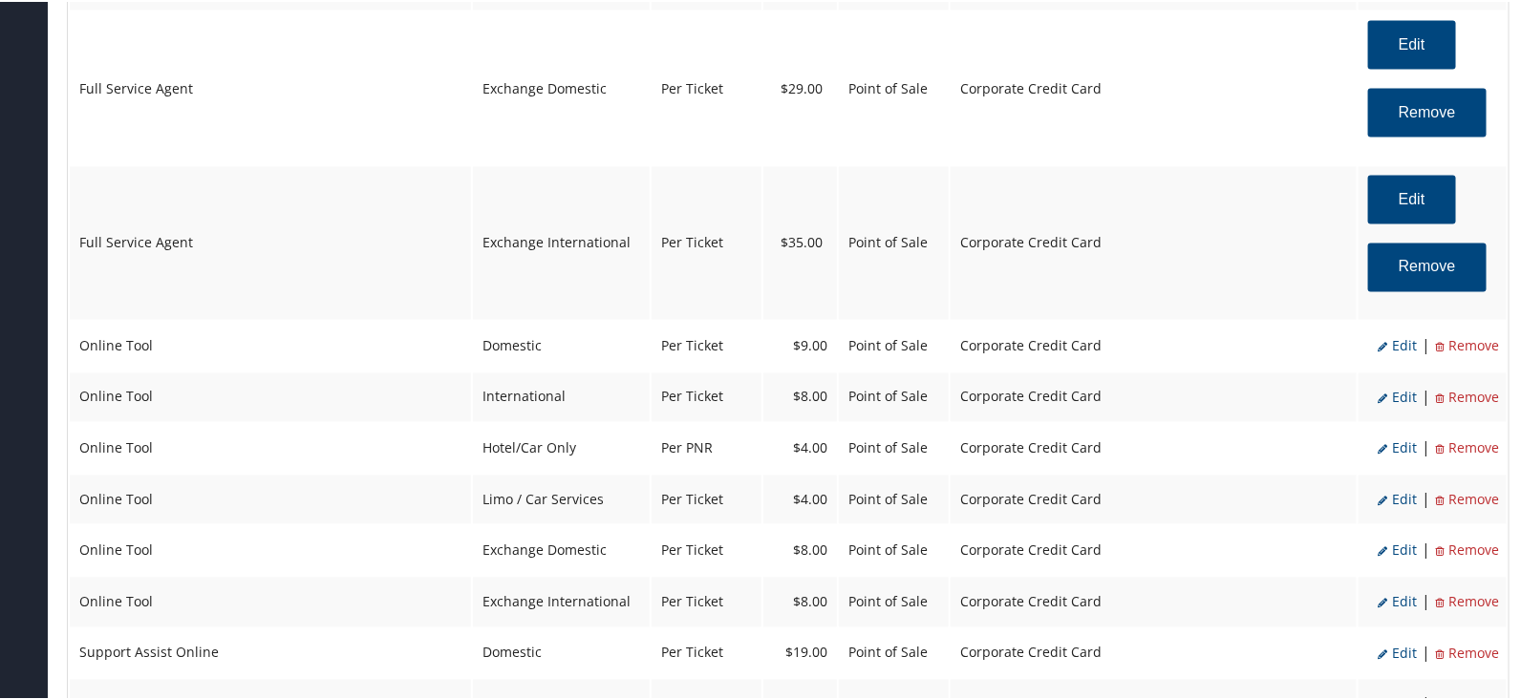
select select "14"
select select "4"
select select "2"
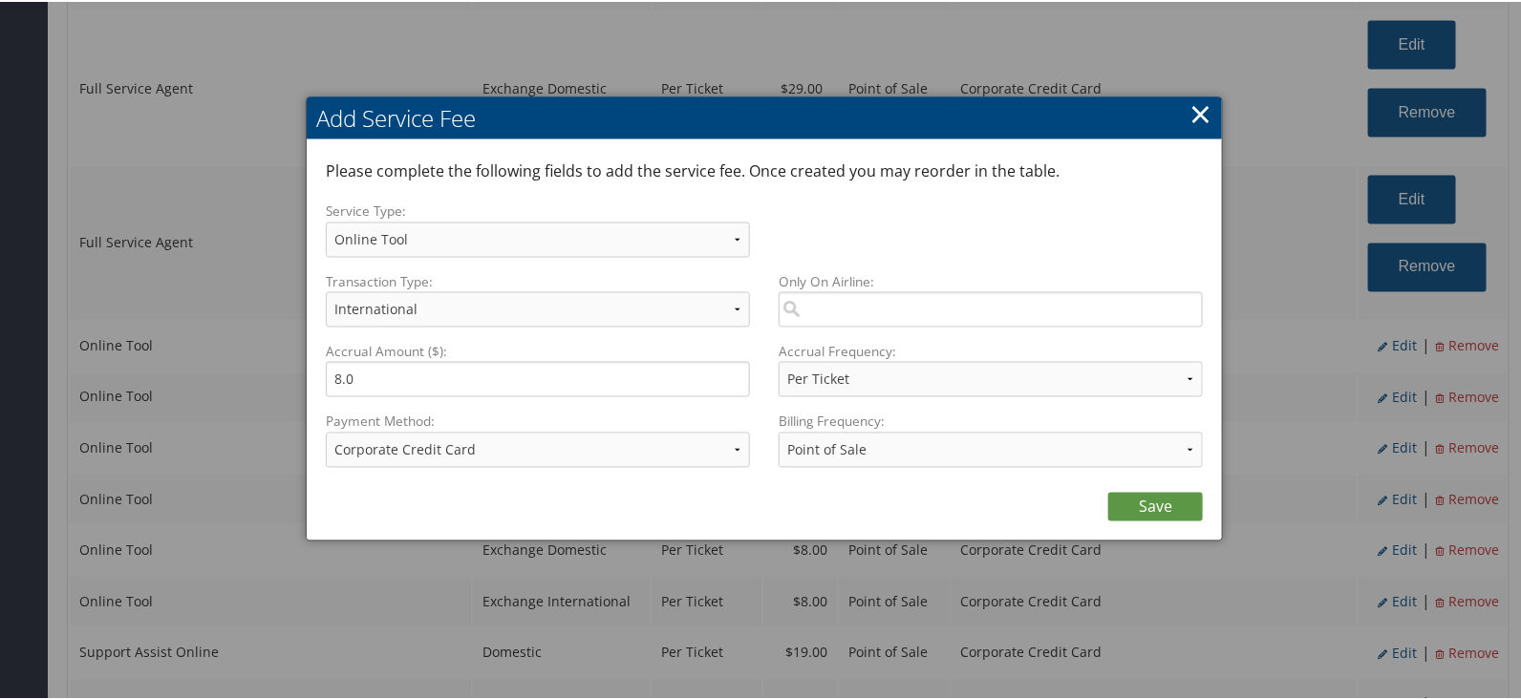
click at [202, 340] on div at bounding box center [764, 349] width 1528 height 699
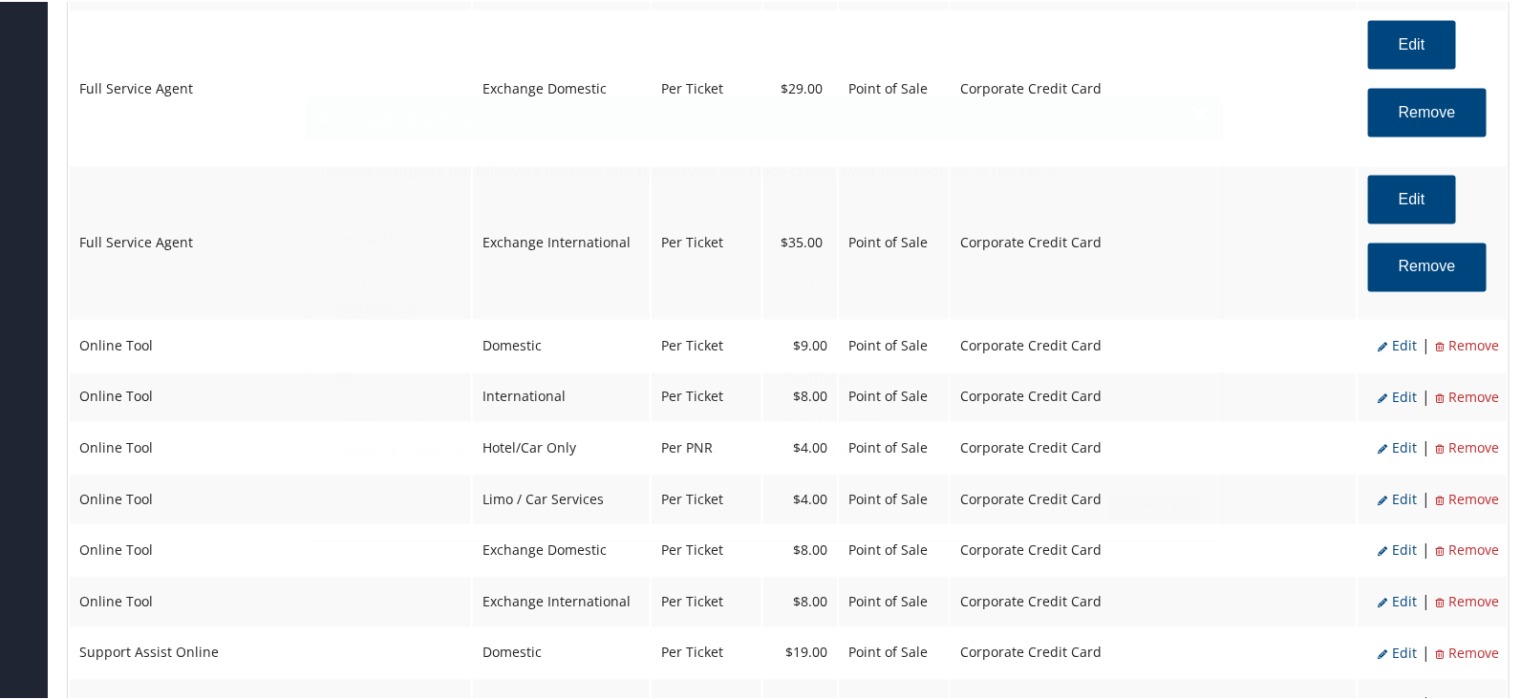
select select "6"
select select "14"
select select "4"
select select "2"
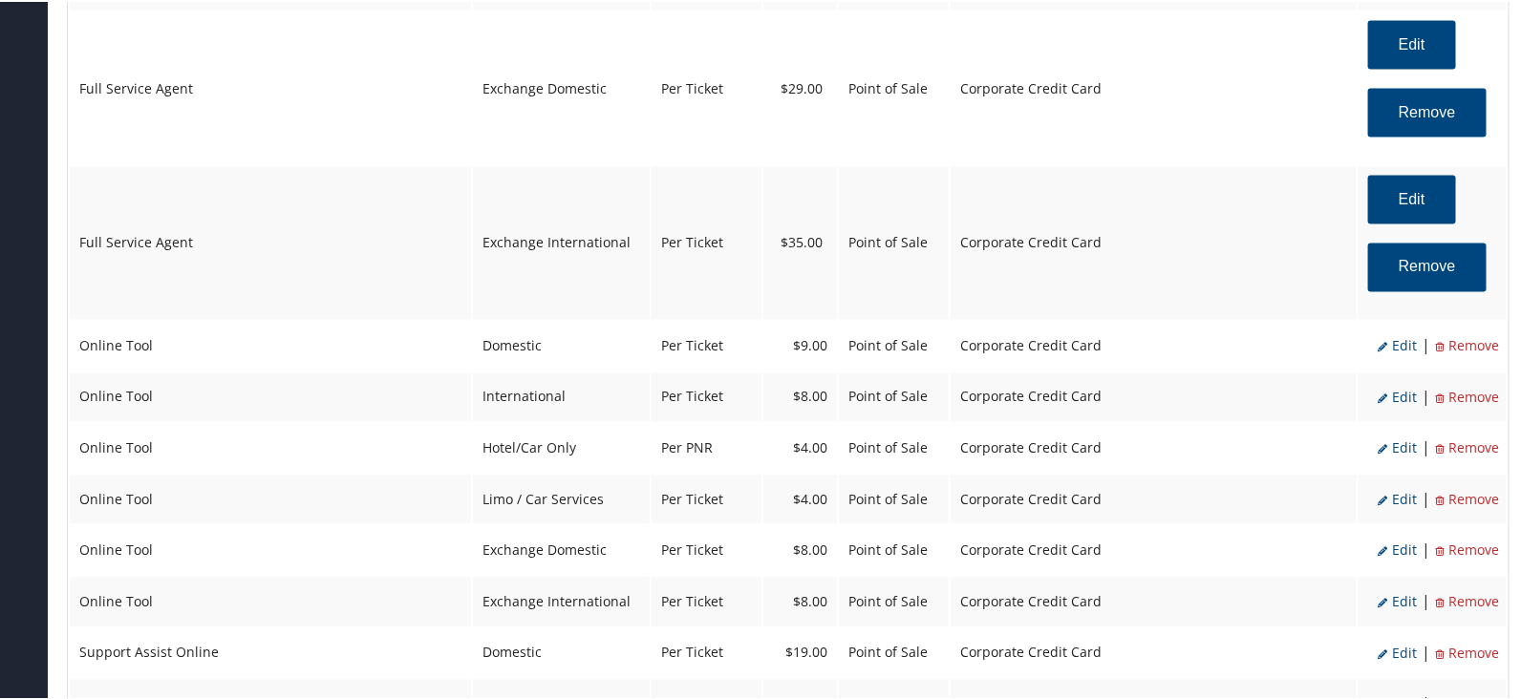
click at [1397, 335] on span "Edit" at bounding box center [1396, 344] width 39 height 18
select select "2"
type input "9.0"
select select "6"
select select "2"
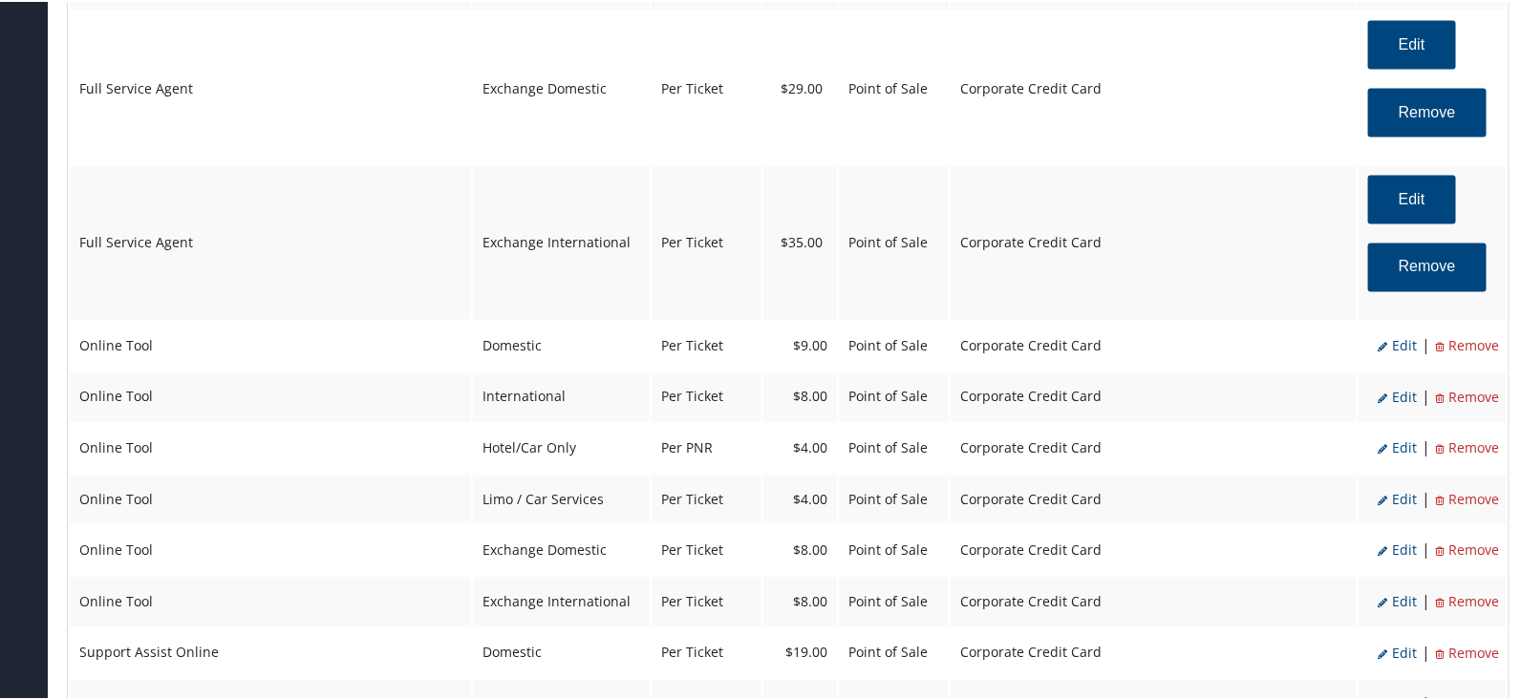
select select "4"
select select "2"
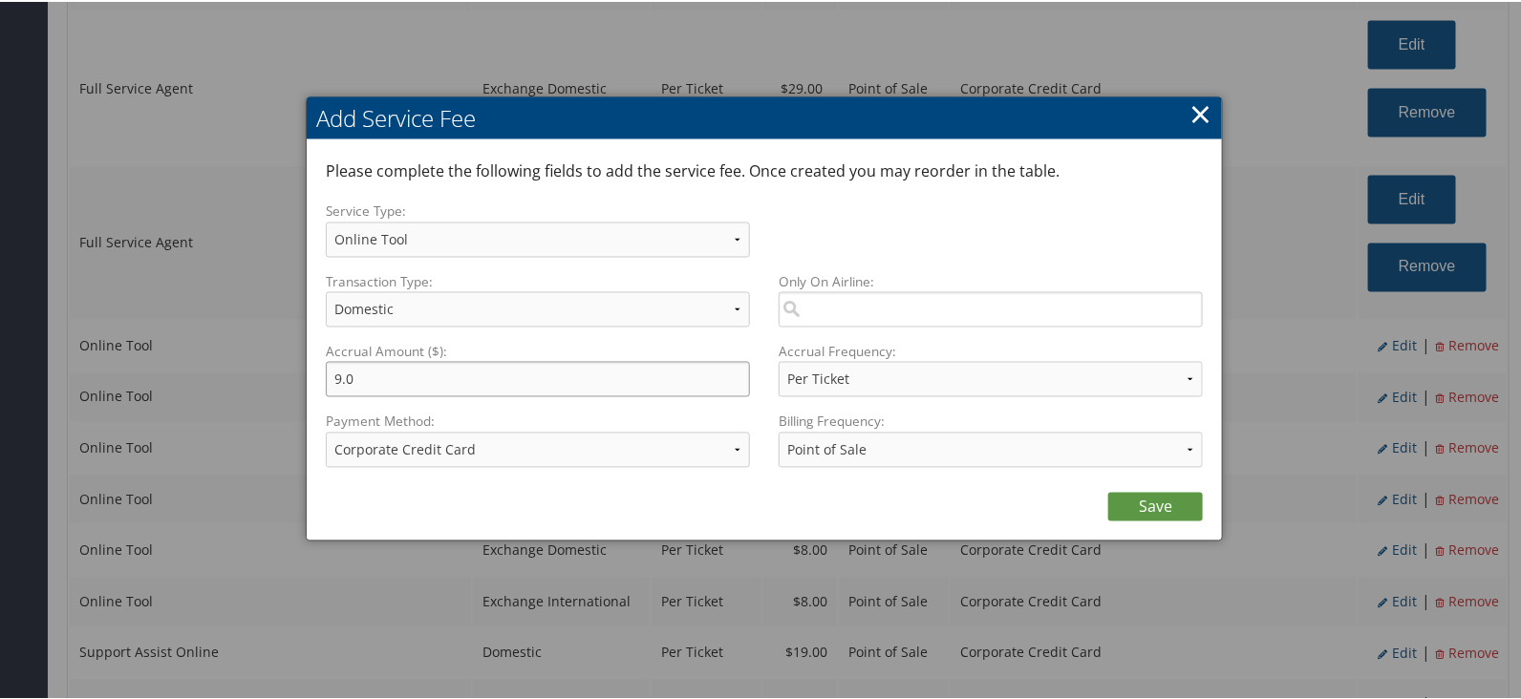
drag, startPoint x: 374, startPoint y: 375, endPoint x: 296, endPoint y: 379, distance: 78.4
click at [1199, 126] on link "×" at bounding box center [1200, 112] width 22 height 38
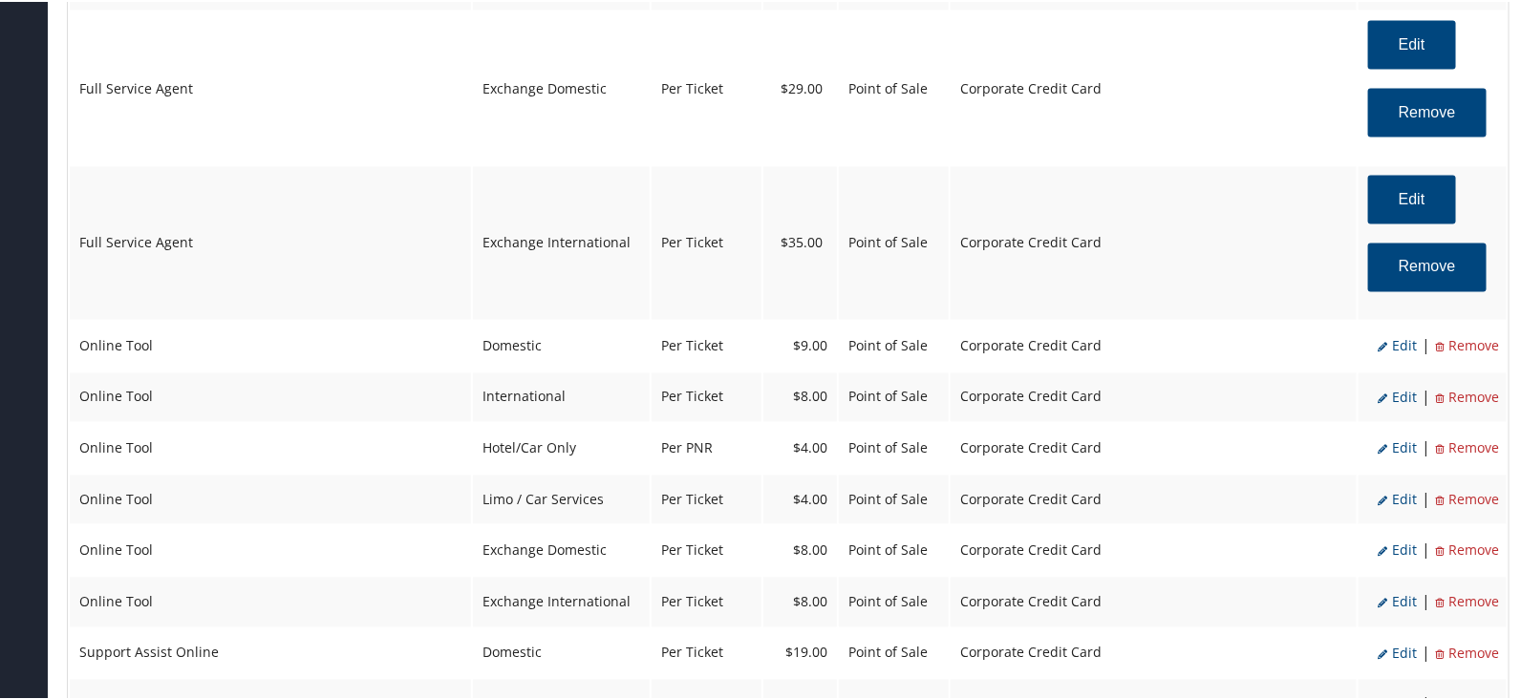
click at [1395, 387] on span "Edit" at bounding box center [1396, 396] width 39 height 18
select select "6"
select select "14"
select select "4"
select select "2"
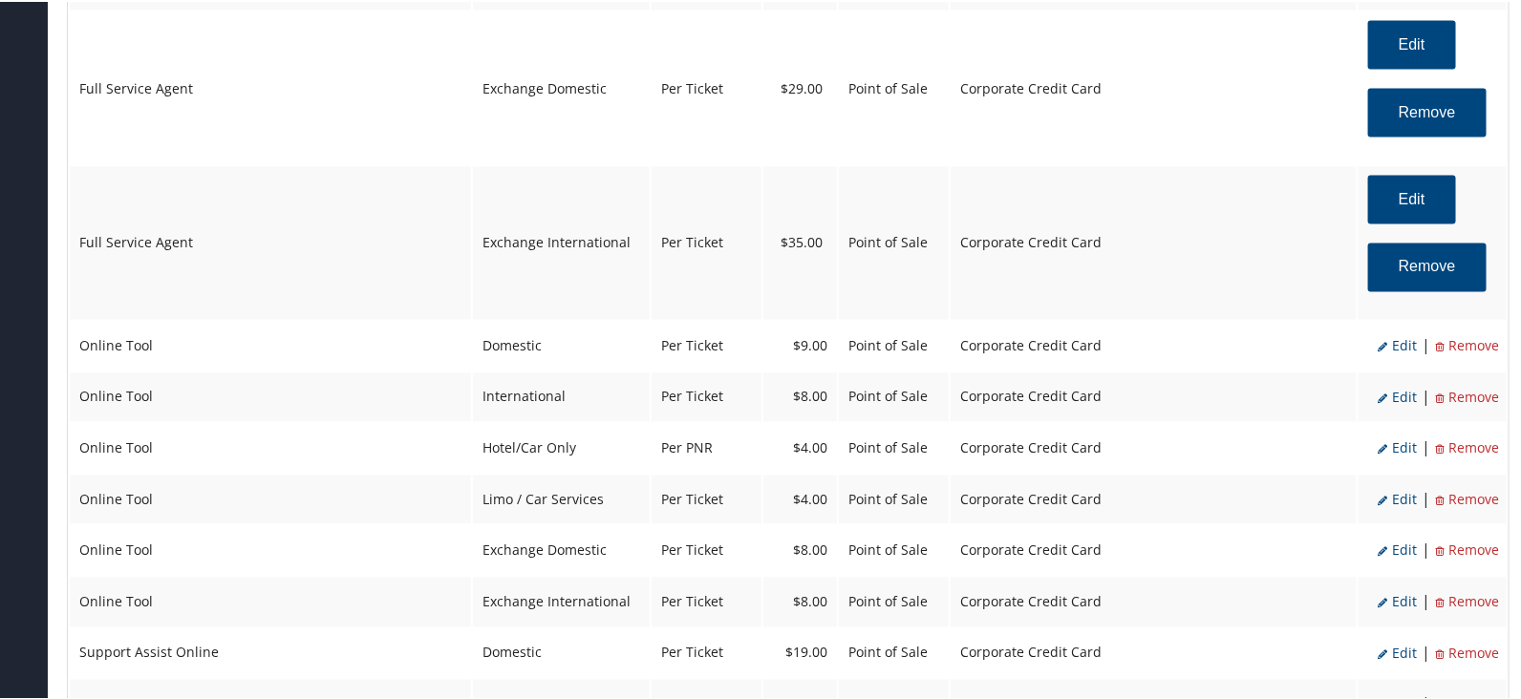
select select "2"
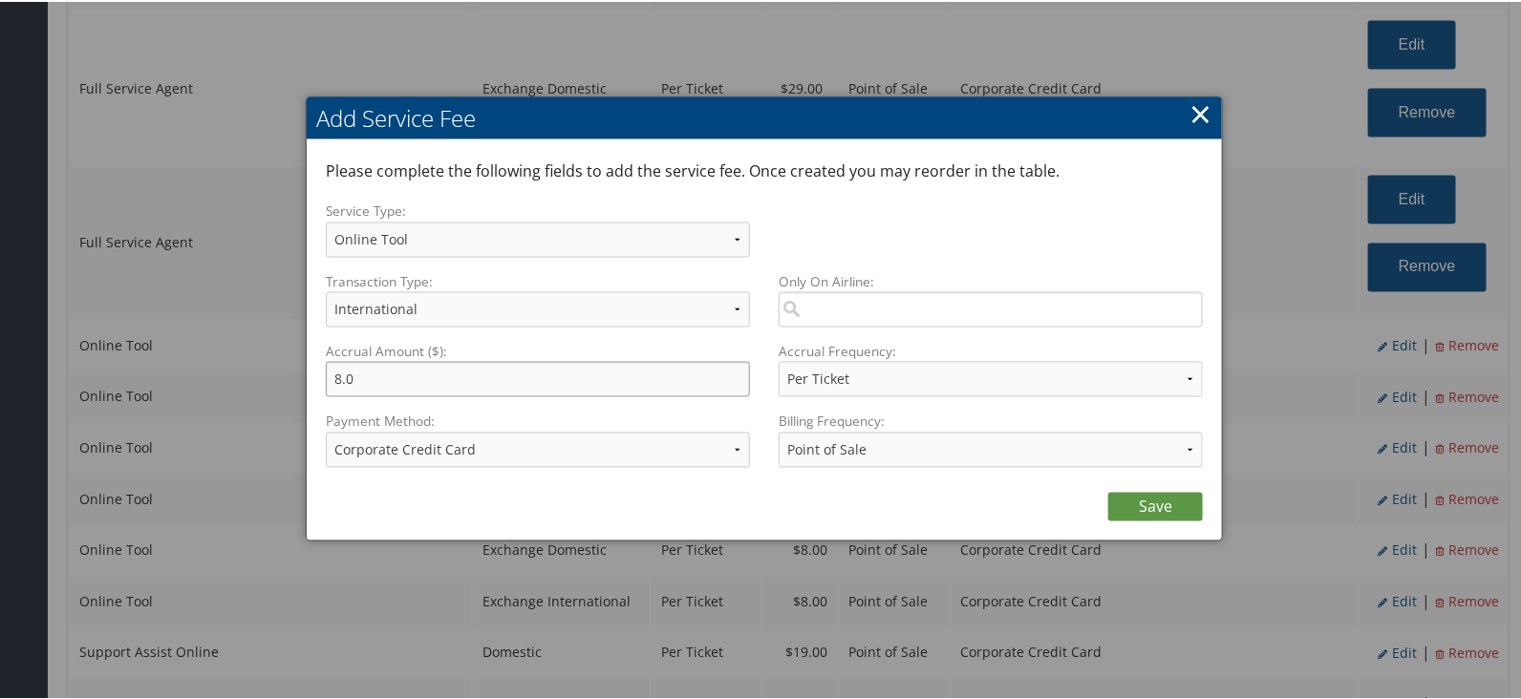
drag, startPoint x: 406, startPoint y: 381, endPoint x: 0, endPoint y: 277, distance: 419.1
type input "9.00"
click at [1143, 502] on link "Save" at bounding box center [1155, 505] width 95 height 29
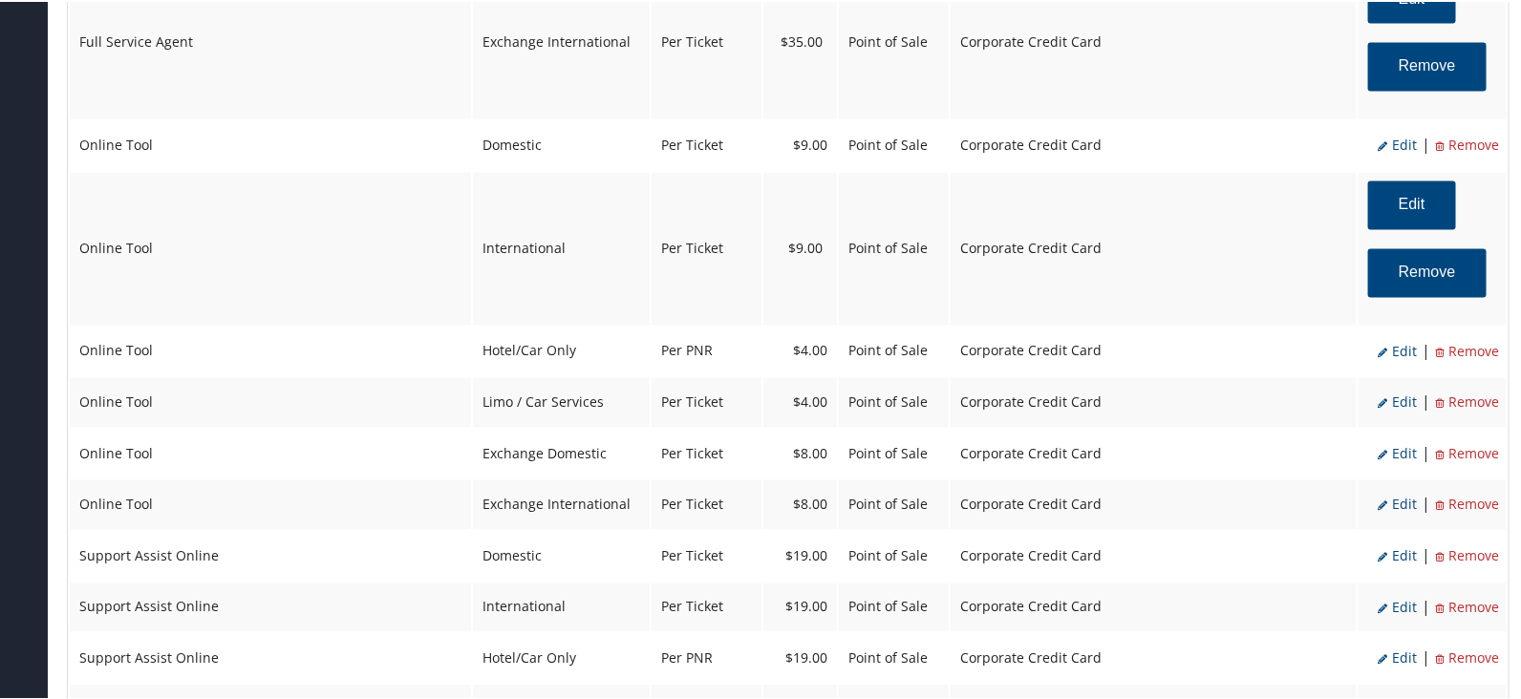
scroll to position [1551, 0]
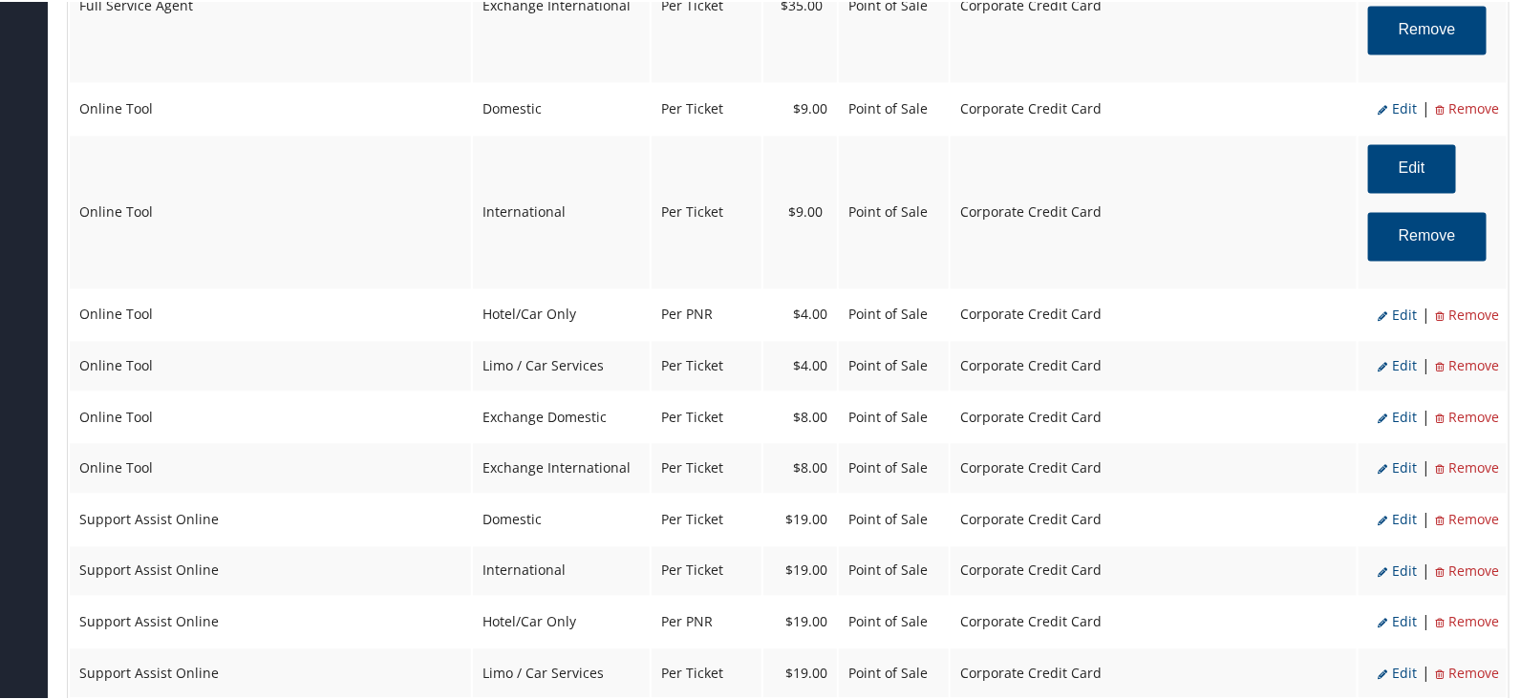
click at [1399, 406] on span "Edit" at bounding box center [1396, 415] width 39 height 18
select select "24"
type input "8.0"
select select "6"
select select "24"
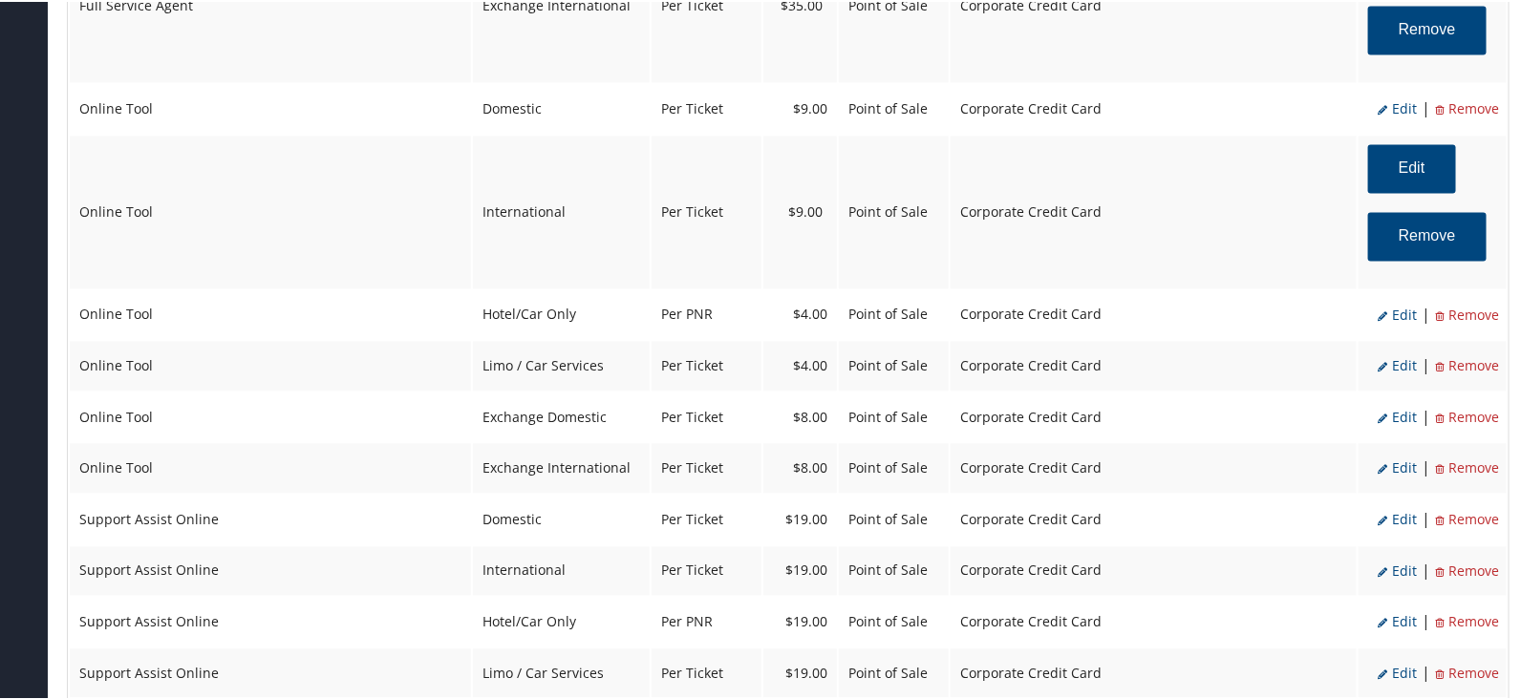
select select "4"
select select "2"
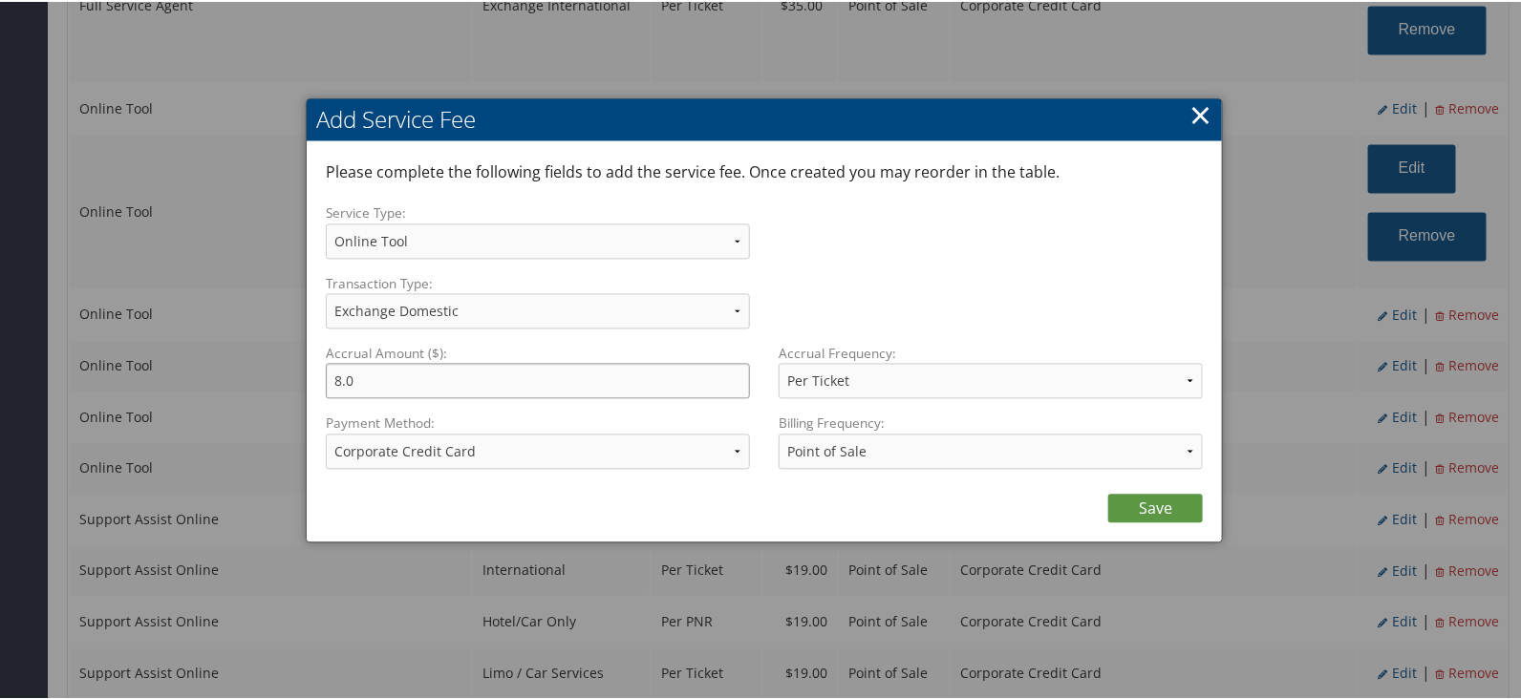
drag, startPoint x: 449, startPoint y: 384, endPoint x: 0, endPoint y: 207, distance: 482.4
type input "9.00"
click at [1145, 504] on link "Save" at bounding box center [1155, 506] width 95 height 29
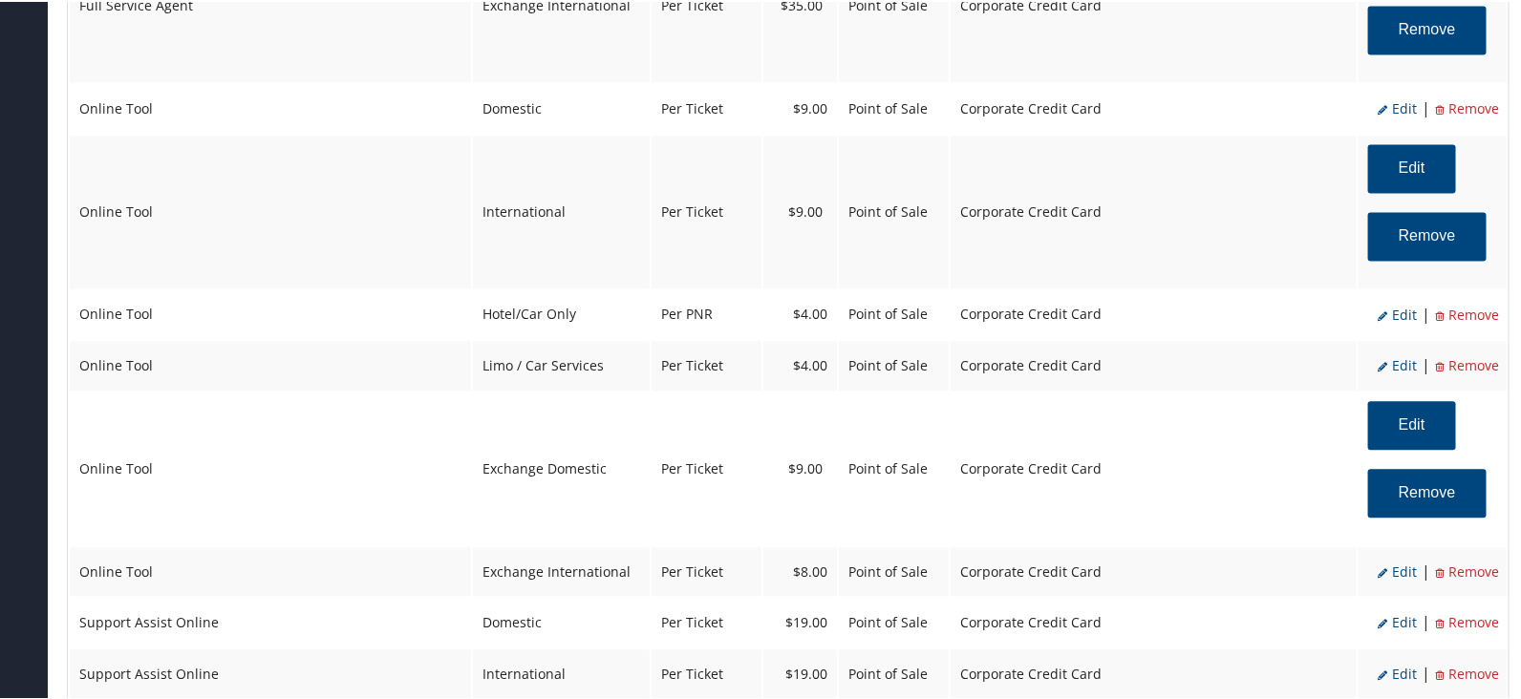
click at [1395, 561] on span "Edit" at bounding box center [1396, 570] width 39 height 18
select select "25"
type input "8.0"
select select "6"
select select "25"
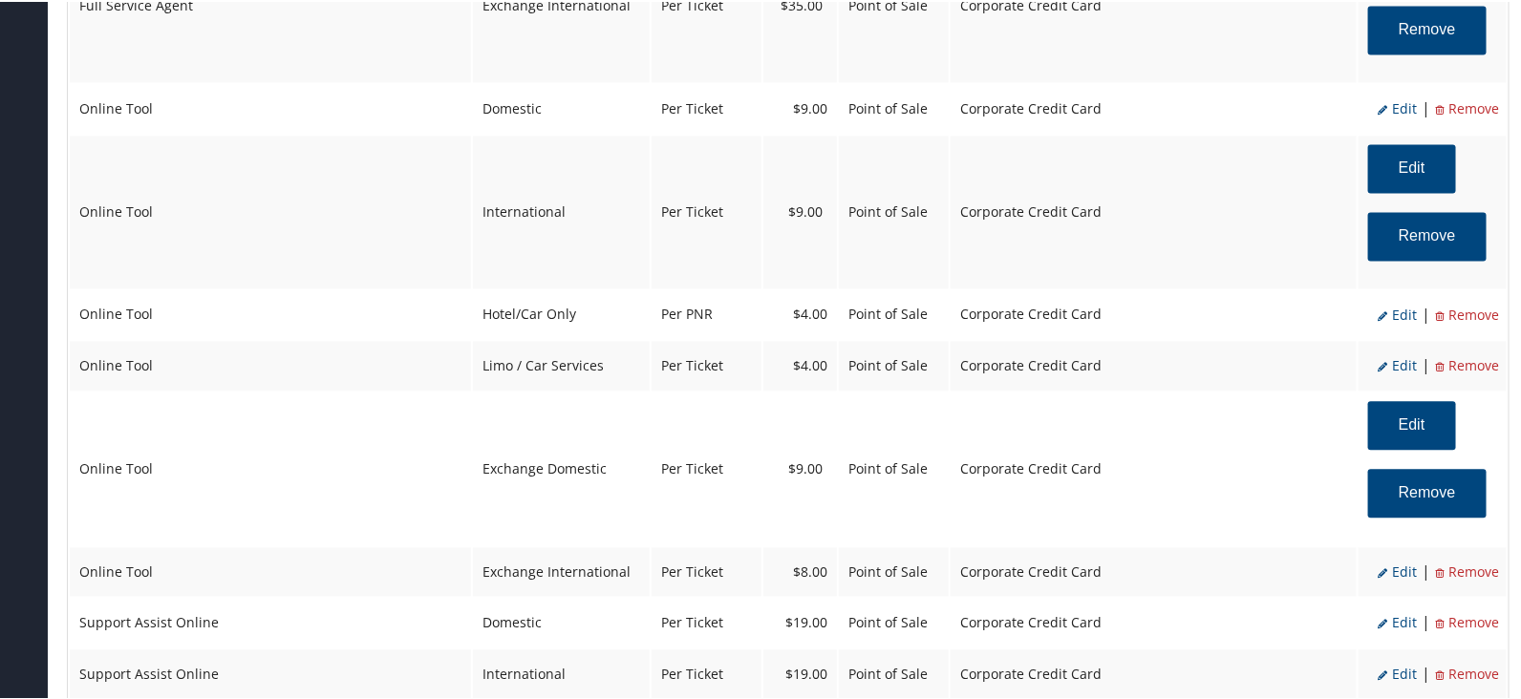
select select "4"
select select "2"
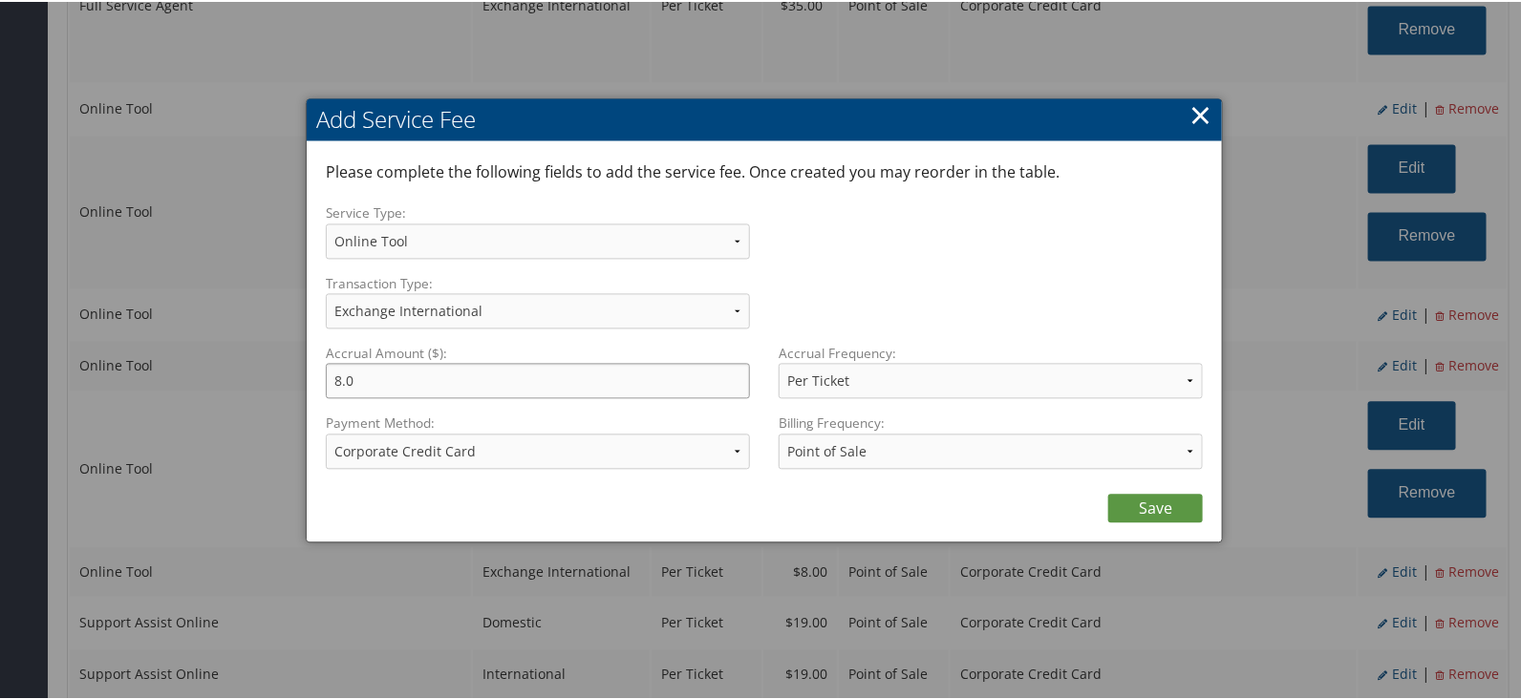
drag, startPoint x: 372, startPoint y: 375, endPoint x: 287, endPoint y: 349, distance: 88.2
click at [319, 358] on div "Please complete the following fields to add the service fee. Once created you m…" at bounding box center [764, 339] width 915 height 400
type input "9.00"
click at [1170, 484] on div "Save" at bounding box center [764, 501] width 877 height 38
click at [1174, 513] on link "Save" at bounding box center [1155, 506] width 95 height 29
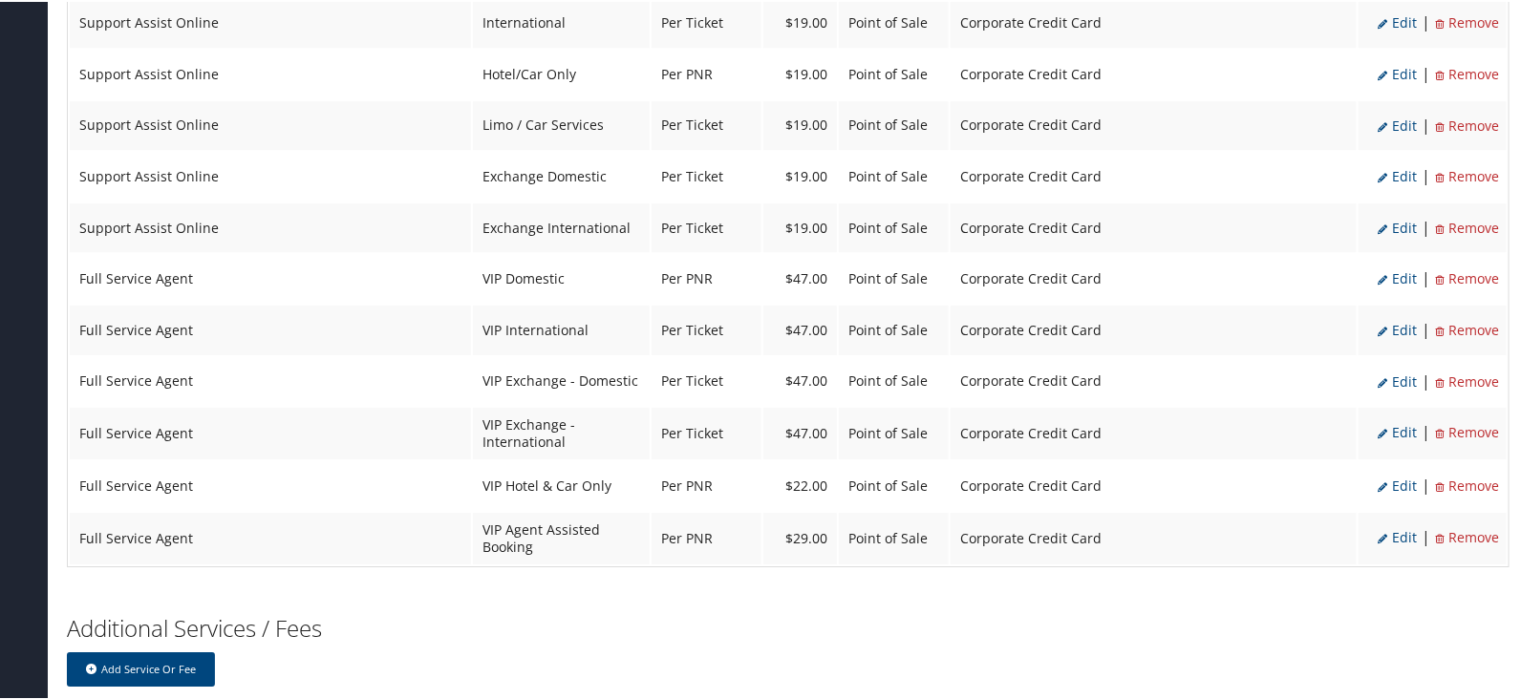
scroll to position [2268, 0]
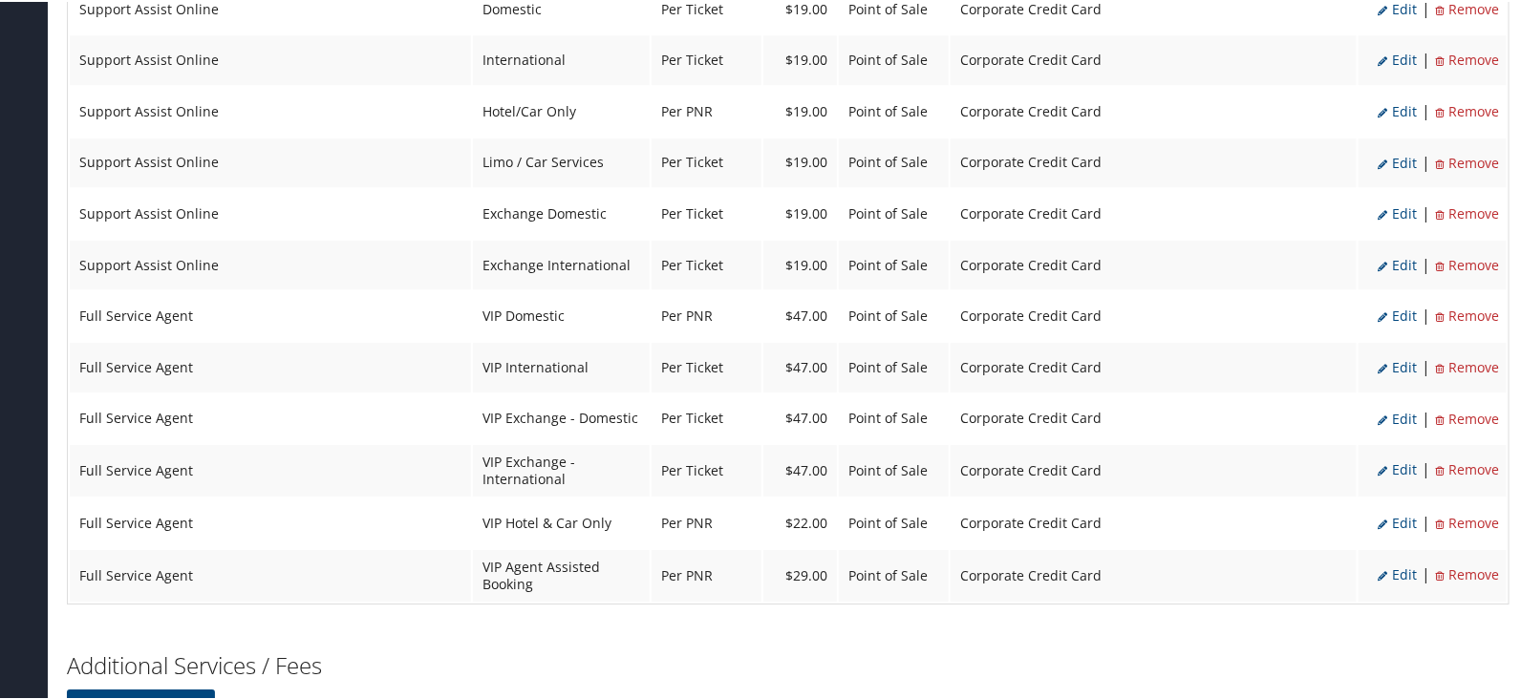
click at [1397, 356] on span "Edit" at bounding box center [1396, 365] width 39 height 18
select select "2"
select select "20"
type input "47.0"
select select "2"
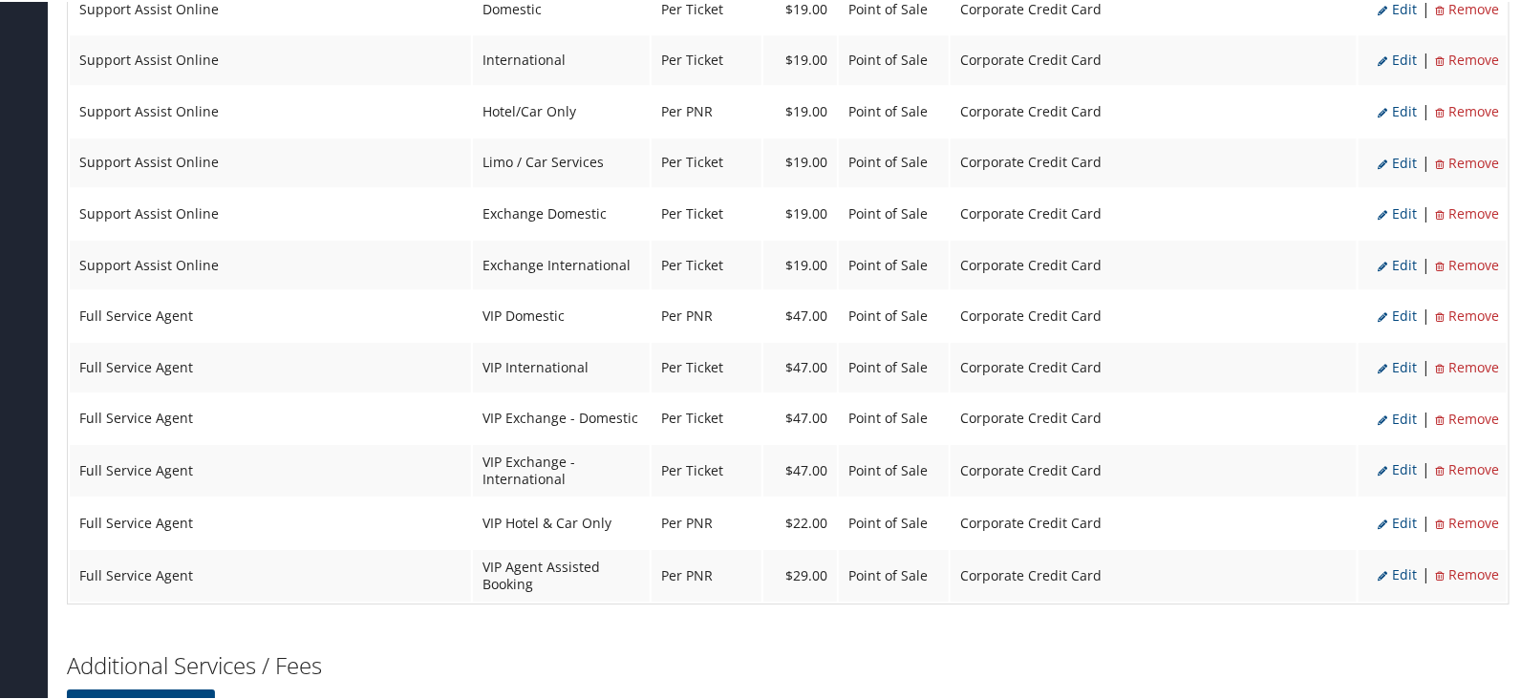
select select "20"
select select "4"
select select "2"
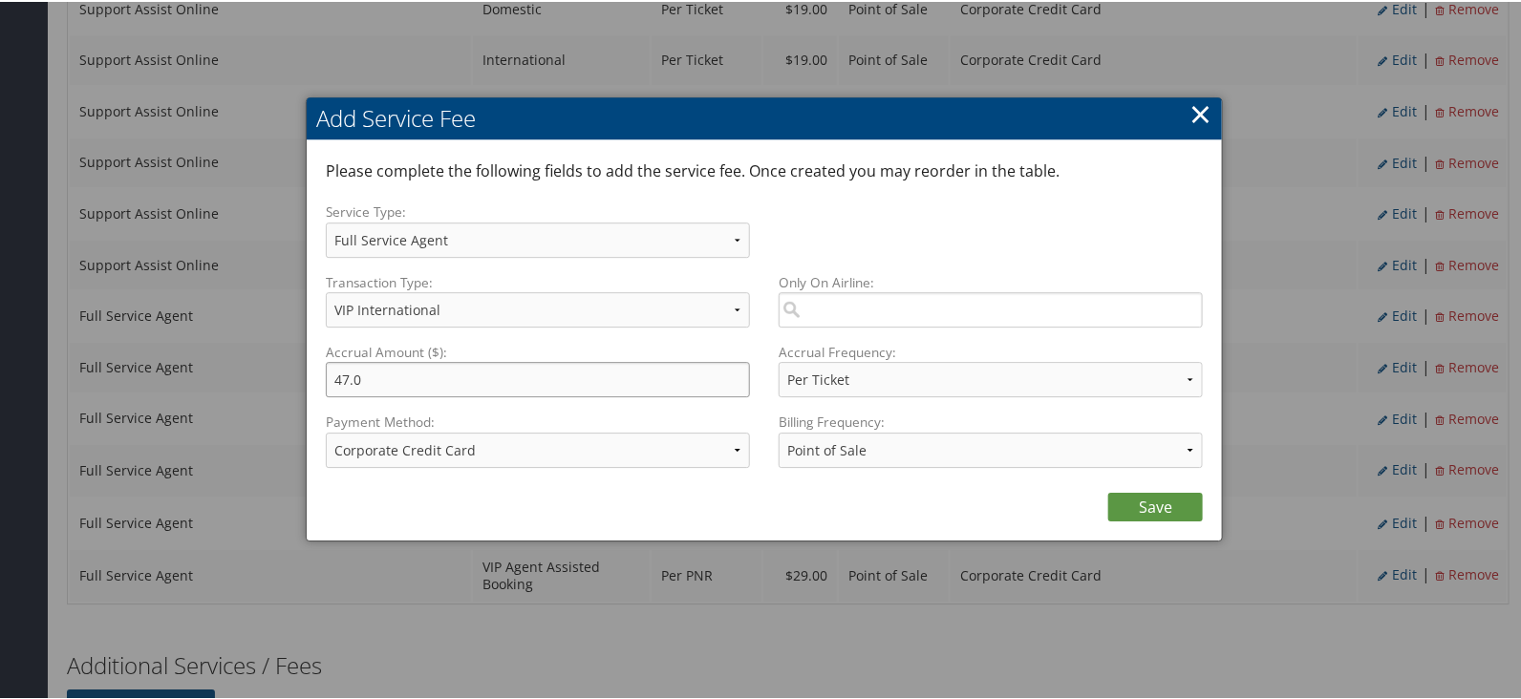
drag, startPoint x: 396, startPoint y: 377, endPoint x: 279, endPoint y: 355, distance: 119.5
type input "49.00"
click at [1138, 513] on link "Save" at bounding box center [1155, 505] width 95 height 29
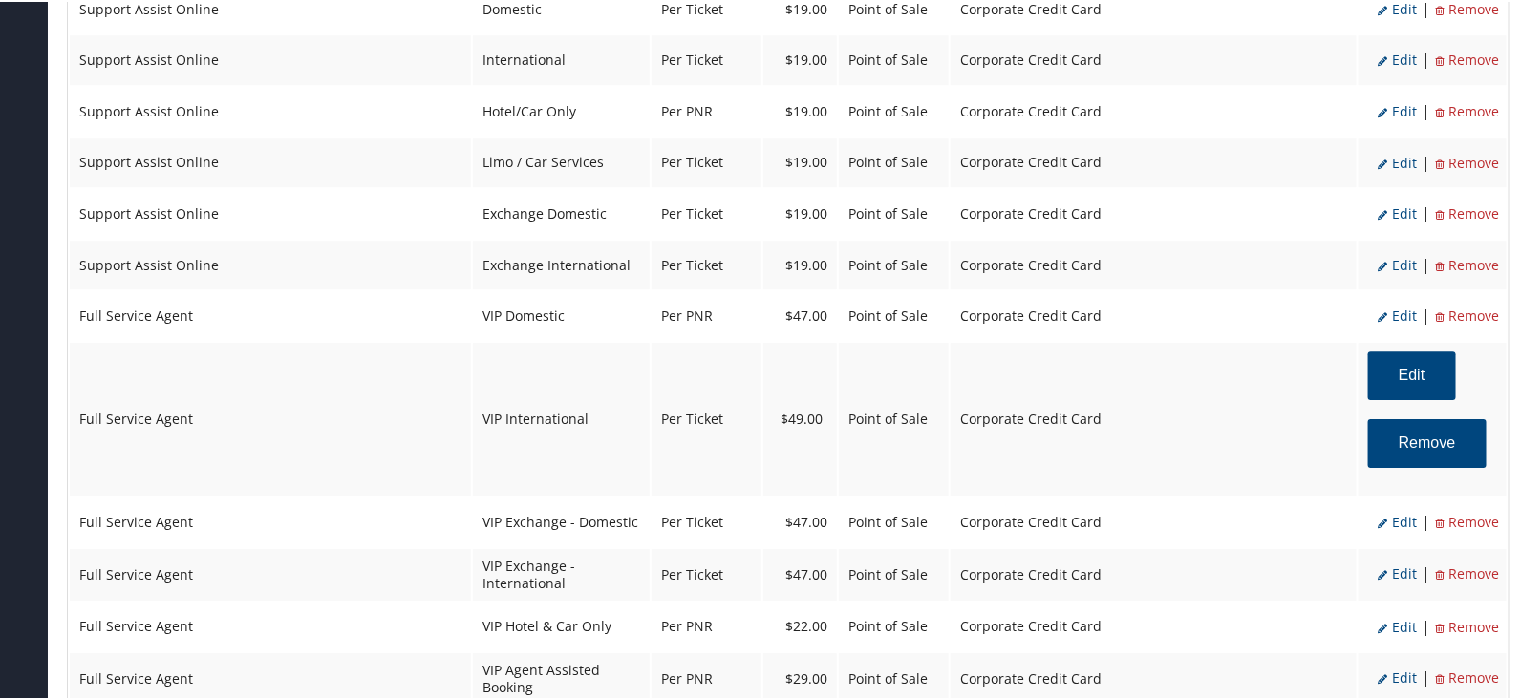
click at [1402, 511] on span "Edit" at bounding box center [1396, 520] width 39 height 18
select select "38"
type input "47.0"
select select "2"
select select "38"
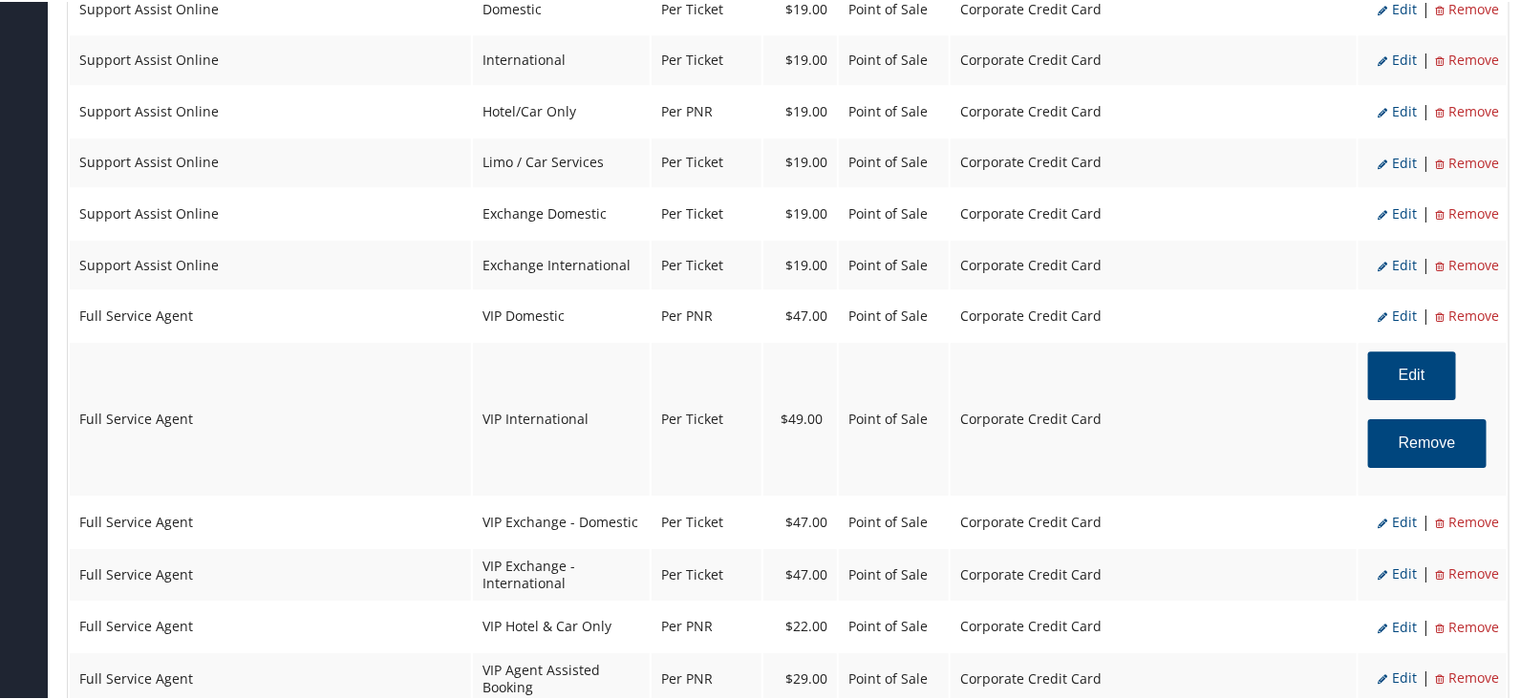
select select "4"
select select "2"
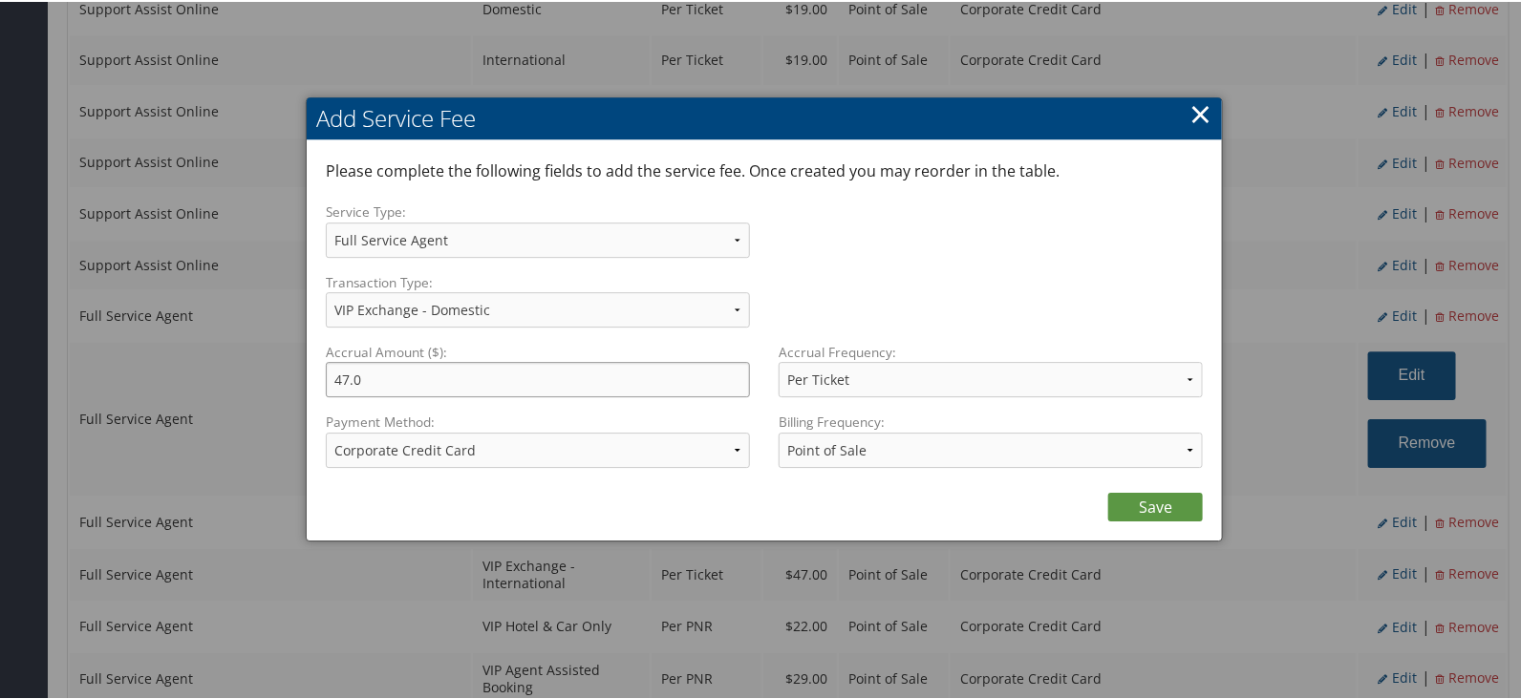
drag, startPoint x: 347, startPoint y: 355, endPoint x: 309, endPoint y: 349, distance: 37.8
click at [322, 350] on div "Please complete the following fields to add the service fee. Once created you m…" at bounding box center [764, 338] width 915 height 400
type input "49.00"
click at [1165, 494] on link "Save" at bounding box center [1155, 505] width 95 height 29
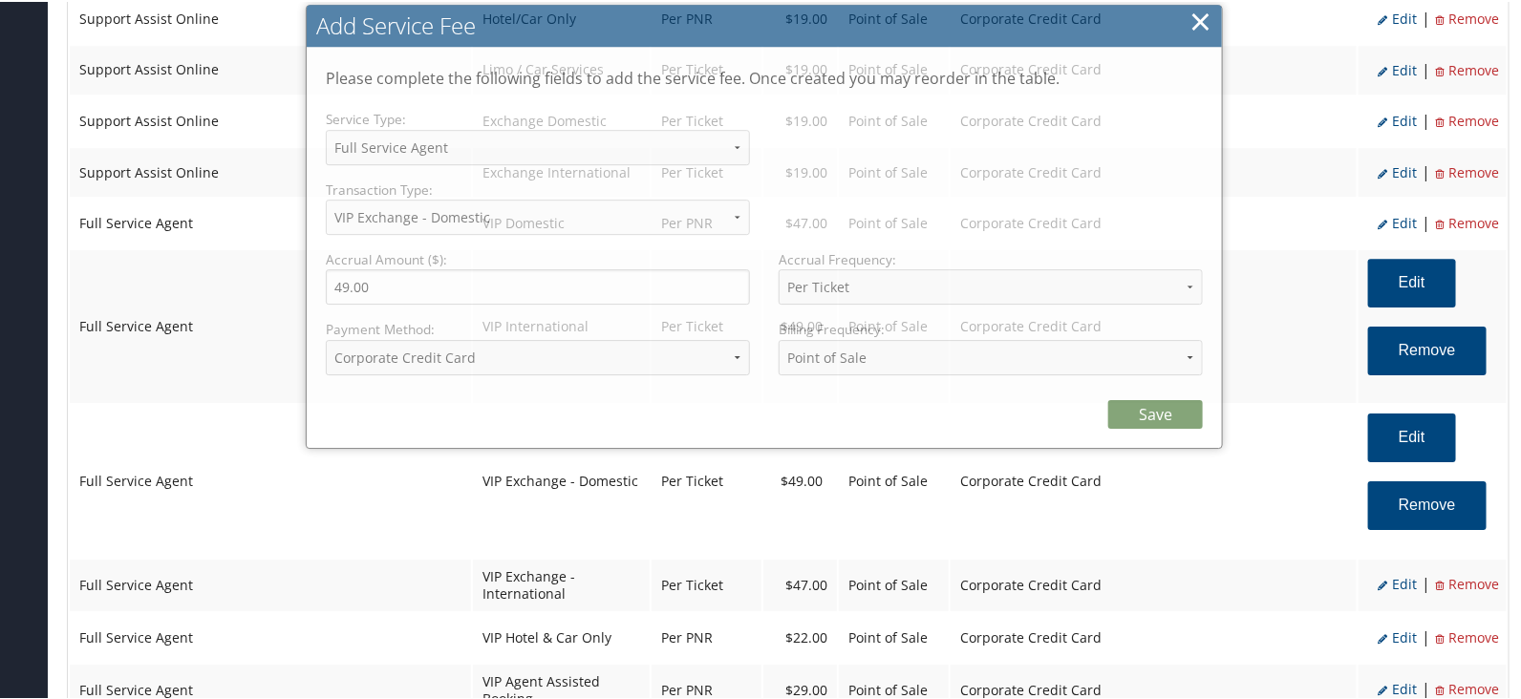
select select "2"
select select "38"
select select "4"
select select "2"
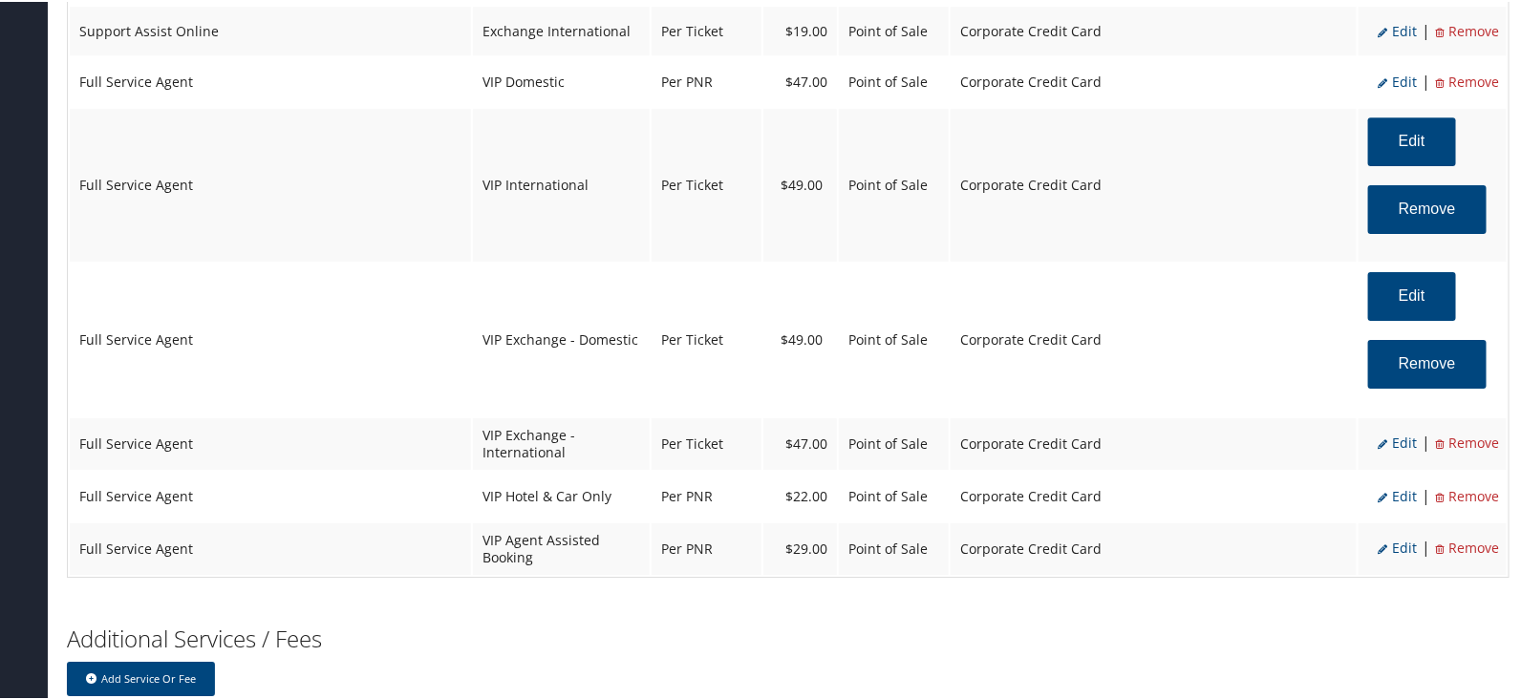
scroll to position [2507, 0]
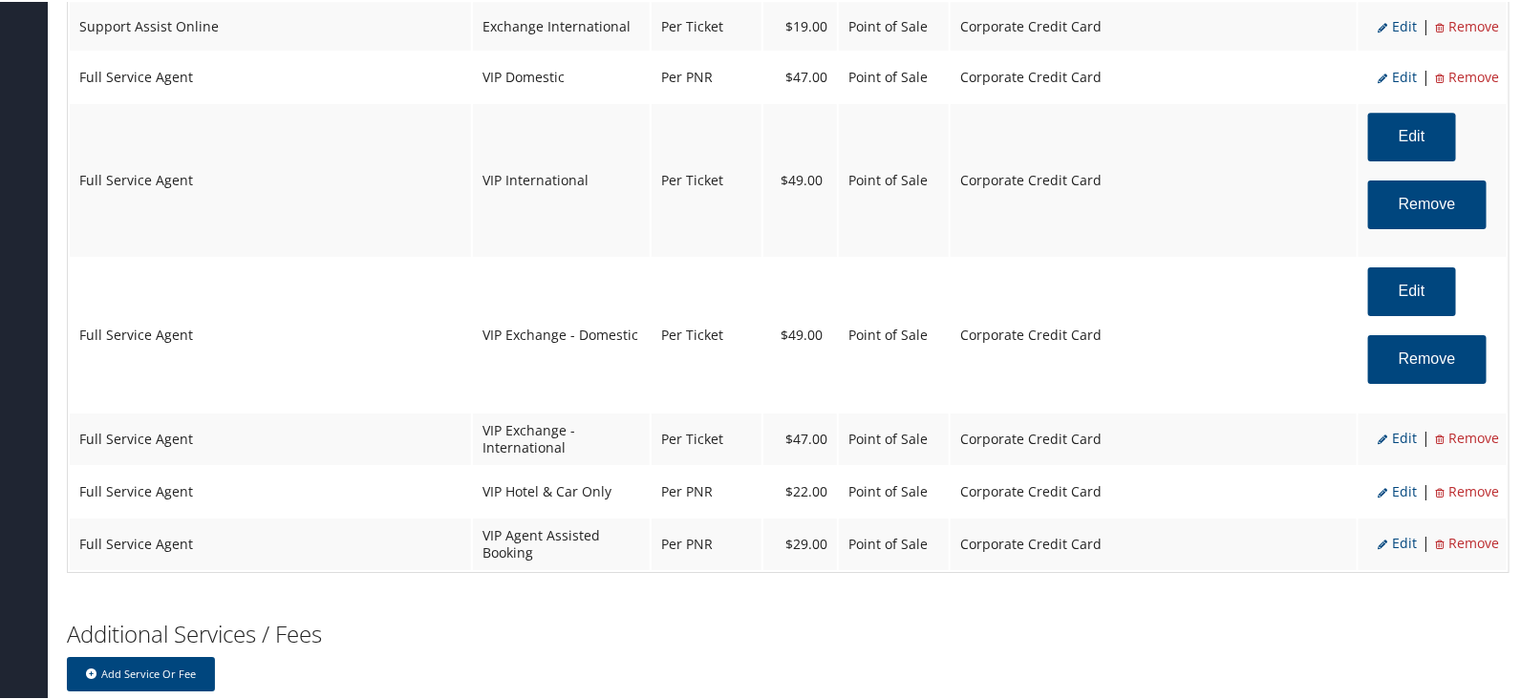
click at [1393, 427] on span "Edit" at bounding box center [1396, 436] width 39 height 18
select select "39"
type input "47.0"
select select "2"
select select "39"
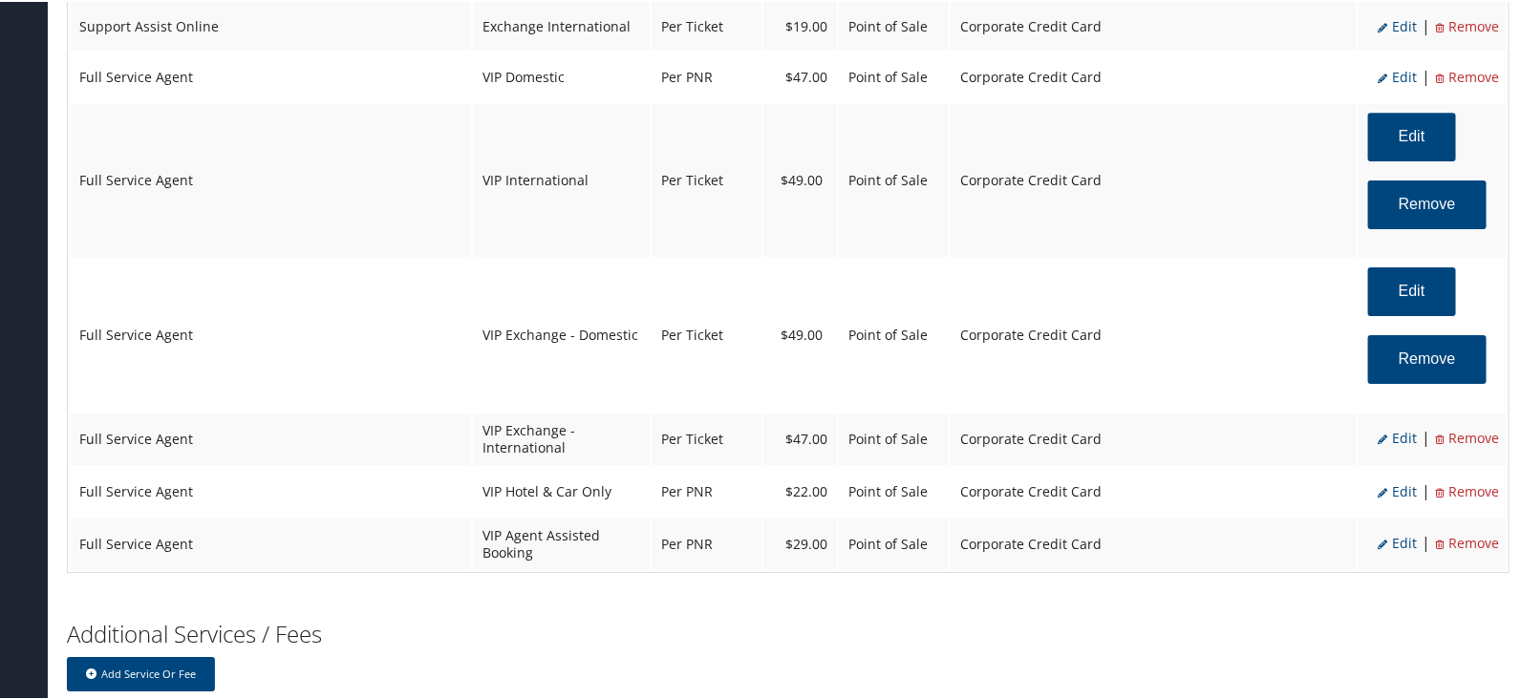
select select "4"
select select "2"
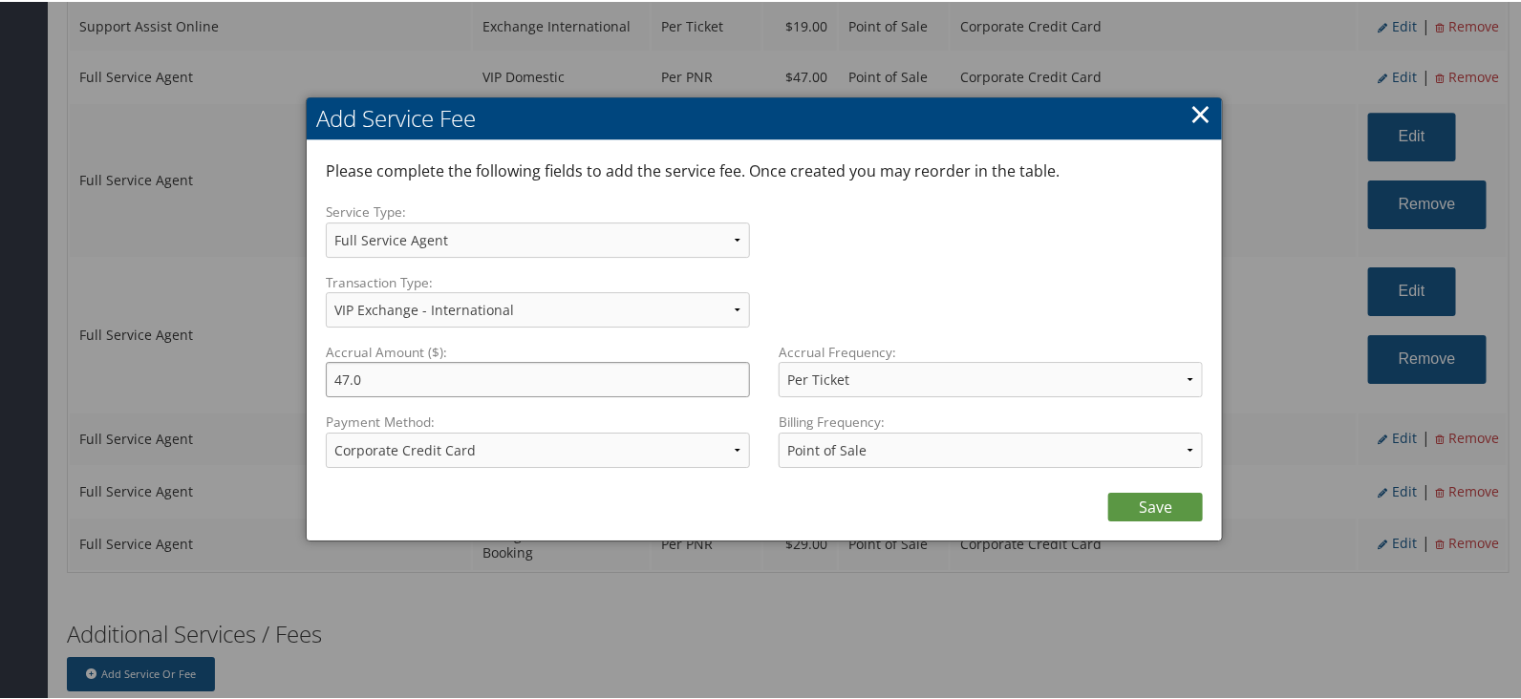
click at [367, 384] on input "47.0" at bounding box center [538, 377] width 424 height 35
type input "4"
type input "49.00"
click at [1141, 510] on link "Save" at bounding box center [1155, 505] width 95 height 29
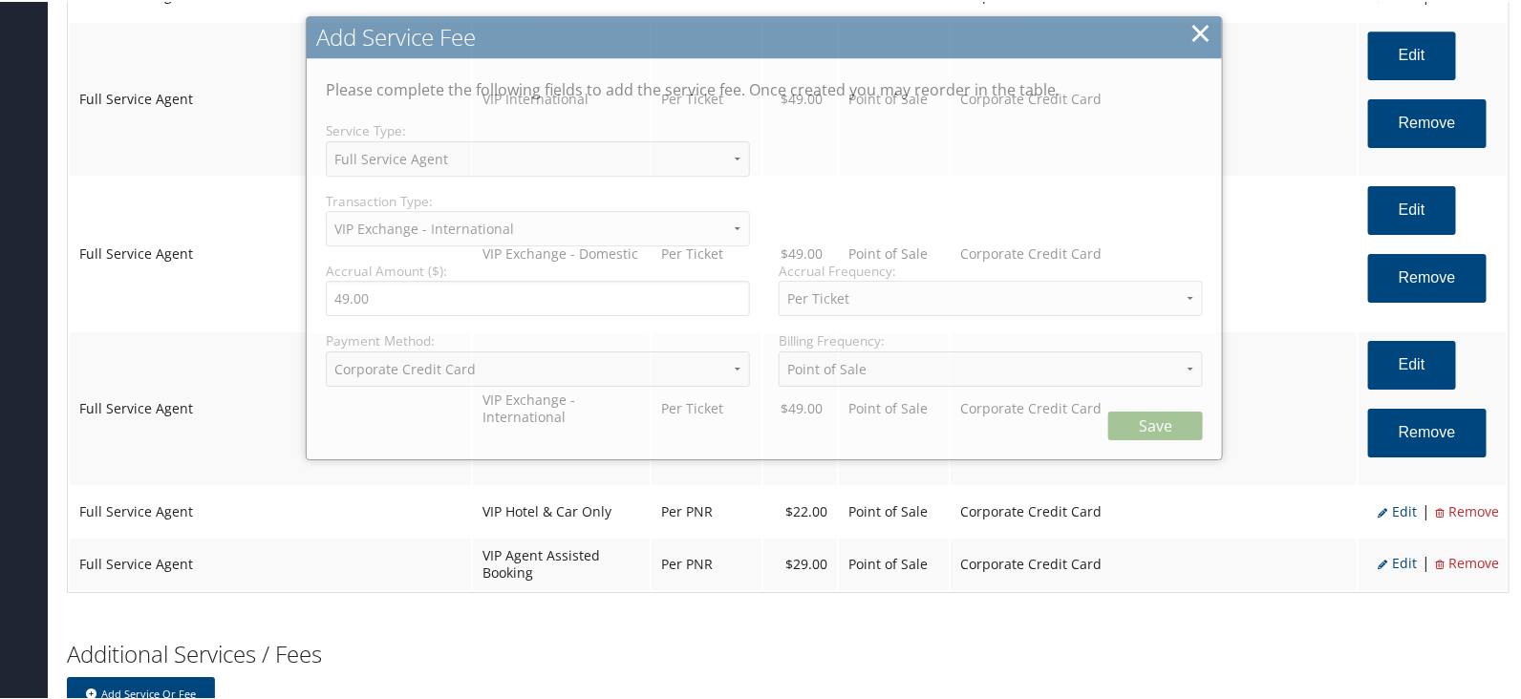
select select "2"
select select "39"
select select "4"
select select "2"
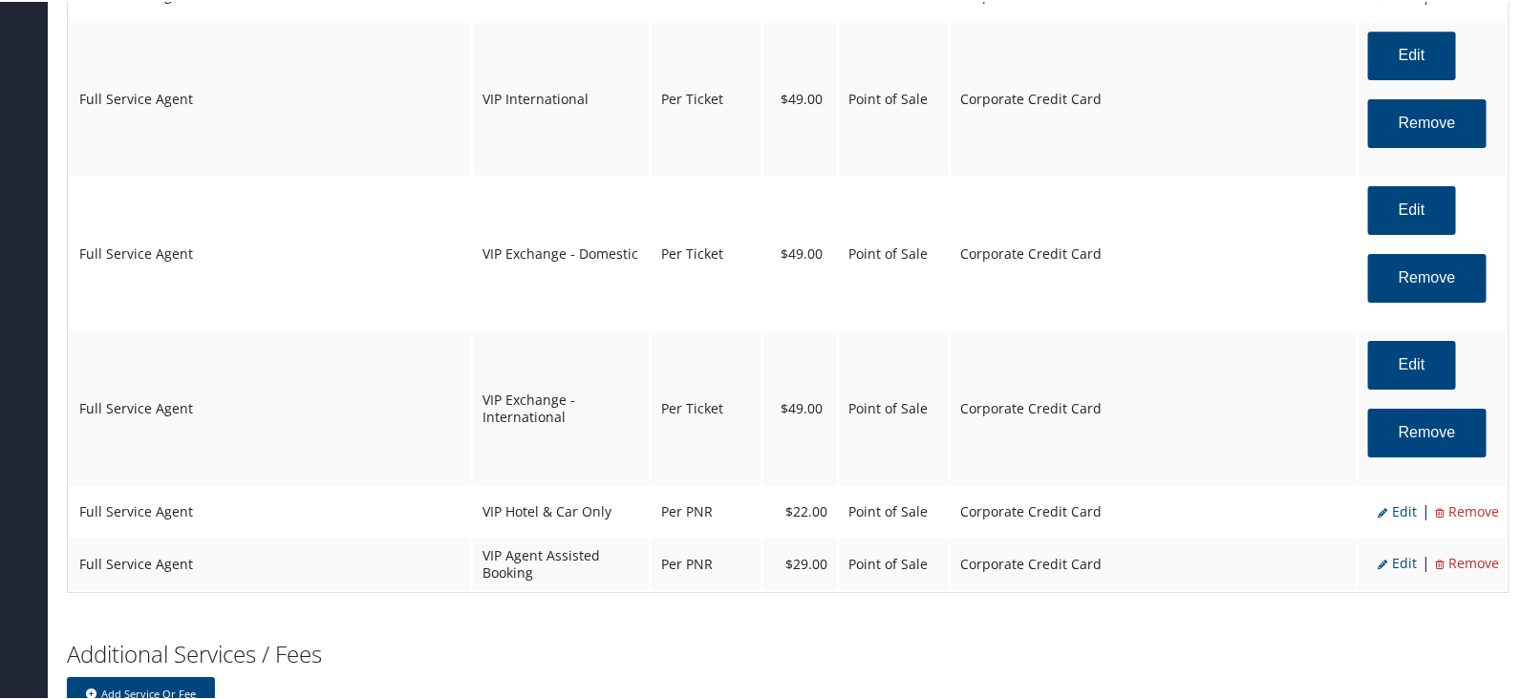
scroll to position [2627, 0]
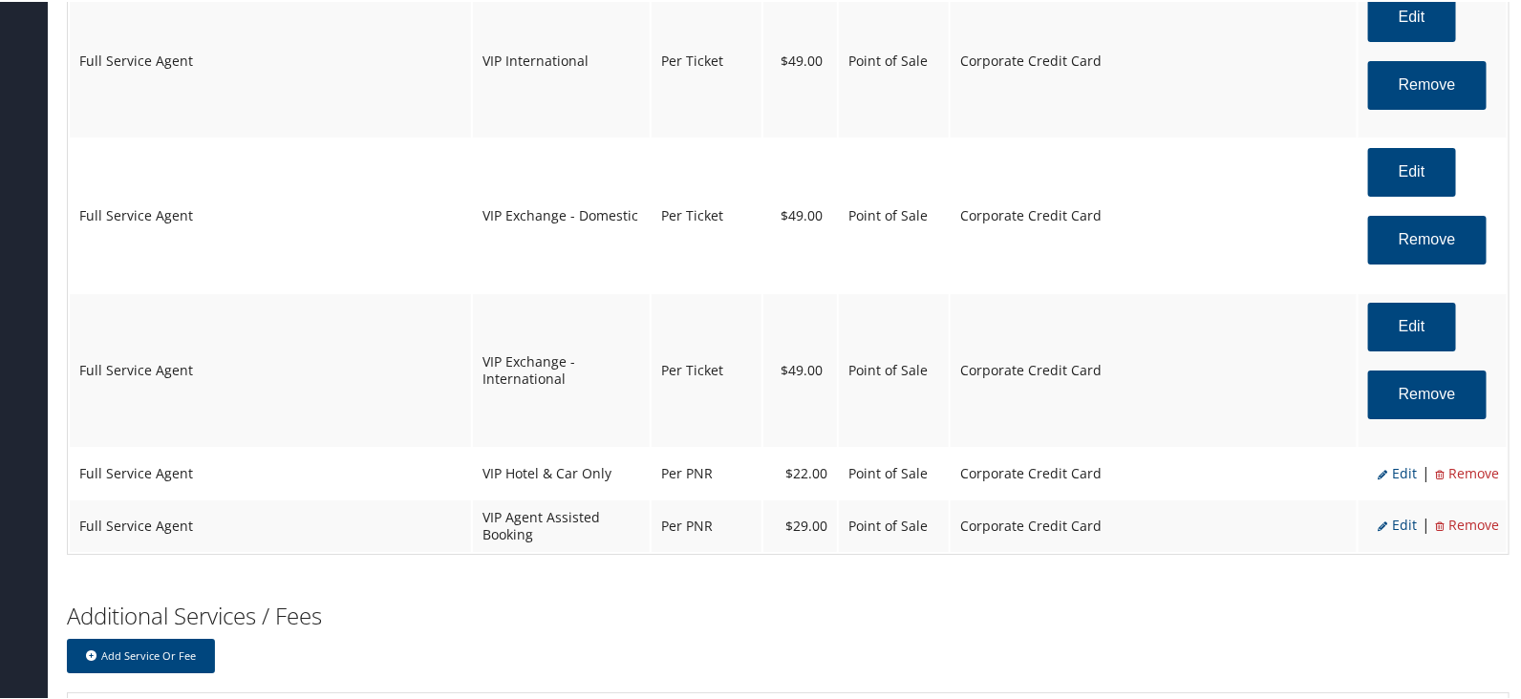
click at [1391, 462] on span "Edit" at bounding box center [1396, 471] width 39 height 18
select select "40"
type input "22.0"
select select "2"
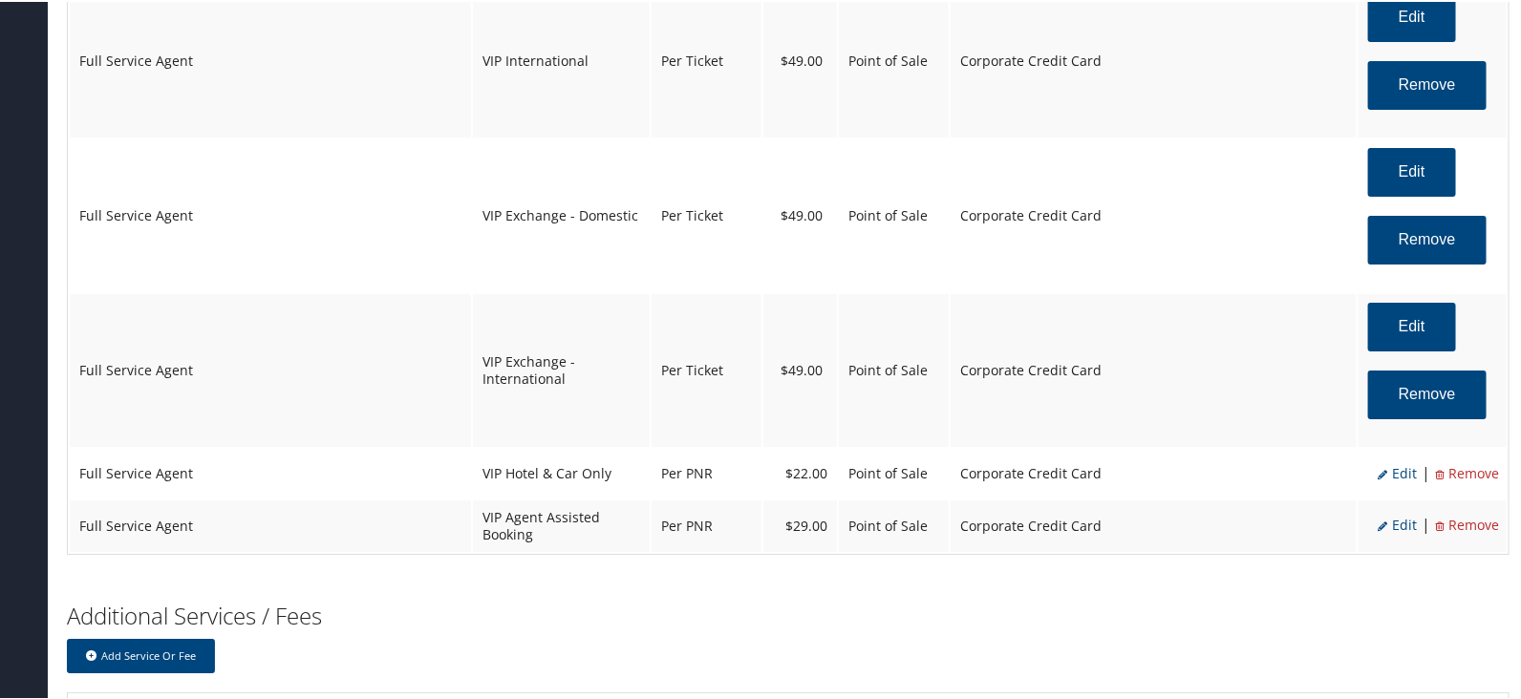
select select "40"
select select "2"
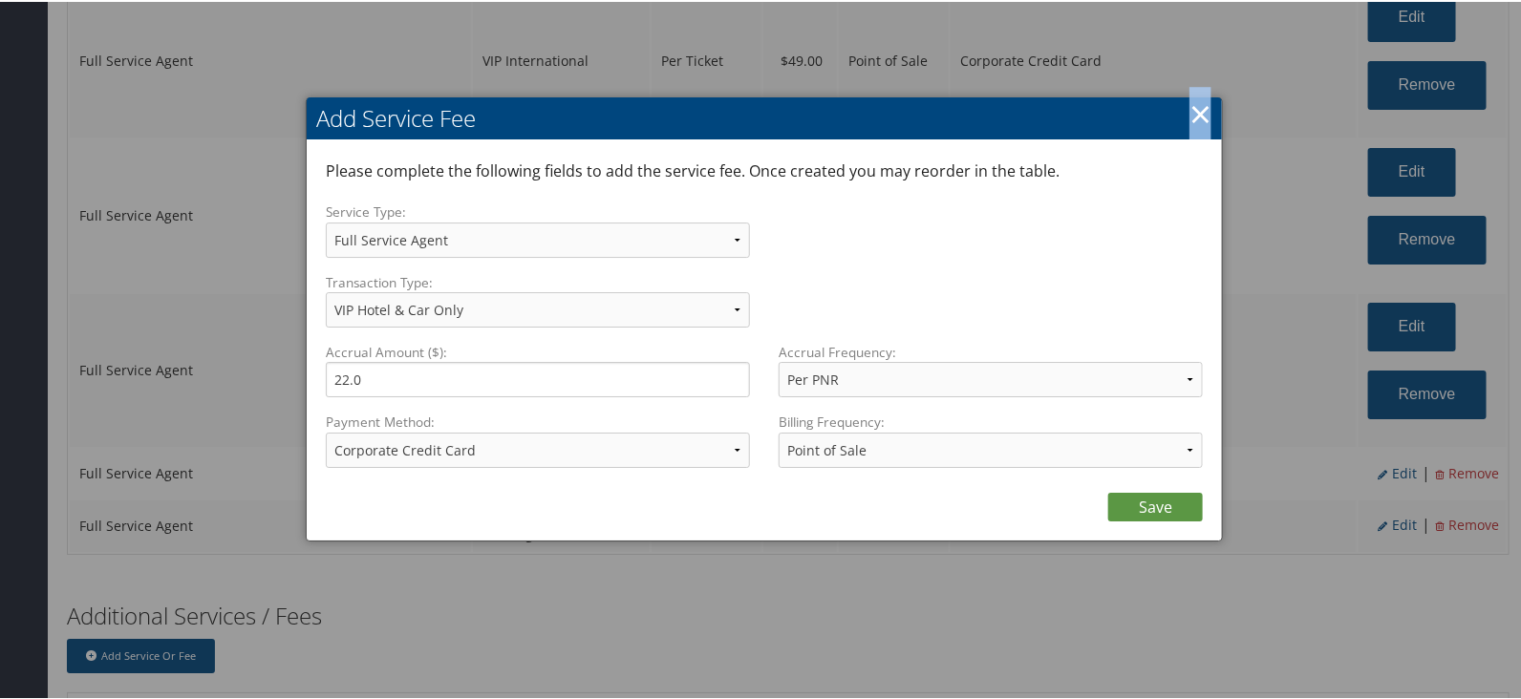
drag, startPoint x: 1194, startPoint y: 96, endPoint x: 1227, endPoint y: 147, distance: 61.5
click at [1195, 95] on link "×" at bounding box center [1200, 112] width 22 height 38
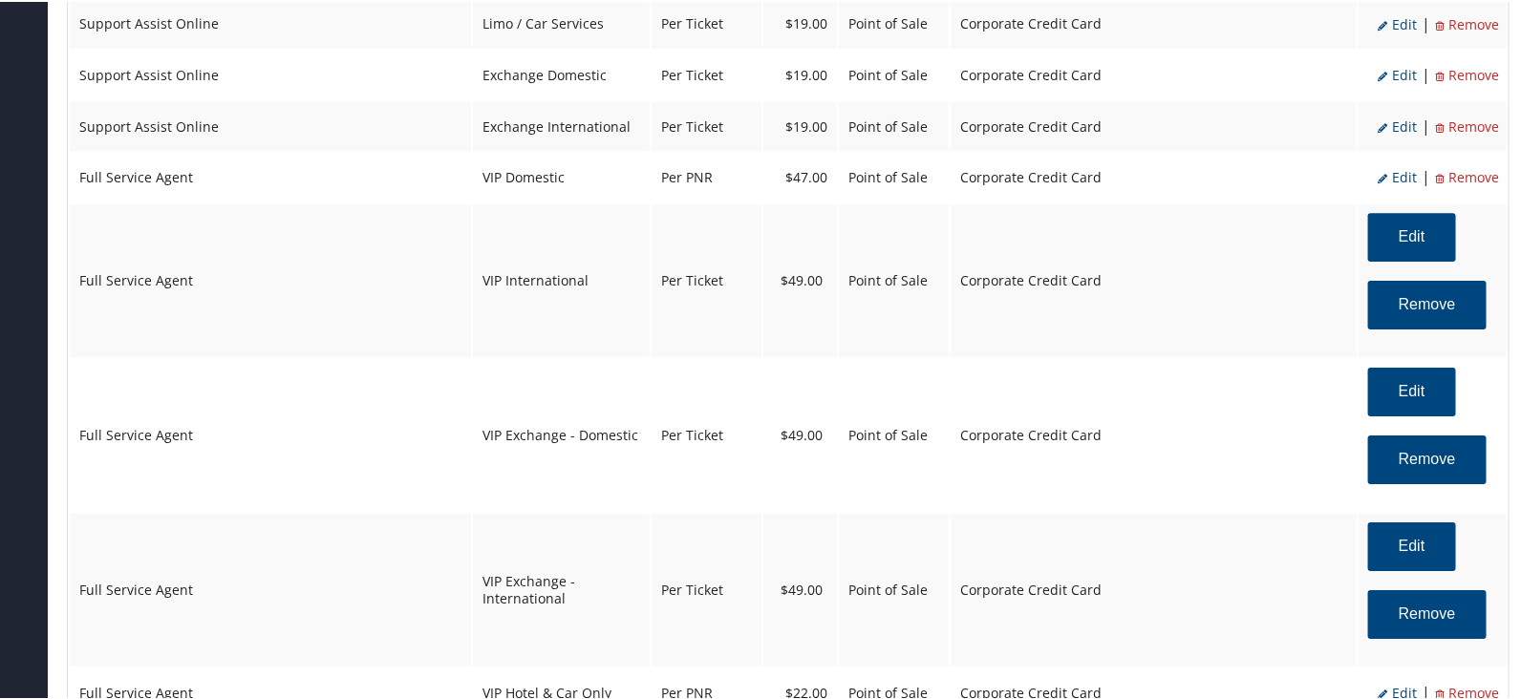
scroll to position [2388, 0]
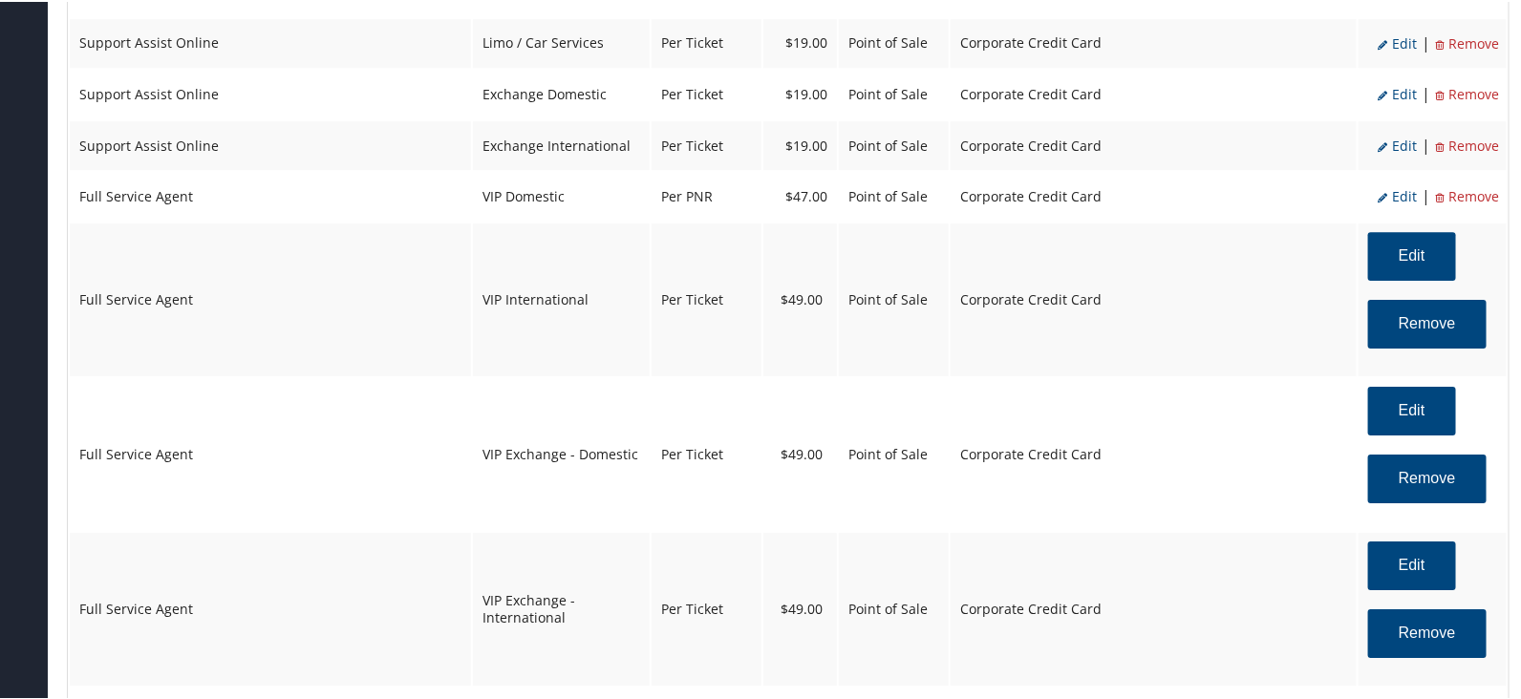
click at [1398, 185] on span "Edit" at bounding box center [1396, 194] width 39 height 18
select select "18"
type input "47.0"
select select "2"
select select "18"
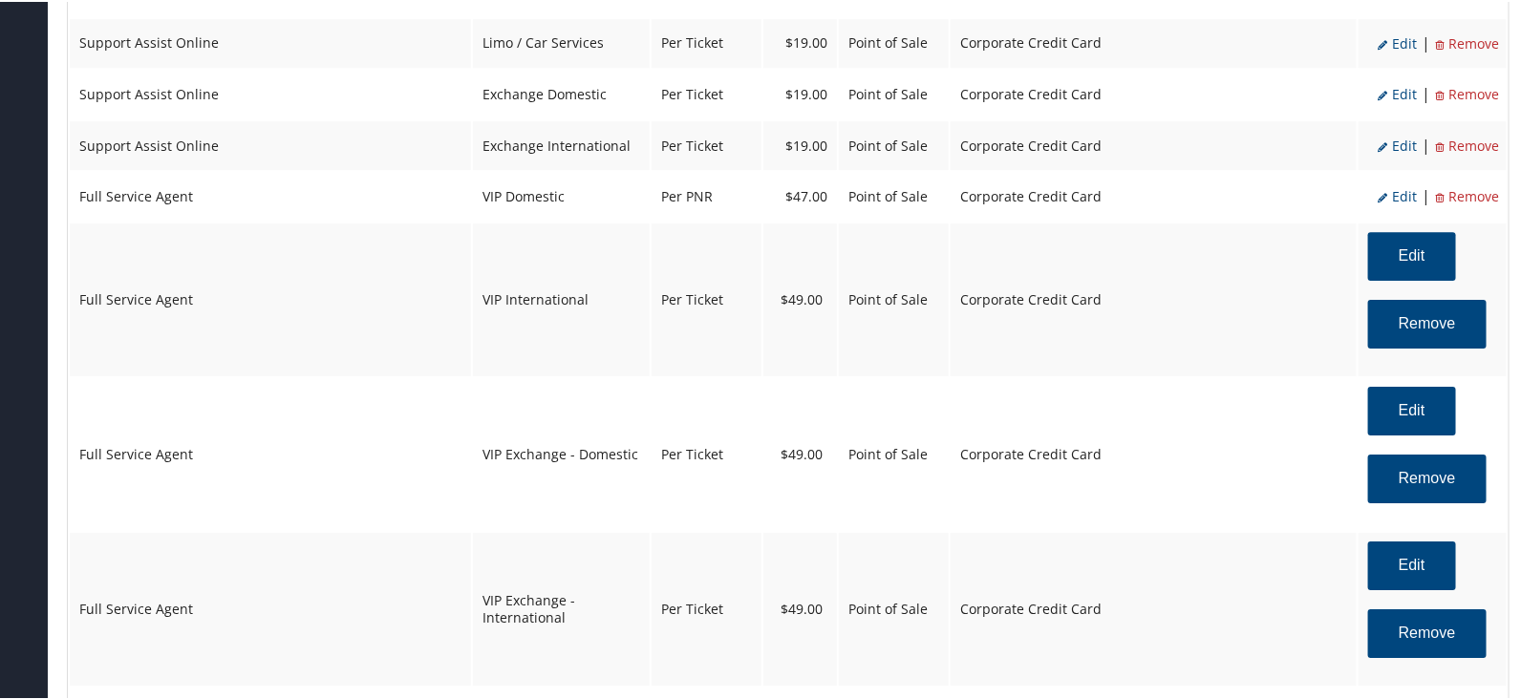
select select "2"
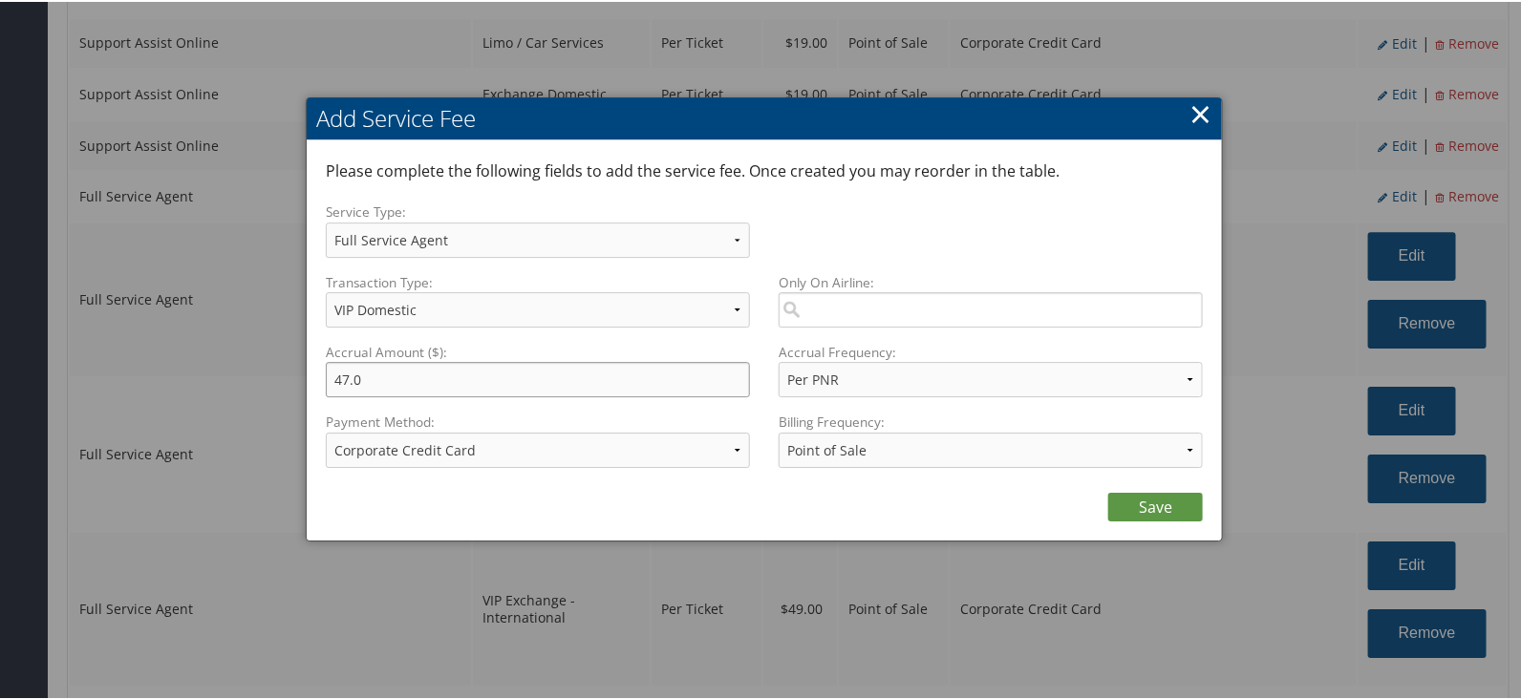
drag, startPoint x: 430, startPoint y: 384, endPoint x: 53, endPoint y: 395, distance: 377.4
type input "49.00"
click at [1149, 510] on link "Save" at bounding box center [1155, 505] width 95 height 29
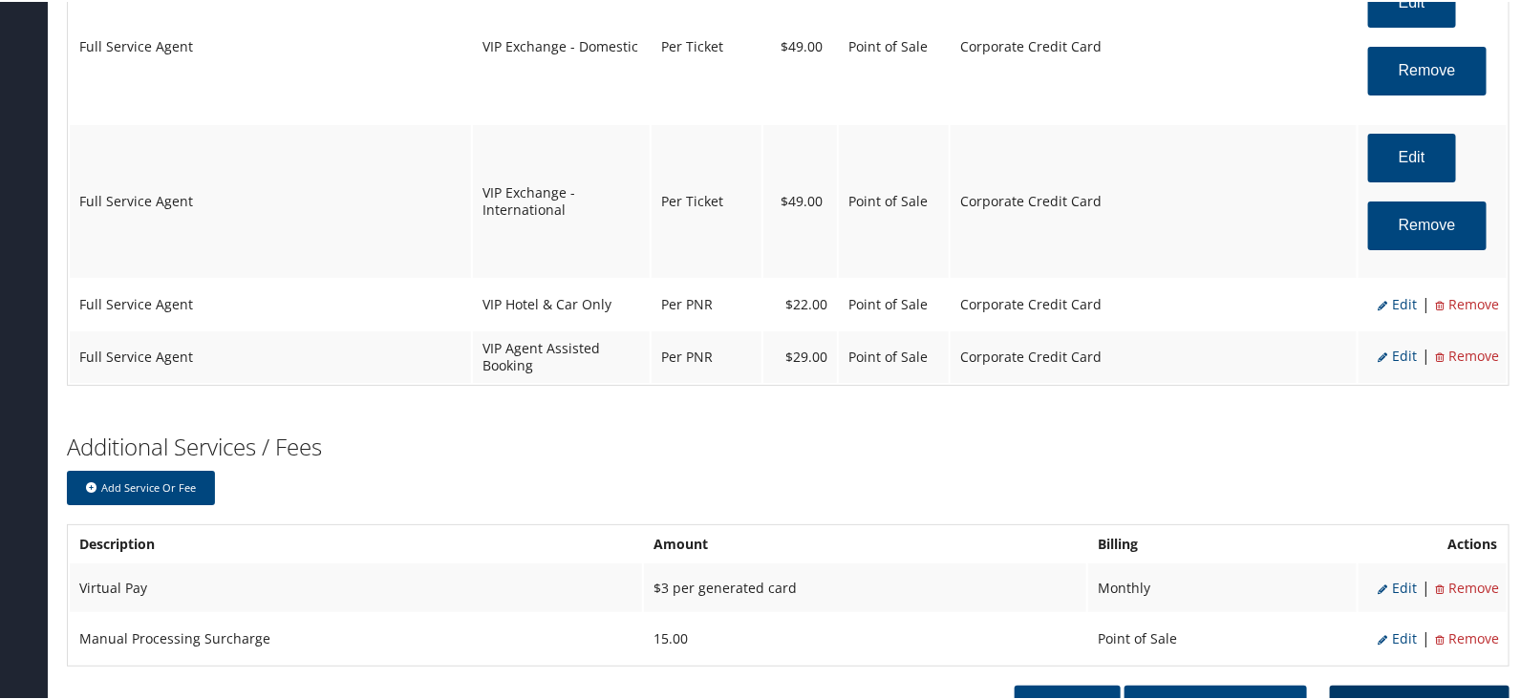
scroll to position [2981, 0]
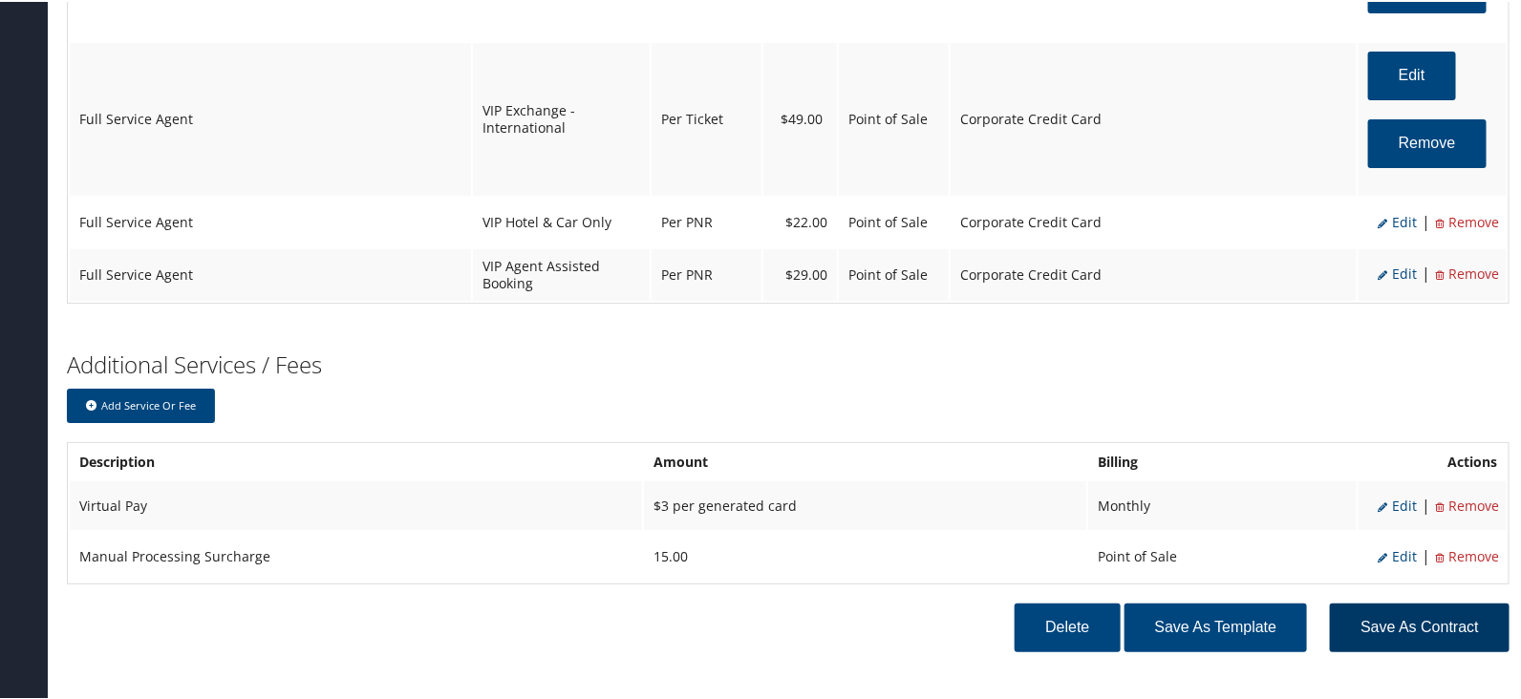
click at [1418, 602] on button "Save as Contract" at bounding box center [1420, 626] width 180 height 49
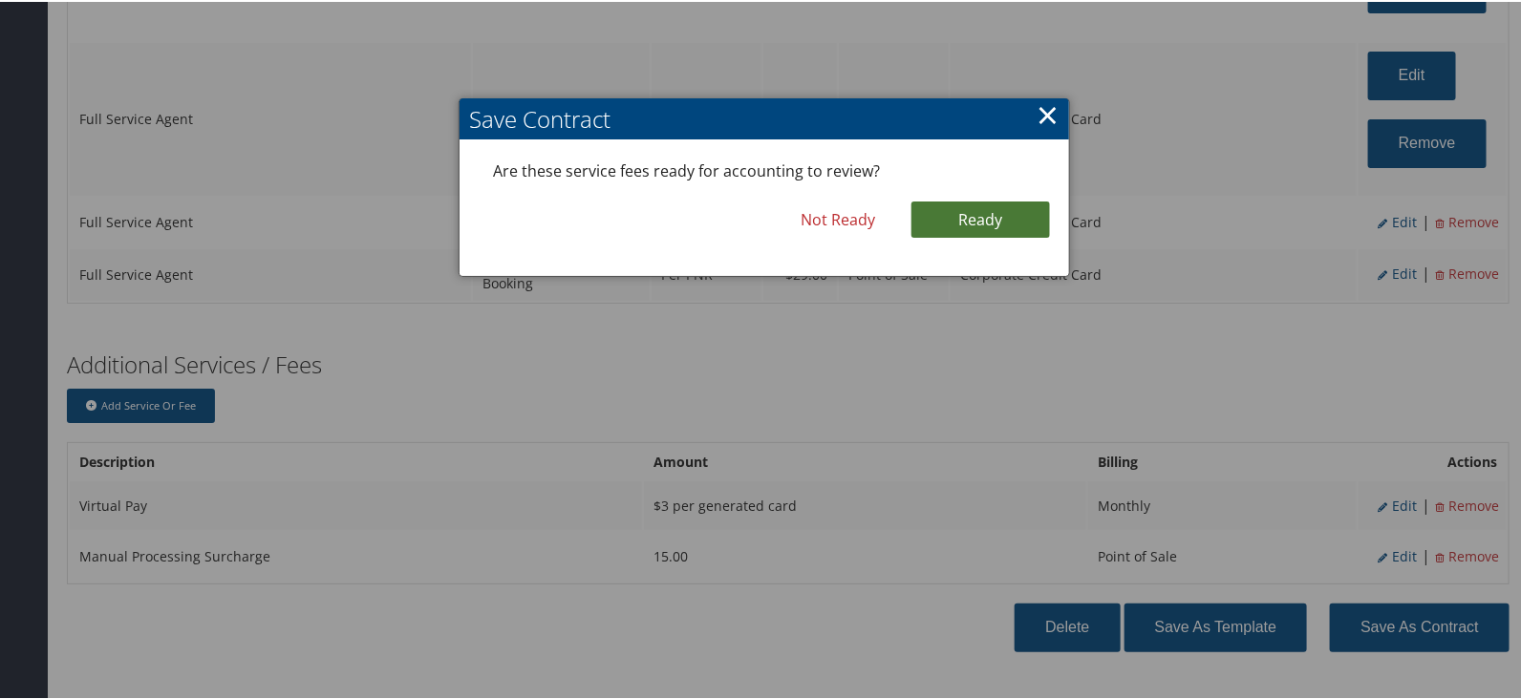
click at [1010, 203] on link "Ready" at bounding box center [980, 218] width 138 height 36
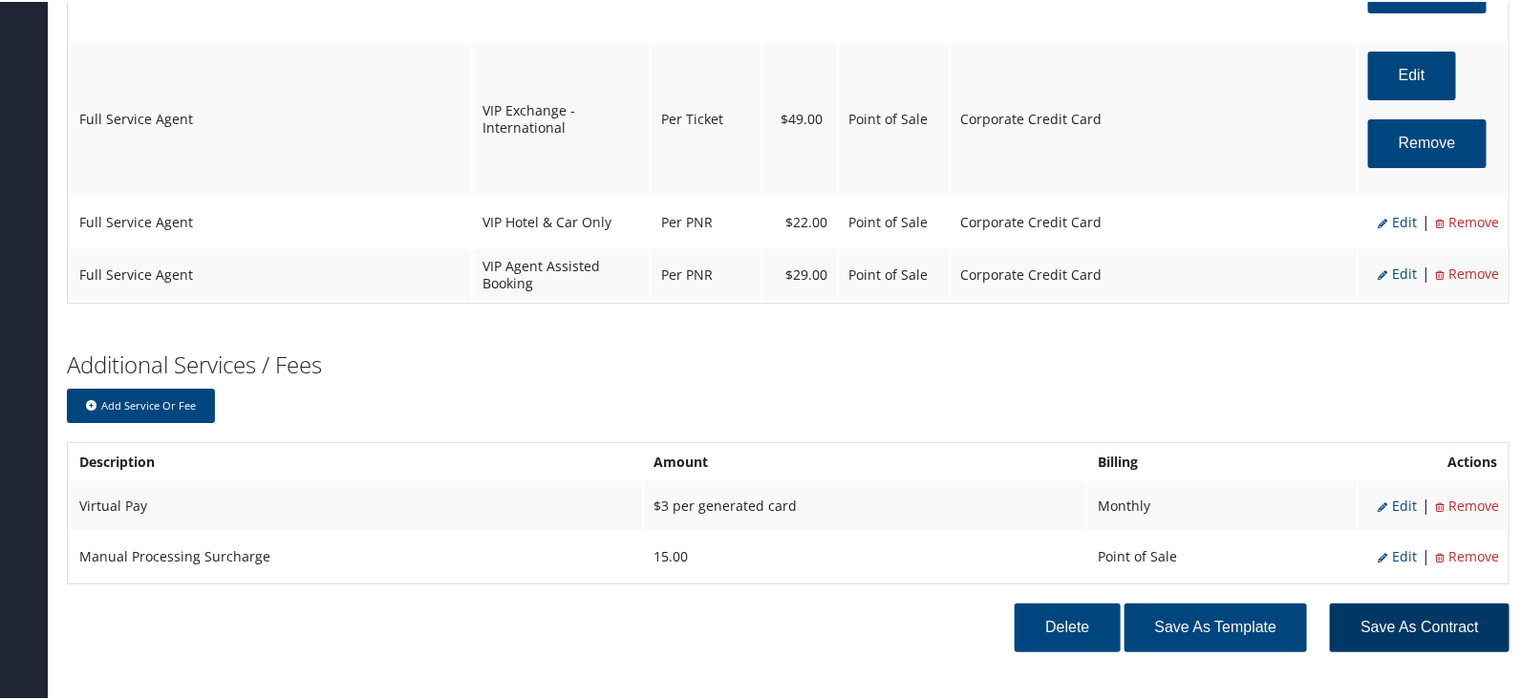
scroll to position [3042, 0]
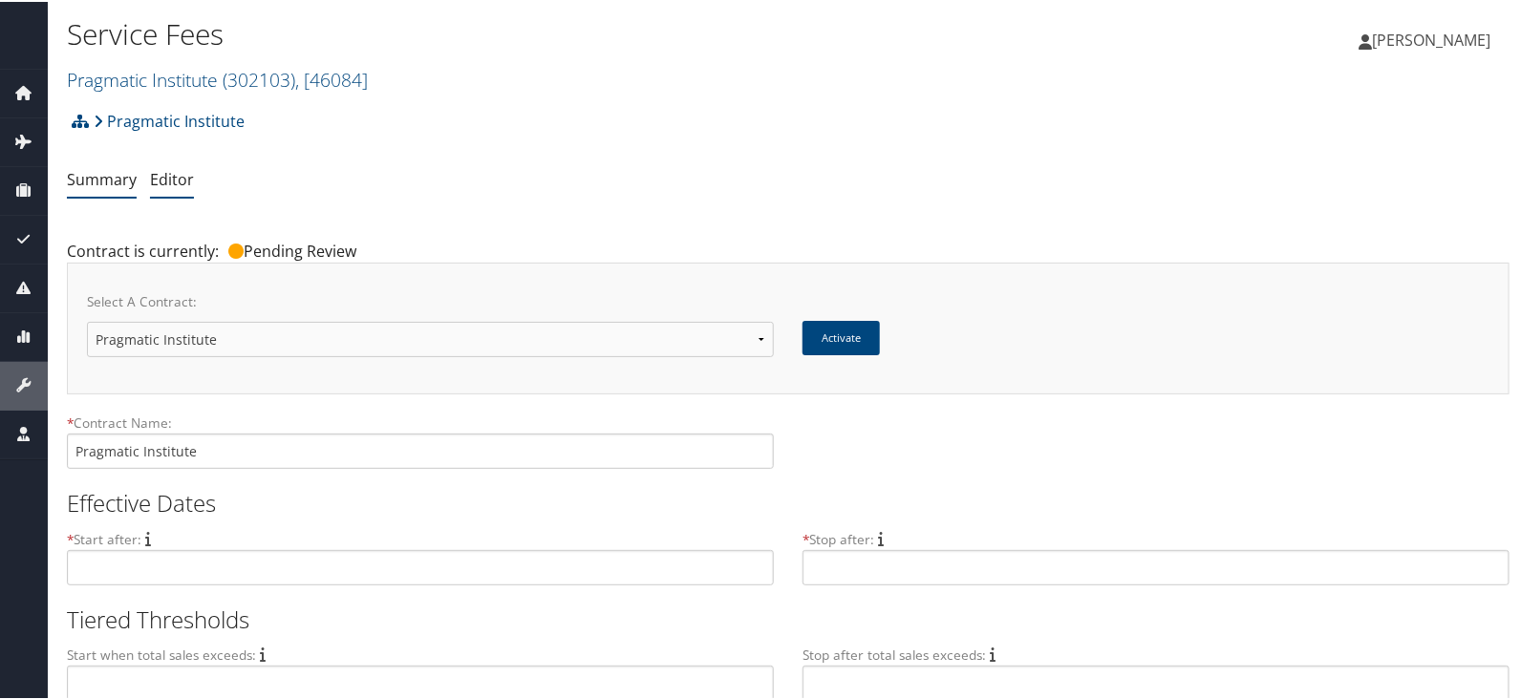
click at [113, 174] on link "Summary" at bounding box center [102, 177] width 70 height 21
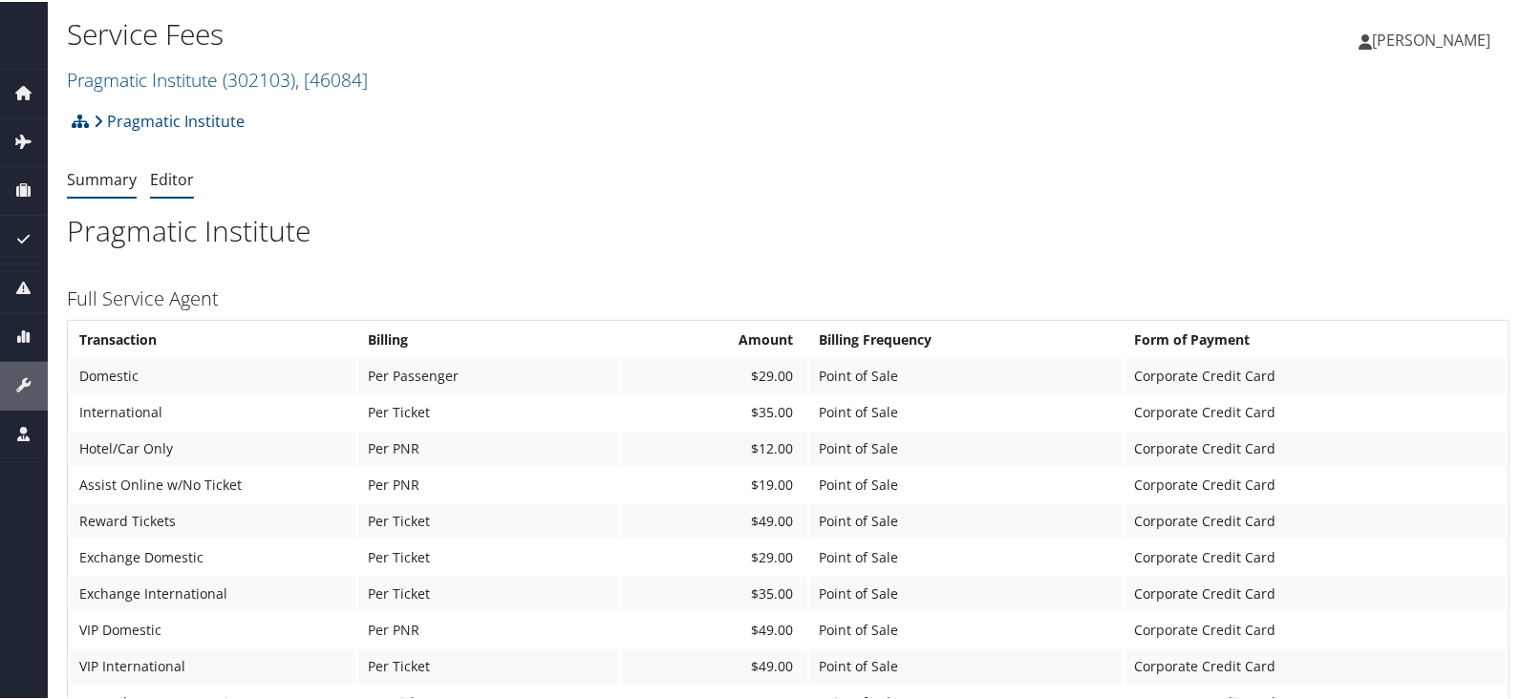
click at [174, 164] on li "Editor" at bounding box center [172, 178] width 44 height 34
click at [171, 187] on link "Editor" at bounding box center [172, 177] width 44 height 21
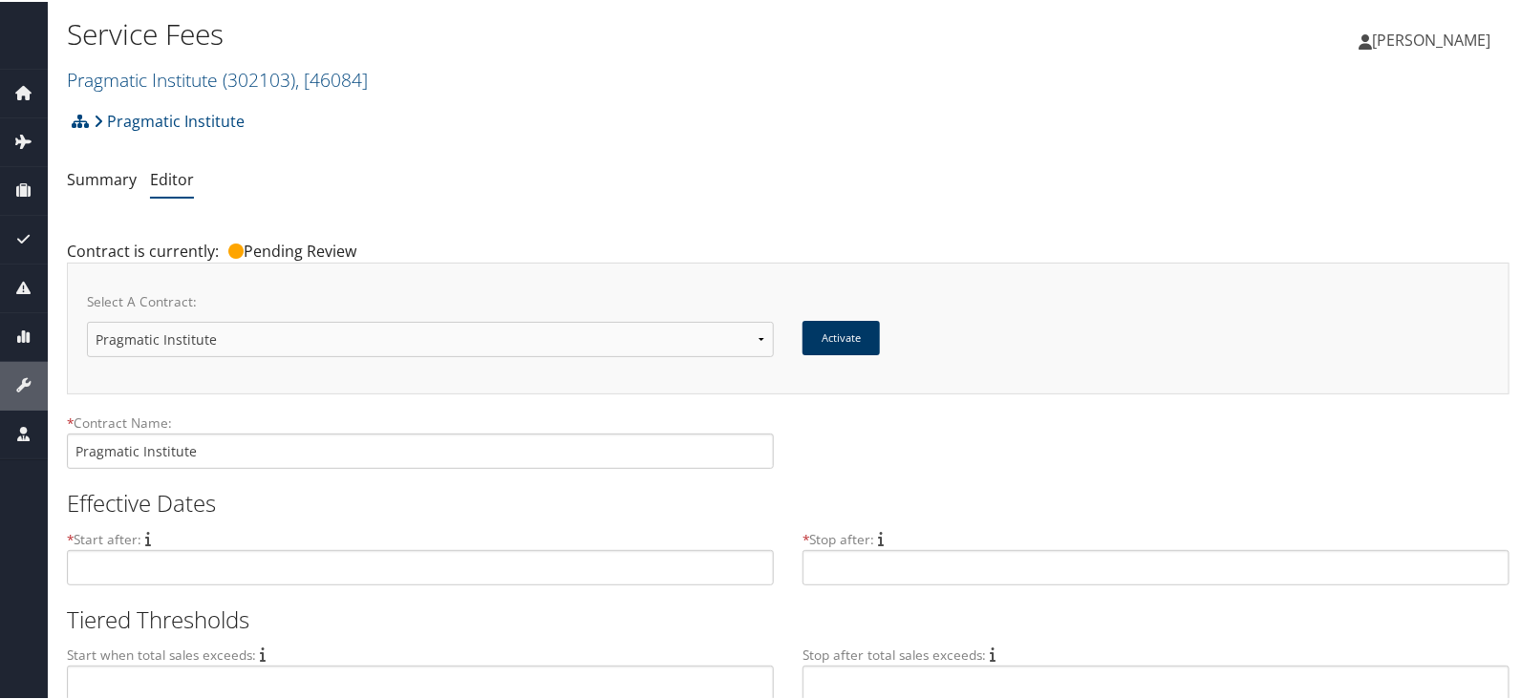
click at [825, 342] on button "Activate" at bounding box center [840, 336] width 77 height 34
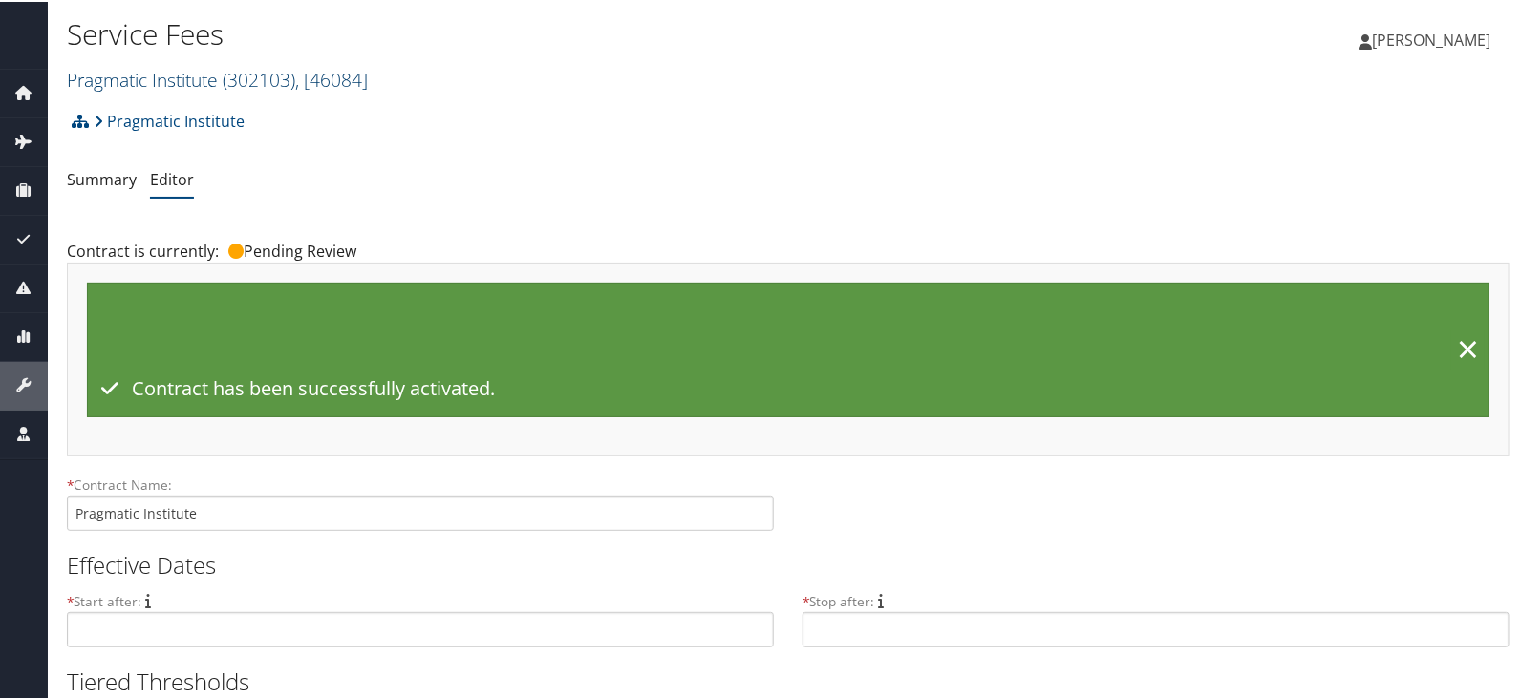
click at [293, 75] on span "( 302103 )" at bounding box center [259, 78] width 73 height 26
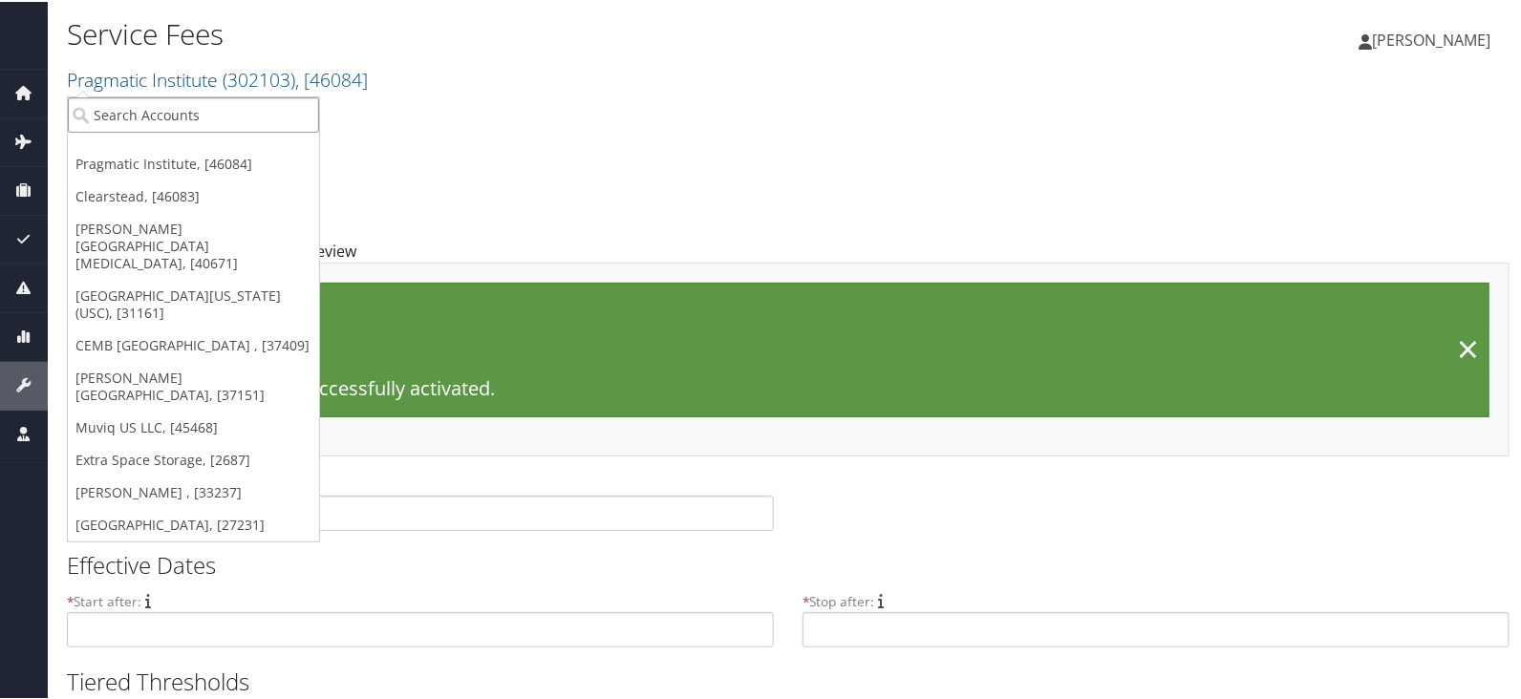
click at [226, 117] on input "search" at bounding box center [193, 113] width 251 height 35
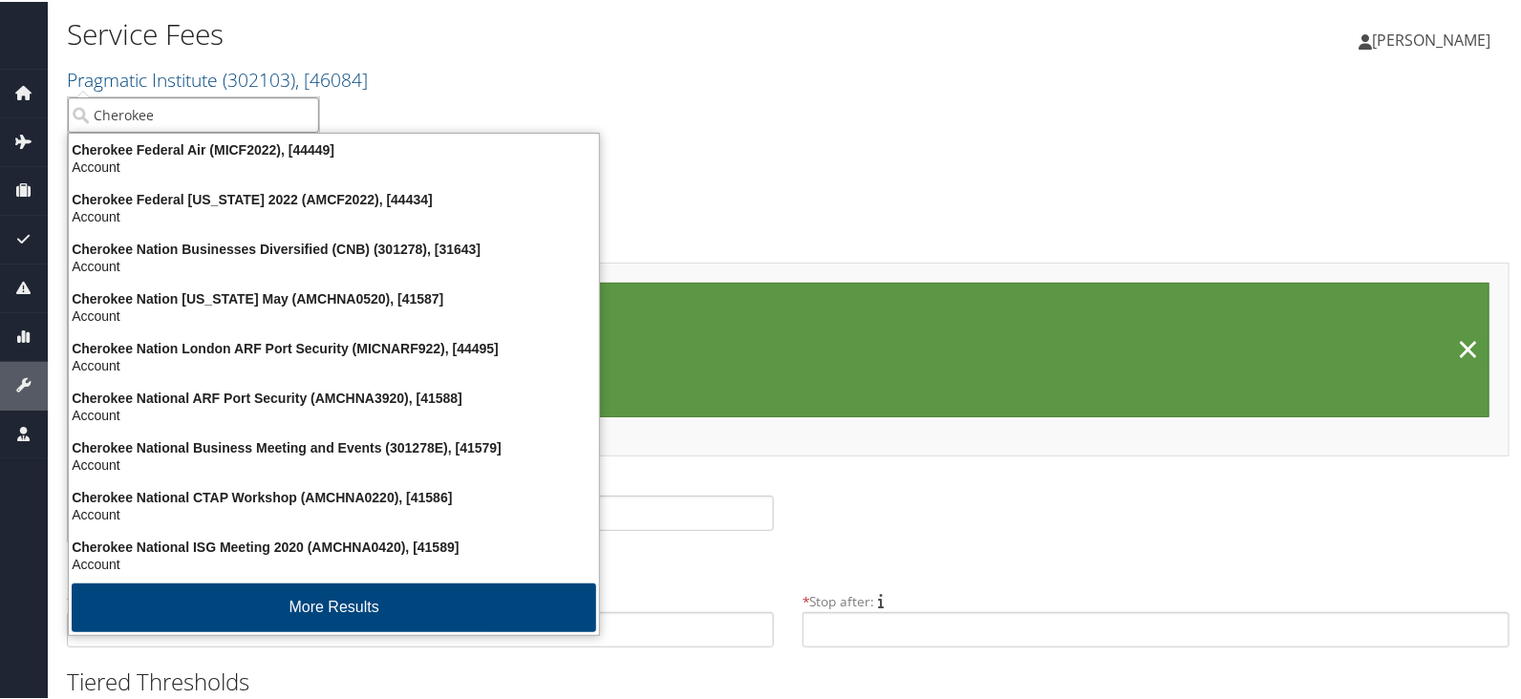
type input "Cherokee n"
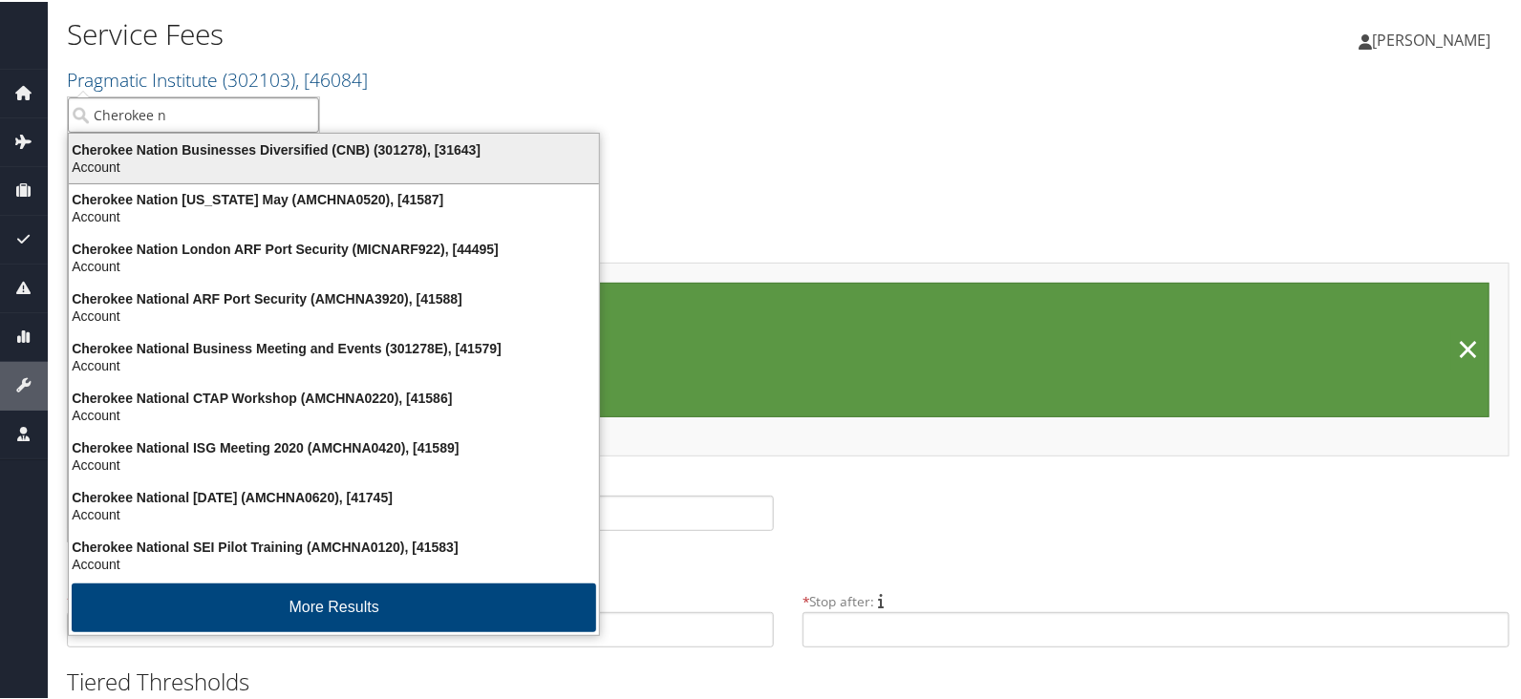
click at [277, 160] on div "Account" at bounding box center [333, 165] width 553 height 17
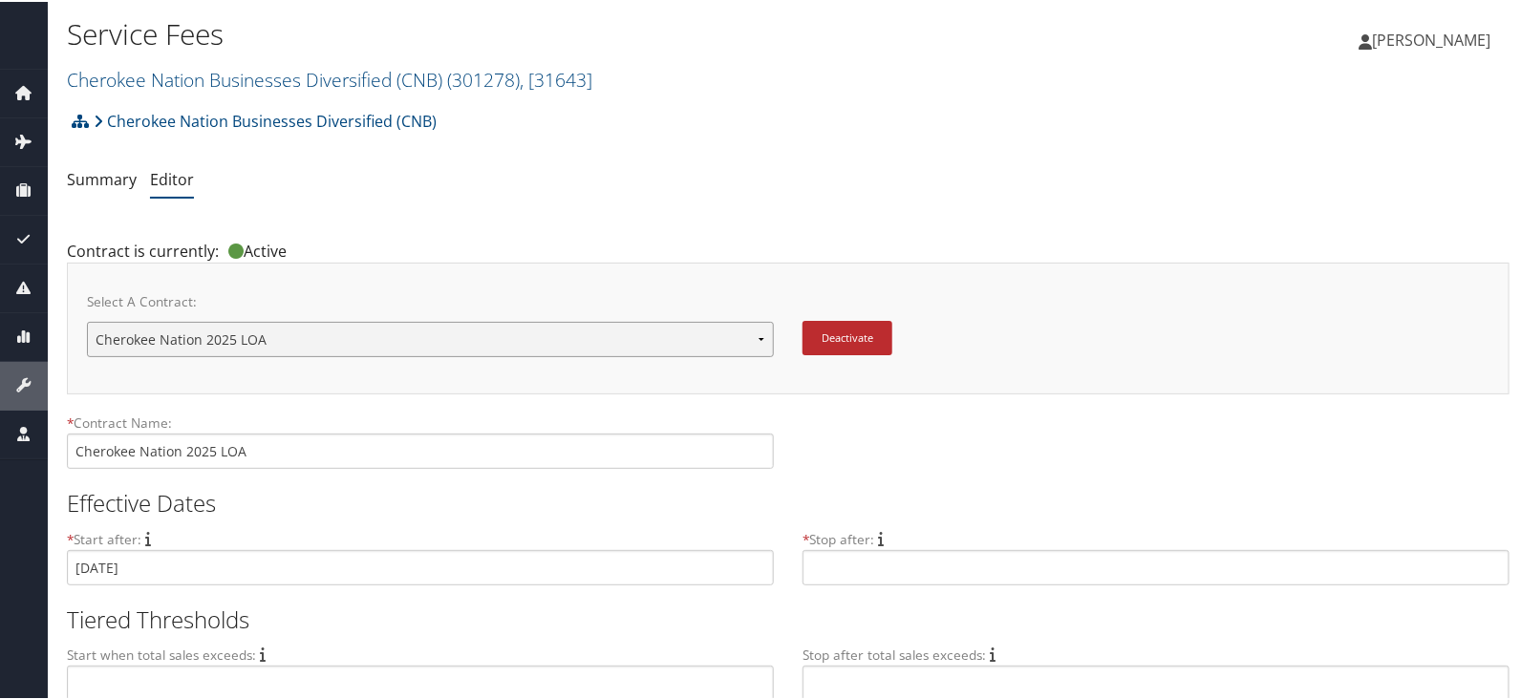
click at [505, 333] on select "Cherokee Nation Cherokee Nation Cherokee Nation 2020 LOA Cherokee Nation 2025 L…" at bounding box center [430, 337] width 687 height 35
click at [504, 332] on select "Cherokee Nation Cherokee Nation Cherokee Nation 2020 LOA Cherokee Nation 2025 L…" at bounding box center [430, 337] width 687 height 35
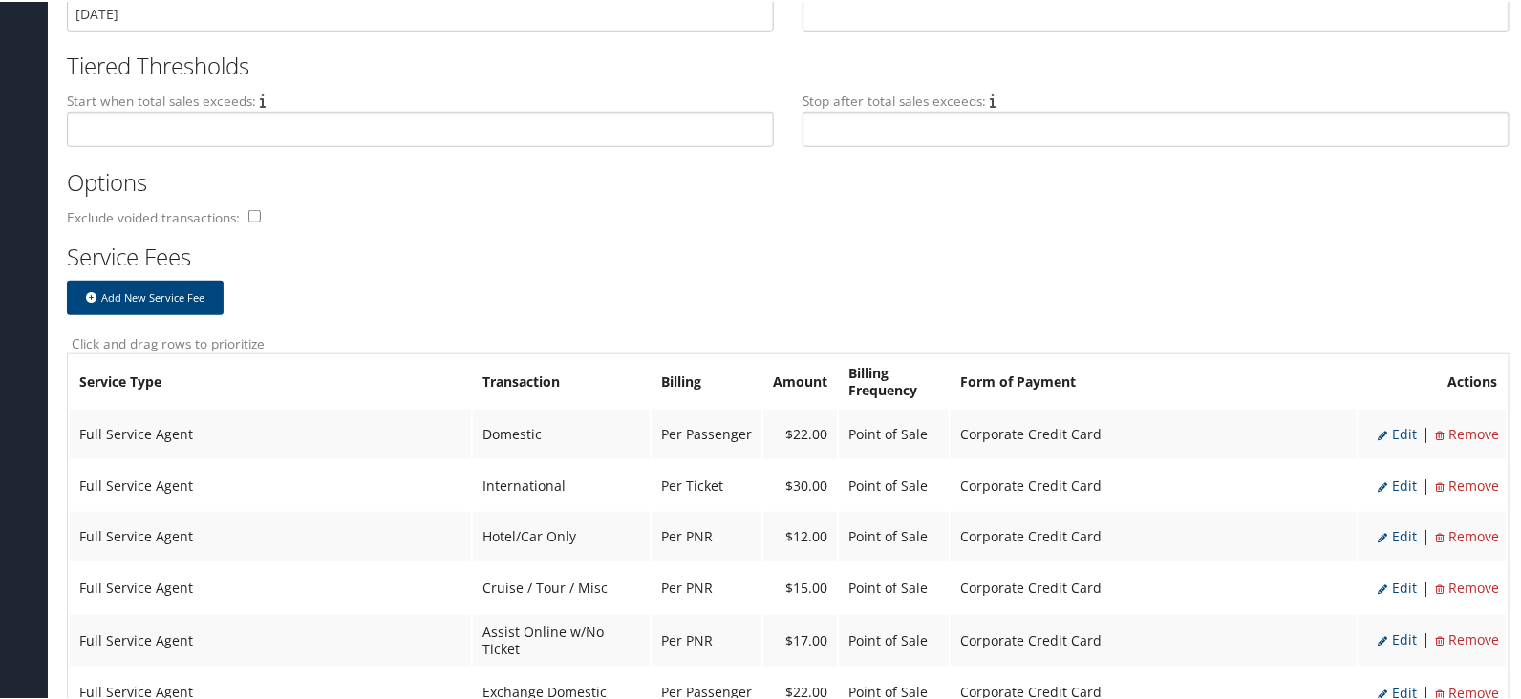
scroll to position [238, 0]
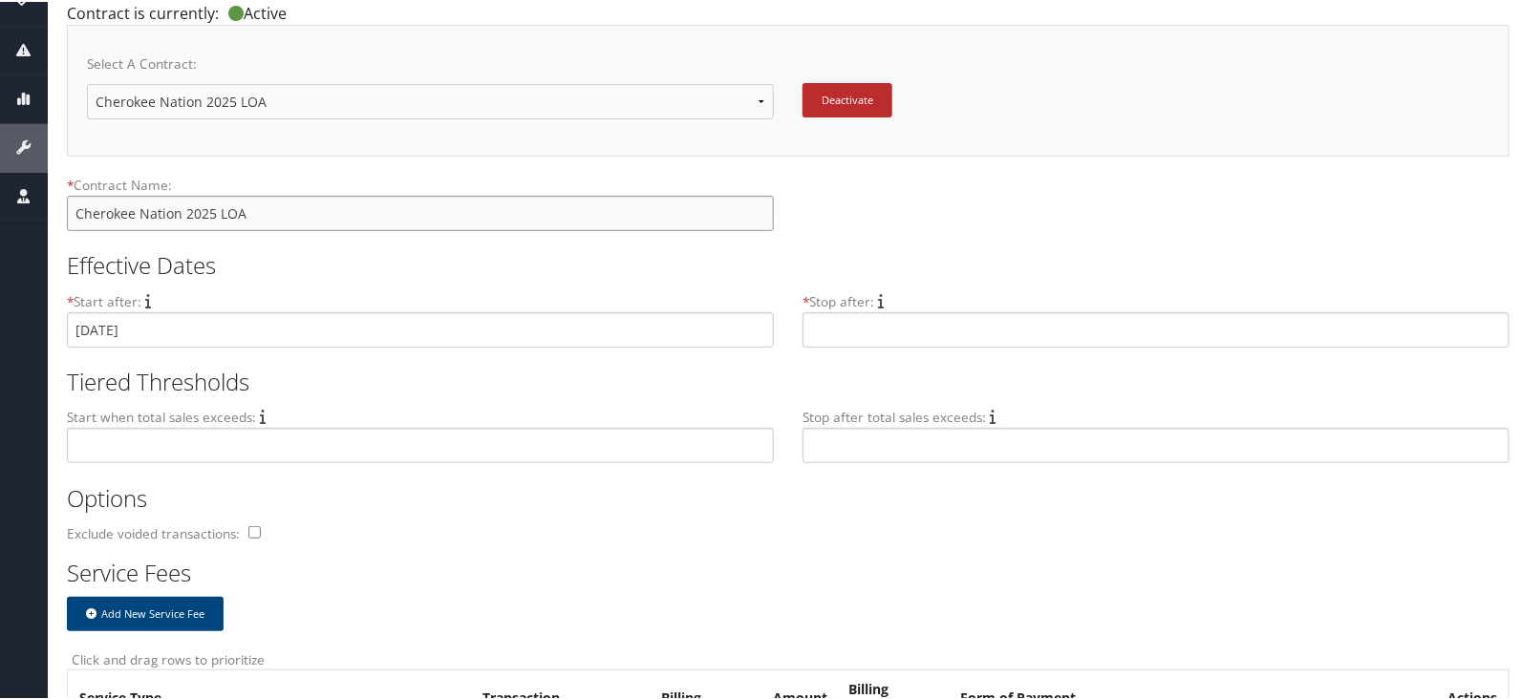
click at [392, 216] on input "Cherokee Nation 2025 LOA" at bounding box center [420, 211] width 707 height 35
click at [400, 98] on select "Cherokee Nation Cherokee Nation Cherokee Nation 2020 LOA Cherokee Nation 2025 L…" at bounding box center [430, 99] width 687 height 35
click at [406, 96] on select "Cherokee Nation Cherokee Nation Cherokee Nation 2020 LOA Cherokee Nation 2025 L…" at bounding box center [430, 99] width 687 height 35
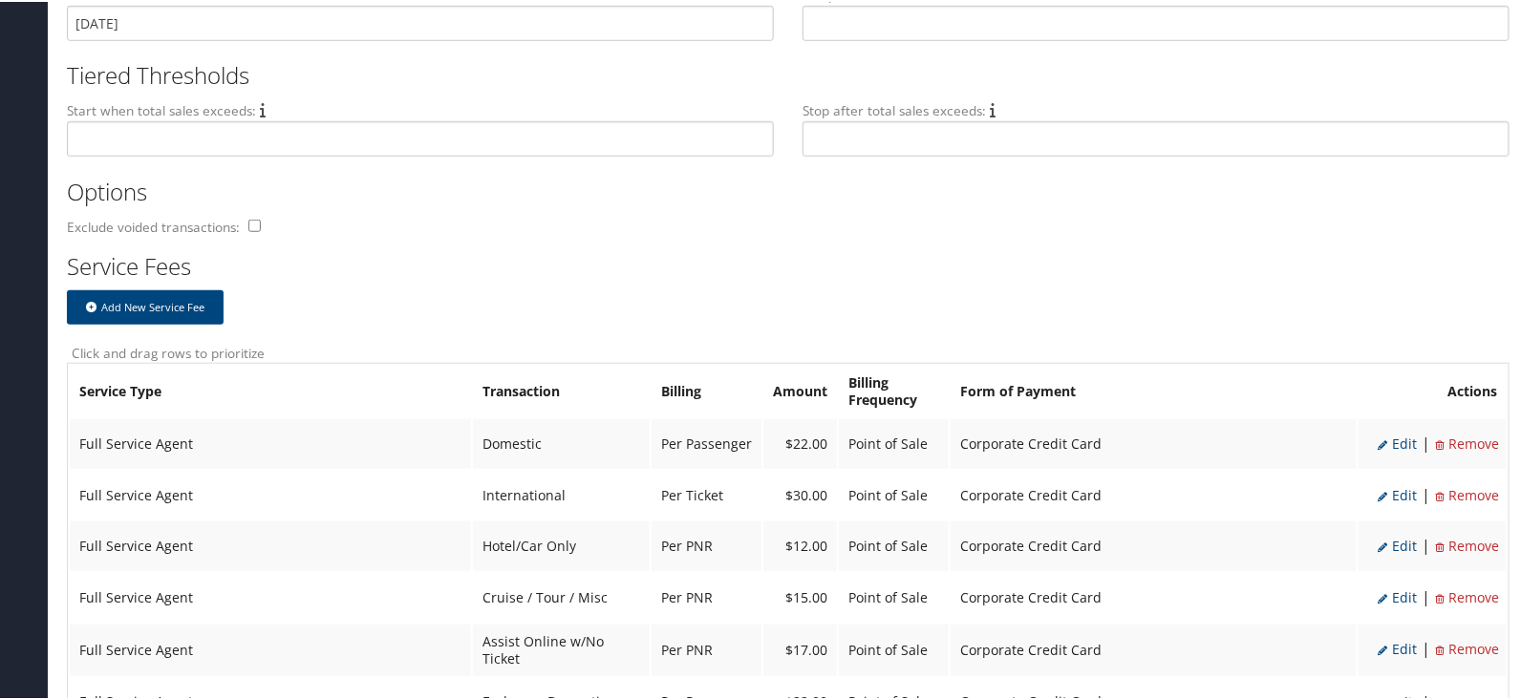
scroll to position [118, 0]
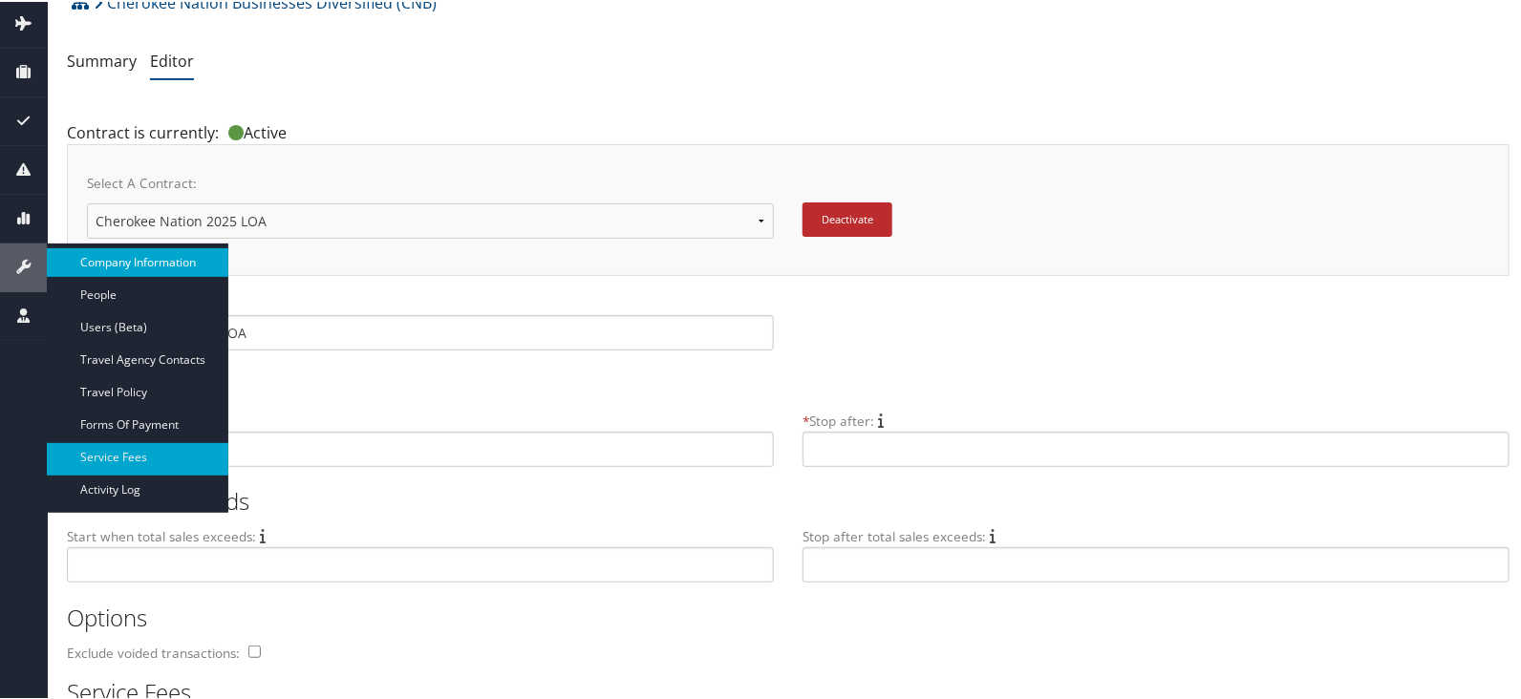
click at [138, 264] on link "Company Information" at bounding box center [137, 260] width 181 height 29
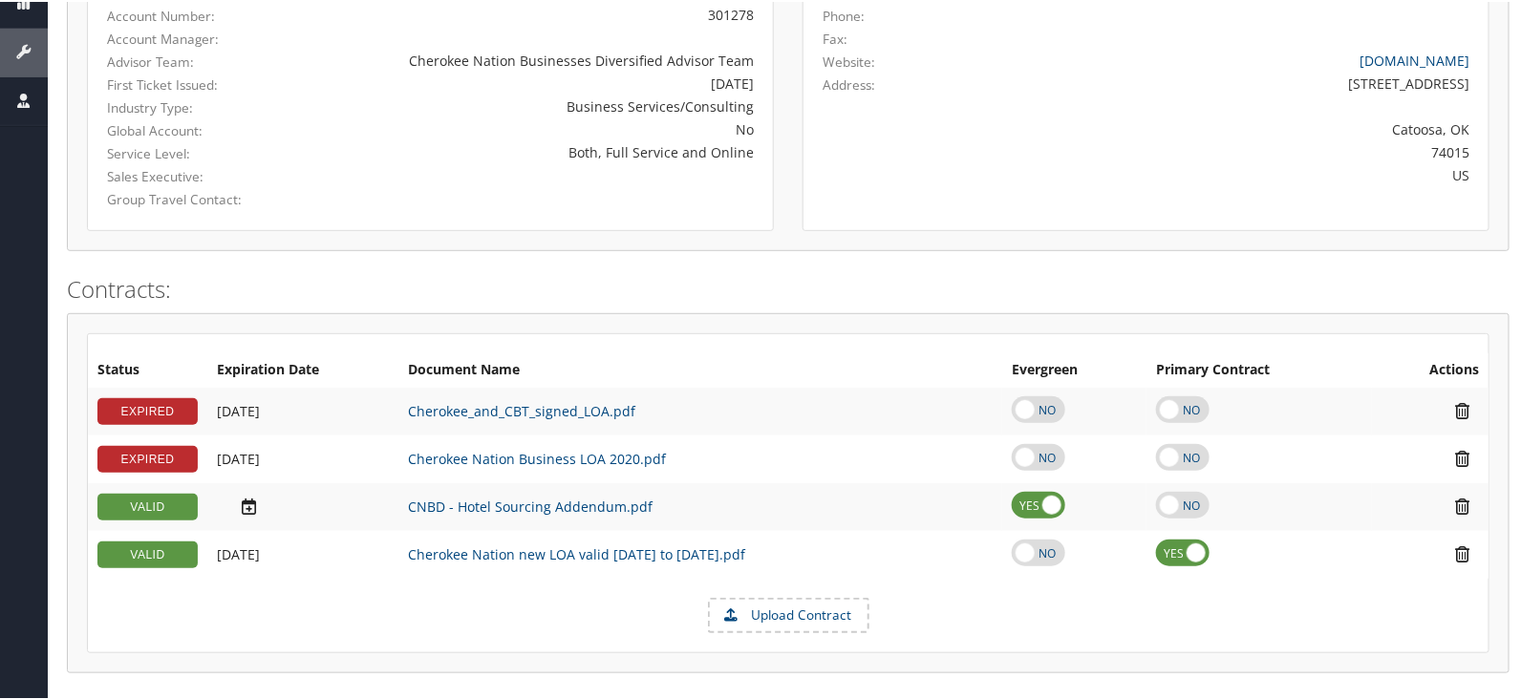
scroll to position [358, 0]
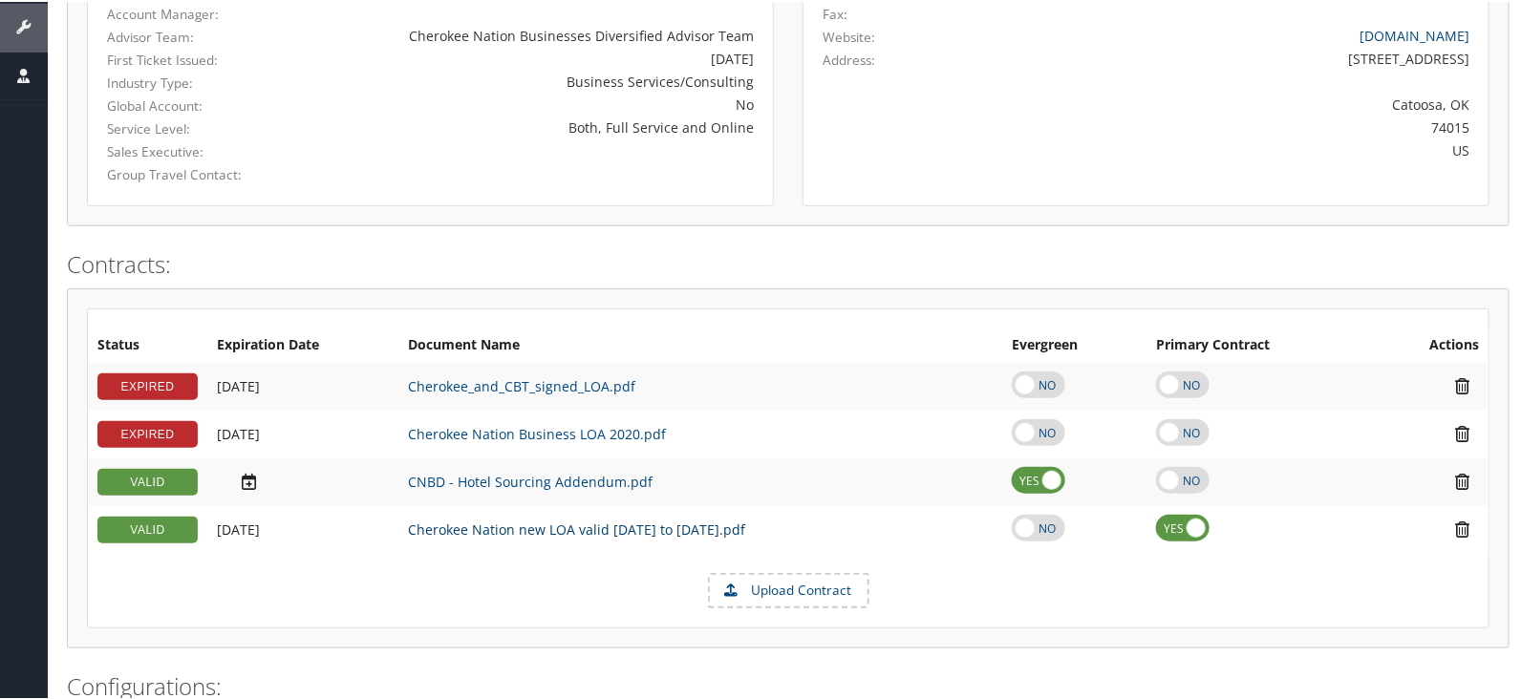
click at [521, 520] on link "Cherokee Nation new LOA valid [DATE] to [DATE].pdf" at bounding box center [576, 528] width 337 height 18
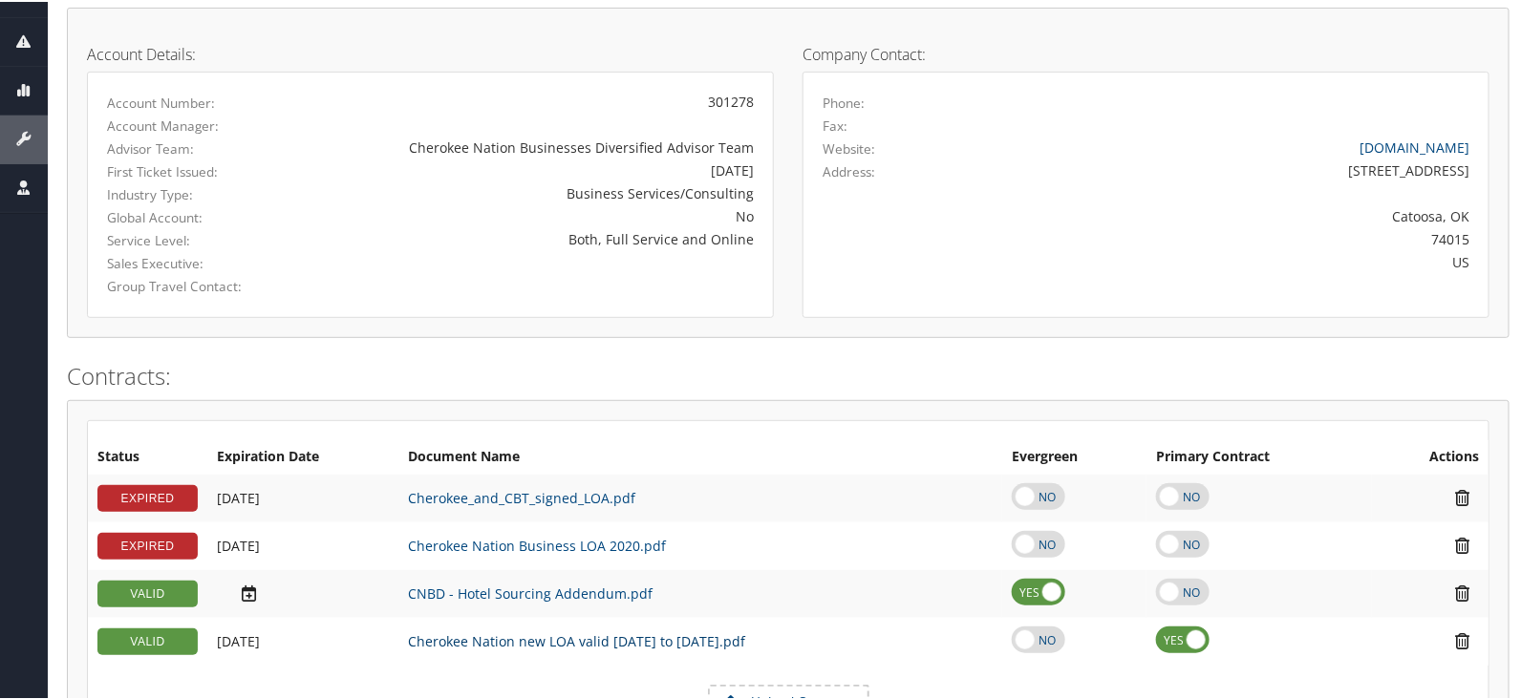
scroll to position [118, 0]
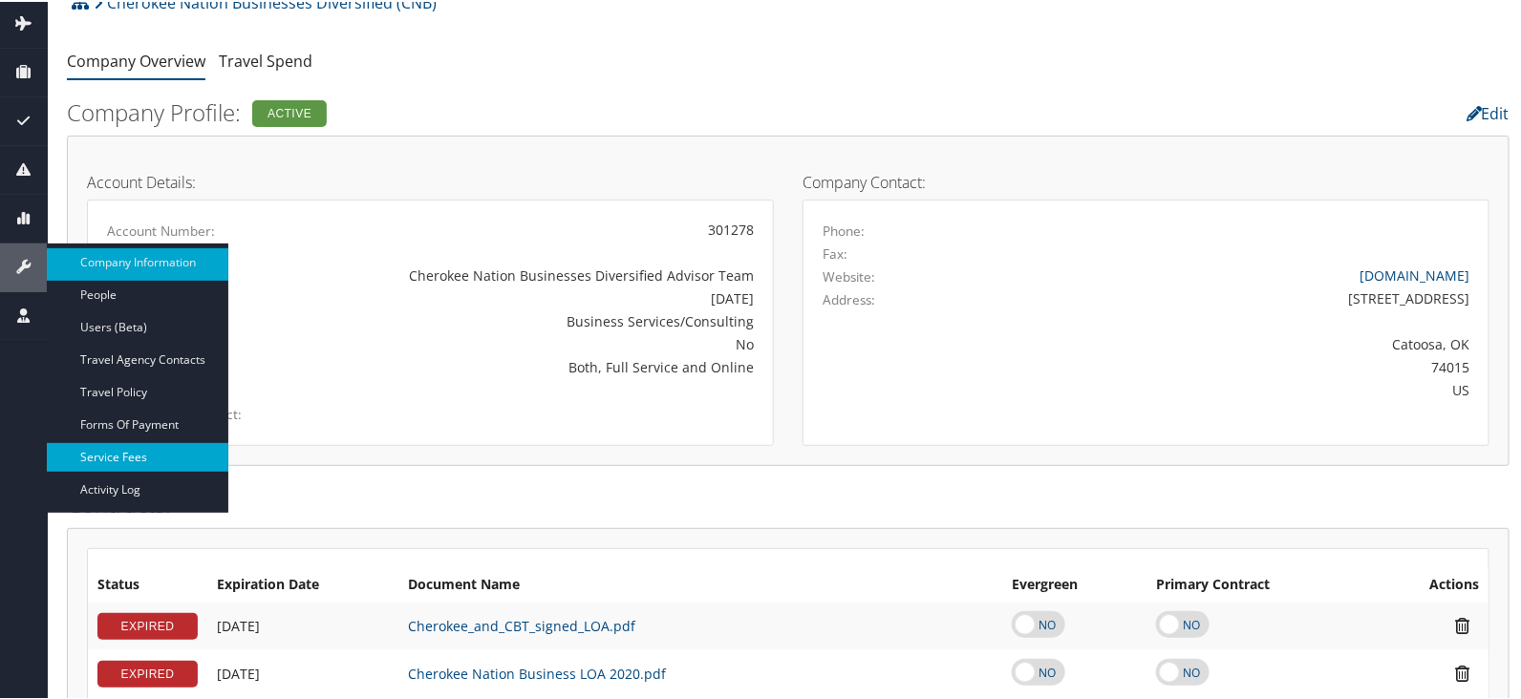
click at [112, 452] on link "Service Fees" at bounding box center [137, 455] width 181 height 29
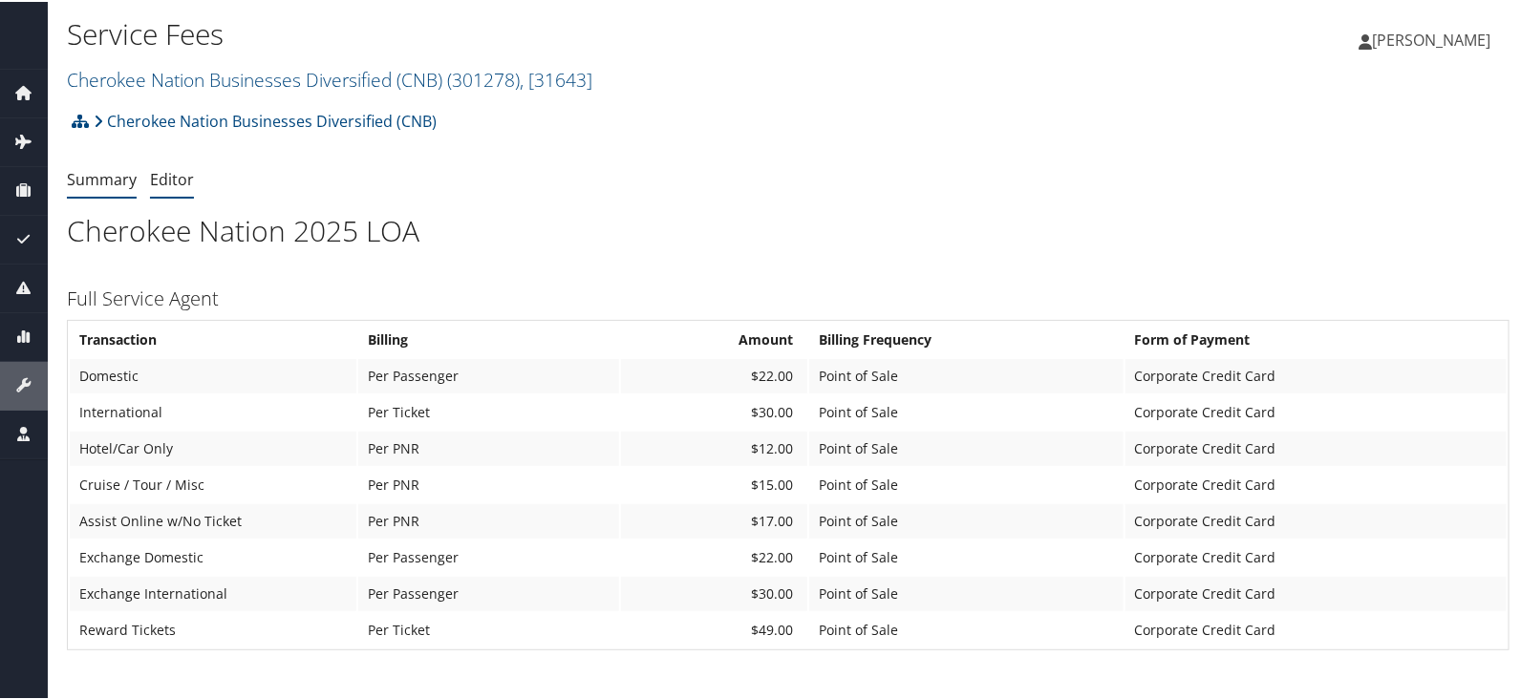
click at [178, 179] on link "Editor" at bounding box center [172, 177] width 44 height 21
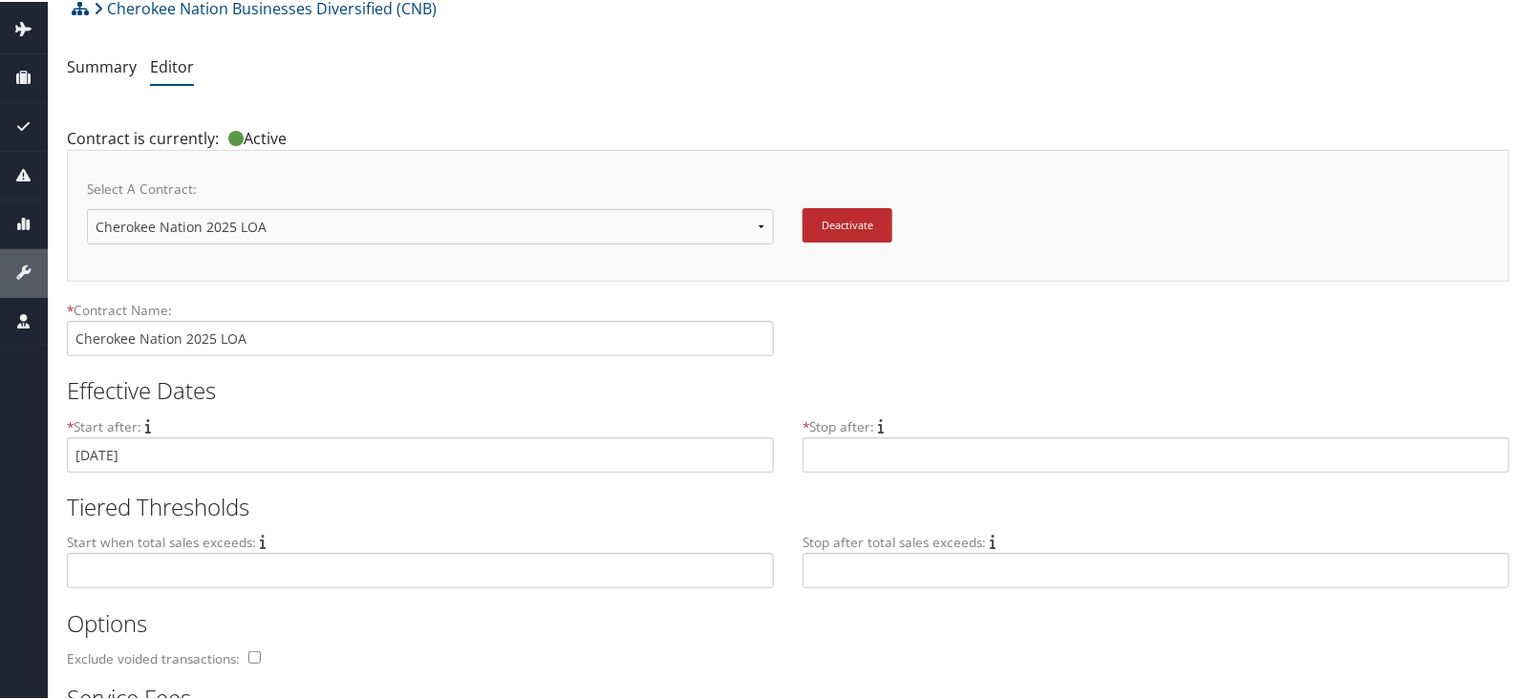
scroll to position [24, 0]
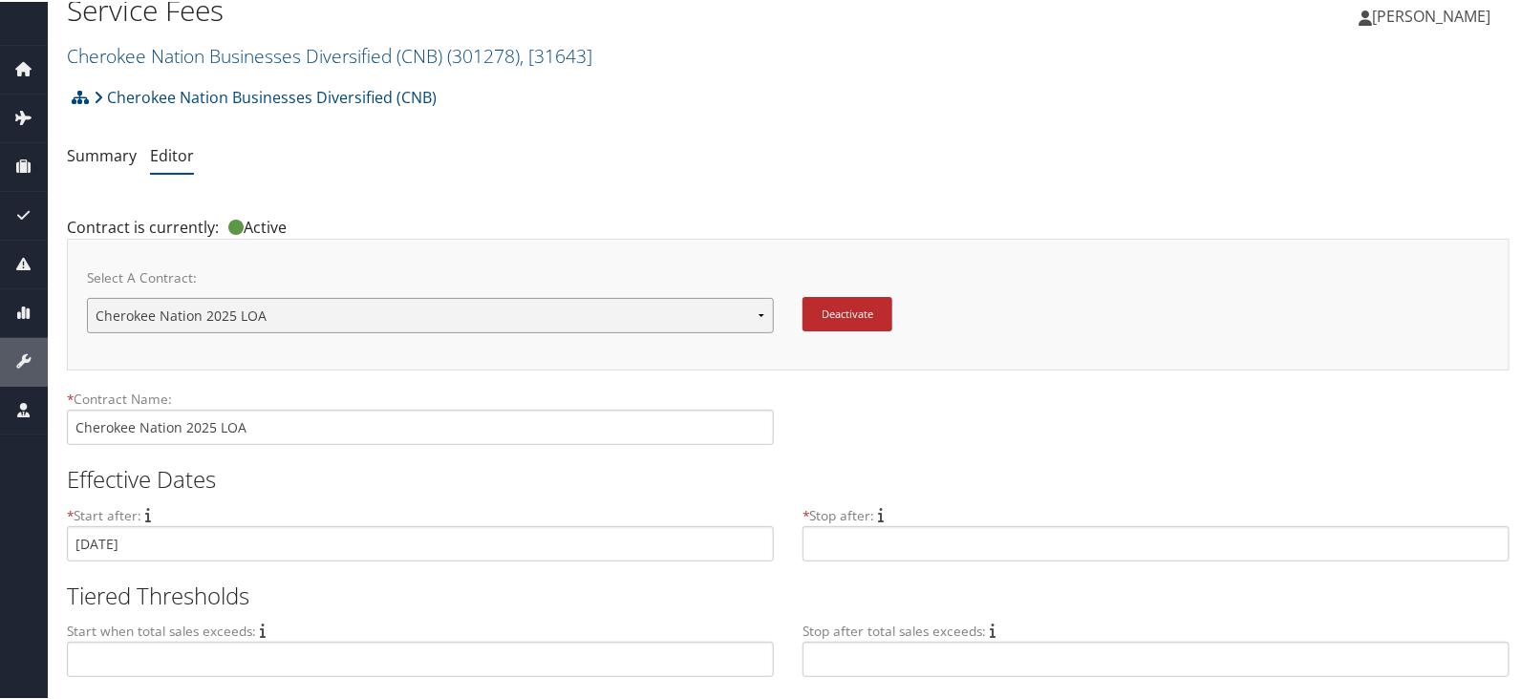
click at [338, 322] on select "Cherokee Nation Cherokee Nation Cherokee Nation 2020 LOA Cherokee Nation 2025 L…" at bounding box center [430, 313] width 687 height 35
select select "22087"
click at [87, 296] on select "Cherokee Nation Cherokee Nation Cherokee Nation 2020 LOA Cherokee Nation 2025 L…" at bounding box center [430, 313] width 687 height 35
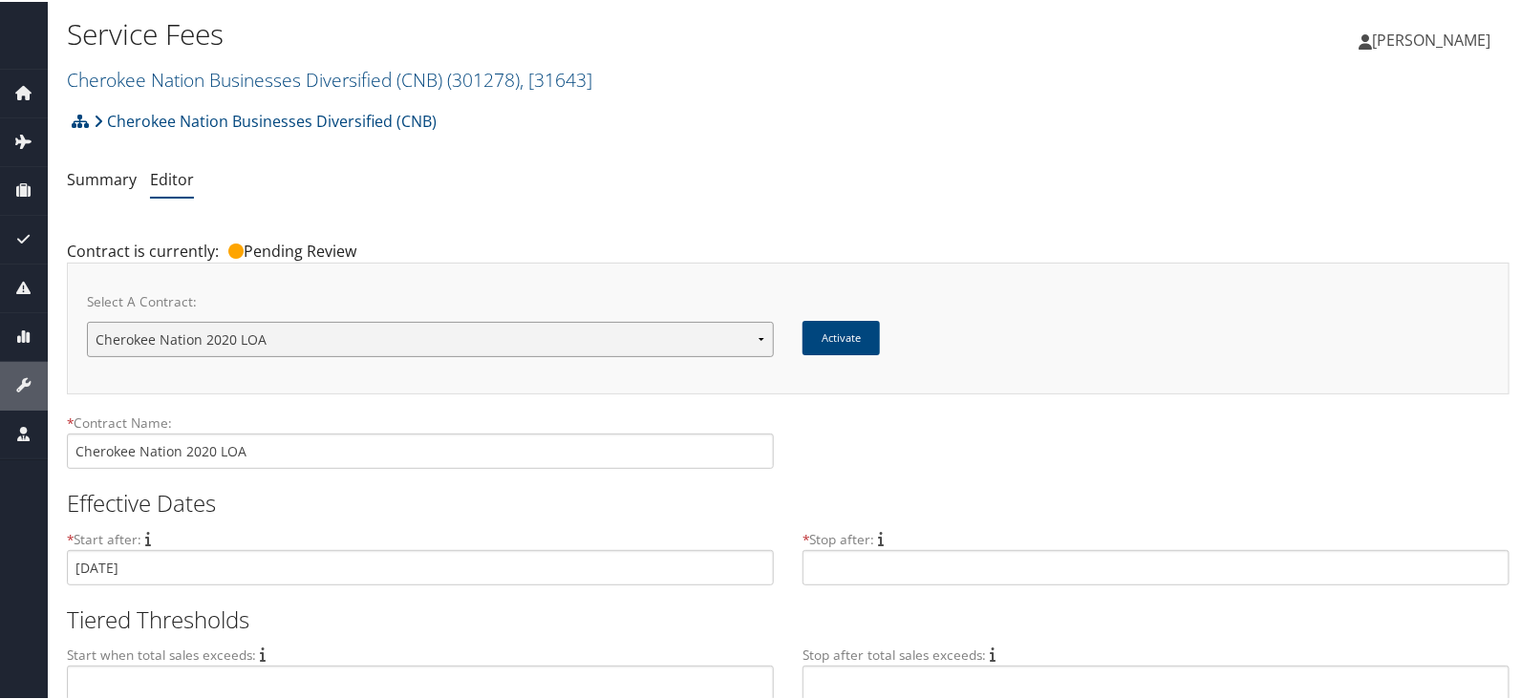
drag, startPoint x: 0, startPoint y: 0, endPoint x: 385, endPoint y: 340, distance: 513.6
click at [385, 340] on select "Cherokee Nation Cherokee Nation Cherokee Nation 2020 LOA Cherokee Nation 2025 L…" at bounding box center [430, 337] width 687 height 35
select select "23143"
click at [87, 320] on select "Cherokee Nation Cherokee Nation Cherokee Nation 2020 LOA Cherokee Nation 2025 L…" at bounding box center [430, 337] width 687 height 35
click at [291, 79] on link "Cherokee Nation Businesses Diversified (CNB) ( 301278 ) , [ 31643 ]" at bounding box center [329, 78] width 525 height 26
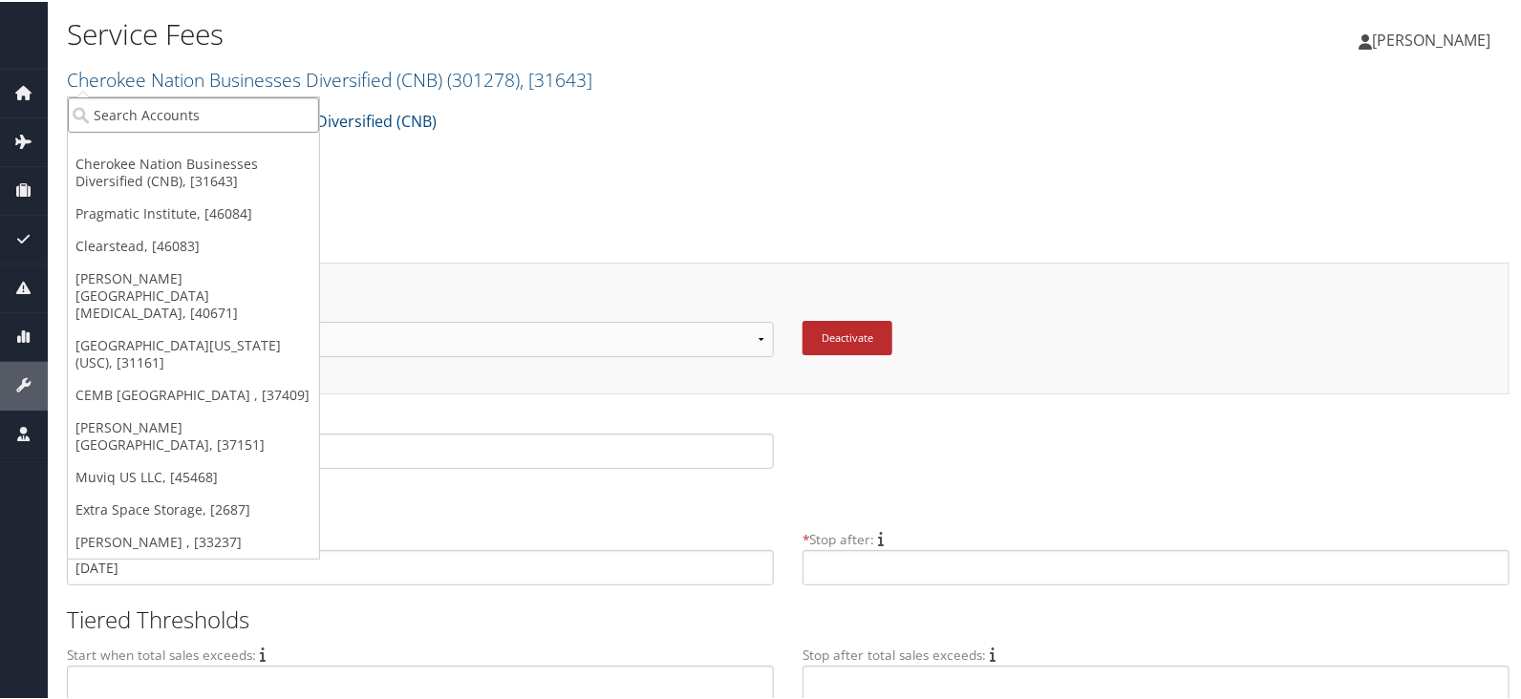
drag, startPoint x: 271, startPoint y: 119, endPoint x: 223, endPoint y: 54, distance: 81.2
click at [270, 119] on input "search" at bounding box center [193, 113] width 251 height 35
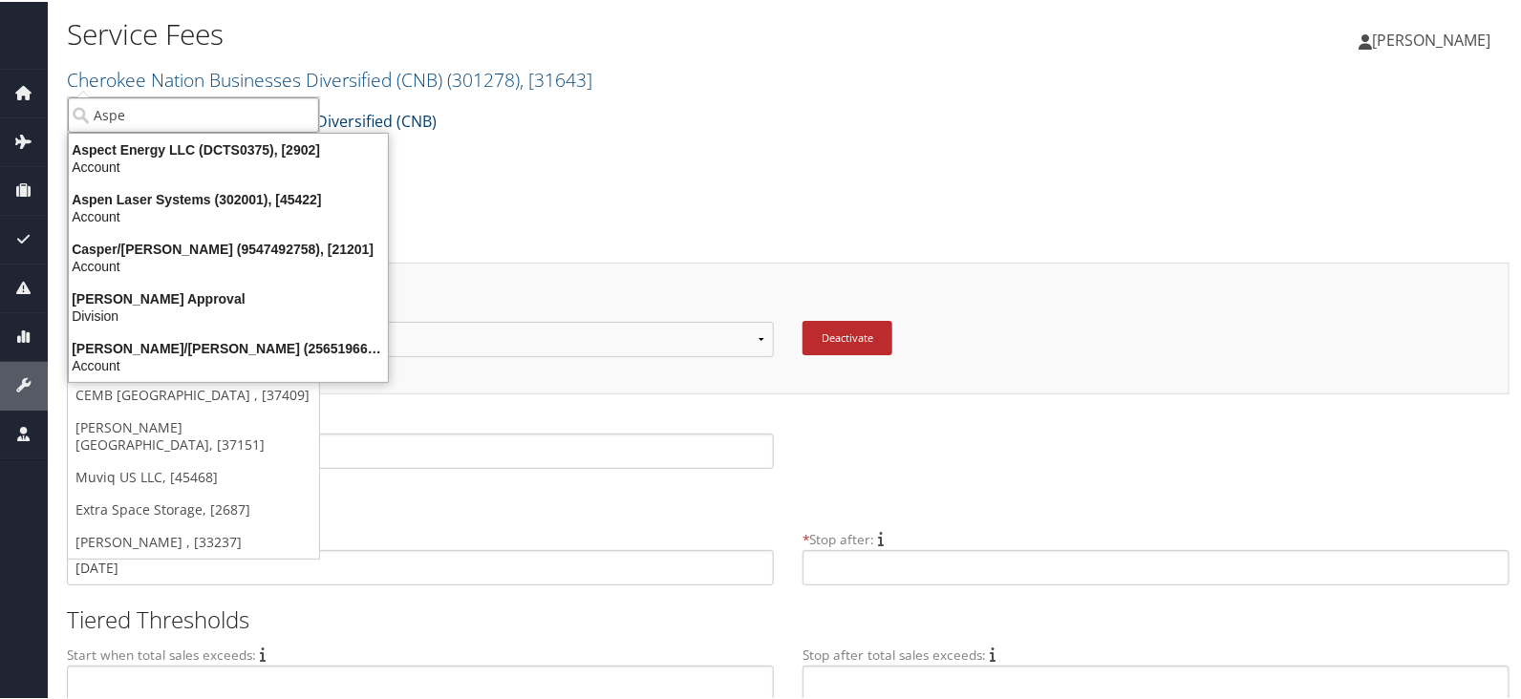
type input "Aspen"
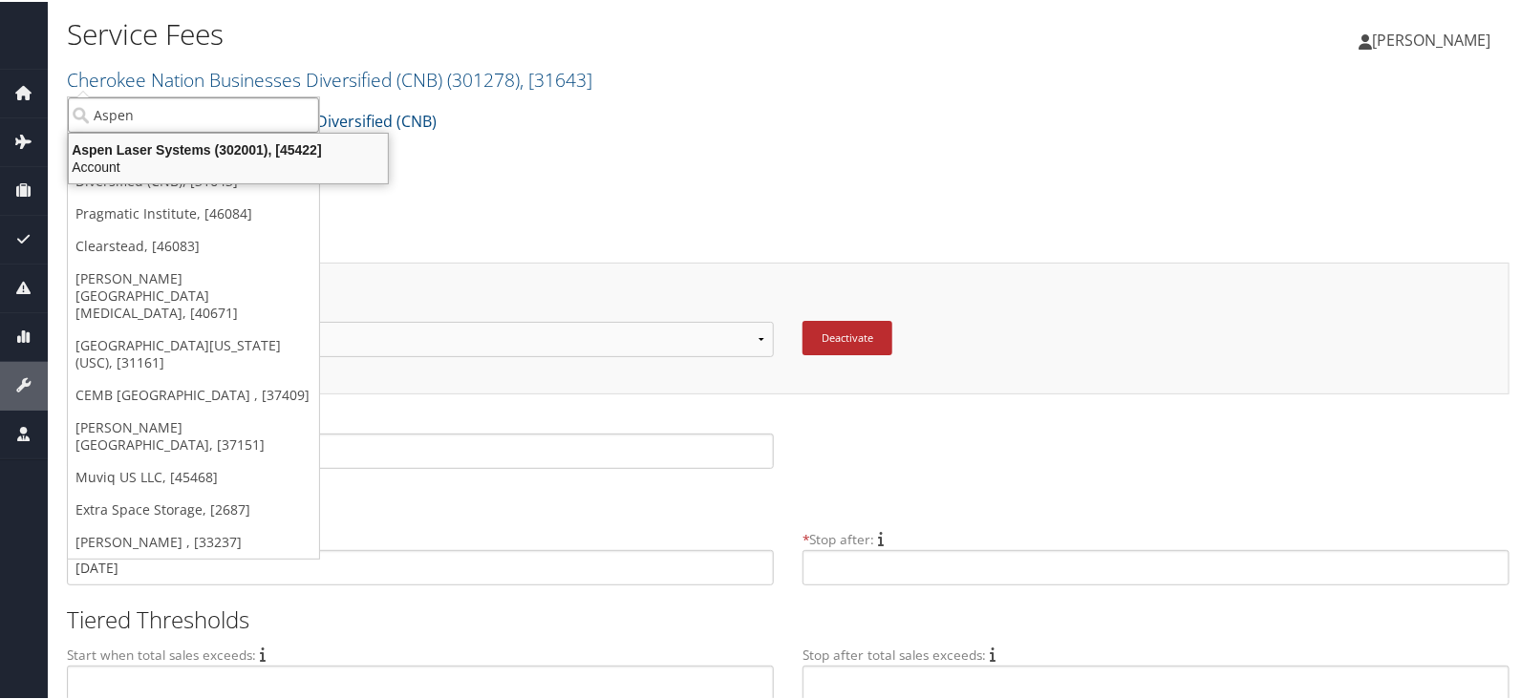
click at [325, 145] on div "Aspen Laser Systems (302001), [45422]" at bounding box center [228, 147] width 342 height 17
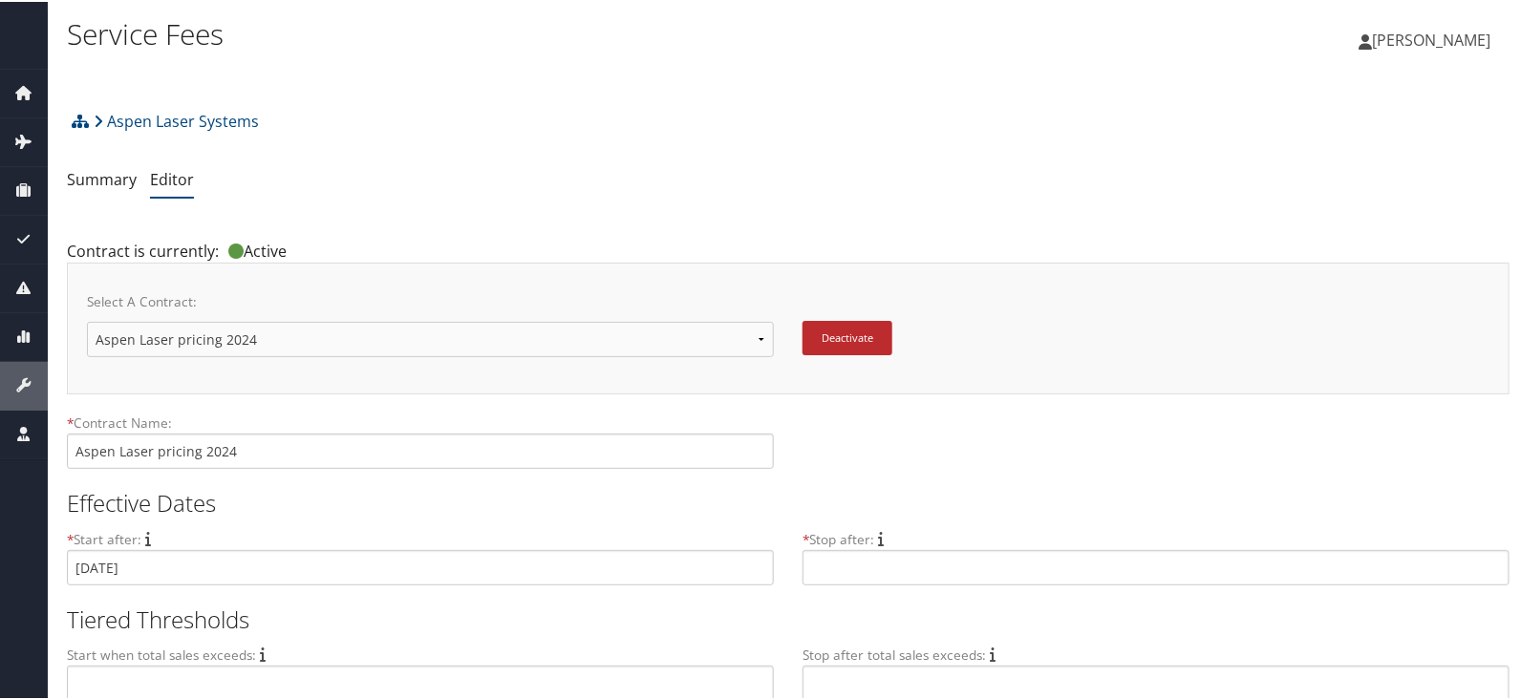
scroll to position [118, 0]
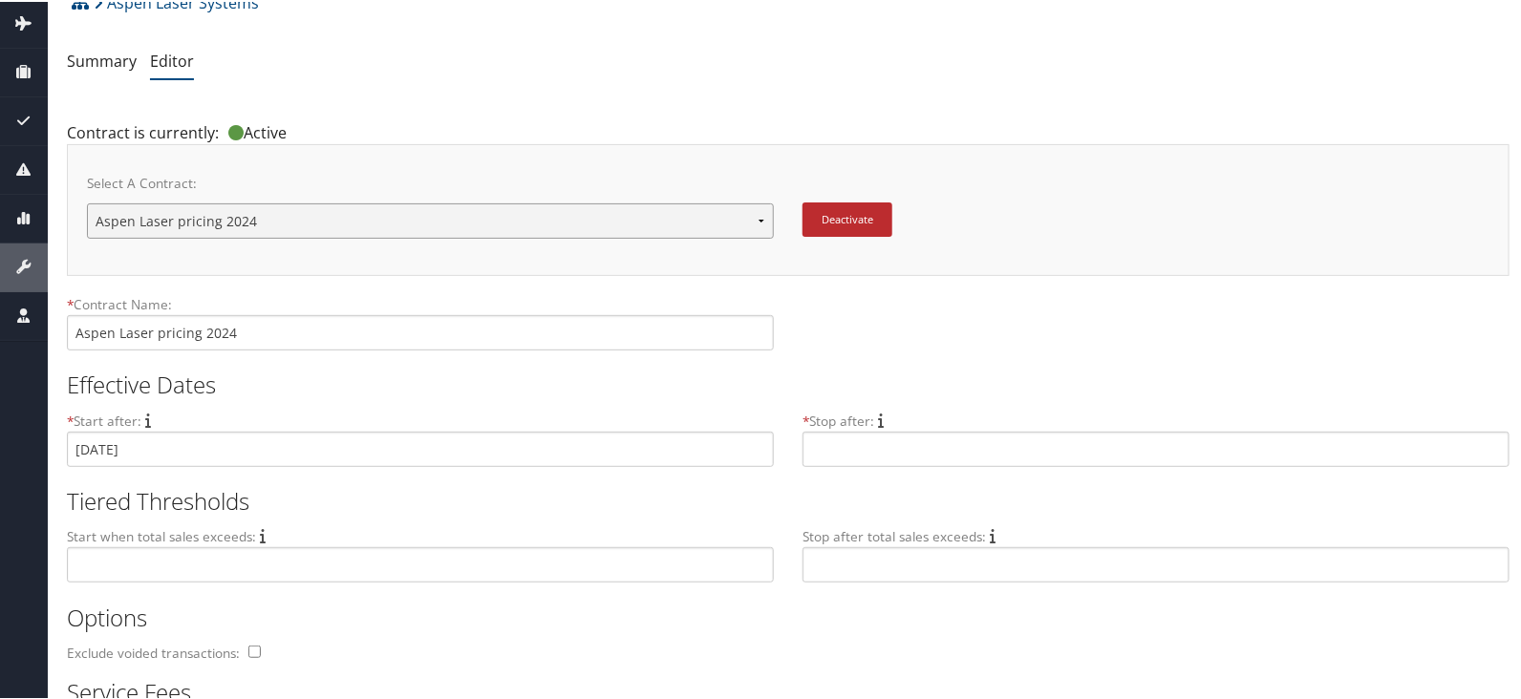
click at [373, 208] on select "Aspen Laser pricing 2024 New Contract..." at bounding box center [430, 219] width 687 height 35
click at [87, 202] on select "Aspen Laser pricing 2024 New Contract..." at bounding box center [430, 219] width 687 height 35
click at [1035, 251] on div "Deactivate" at bounding box center [1138, 227] width 701 height 53
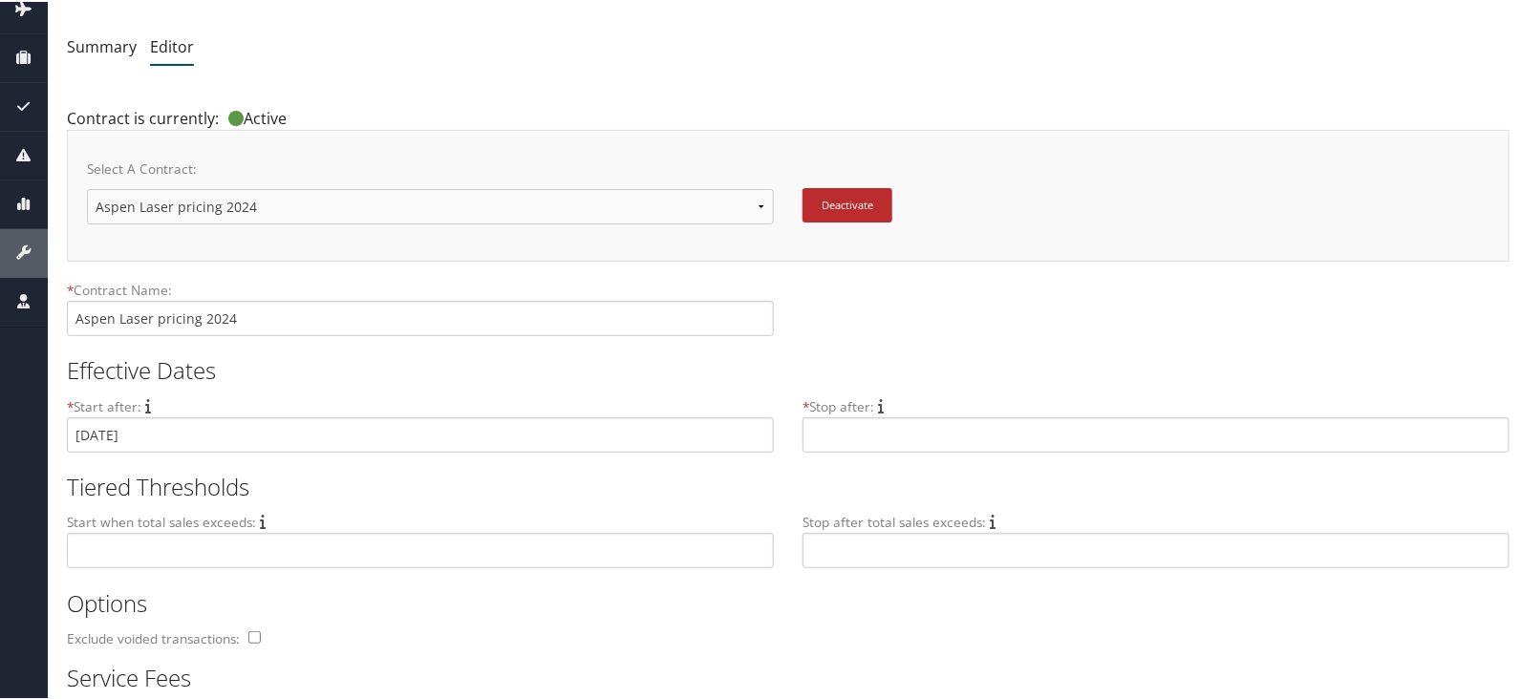
scroll to position [0, 0]
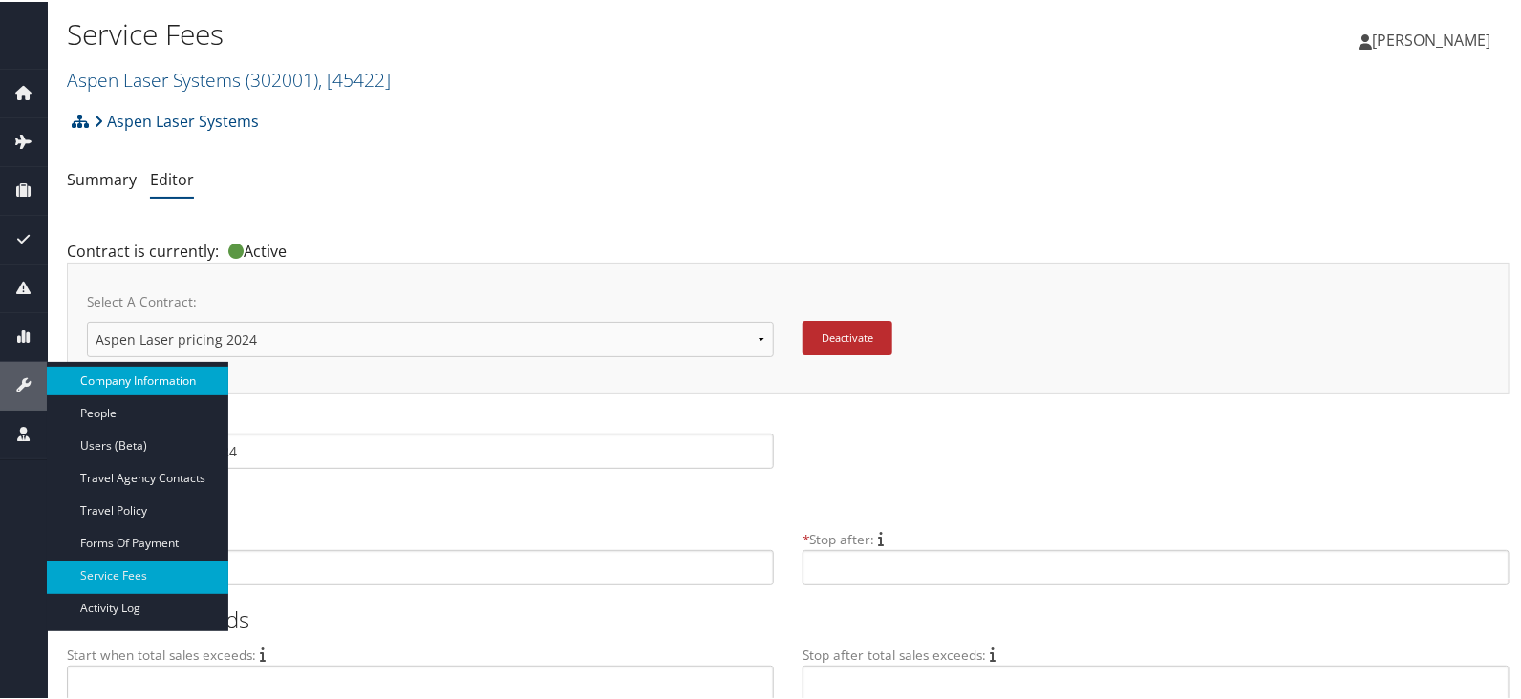
click at [169, 381] on link "Company Information" at bounding box center [137, 379] width 181 height 29
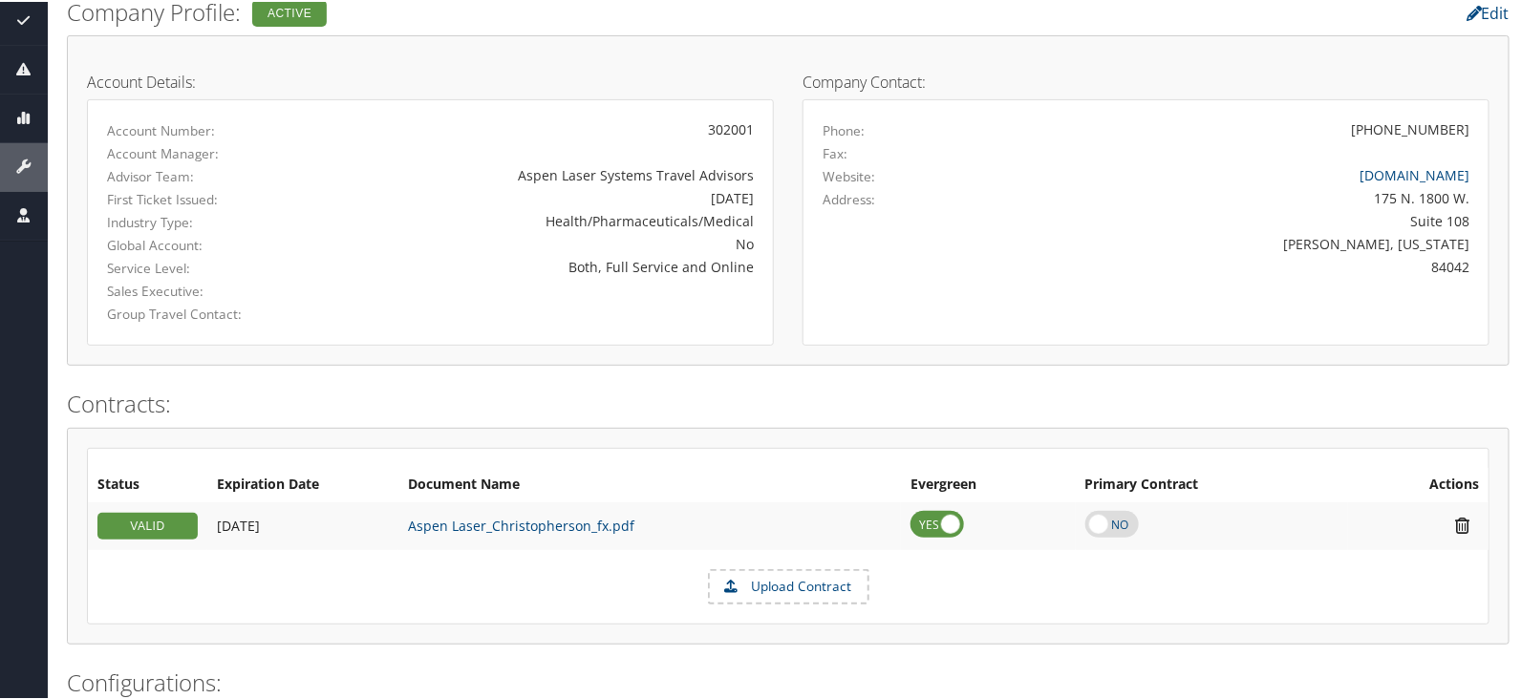
scroll to position [238, 0]
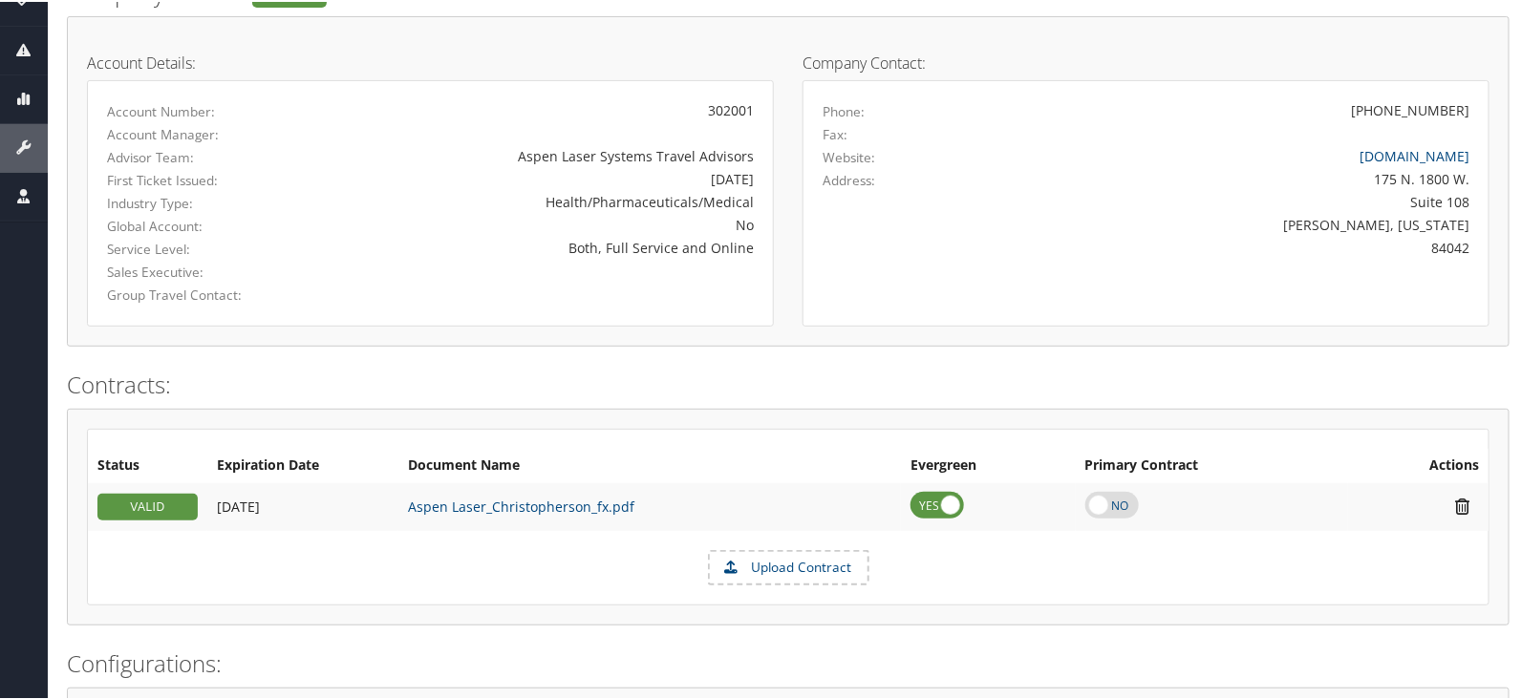
click at [260, 503] on span "01/26/2026" at bounding box center [238, 505] width 43 height 18
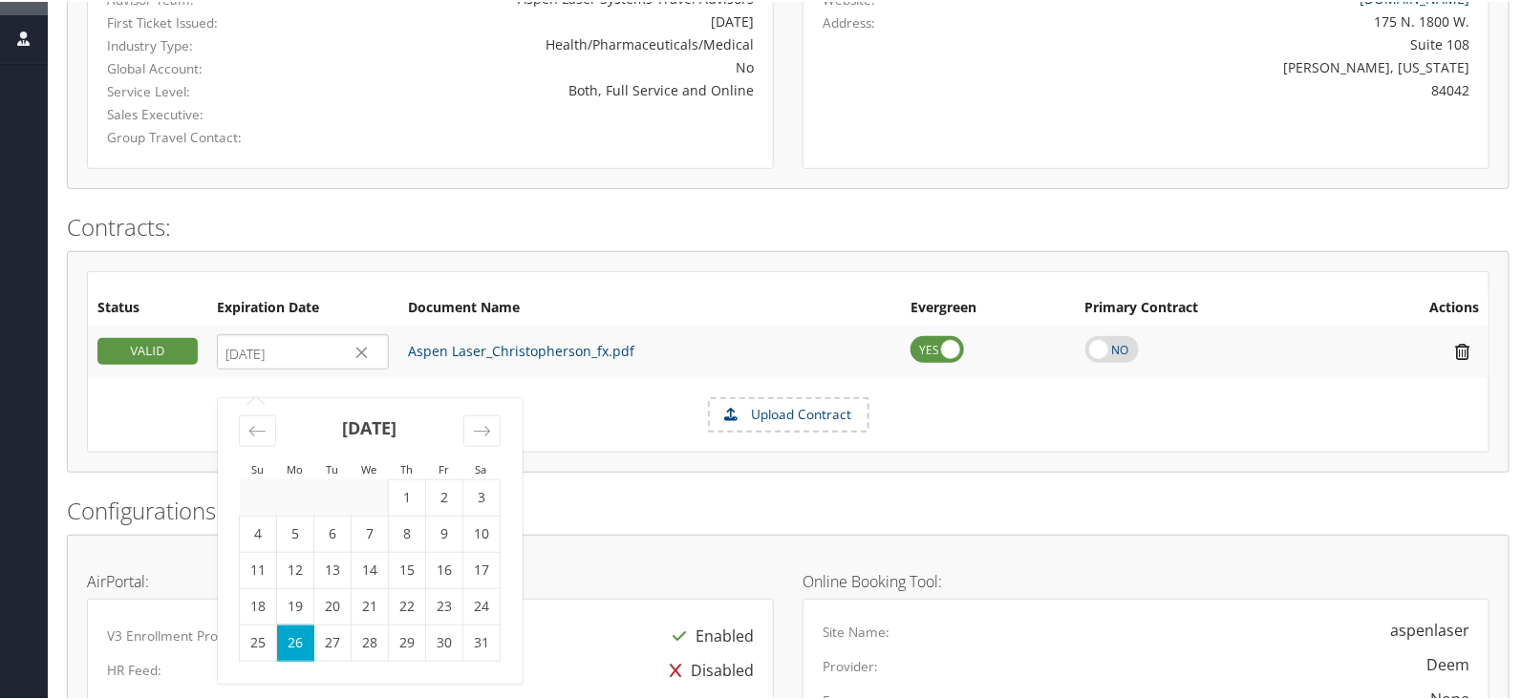
scroll to position [358, 0]
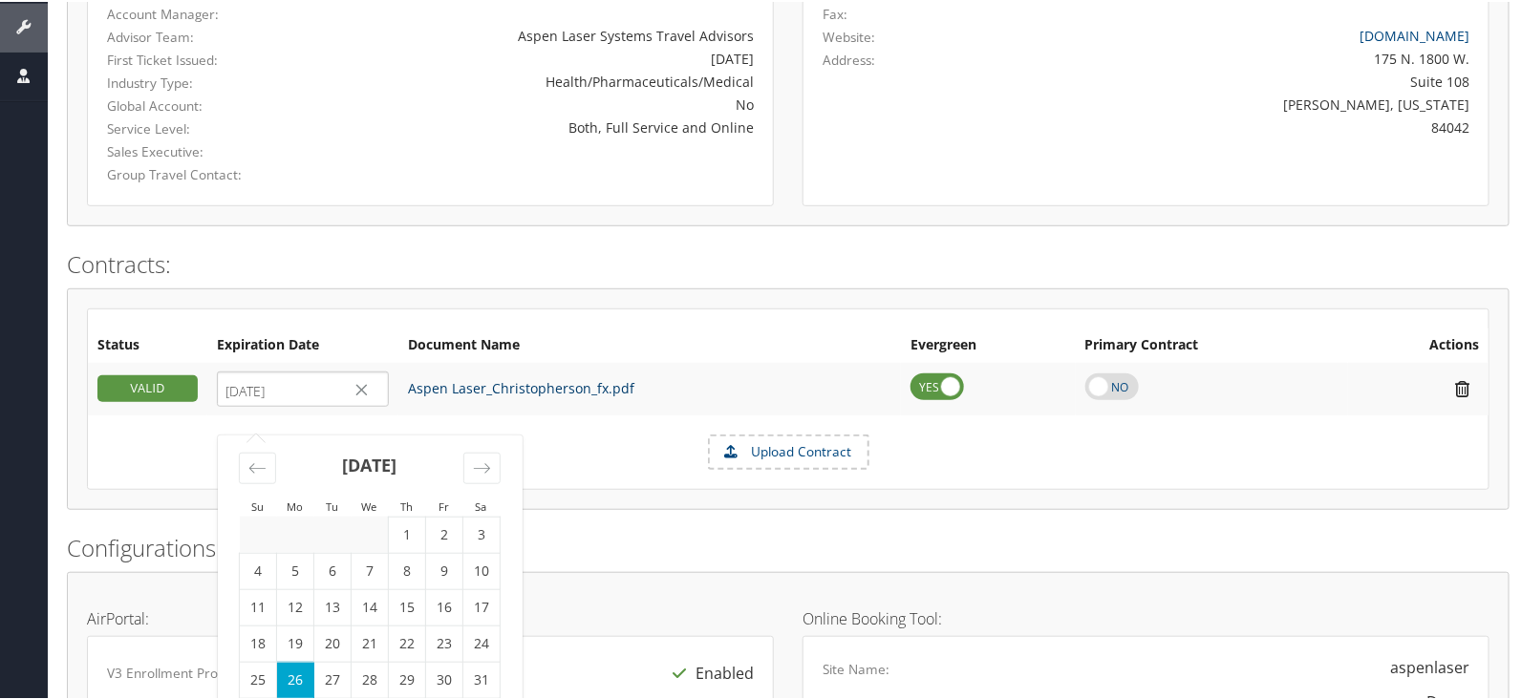
click at [530, 394] on link "Aspen Laser_Christopherson_fx.pdf" at bounding box center [521, 386] width 226 height 18
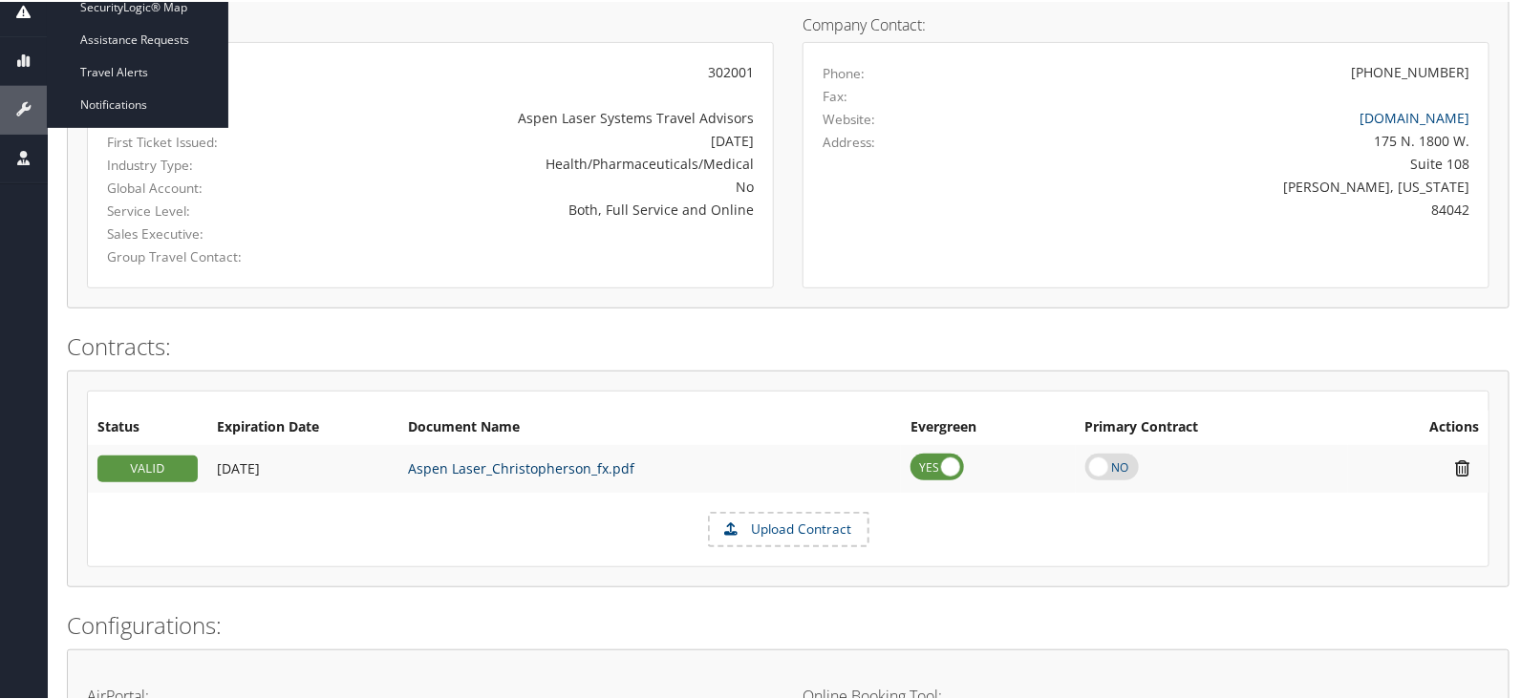
scroll to position [238, 0]
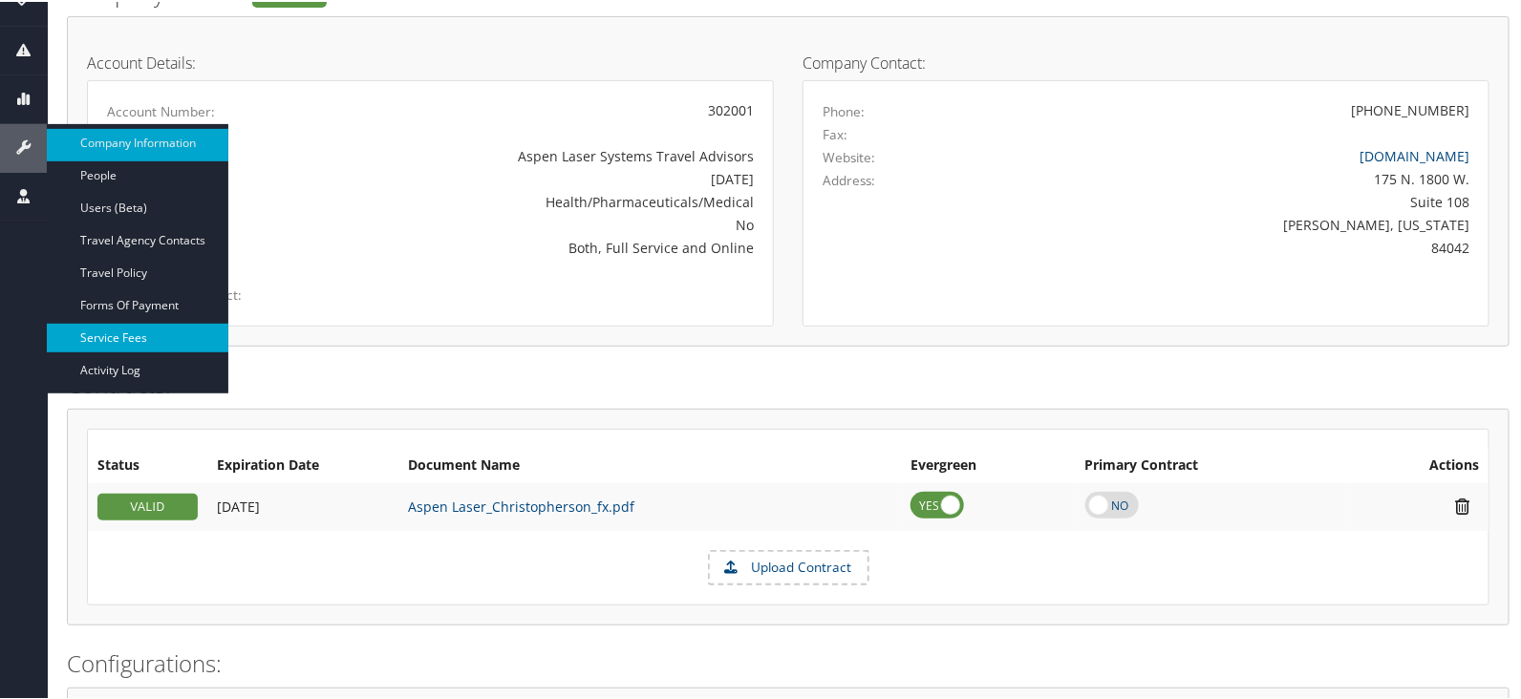
click at [124, 335] on link "Service Fees" at bounding box center [137, 336] width 181 height 29
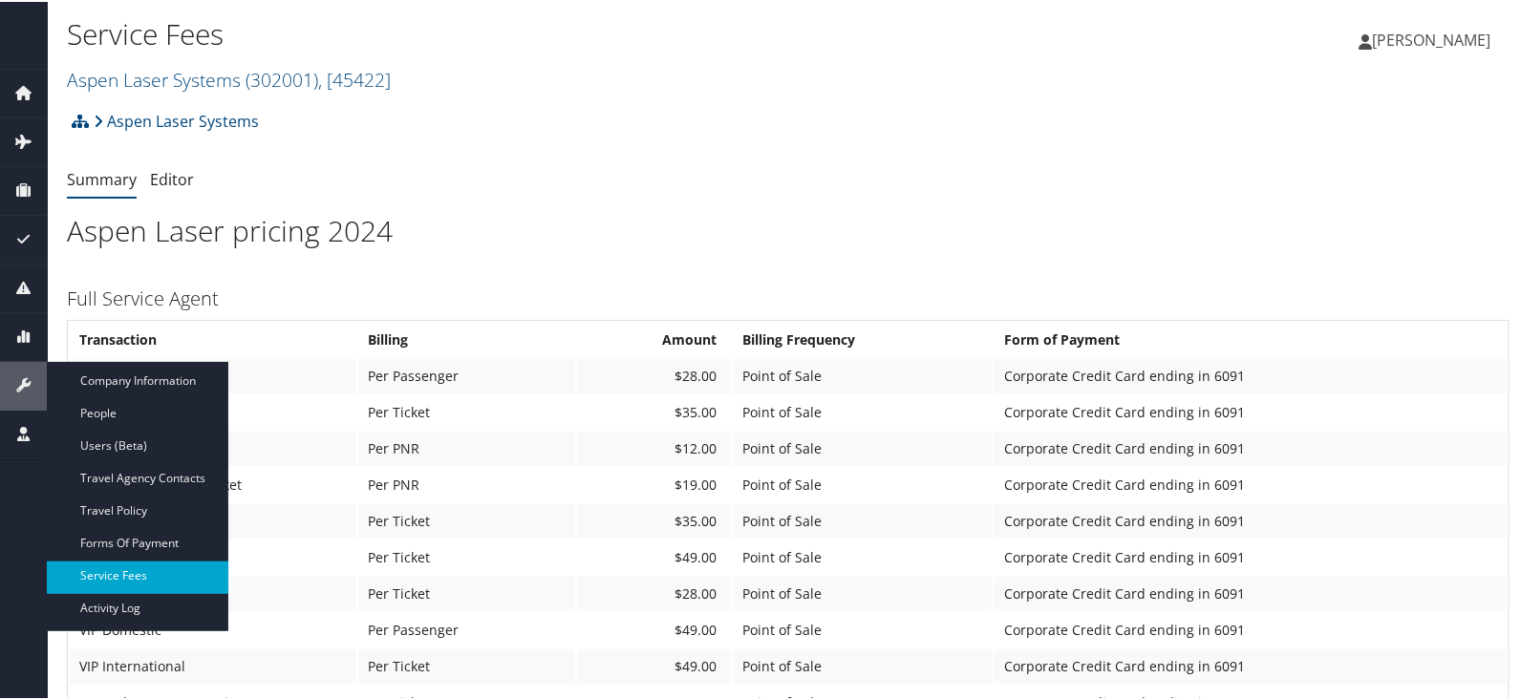
click at [111, 572] on link "Service Fees" at bounding box center [137, 574] width 181 height 29
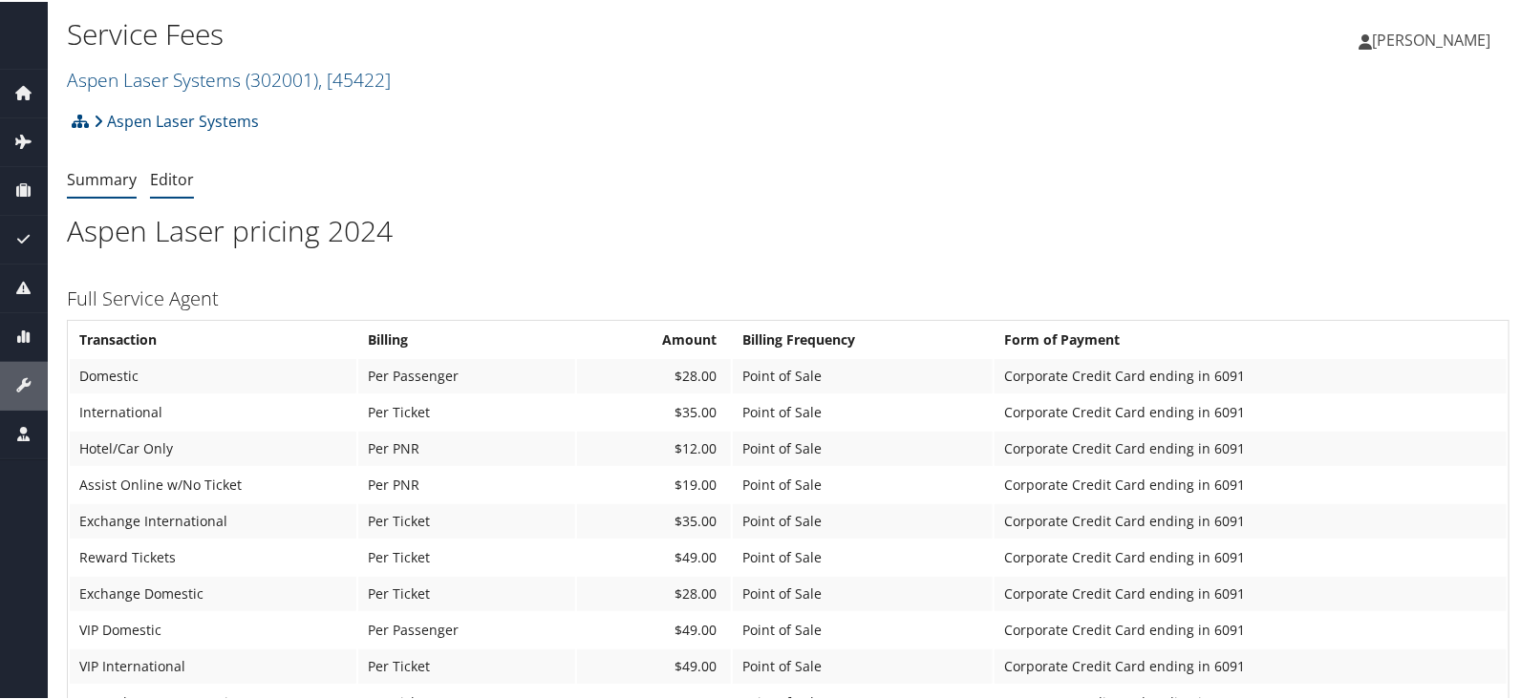
click at [173, 179] on link "Editor" at bounding box center [172, 177] width 44 height 21
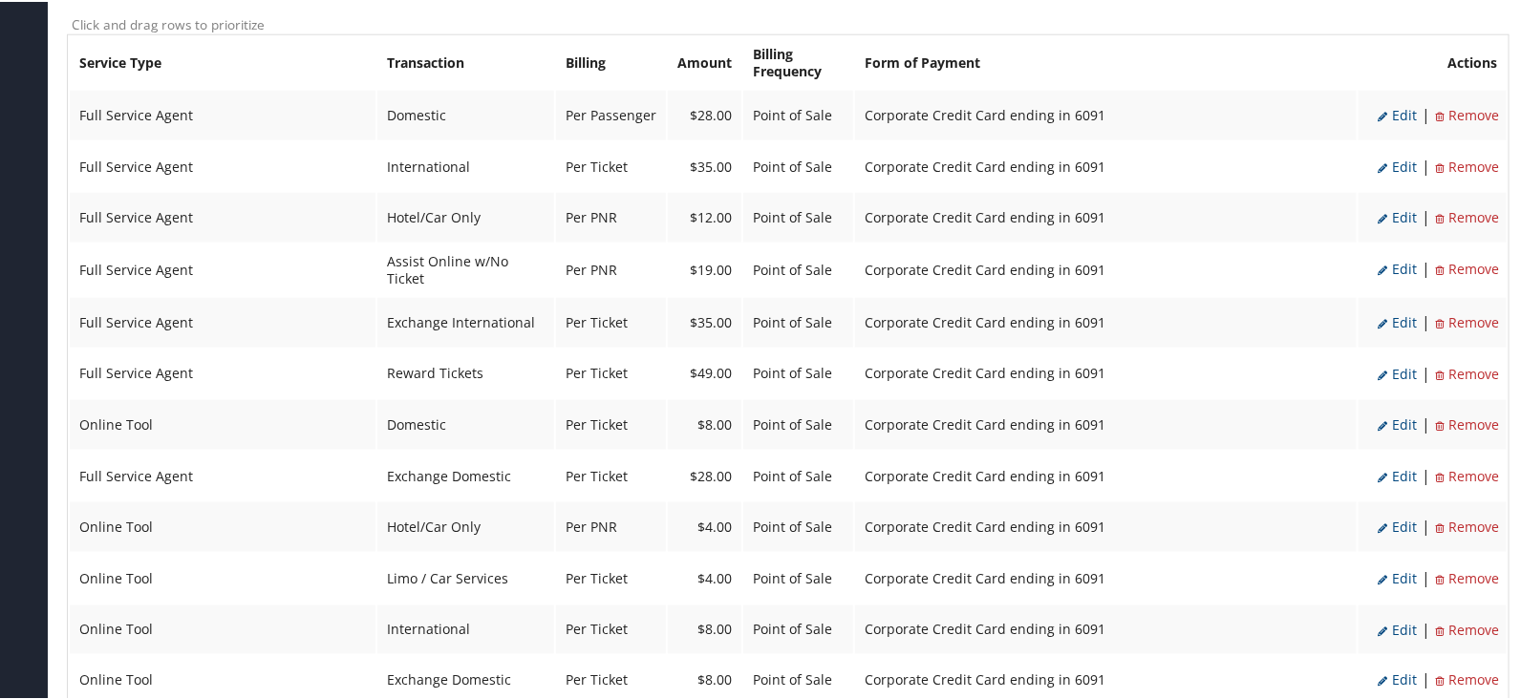
scroll to position [835, 0]
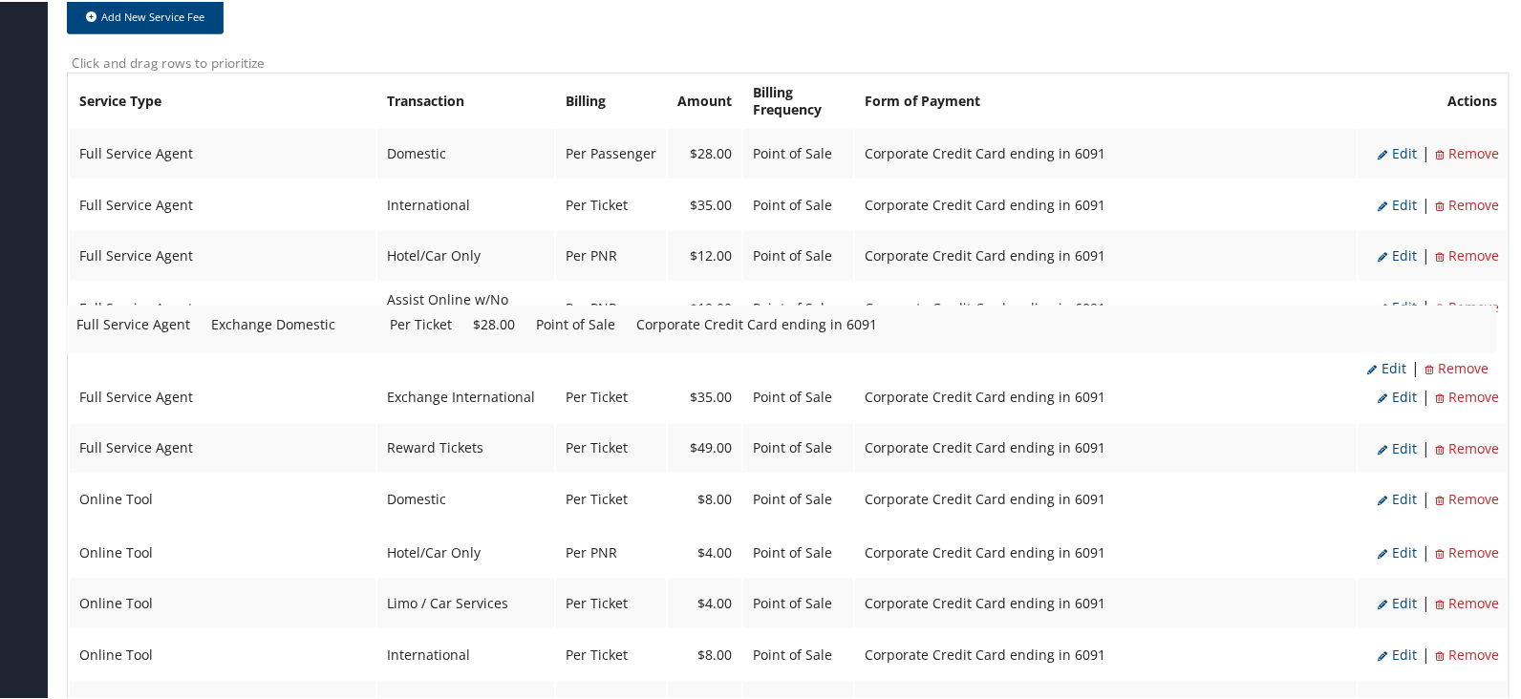
drag, startPoint x: 439, startPoint y: 472, endPoint x: 434, endPoint y: 329, distance: 143.4
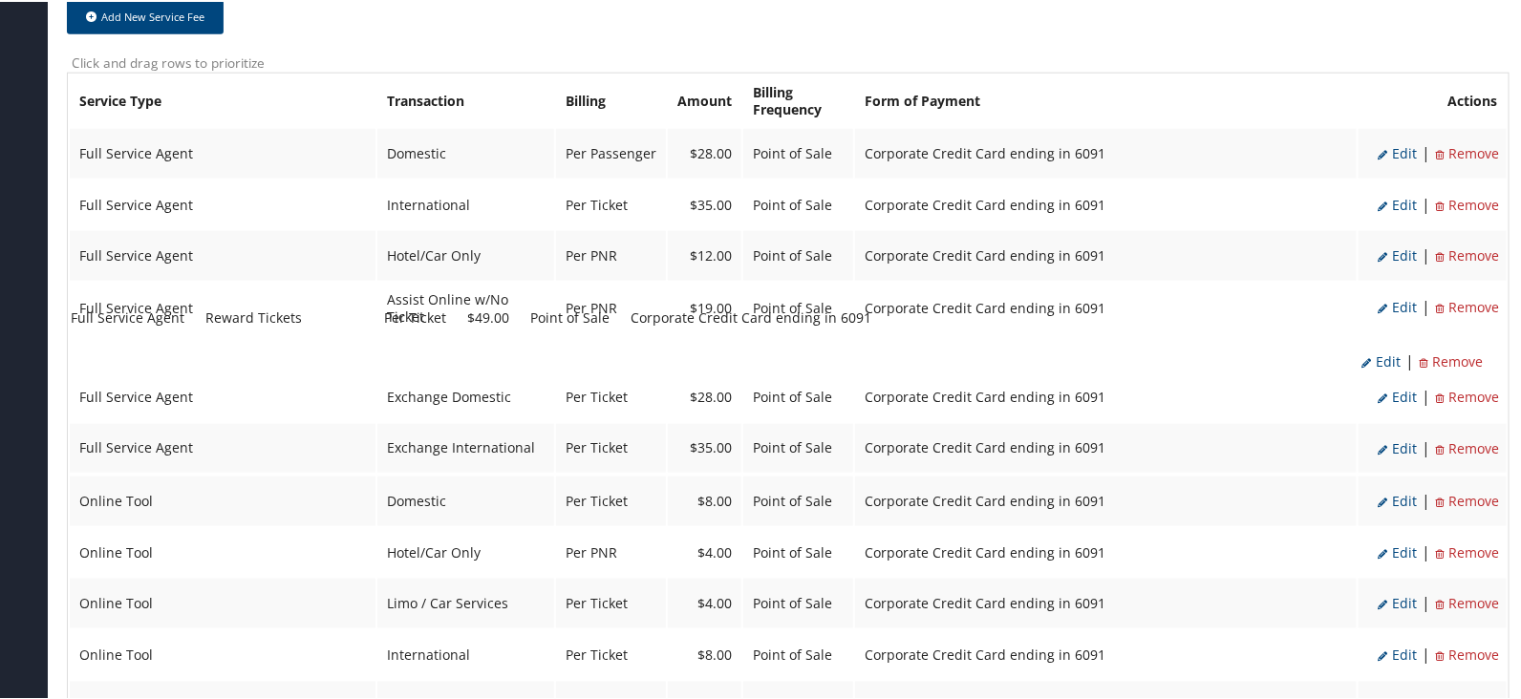
drag, startPoint x: 455, startPoint y: 457, endPoint x: 444, endPoint y: 325, distance: 132.2
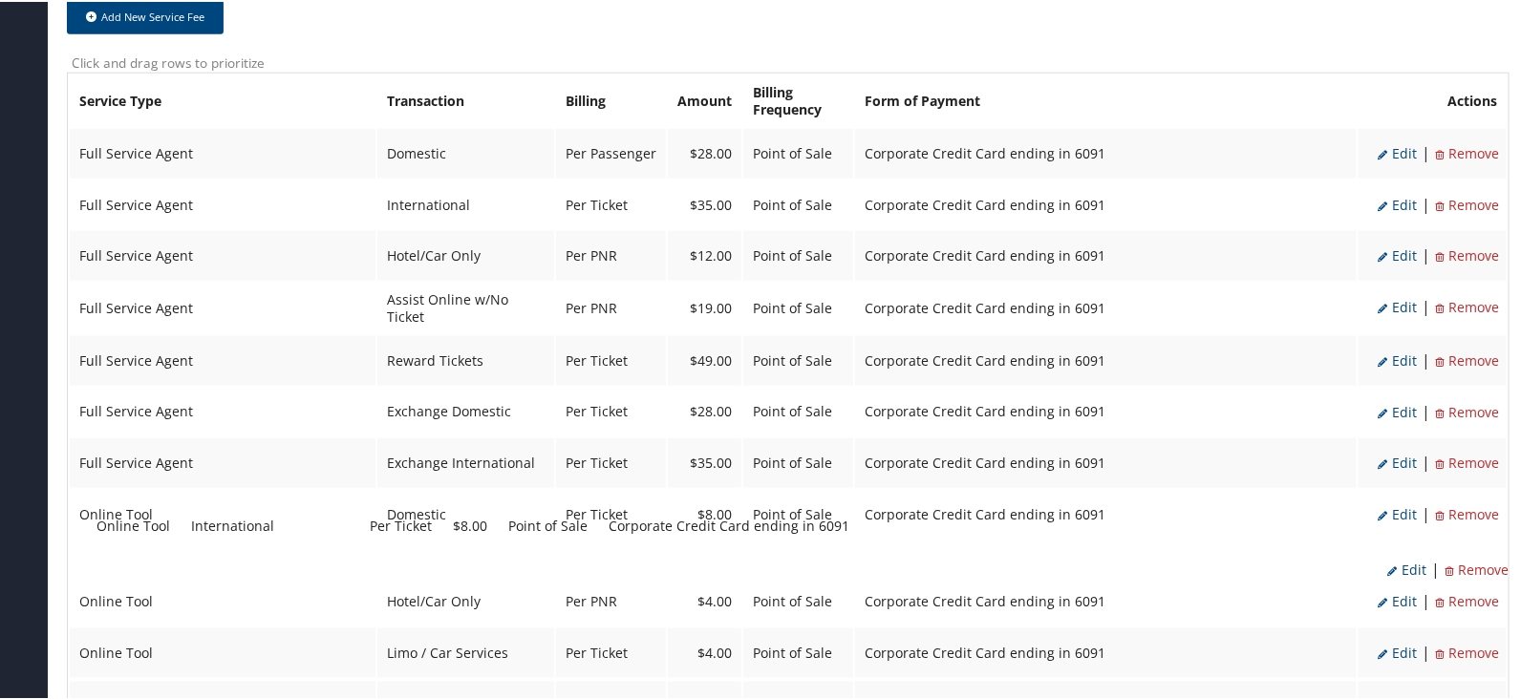
drag, startPoint x: 411, startPoint y: 643, endPoint x: 423, endPoint y: 518, distance: 125.7
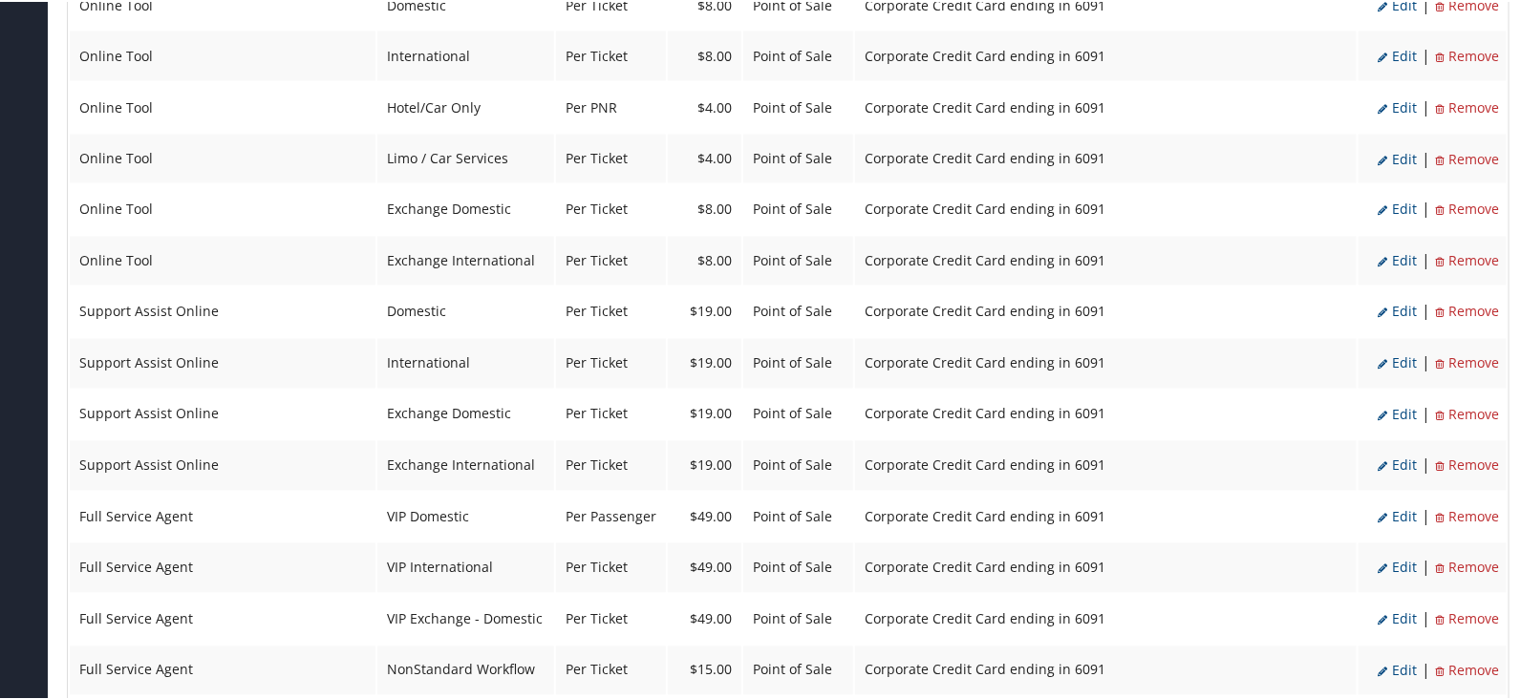
scroll to position [1433, 0]
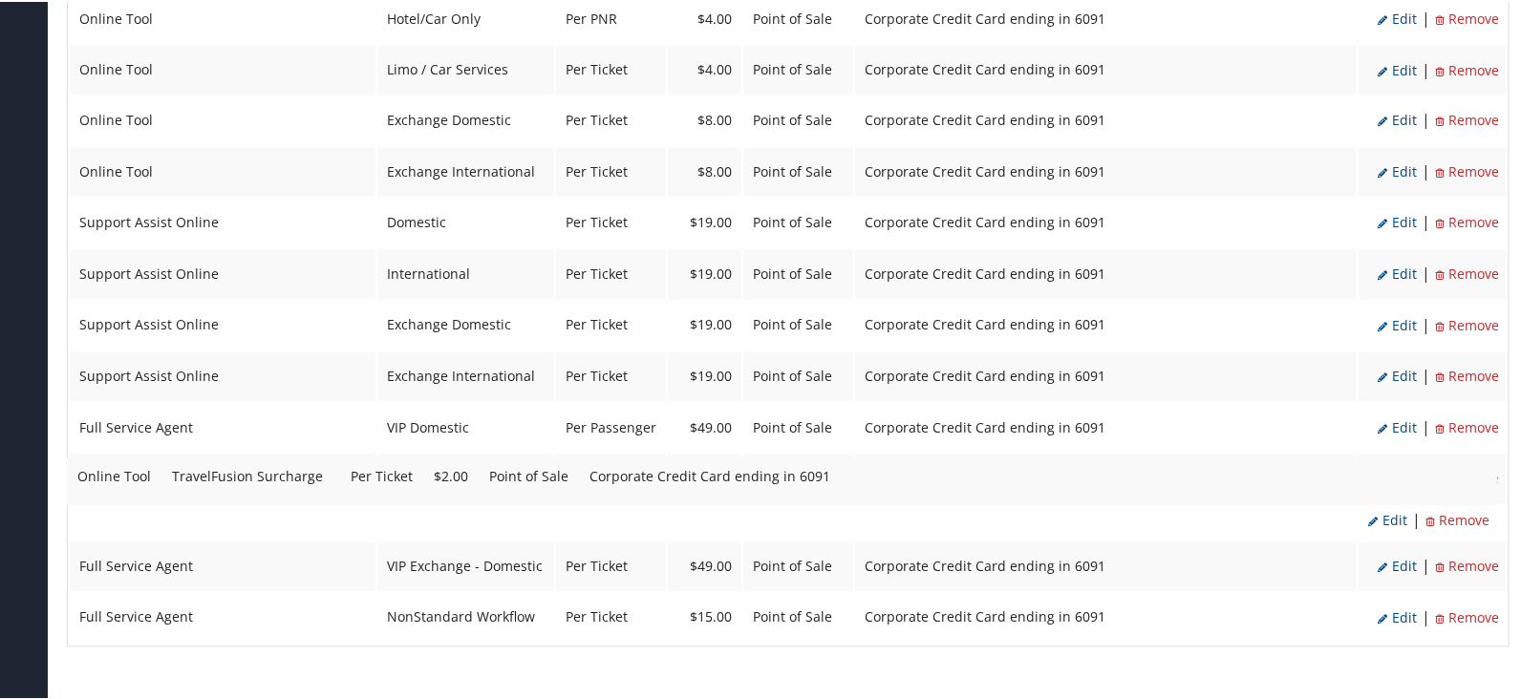
drag, startPoint x: 459, startPoint y: 561, endPoint x: 452, endPoint y: 468, distance: 93.0
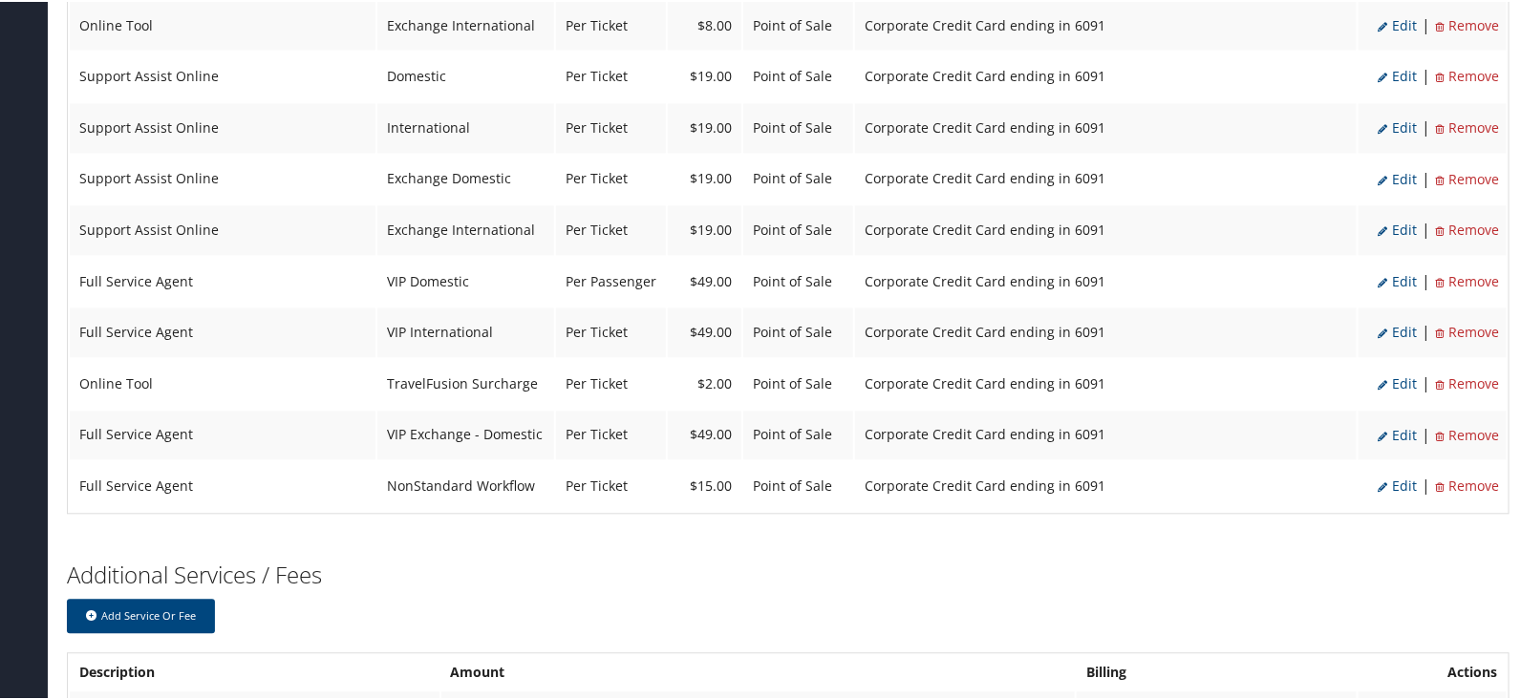
scroll to position [1724, 0]
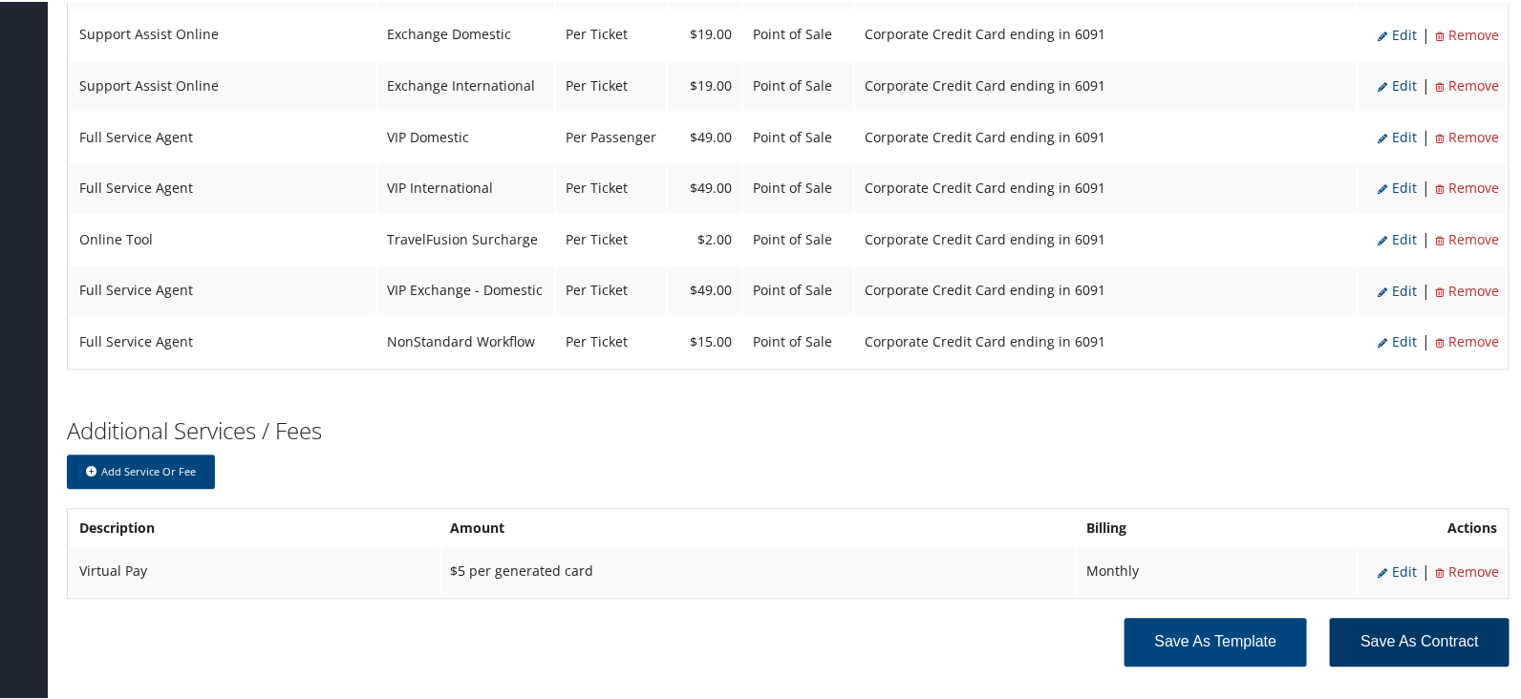
click at [1372, 616] on button "Save as Contract" at bounding box center [1420, 640] width 180 height 49
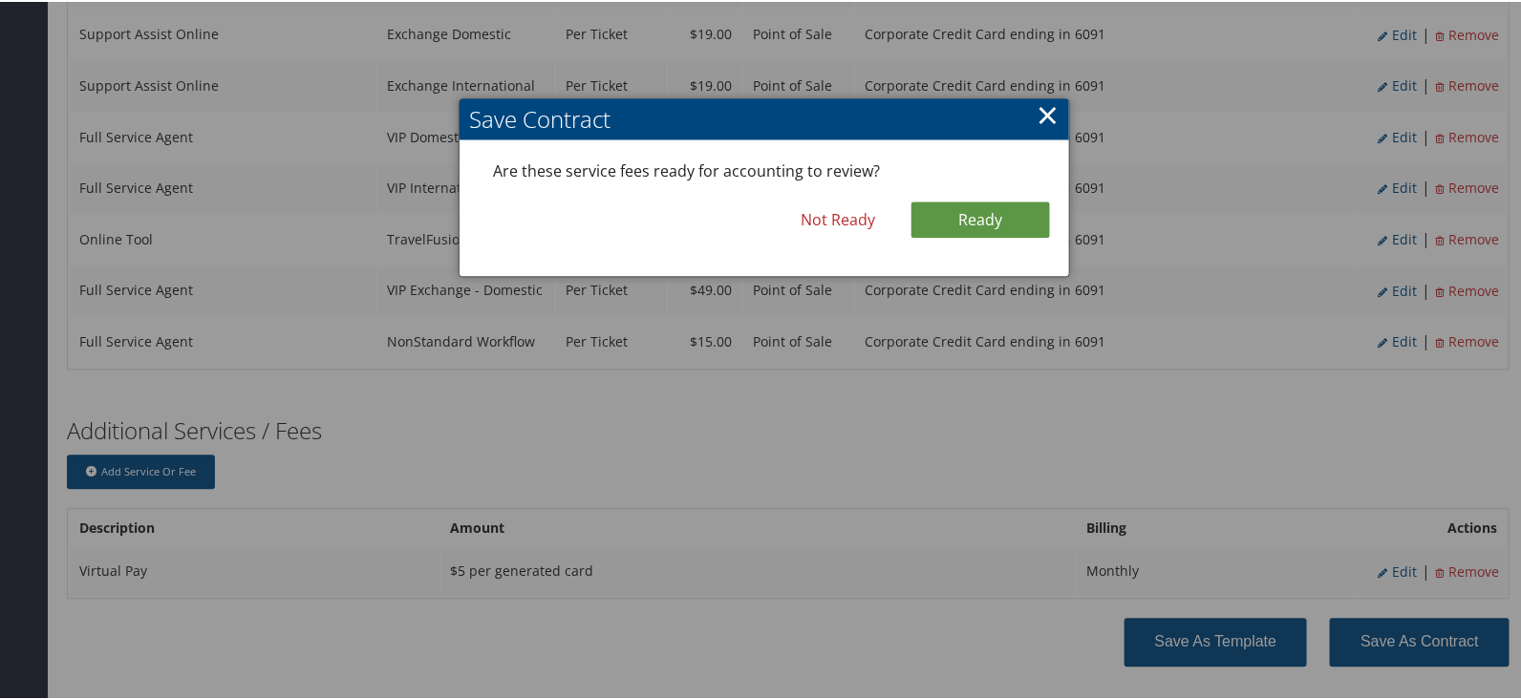
drag, startPoint x: 965, startPoint y: 207, endPoint x: 984, endPoint y: 173, distance: 39.3
click at [984, 173] on div "Are these service fees ready for accounting to review? Not Ready Ready" at bounding box center [763, 206] width 609 height 136
click at [965, 207] on link "Ready" at bounding box center [980, 218] width 138 height 36
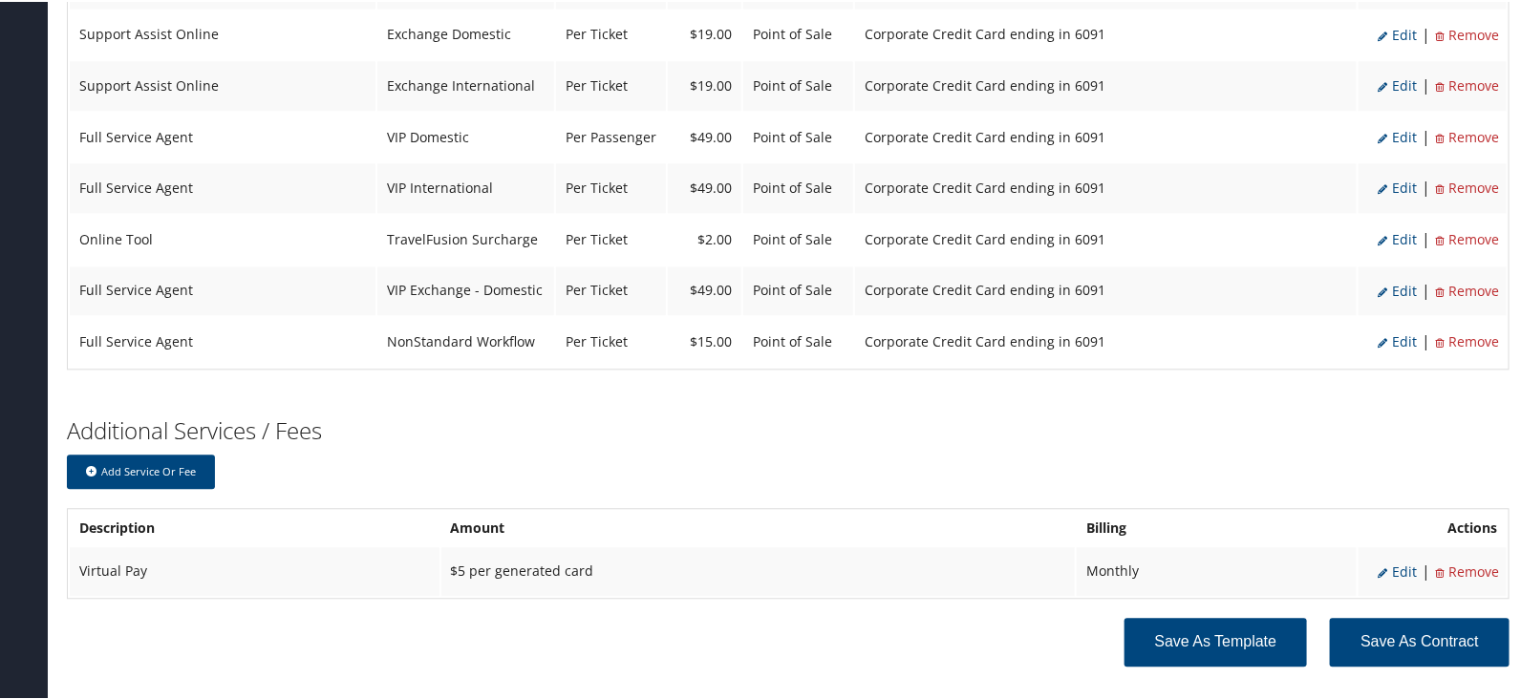
scroll to position [1786, 0]
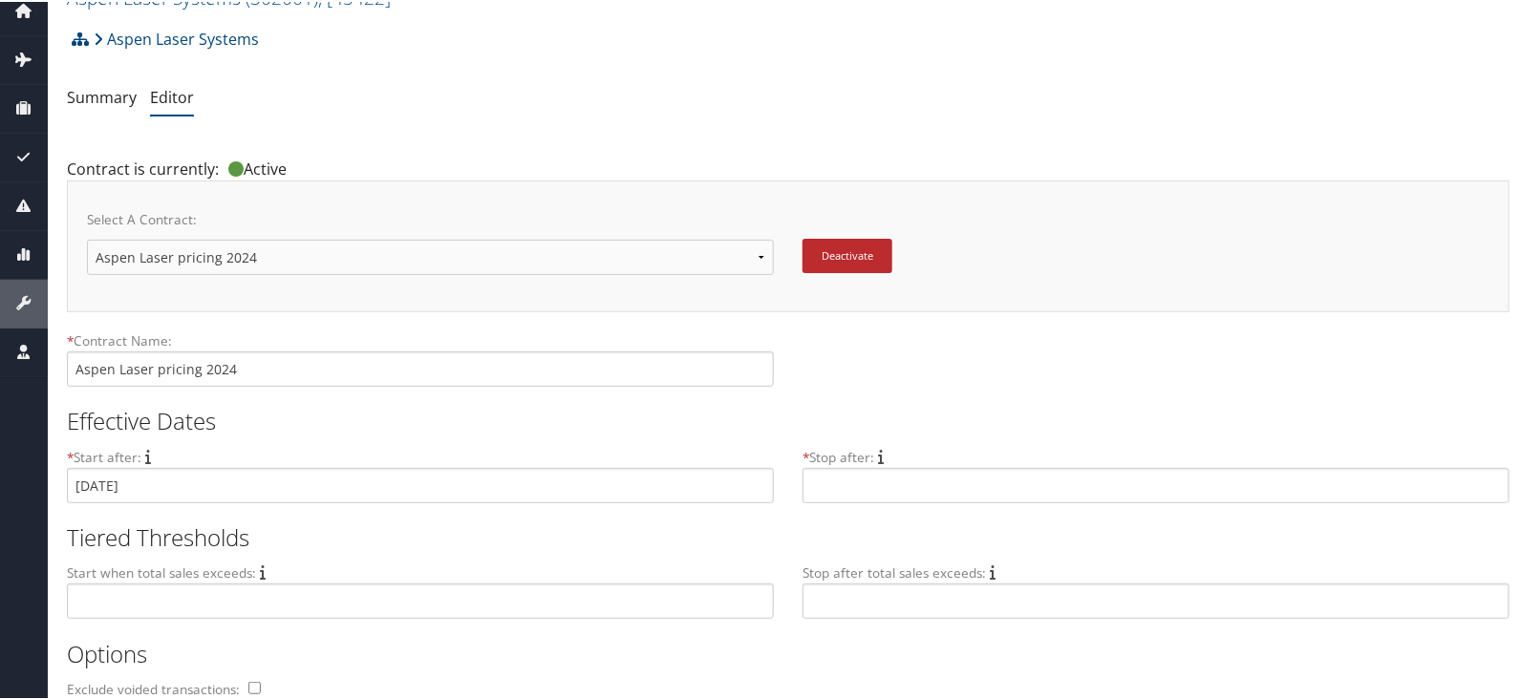
scroll to position [118, 0]
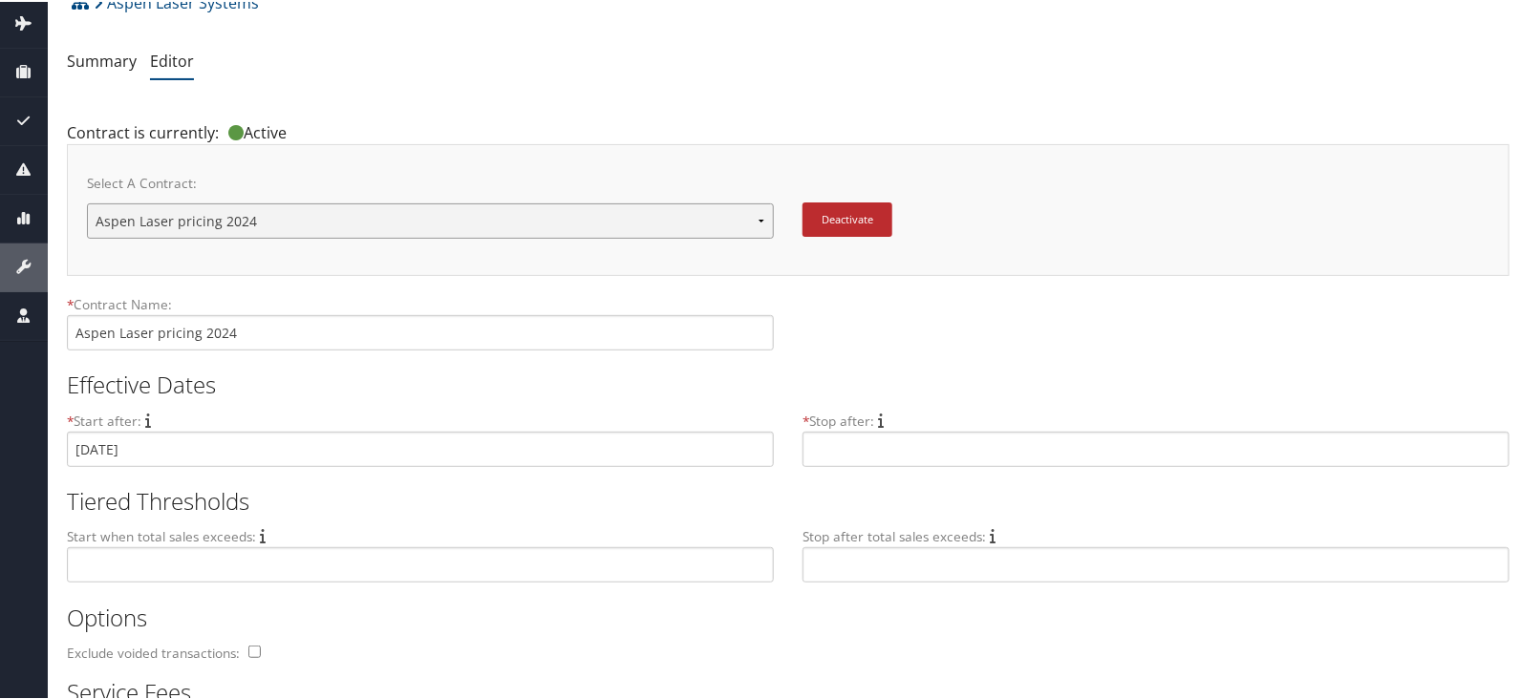
click at [316, 207] on select "Aspen Laser pricing 2024 New Contract..." at bounding box center [430, 219] width 687 height 35
click at [542, 121] on div "Contract is currently: Active" at bounding box center [427, 126] width 721 height 32
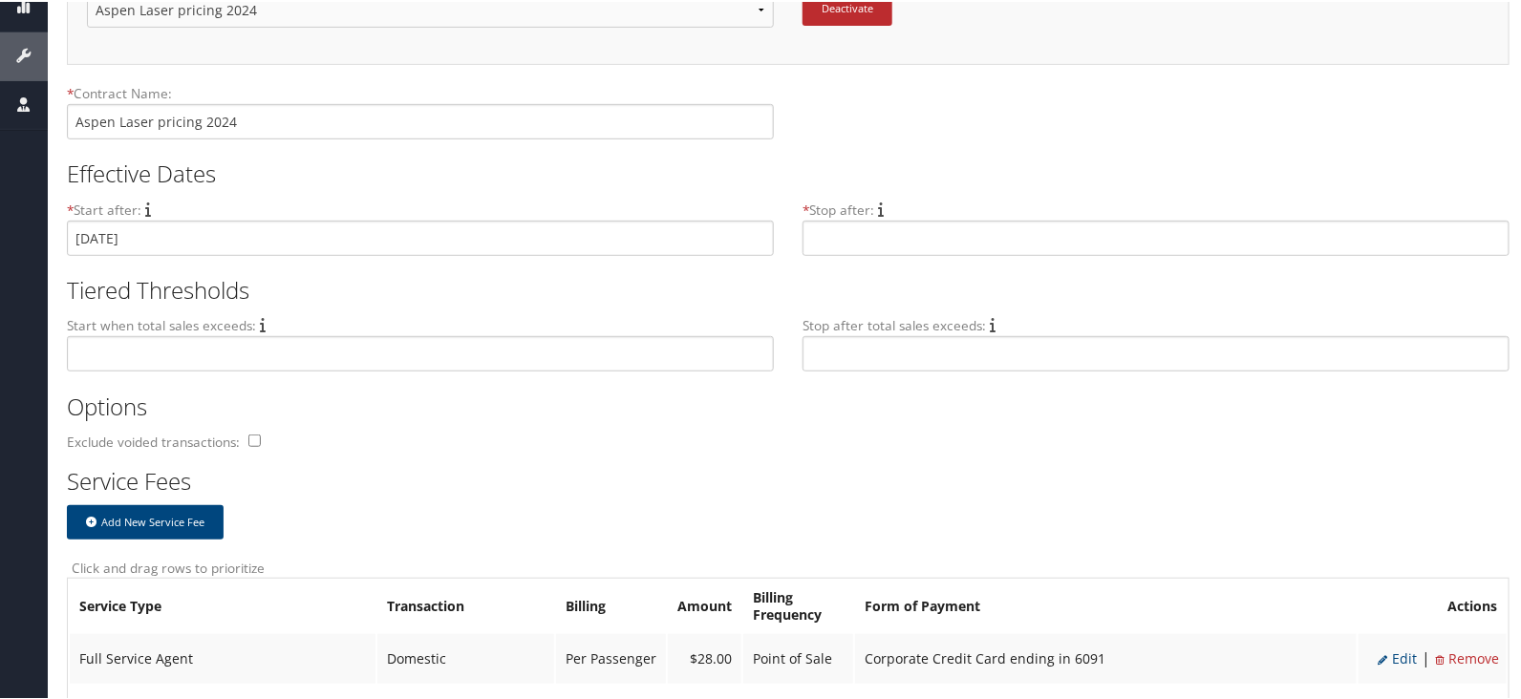
scroll to position [0, 0]
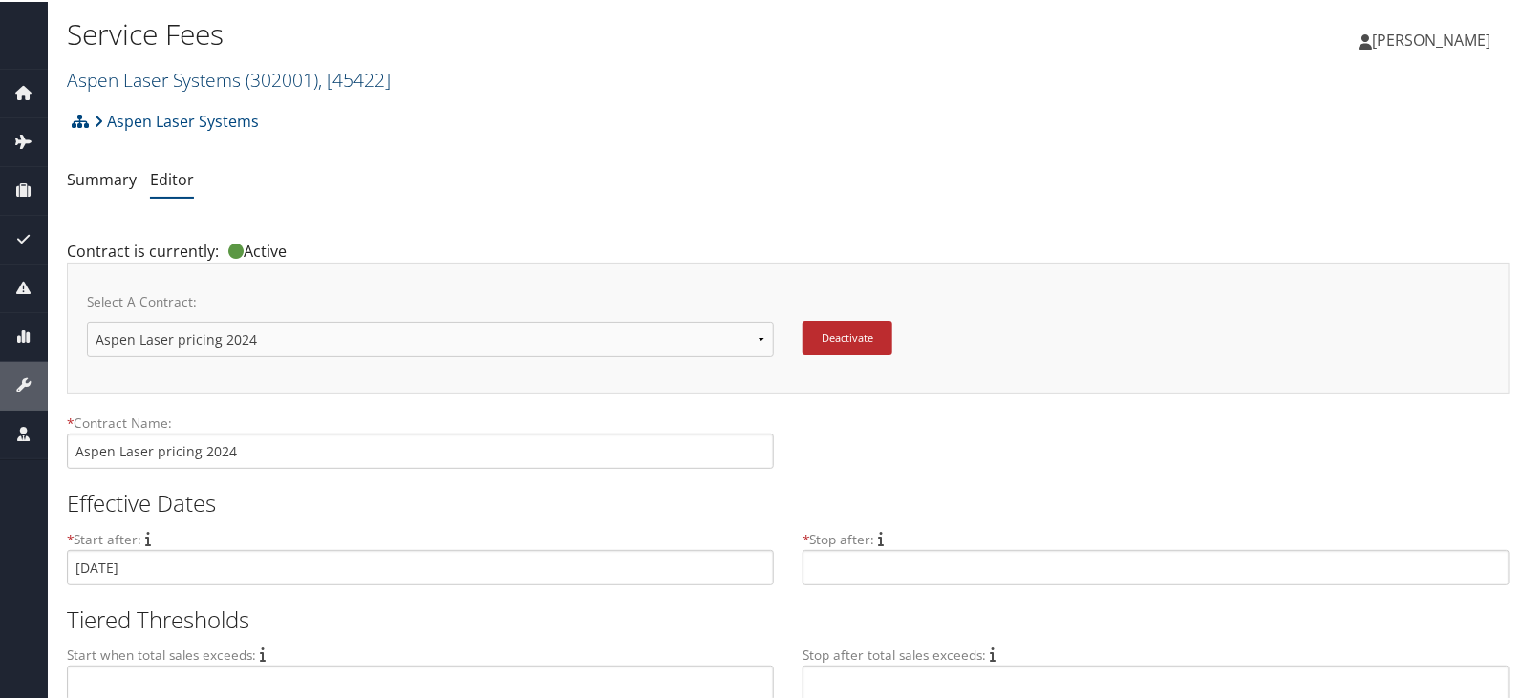
click at [302, 71] on span "( 302001 )" at bounding box center [281, 78] width 73 height 26
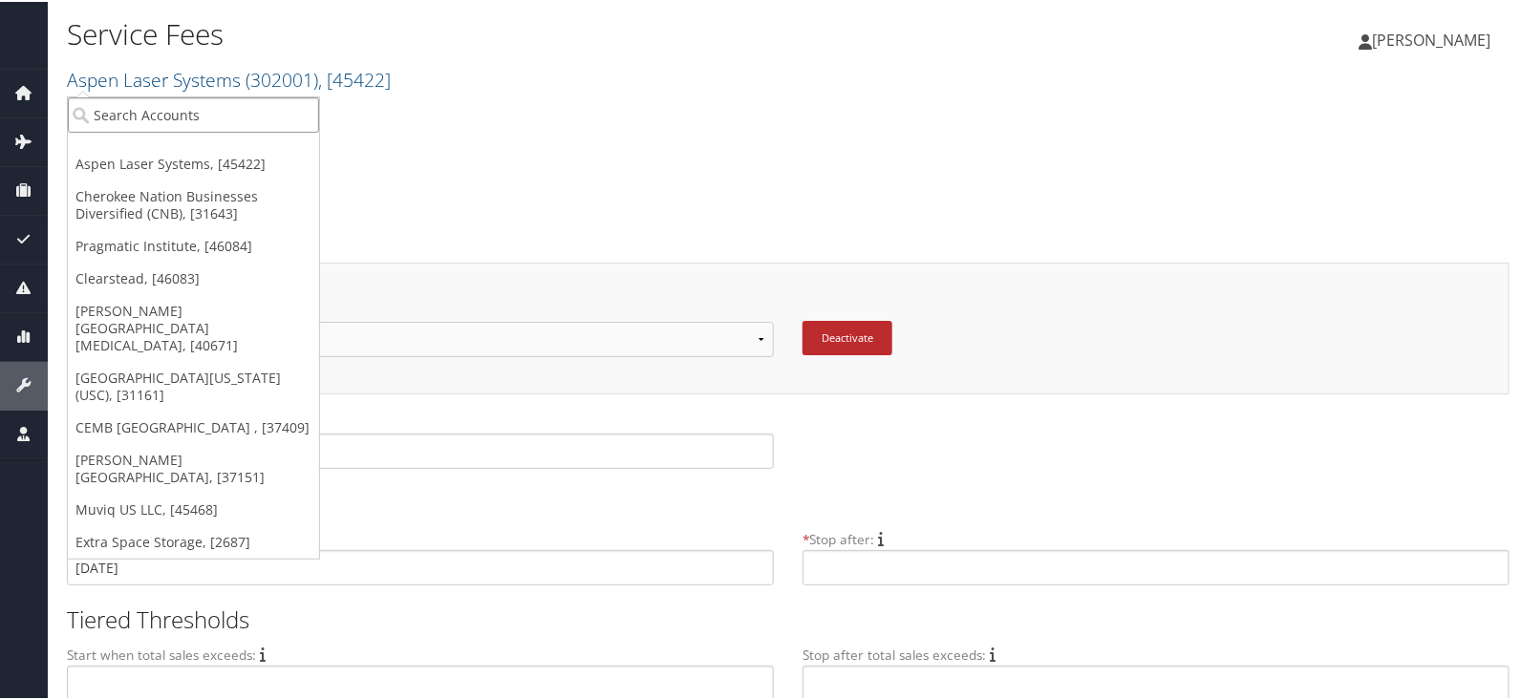
drag, startPoint x: 213, startPoint y: 117, endPoint x: 296, endPoint y: 130, distance: 84.2
click at [213, 115] on input "search" at bounding box center [193, 113] width 251 height 35
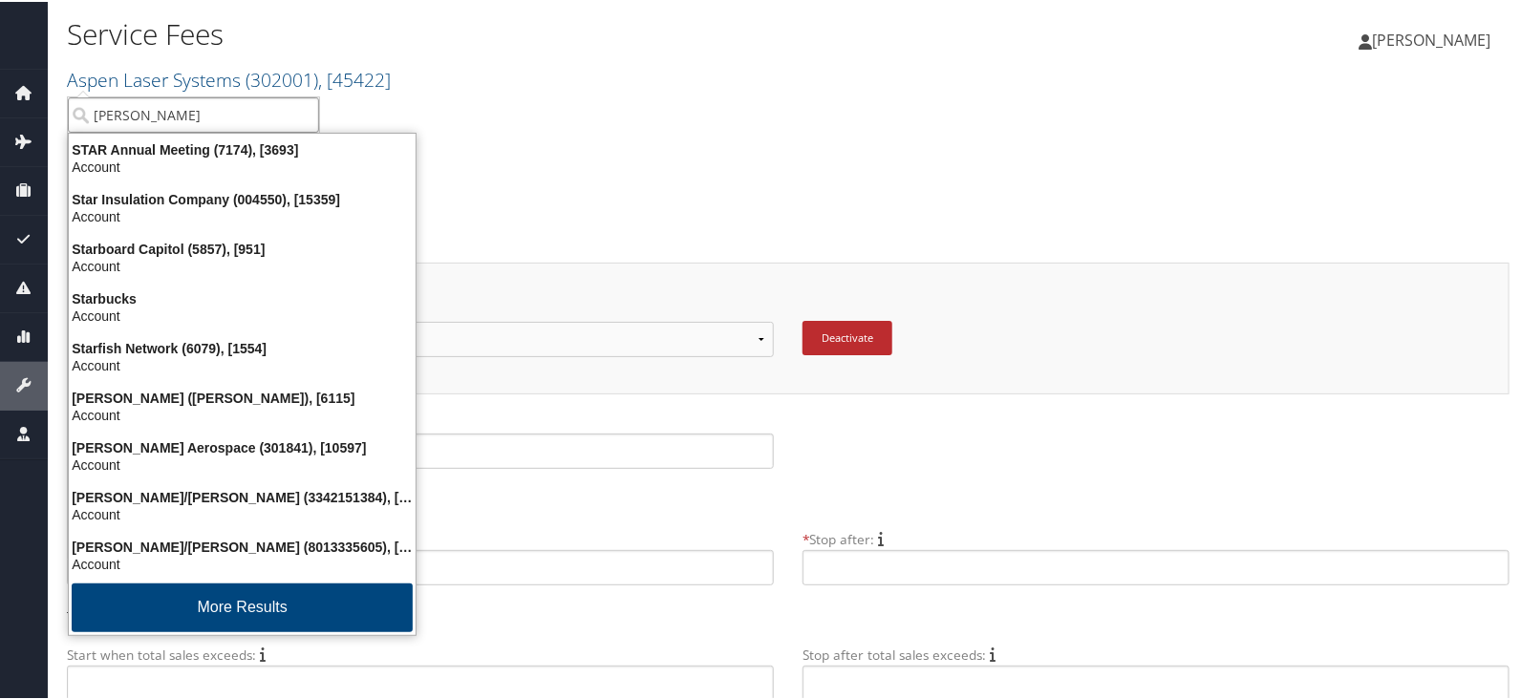
type input "Stark"
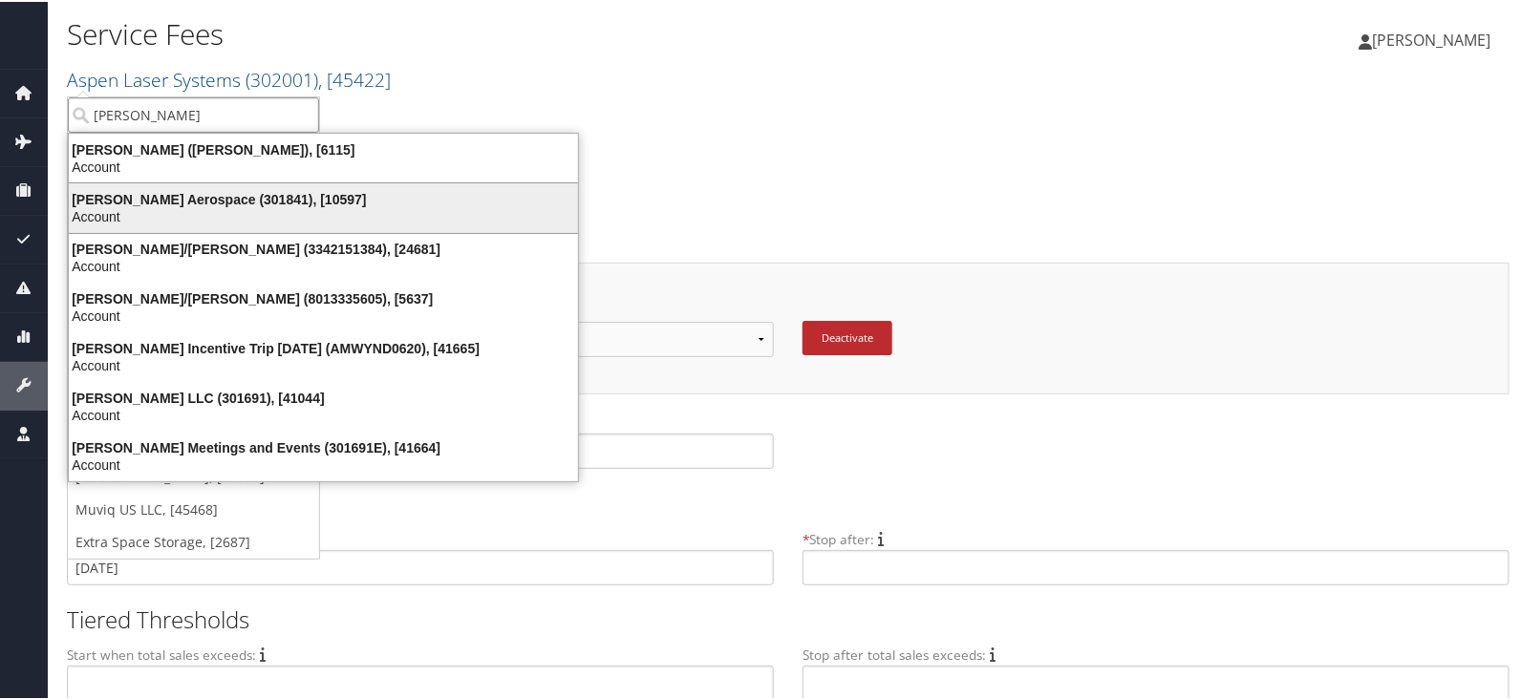
click at [401, 215] on div "Account" at bounding box center [323, 214] width 532 height 17
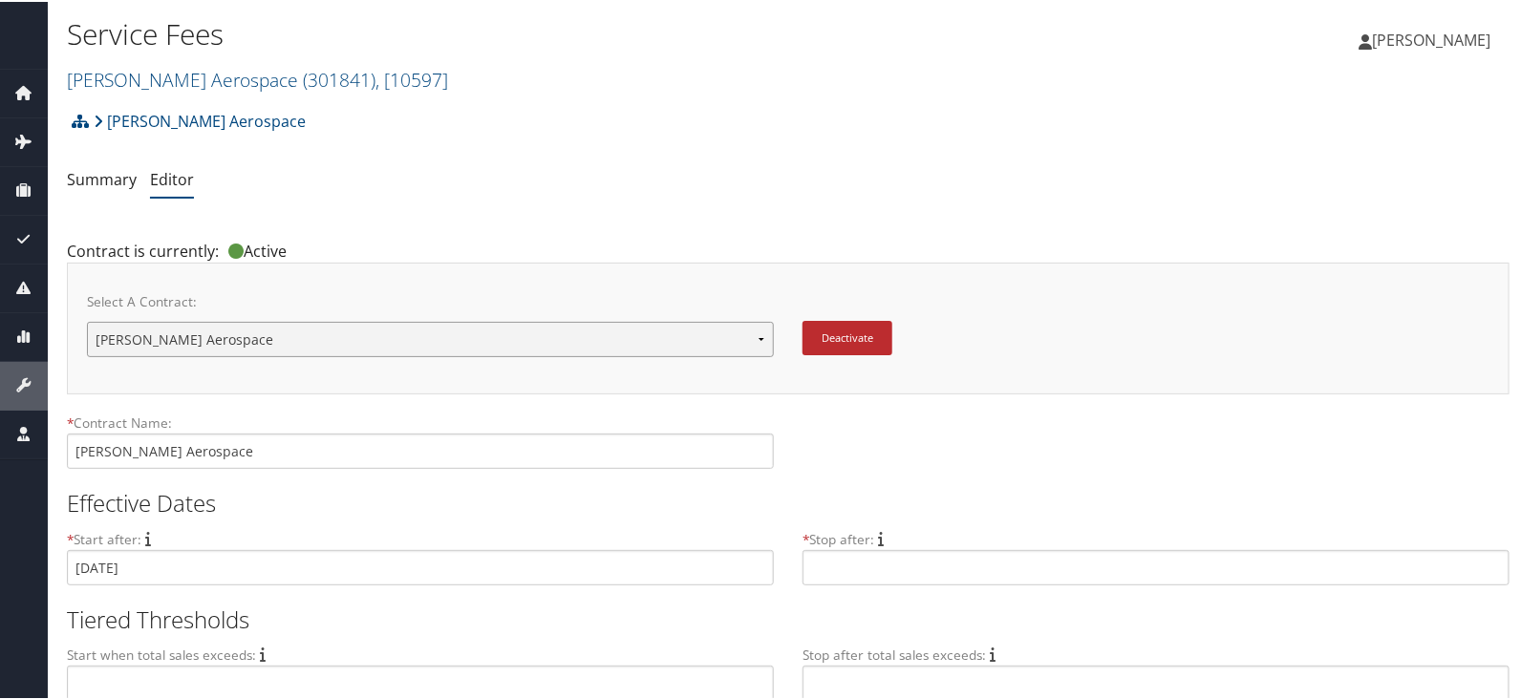
click at [606, 336] on select "[PERSON_NAME] Aerospace [PERSON_NAME] Aerospace New Contract..." at bounding box center [430, 337] width 687 height 35
click at [606, 337] on select "[PERSON_NAME] Aerospace [PERSON_NAME] Aerospace New Contract..." at bounding box center [430, 337] width 687 height 35
